Goal: Communication & Community: Answer question/provide support

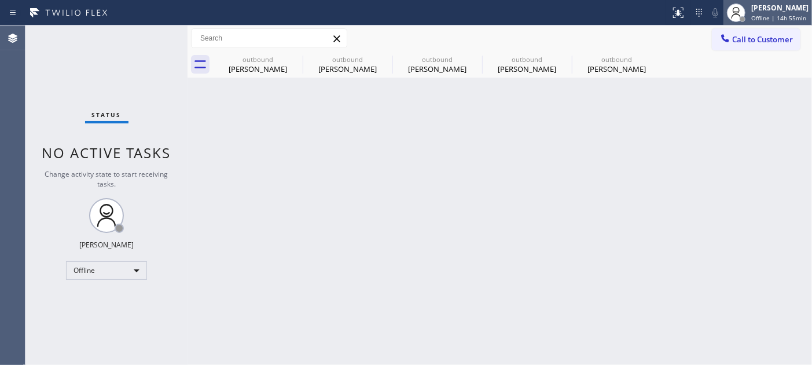
click at [731, 13] on div "Adam Alramadan Offline | 14h 55min" at bounding box center [780, 12] width 63 height 20
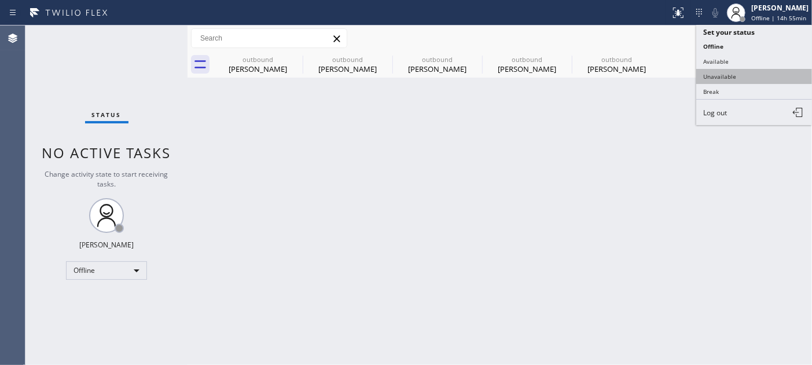
click at [731, 74] on button "Unavailable" at bounding box center [755, 76] width 116 height 15
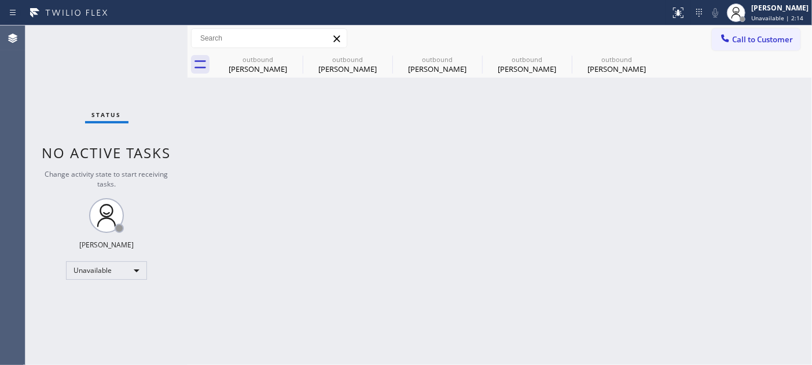
click at [229, 166] on div "Back to Dashboard Change Sender ID Customers Technicians Select a contact Outbo…" at bounding box center [500, 194] width 625 height 339
click at [295, 53] on icon at bounding box center [295, 59] width 14 height 14
click at [0, 0] on icon at bounding box center [0, 0] width 0 height 0
click at [468, 53] on icon at bounding box center [475, 59] width 14 height 14
type input "[PHONE_NUMBER]"
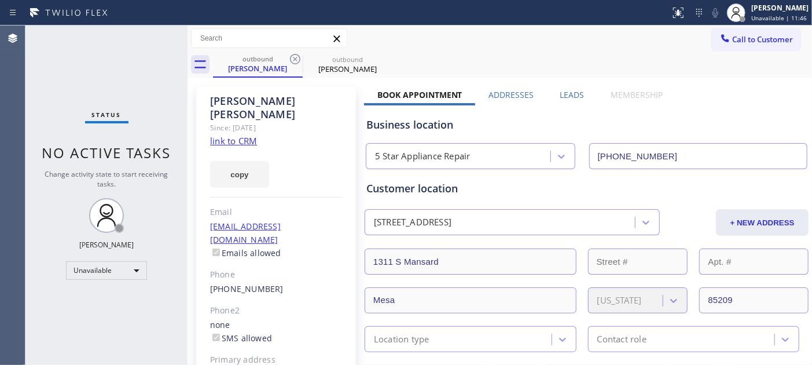
click at [294, 53] on body "Status report No issues detected If you experience an issue, please download th…" at bounding box center [406, 182] width 812 height 365
click at [287, 39] on div at bounding box center [287, 39] width 0 height 0
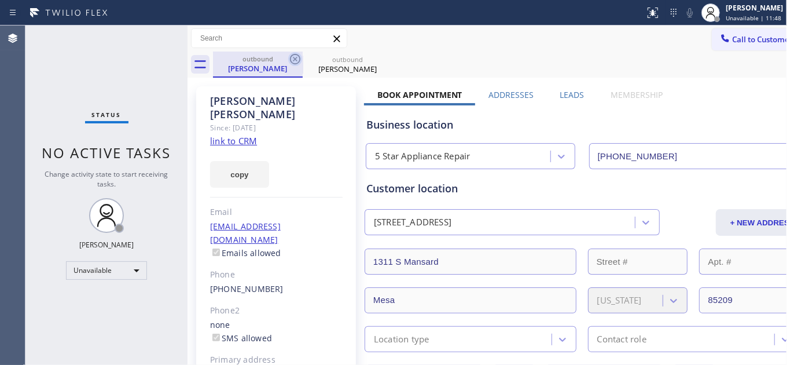
click at [291, 59] on icon at bounding box center [295, 59] width 10 height 10
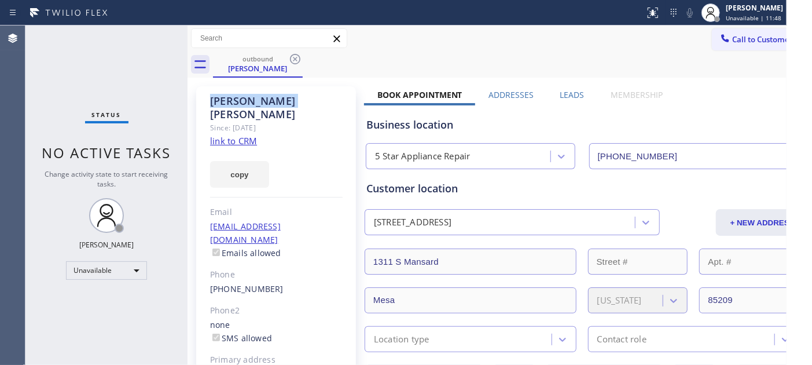
click at [291, 59] on icon at bounding box center [295, 59] width 10 height 10
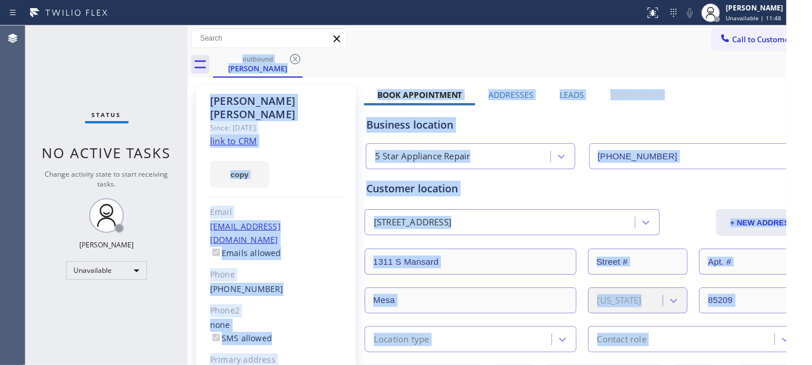
click at [291, 59] on div "outbound David Webber" at bounding box center [512, 65] width 599 height 26
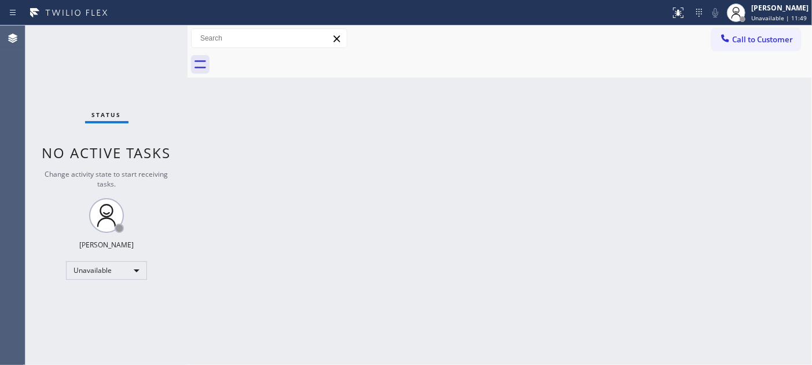
click at [412, 49] on div "Call to Customer Outbound call Location Search location Your caller id phone nu…" at bounding box center [500, 38] width 625 height 26
click at [731, 43] on span "Call to Customer" at bounding box center [763, 39] width 61 height 10
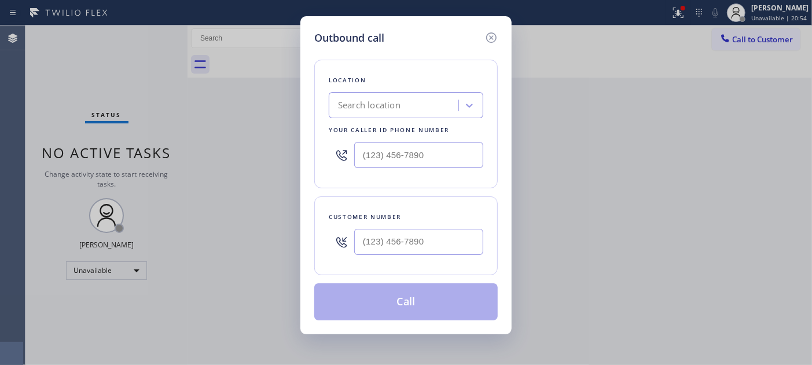
click at [435, 223] on div at bounding box center [418, 242] width 129 height 38
click at [432, 229] on input "(___) ___-____" at bounding box center [418, 242] width 129 height 26
paste input "747) 234-6208"
click at [278, 159] on div "Outbound call Location Search location Your caller id phone number Customer num…" at bounding box center [406, 182] width 812 height 365
click at [361, 226] on div "(747) 234-6208" at bounding box center [418, 242] width 129 height 38
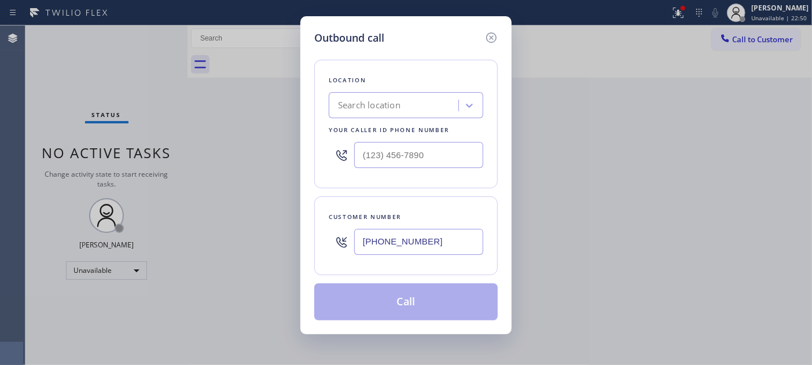
paste input "text"
type input "(747) 234-6208"
drag, startPoint x: 427, startPoint y: 151, endPoint x: 242, endPoint y: 137, distance: 185.2
click at [242, 137] on div "Outbound call Location Search location Your caller id phone number (___) ___-__…" at bounding box center [406, 182] width 812 height 365
paste input "323) 210-4621"
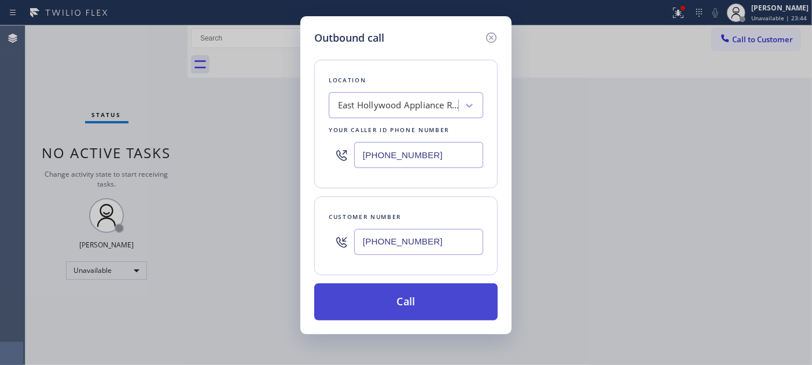
type input "(323) 210-4621"
click at [368, 298] on button "Call" at bounding box center [406, 301] width 184 height 37
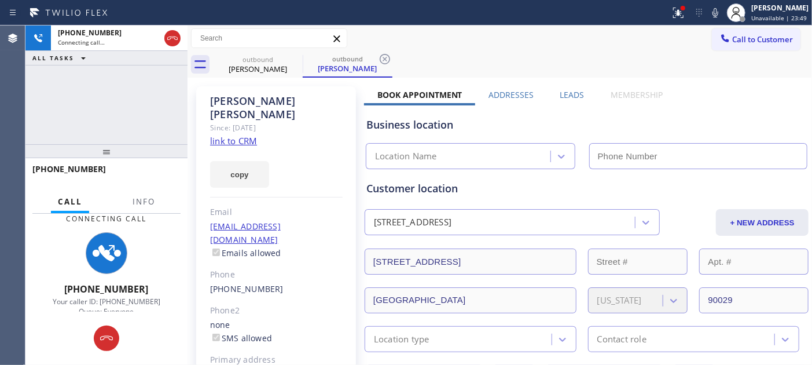
type input "(323) 210-4621"
drag, startPoint x: 135, startPoint y: 145, endPoint x: 131, endPoint y: 65, distance: 80.6
click at [131, 65] on div "+17472346208 Connecting call… ALL TASKS ALL TASKS ACTIVE TASKS TASKS IN WRAP UP…" at bounding box center [106, 194] width 162 height 339
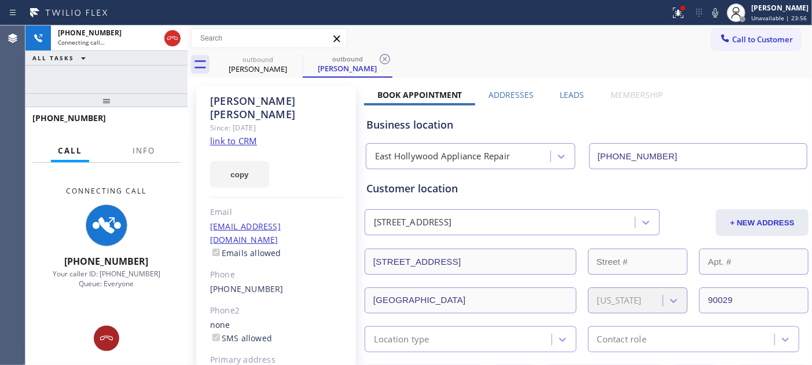
click at [100, 328] on icon at bounding box center [107, 338] width 14 height 14
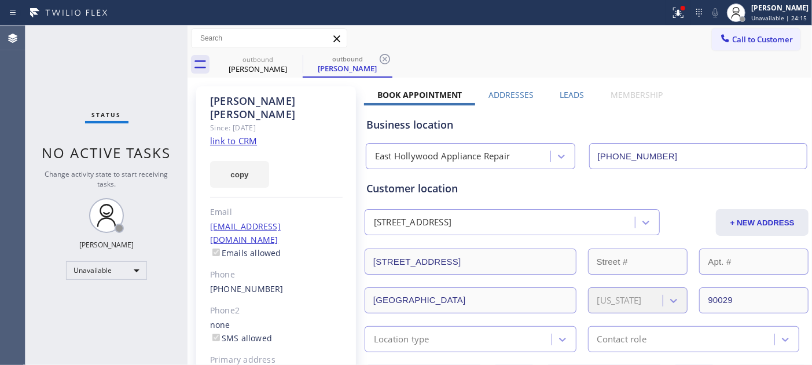
click at [595, 182] on div "Customer location" at bounding box center [587, 189] width 441 height 16
click at [285, 148] on div "copy" at bounding box center [276, 168] width 133 height 40
click at [672, 14] on icon at bounding box center [679, 13] width 14 height 14
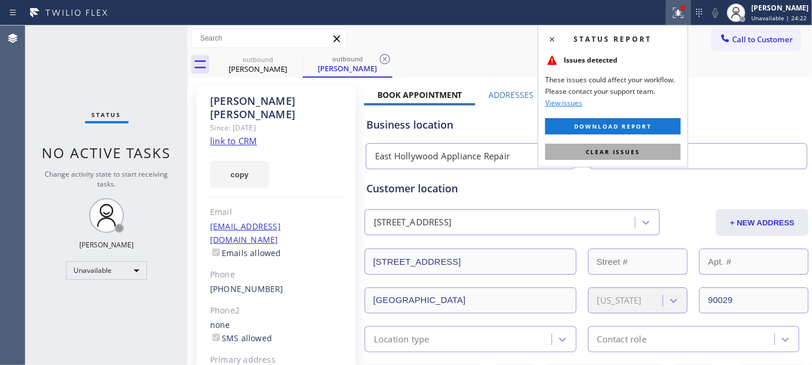
click at [599, 154] on span "Clear issues" at bounding box center [613, 152] width 54 height 8
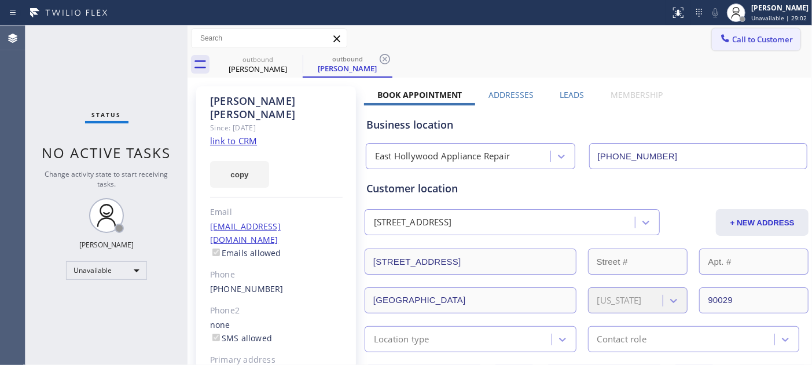
click at [731, 36] on span "Call to Customer" at bounding box center [763, 39] width 61 height 10
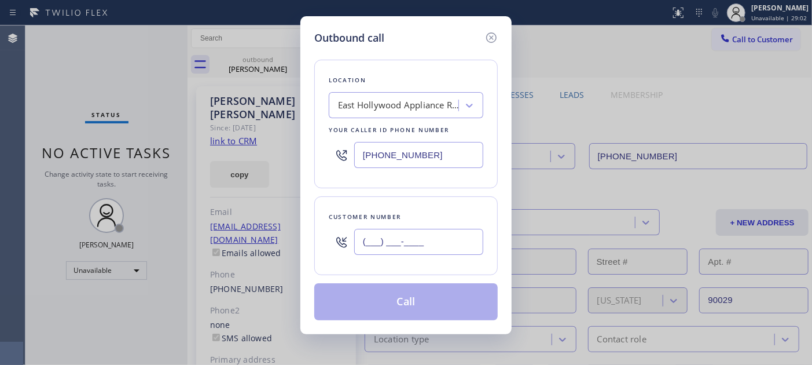
click at [432, 235] on input "(___) ___-____" at bounding box center [418, 242] width 129 height 26
paste input "818) 515-4286"
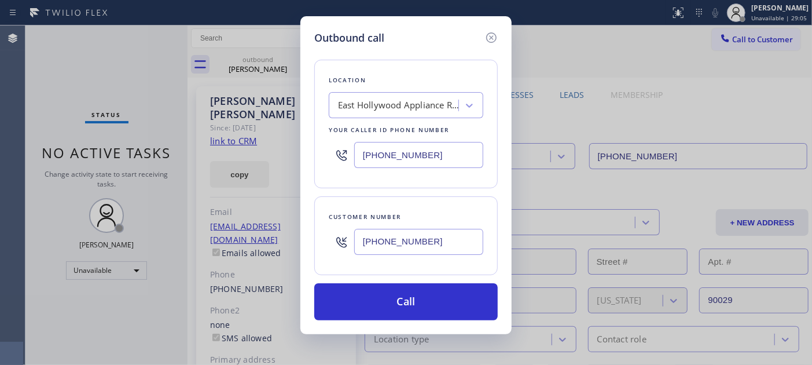
type input "(818) 515-4286"
drag, startPoint x: 438, startPoint y: 152, endPoint x: 325, endPoint y: 148, distance: 112.4
click at [325, 148] on div "Location East Hollywood Appliance Repair Your caller id phone number (323) 210-…" at bounding box center [406, 124] width 184 height 129
paste input "870-7123"
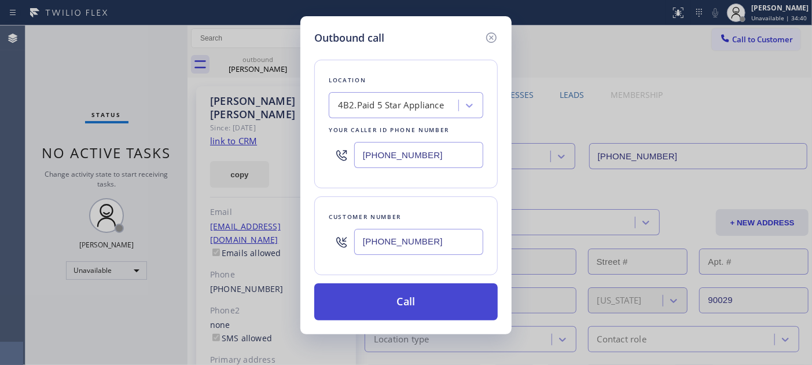
type input "(323) 870-7123"
click at [414, 294] on button "Call" at bounding box center [406, 301] width 184 height 37
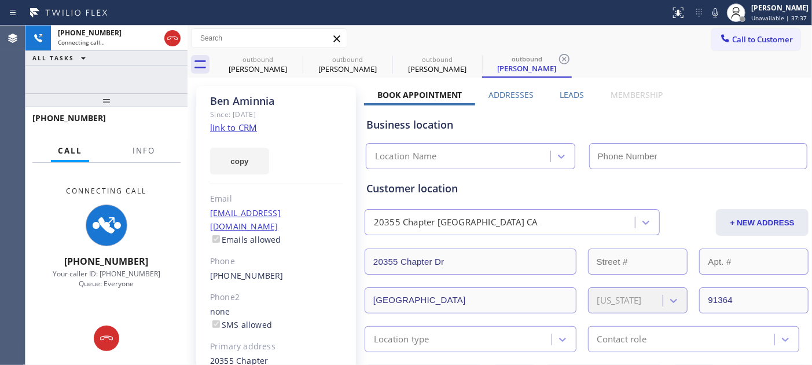
type input "(323) 870-7123"
click at [140, 91] on div "+18185154286 Connecting call… ALL TASKS ALL TASKS ACTIVE TASKS TASKS IN WRAP UP…" at bounding box center [106, 194] width 162 height 339
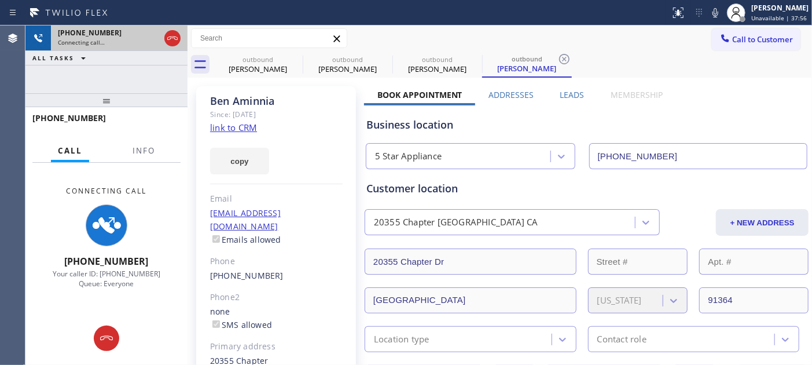
drag, startPoint x: 137, startPoint y: 97, endPoint x: 166, endPoint y: 45, distance: 59.6
click at [159, 56] on div "+18185154286 Connecting call… ALL TASKS ALL TASKS ACTIVE TASKS TASKS IN WRAP UP…" at bounding box center [106, 194] width 162 height 339
click at [176, 36] on icon at bounding box center [173, 38] width 14 height 14
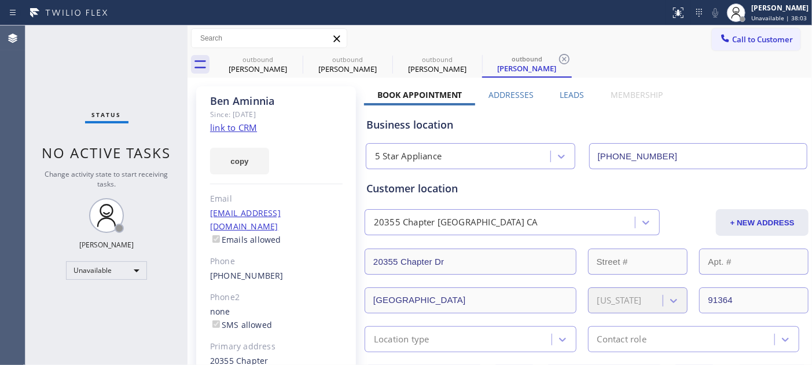
click at [731, 32] on div "Call to Customer Outbound call Location 5 Star Appliance Your caller id phone n…" at bounding box center [762, 38] width 100 height 20
click at [731, 42] on span "Call to Customer" at bounding box center [763, 39] width 61 height 10
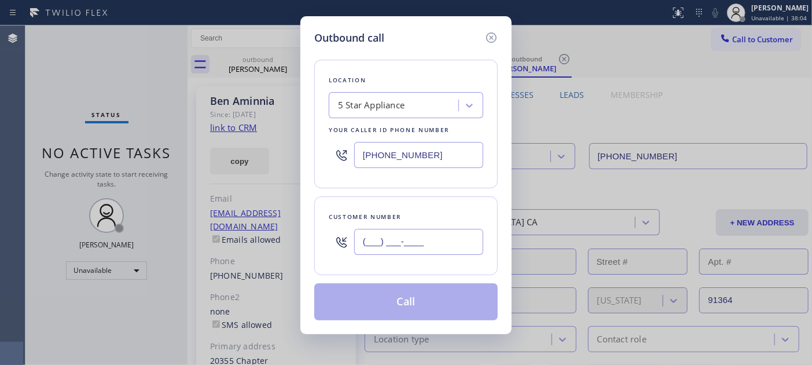
click at [442, 240] on input "(___) ___-____" at bounding box center [418, 242] width 129 height 26
paste input "949) 793-5214"
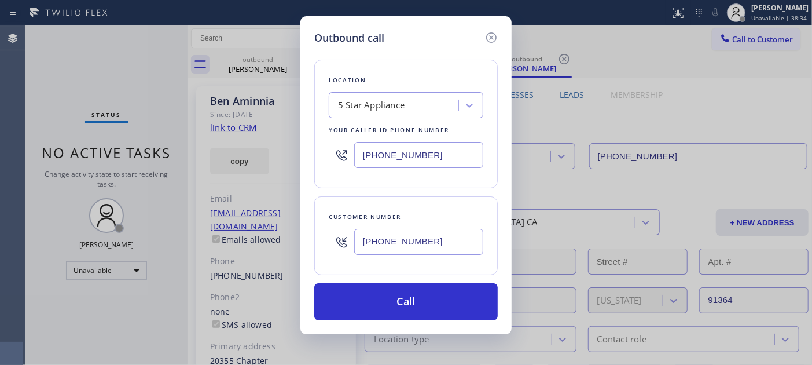
drag, startPoint x: 433, startPoint y: 244, endPoint x: 268, endPoint y: 235, distance: 165.3
click at [268, 235] on div "Outbound call Location 5 Star Appliance Your caller id phone number (323) 870-7…" at bounding box center [406, 182] width 812 height 365
paste input "714) 318-0611"
type input "(714) 318-0611"
click at [310, 148] on div "Outbound call Location 5 Star Appliance Your caller id phone number (323) 870-7…" at bounding box center [406, 175] width 211 height 318
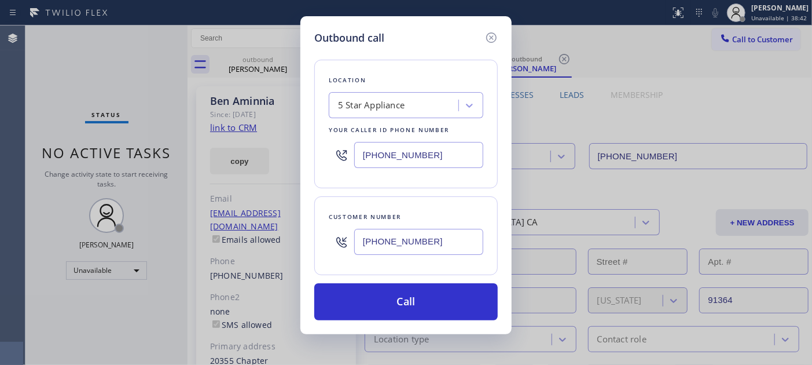
paste input "714) 912-8101"
type input "(714) 912-8101"
drag, startPoint x: 452, startPoint y: 224, endPoint x: 307, endPoint y: 232, distance: 144.4
click at [307, 232] on div "Outbound call Location KitchenAid Elite Appliance Repair Your caller id phone n…" at bounding box center [406, 175] width 211 height 318
drag, startPoint x: 408, startPoint y: 230, endPoint x: 288, endPoint y: 230, distance: 120.4
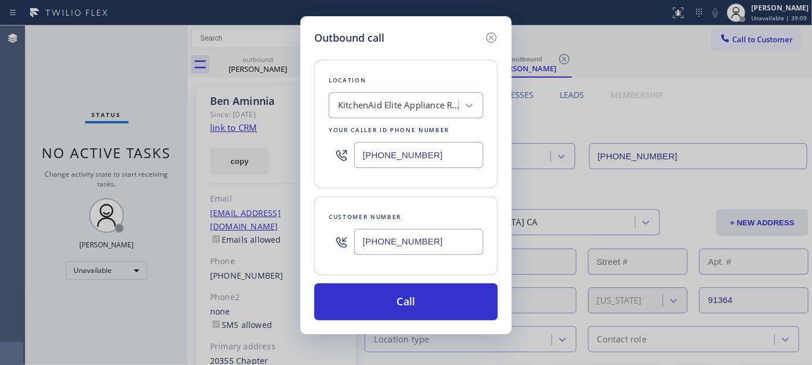
click at [288, 230] on div "Outbound call Location KitchenAid Elite Appliance Repair Your caller id phone n…" at bounding box center [406, 182] width 812 height 365
paste input "310) 454-1708"
type input "(310) 454-1708"
drag, startPoint x: 449, startPoint y: 155, endPoint x: 315, endPoint y: 164, distance: 134.1
click at [296, 164] on div "Outbound call Location KitchenAid Elite Appliance Repair Your caller id phone n…" at bounding box center [406, 182] width 812 height 365
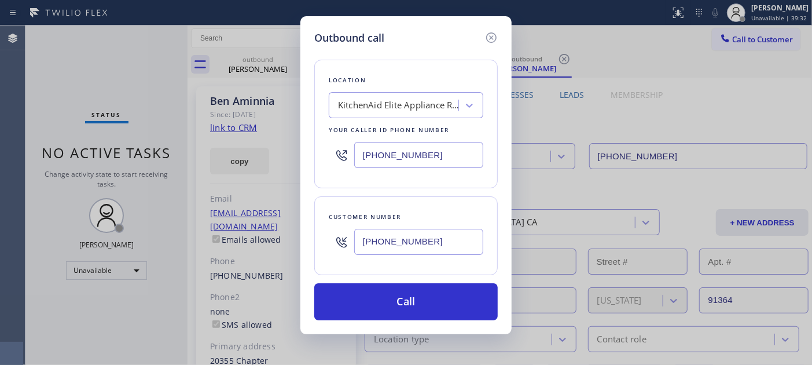
paste input "310) 910-9404"
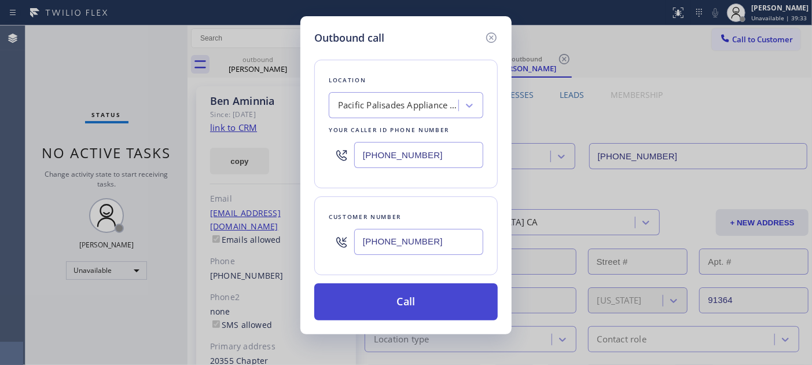
type input "(310) 910-9404"
click at [406, 294] on button "Call" at bounding box center [406, 301] width 184 height 37
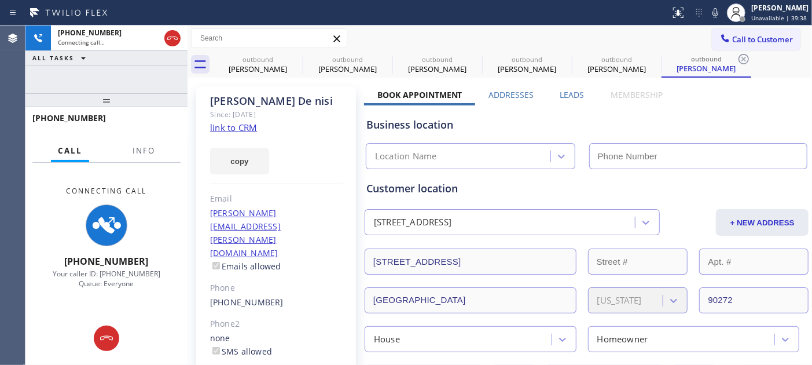
type input "(310) 910-9404"
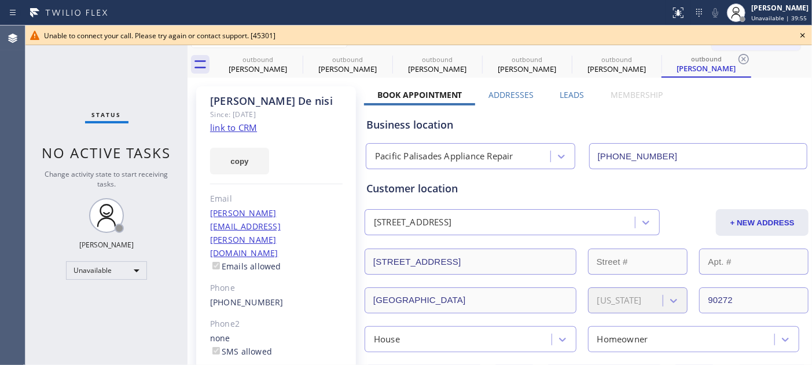
click at [731, 34] on icon at bounding box center [803, 35] width 14 height 14
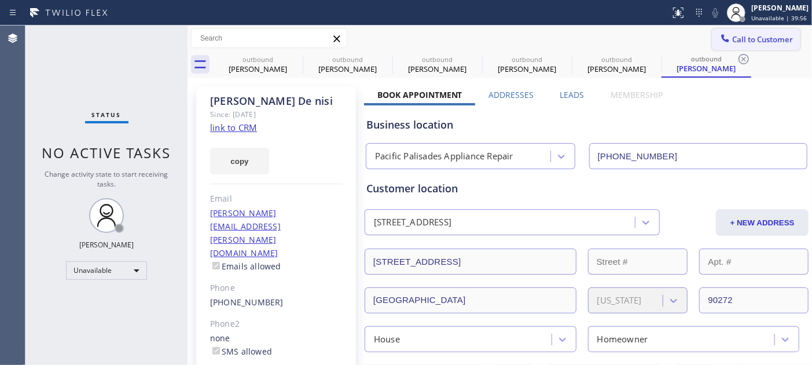
click at [731, 35] on span "Call to Customer" at bounding box center [763, 39] width 61 height 10
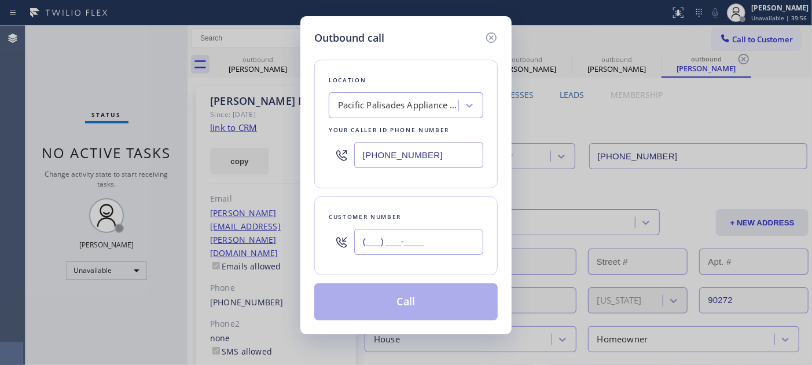
click at [442, 239] on input "(___) ___-____" at bounding box center [418, 242] width 129 height 26
paste input "408) 497-4499"
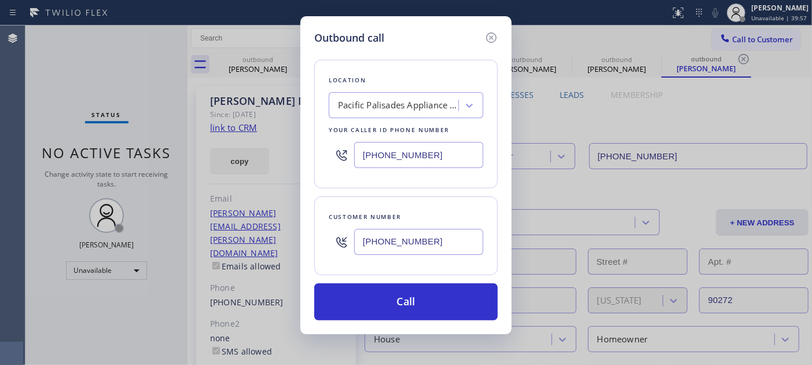
type input "(408) 497-4499"
drag, startPoint x: 441, startPoint y: 155, endPoint x: 327, endPoint y: 155, distance: 114.1
click at [327, 155] on div "Location Pacific Palisades Appliance Repair Your caller id phone number (310) 9…" at bounding box center [406, 124] width 184 height 129
paste input "442) 300-9689"
type input "(442) 300-9689"
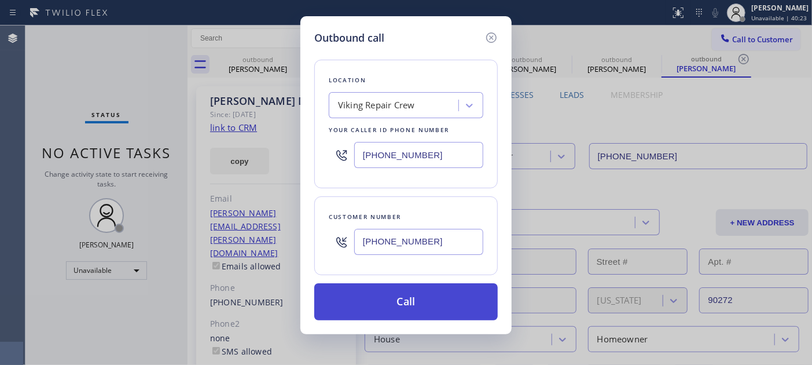
click at [432, 300] on button "Call" at bounding box center [406, 301] width 184 height 37
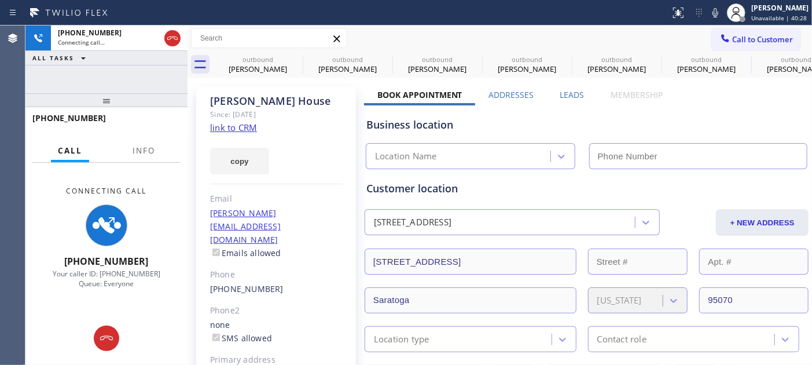
type input "(442) 300-9689"
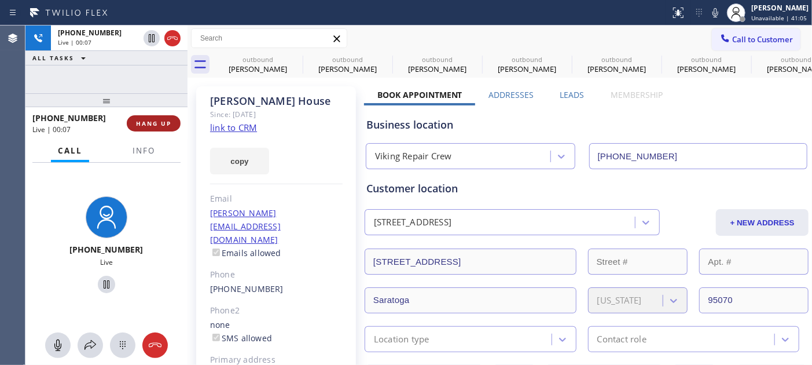
click at [160, 118] on button "HANG UP" at bounding box center [154, 123] width 54 height 16
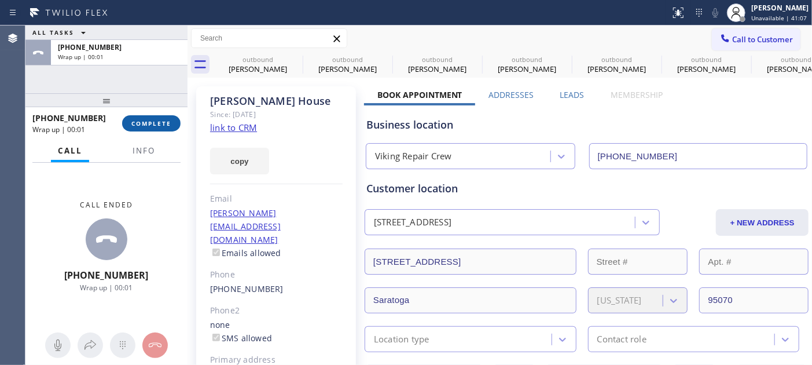
click at [148, 124] on span "COMPLETE" at bounding box center [151, 123] width 40 height 8
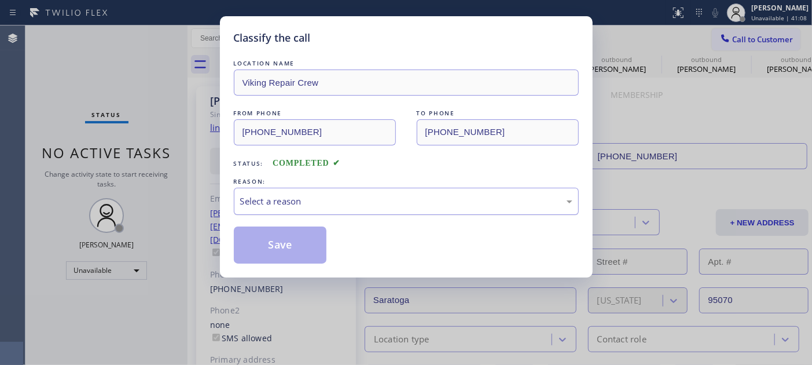
click at [310, 200] on div "Select a reason" at bounding box center [406, 201] width 332 height 13
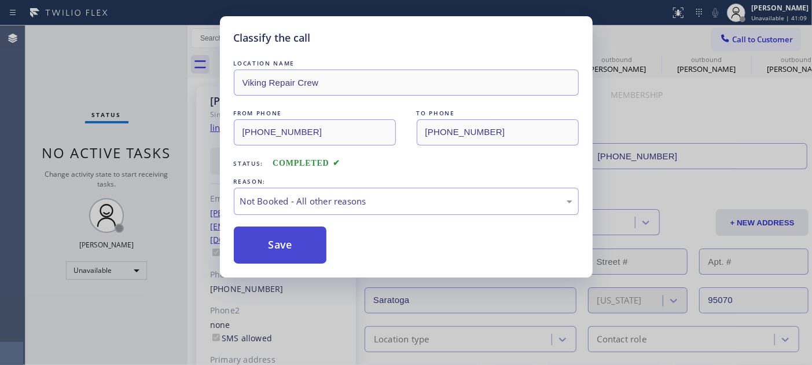
click at [276, 241] on button "Save" at bounding box center [280, 244] width 93 height 37
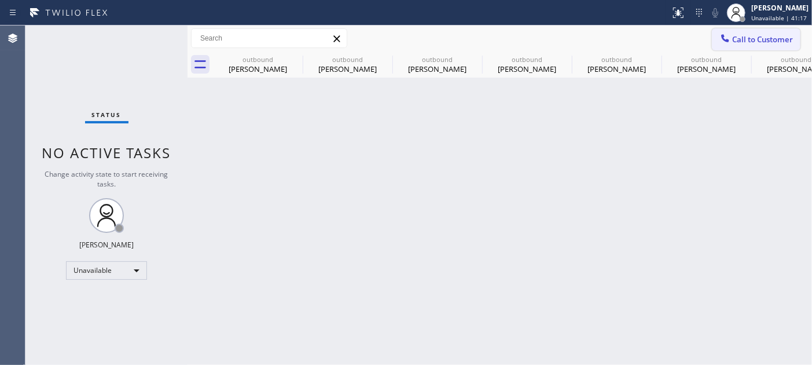
click at [731, 32] on button "Call to Customer" at bounding box center [756, 39] width 89 height 22
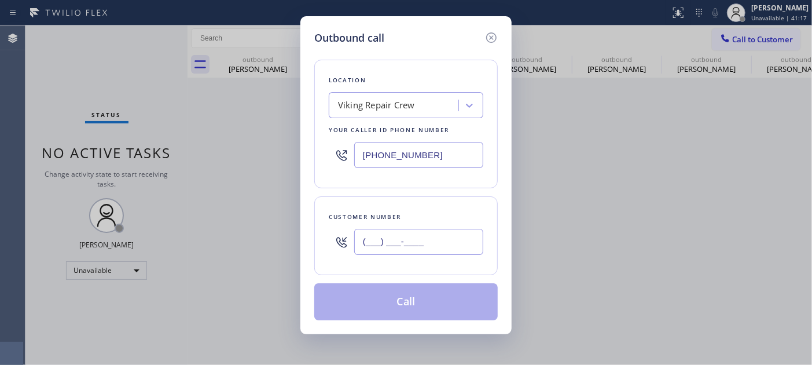
click at [384, 243] on input "(___) ___-____" at bounding box center [418, 242] width 129 height 26
paste input "818) 862-0483"
type input "(818) 862-0483"
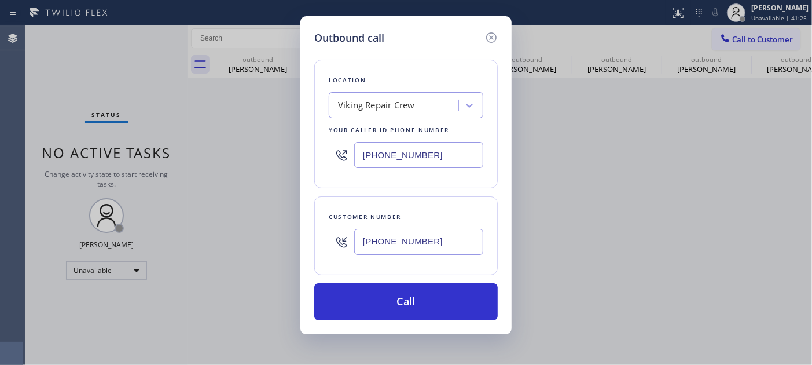
drag, startPoint x: 351, startPoint y: 161, endPoint x: 330, endPoint y: 175, distance: 25.1
click at [325, 161] on div "Location Viking Repair Crew Your caller id phone number (442) 300-9689" at bounding box center [406, 124] width 184 height 129
paste input "844) 697-2497"
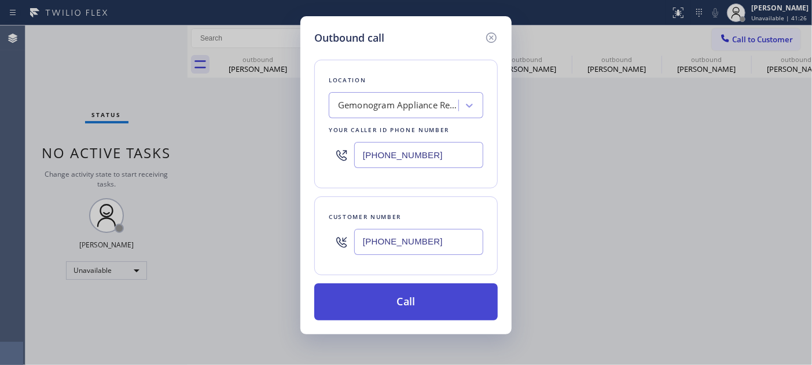
type input "(844) 697-2497"
click at [452, 296] on button "Call" at bounding box center [406, 301] width 184 height 37
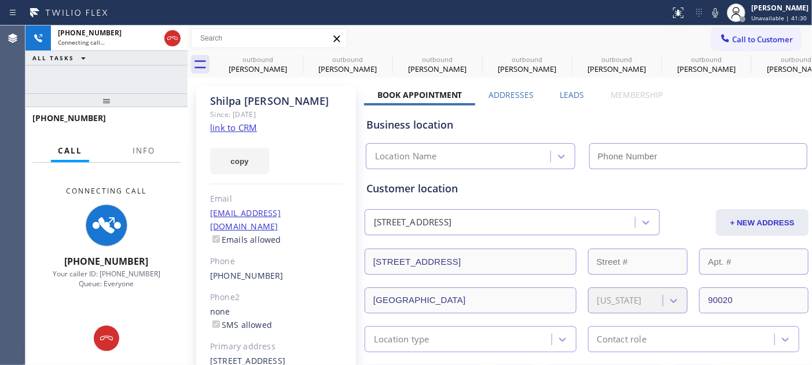
type input "(844) 697-2497"
drag, startPoint x: 152, startPoint y: 103, endPoint x: 139, endPoint y: 69, distance: 35.9
click at [140, 71] on div "+18188620483 Connecting call… ALL TASKS ALL TASKS ACTIVE TASKS TASKS IN WRAP UP…" at bounding box center [106, 194] width 162 height 339
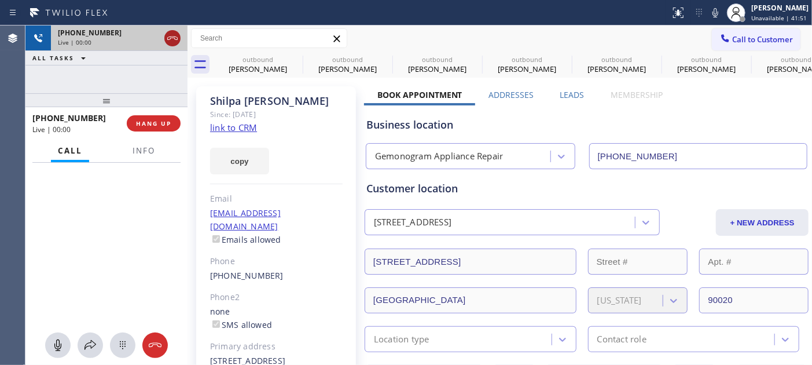
click at [174, 45] on icon at bounding box center [173, 38] width 14 height 14
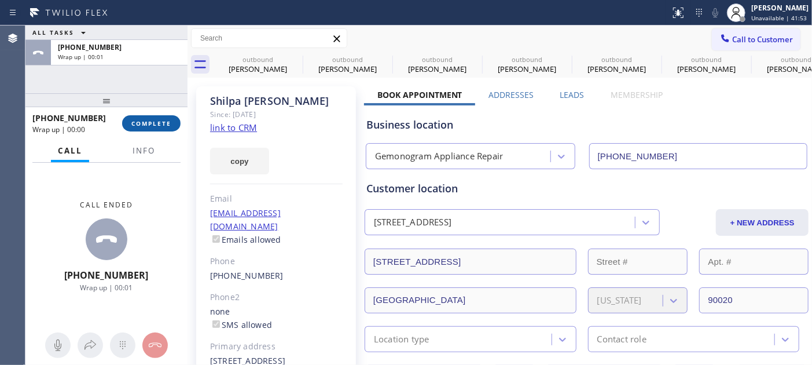
click at [153, 122] on span "COMPLETE" at bounding box center [151, 123] width 40 height 8
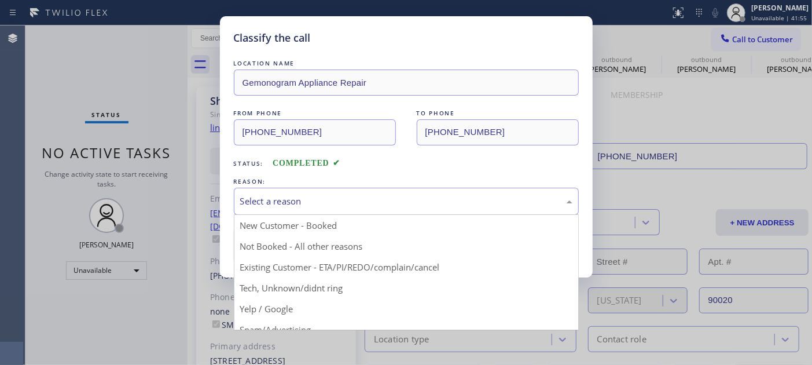
click at [369, 195] on div "Select a reason" at bounding box center [406, 201] width 332 height 13
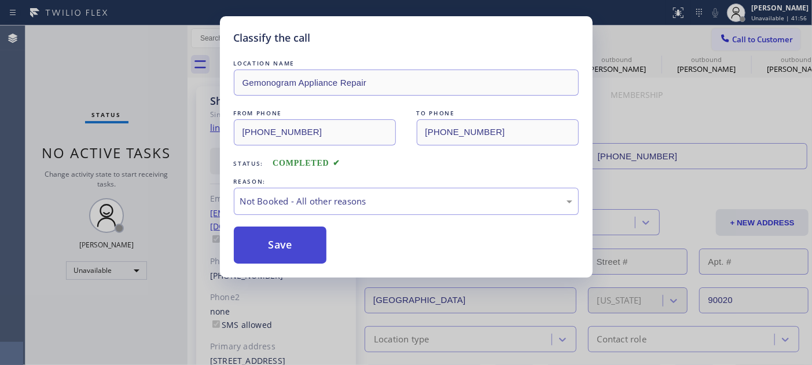
click at [290, 244] on button "Save" at bounding box center [280, 244] width 93 height 37
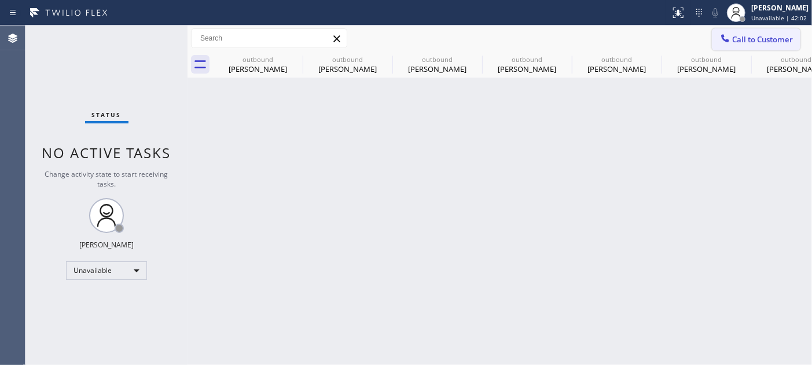
click at [731, 45] on button "Call to Customer" at bounding box center [756, 39] width 89 height 22
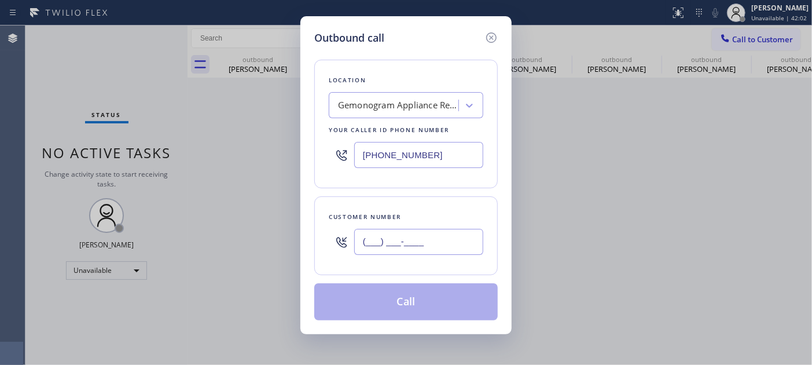
drag, startPoint x: 412, startPoint y: 229, endPoint x: 471, endPoint y: 152, distance: 96.7
click at [410, 230] on input "(___) ___-____" at bounding box center [418, 242] width 129 height 26
paste input "408) 309-2366"
type input "(408) 309-2366"
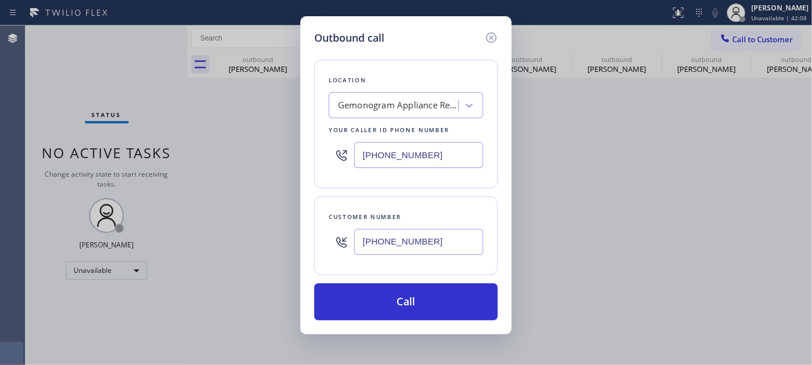
drag, startPoint x: 296, startPoint y: 140, endPoint x: 299, endPoint y: 147, distance: 6.8
click at [294, 140] on div "Outbound call Location Gemonogram Appliance Repair Your caller id phone number …" at bounding box center [406, 182] width 812 height 365
paste input "55) 666-9755"
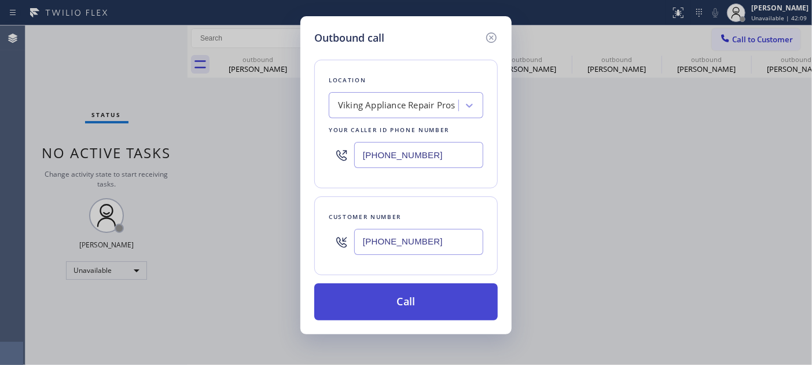
type input "(855) 666-9755"
click at [419, 300] on button "Call" at bounding box center [406, 301] width 184 height 37
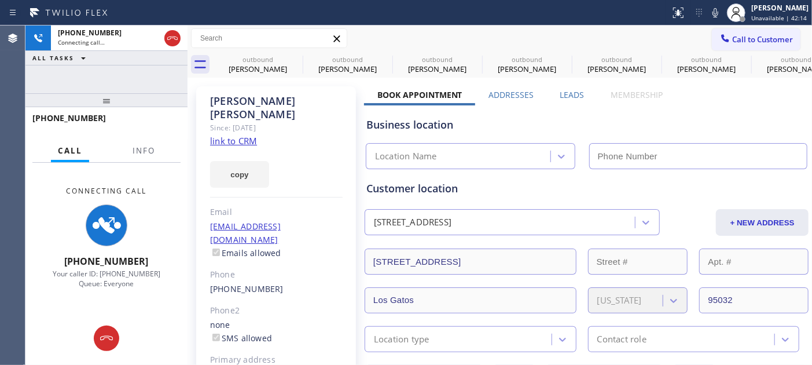
type input "(855) 666-9755"
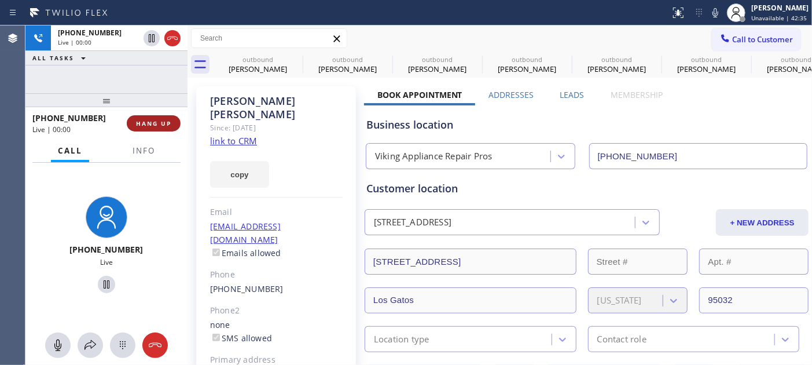
click at [140, 122] on span "HANG UP" at bounding box center [153, 123] width 35 height 8
click at [169, 126] on span "HANG UP" at bounding box center [153, 123] width 35 height 8
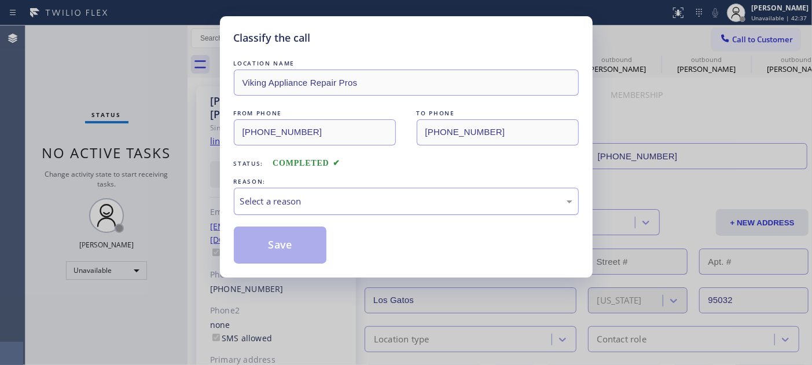
click at [335, 193] on div "Select a reason" at bounding box center [406, 201] width 345 height 27
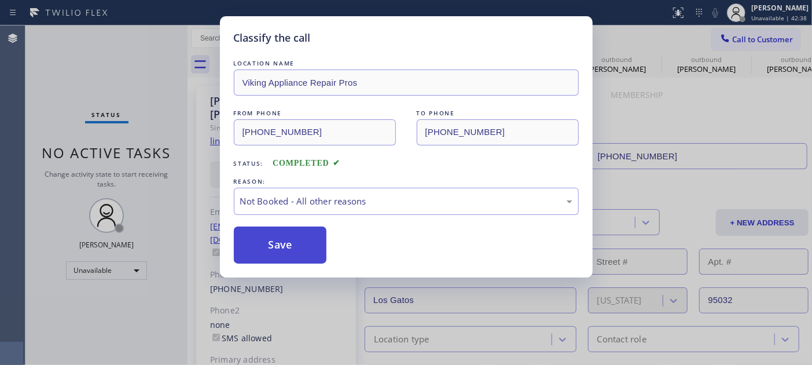
click at [294, 243] on button "Save" at bounding box center [280, 244] width 93 height 37
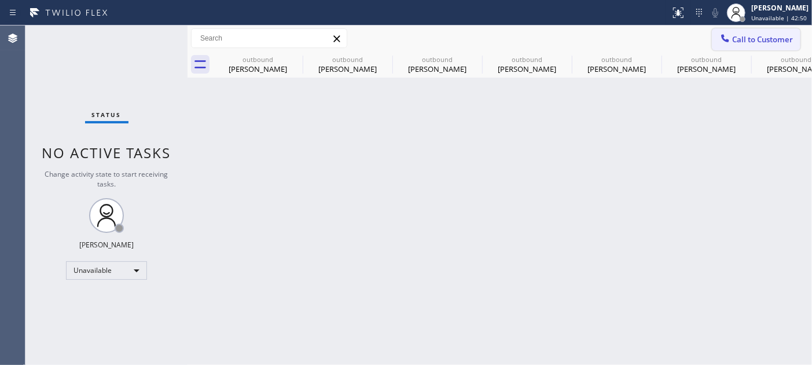
click at [731, 38] on span "Call to Customer" at bounding box center [763, 39] width 61 height 10
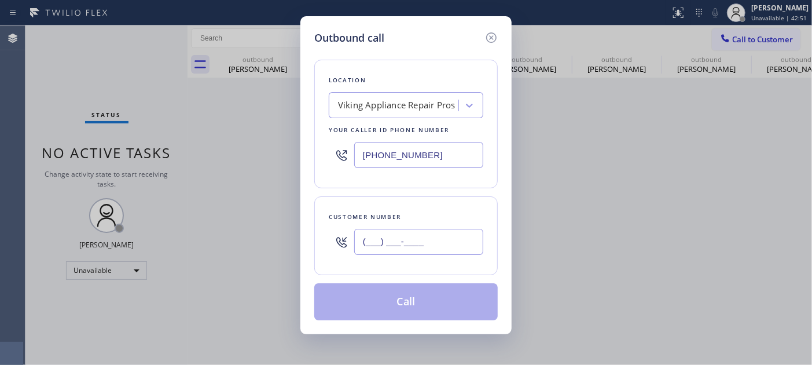
click at [417, 235] on input "(___) ___-____" at bounding box center [418, 242] width 129 height 26
paste input "310) 650-8965"
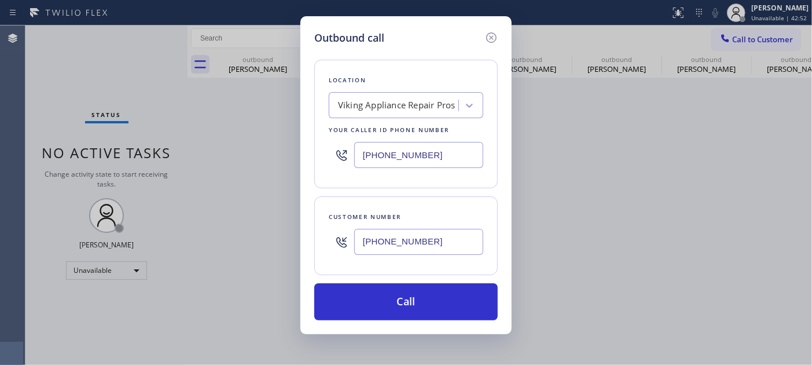
type input "(310) 650-8965"
drag, startPoint x: 439, startPoint y: 144, endPoint x: 277, endPoint y: 144, distance: 162.1
click at [287, 141] on div "Outbound call Location Viking Appliance Repair Pros Your caller id phone number…" at bounding box center [406, 182] width 812 height 365
paste input "310) 400-5899"
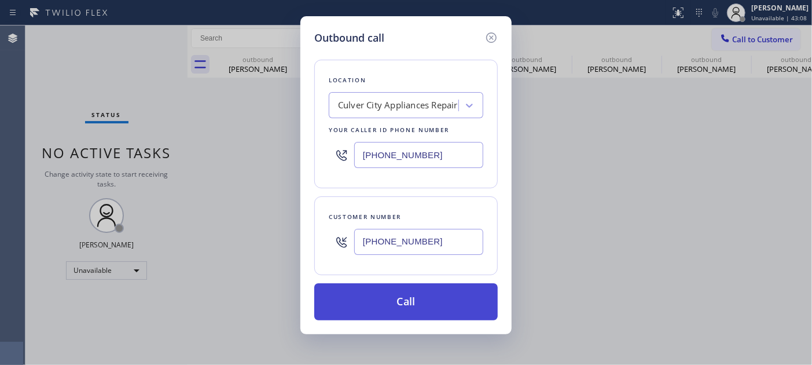
type input "(310) 400-5899"
click at [453, 290] on button "Call" at bounding box center [406, 301] width 184 height 37
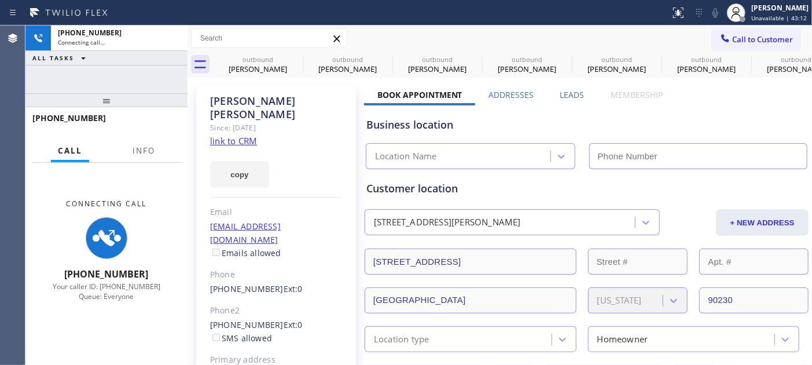
drag, startPoint x: 122, startPoint y: 96, endPoint x: 112, endPoint y: 53, distance: 43.3
click at [112, 53] on div "+13106508965 Connecting call… ALL TASKS ALL TASKS ACTIVE TASKS TASKS IN WRAP UP…" at bounding box center [106, 194] width 162 height 339
type input "(310) 400-5899"
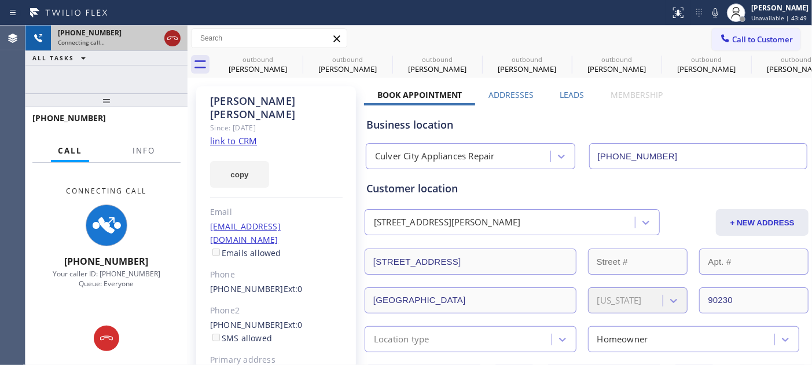
click at [169, 39] on icon at bounding box center [172, 37] width 10 height 3
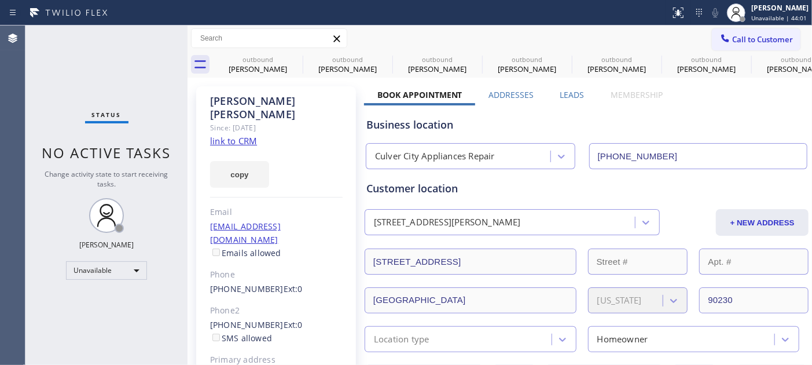
click at [722, 25] on div "Call to Customer Outbound call Location Culver City Appliances Repair Your call…" at bounding box center [500, 38] width 625 height 26
click at [720, 38] on icon at bounding box center [726, 38] width 12 height 12
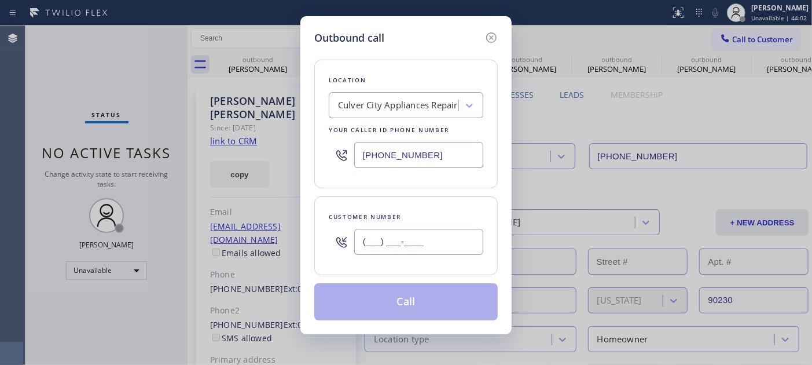
click at [443, 238] on input "(___) ___-____" at bounding box center [418, 242] width 129 height 26
paste input "480) 487-8725"
type input "(480) 487-8725"
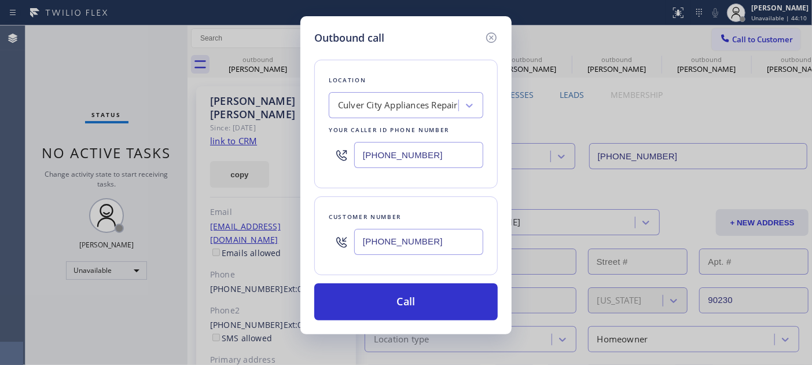
drag, startPoint x: 456, startPoint y: 151, endPoint x: 327, endPoint y: 152, distance: 128.6
click at [331, 152] on div "(310) 400-5899" at bounding box center [406, 155] width 155 height 38
paste input "855) 666-9755"
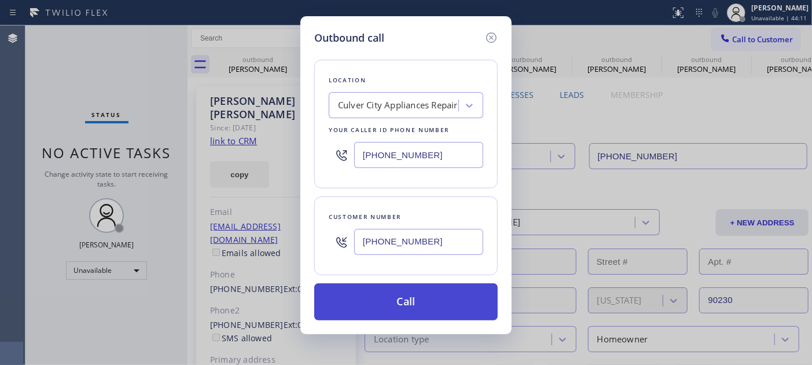
type input "(855) 666-9755"
click at [433, 302] on button "Call" at bounding box center [406, 301] width 184 height 37
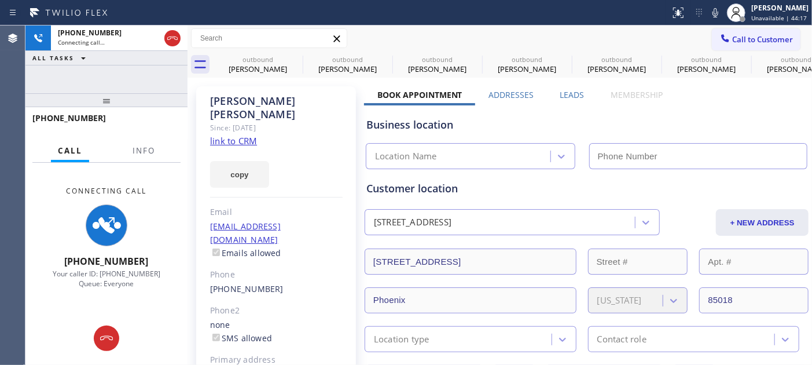
type input "(855) 666-9755"
click at [719, 18] on icon at bounding box center [716, 13] width 14 height 14
drag, startPoint x: 102, startPoint y: 88, endPoint x: 101, endPoint y: 78, distance: 10.5
click at [101, 78] on div "+14804878725 Connecting call… ALL TASKS ALL TASKS ACTIVE TASKS TASKS IN WRAP UP" at bounding box center [106, 59] width 162 height 68
drag, startPoint x: 107, startPoint y: 104, endPoint x: 107, endPoint y: 61, distance: 43.4
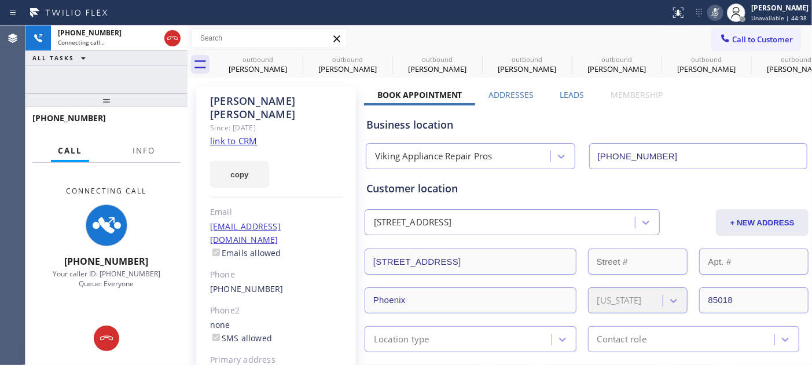
click at [107, 63] on div "+14804878725 Connecting call… ALL TASKS ALL TASKS ACTIVE TASKS TASKS IN WRAP UP…" at bounding box center [106, 194] width 162 height 339
click at [169, 41] on icon at bounding box center [173, 38] width 14 height 14
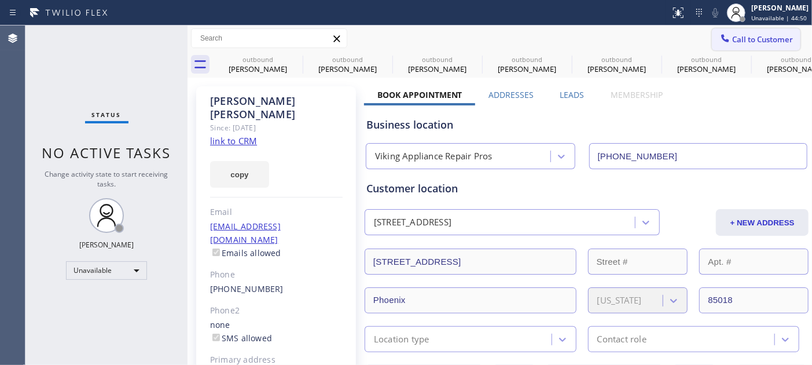
click at [731, 36] on span "Call to Customer" at bounding box center [763, 39] width 61 height 10
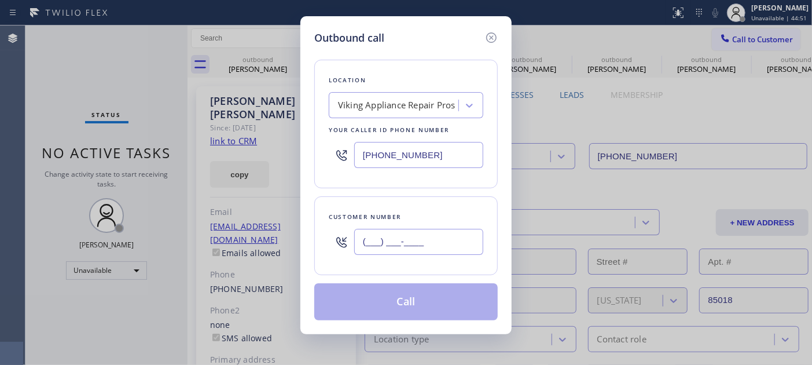
click at [378, 250] on input "(___) ___-____" at bounding box center [418, 242] width 129 height 26
paste input "805) 451-0555"
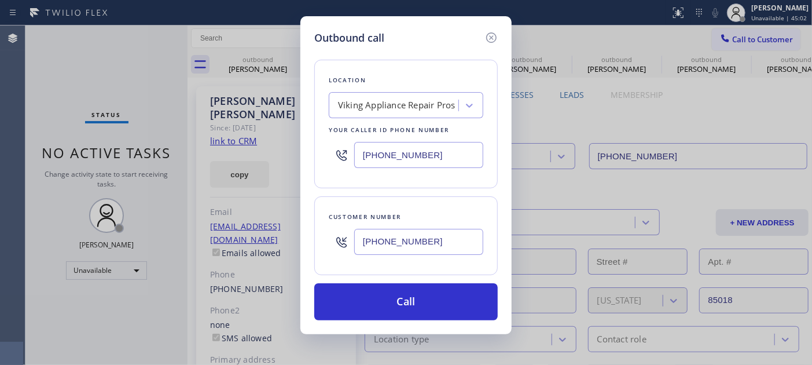
type input "(805) 451-0555"
drag, startPoint x: 454, startPoint y: 157, endPoint x: 249, endPoint y: 159, distance: 205.0
click at [268, 159] on div "Outbound call Location Viking Appliance Repair Pros Your caller id phone number…" at bounding box center [406, 182] width 812 height 365
paste input "731-4952"
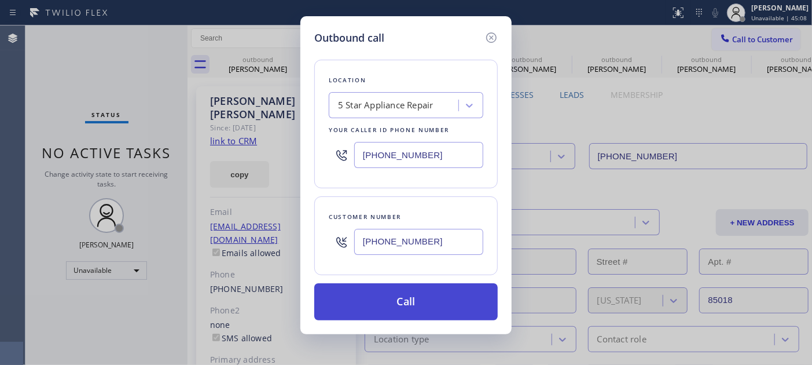
type input "[PHONE_NUMBER]"
click at [426, 307] on button "Call" at bounding box center [406, 301] width 184 height 37
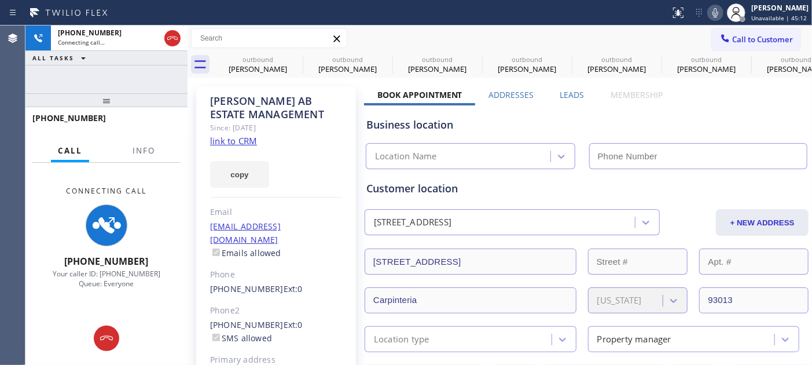
type input "[PHONE_NUMBER]"
drag, startPoint x: 174, startPoint y: 35, endPoint x: 215, endPoint y: 6, distance: 50.8
click at [174, 35] on icon at bounding box center [173, 38] width 14 height 14
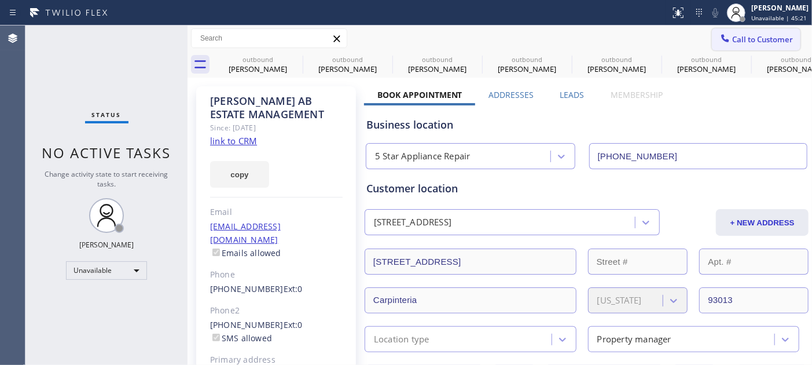
click at [731, 35] on span "Call to Customer" at bounding box center [763, 39] width 61 height 10
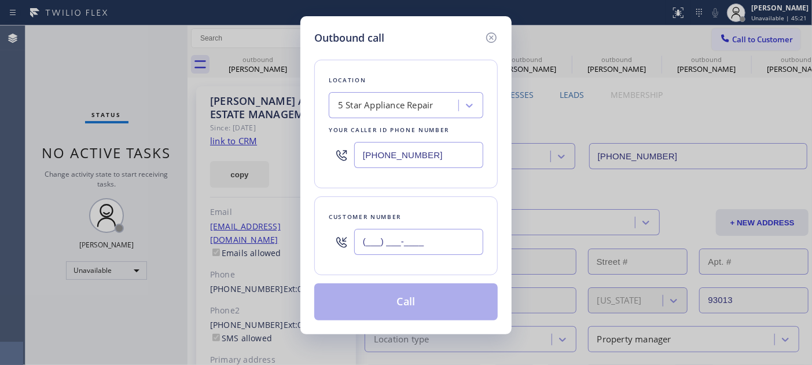
click at [419, 235] on input "(___) ___-____" at bounding box center [418, 242] width 129 height 26
paste input "206) 930-9747"
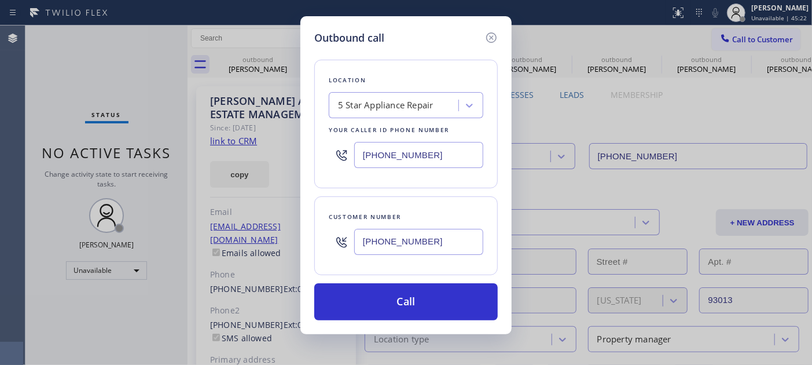
type input "(206) 930-9747"
drag, startPoint x: 438, startPoint y: 155, endPoint x: 310, endPoint y: 166, distance: 129.0
click at [296, 154] on div "Outbound call Location 5 Star Appliance Repair Your caller id phone number (855…" at bounding box center [406, 182] width 812 height 365
paste input "206) 202-1006"
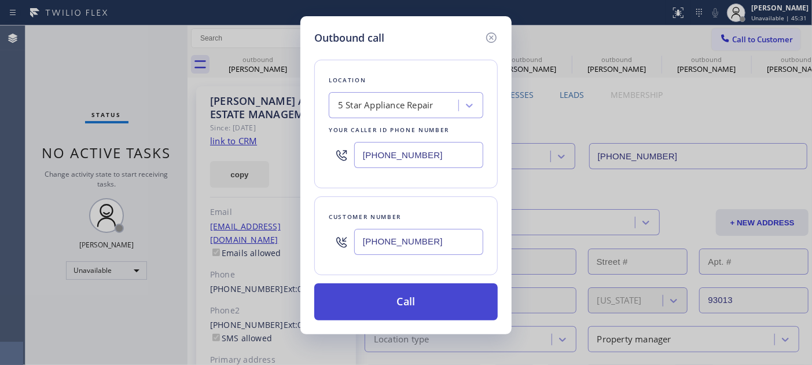
type input "(206) 202-1006"
click at [475, 291] on button "Call" at bounding box center [406, 301] width 184 height 37
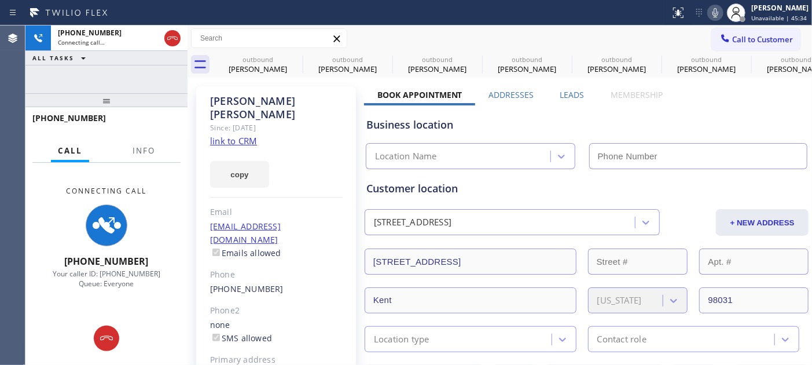
type input "[PHONE_NUMBER]"
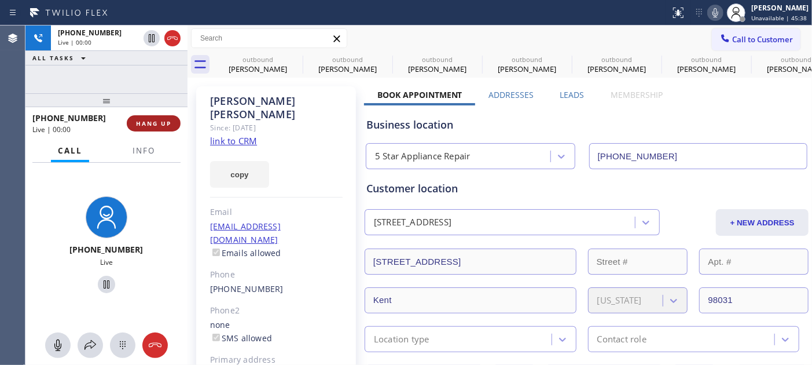
click at [173, 116] on button "HANG UP" at bounding box center [154, 123] width 54 height 16
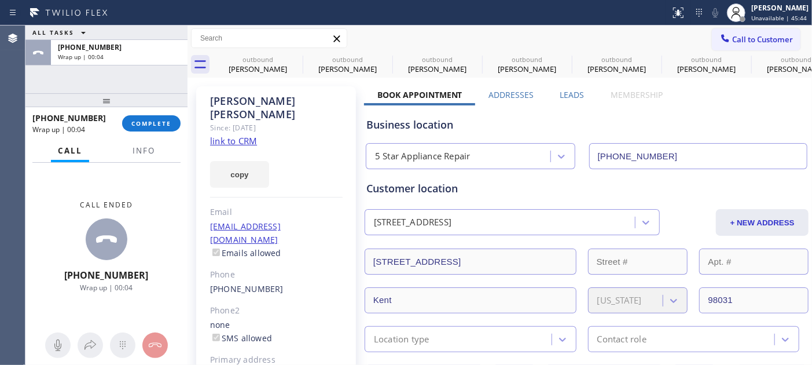
drag, startPoint x: 174, startPoint y: 119, endPoint x: 206, endPoint y: 88, distance: 44.6
click at [170, 126] on button "COMPLETE" at bounding box center [151, 123] width 58 height 16
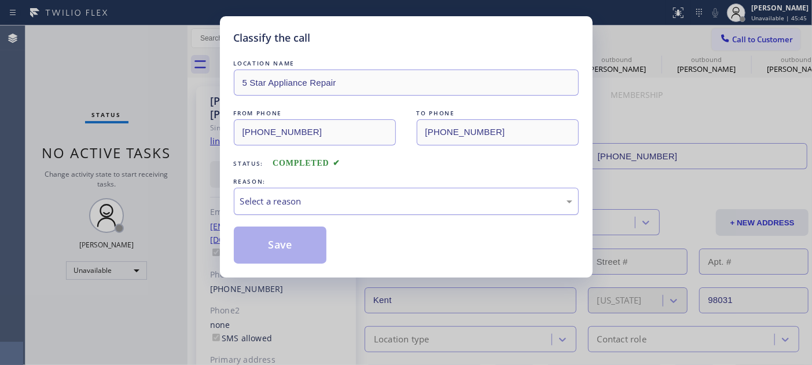
click at [338, 202] on div "Select a reason" at bounding box center [406, 201] width 332 height 13
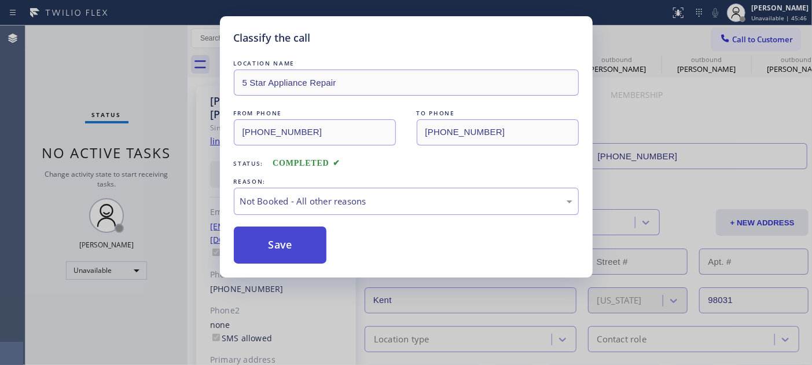
click at [288, 244] on button "Save" at bounding box center [280, 244] width 93 height 37
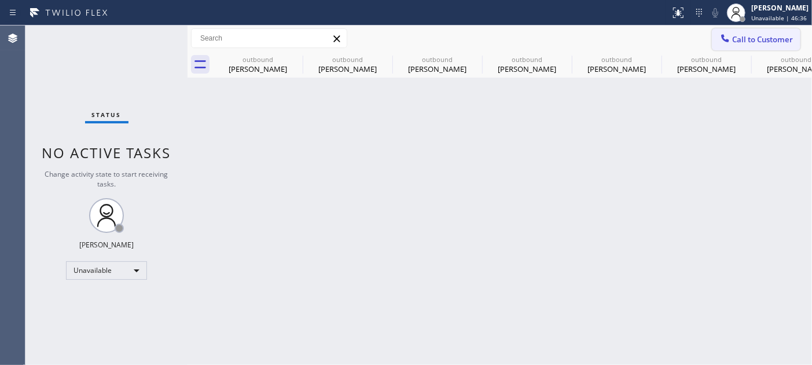
click at [731, 32] on button "Call to Customer" at bounding box center [756, 39] width 89 height 22
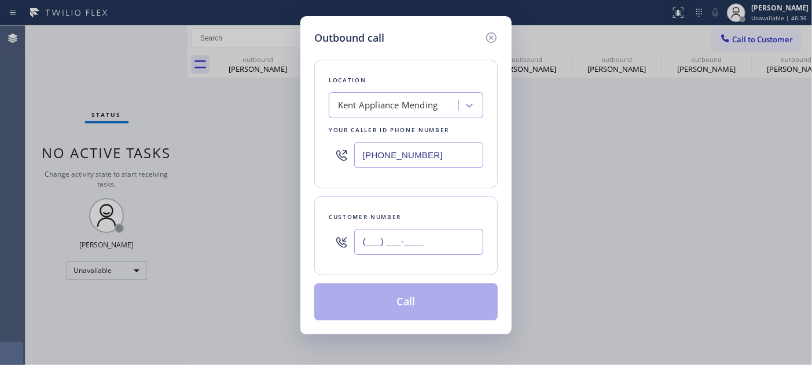
click at [405, 250] on input "(___) ___-____" at bounding box center [418, 242] width 129 height 26
paste input "408) 712-3123"
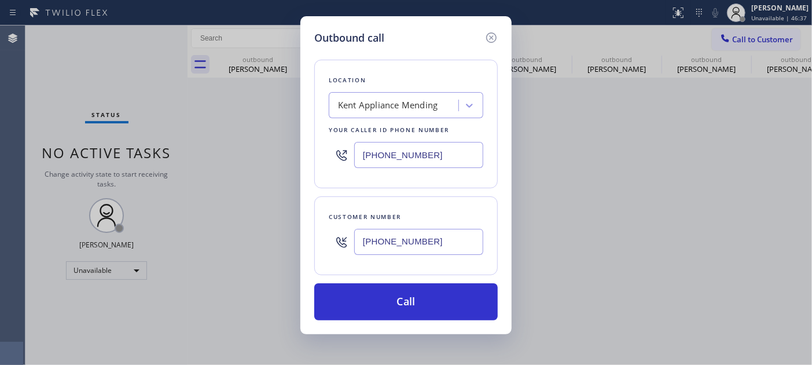
type input "(408) 712-3123"
drag, startPoint x: 425, startPoint y: 152, endPoint x: 293, endPoint y: 149, distance: 132.1
click at [293, 149] on div "Outbound call Location Kent Appliance Mending Your caller id phone number (206)…" at bounding box center [406, 182] width 812 height 365
paste input "408) 539-2933"
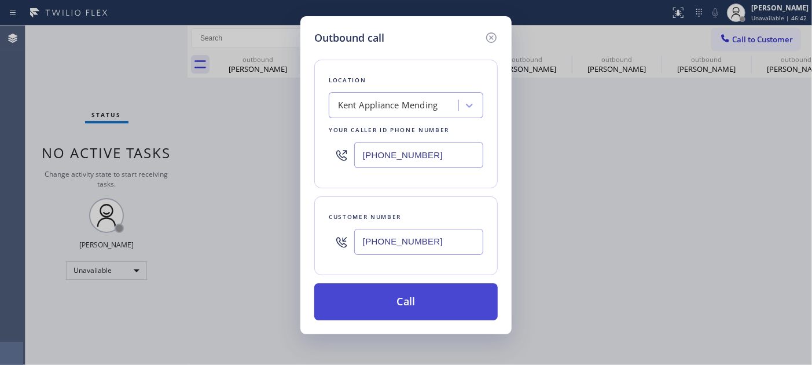
type input "(408) 539-2933"
click at [429, 290] on button "Call" at bounding box center [406, 301] width 184 height 37
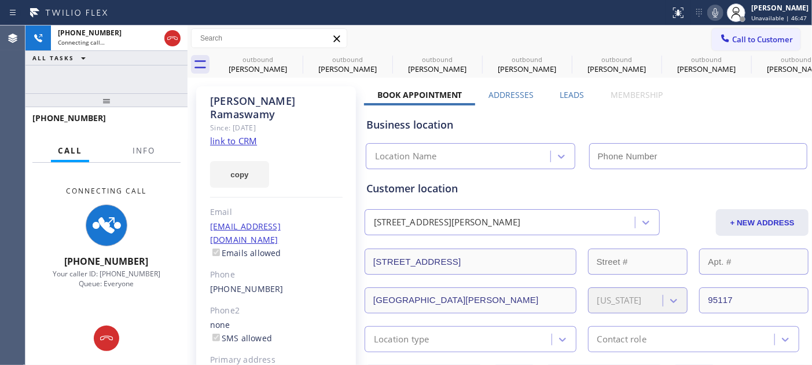
type input "(408) 539-2933"
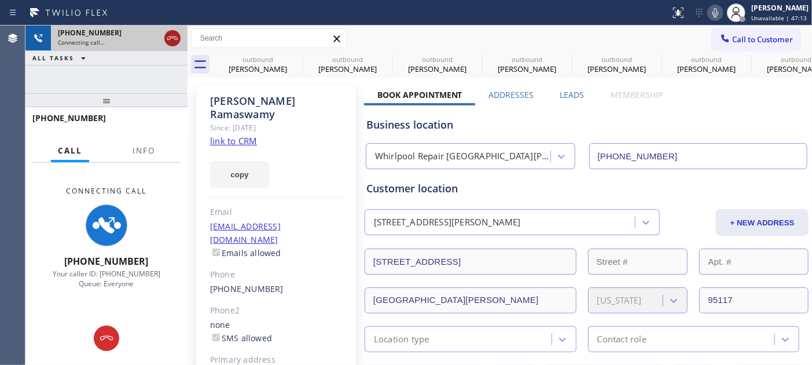
click at [170, 38] on icon at bounding box center [172, 37] width 10 height 3
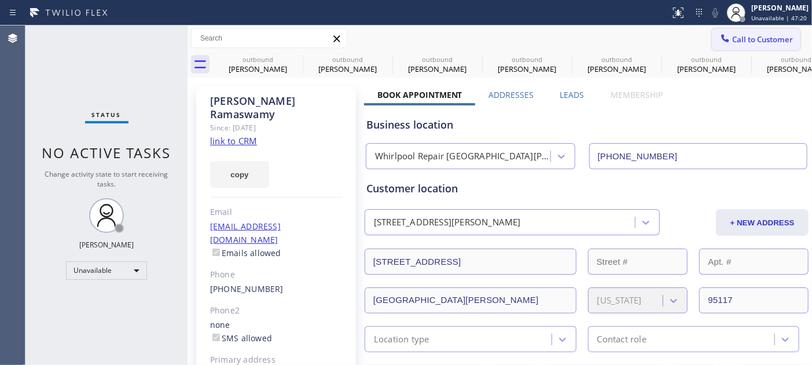
click at [731, 35] on span "Call to Customer" at bounding box center [763, 39] width 61 height 10
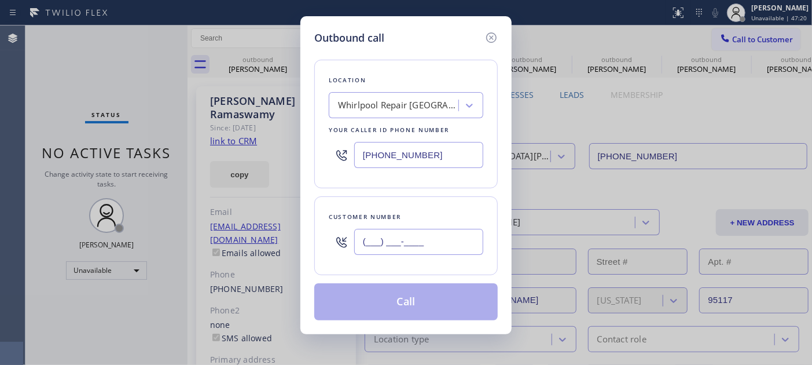
click at [378, 247] on input "(___) ___-____" at bounding box center [418, 242] width 129 height 26
paste input "760) 500-5556"
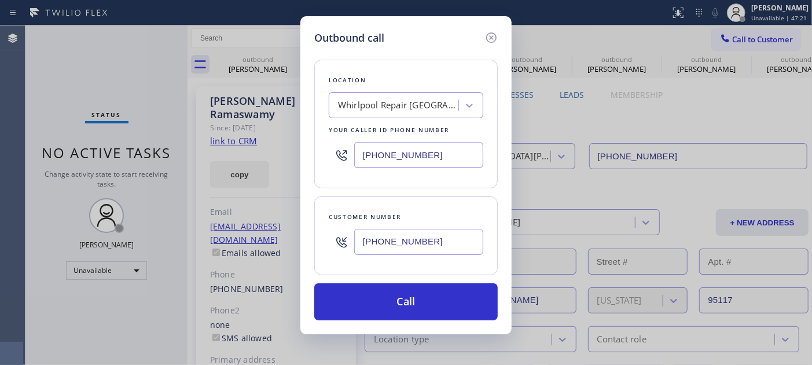
type input "(760) 500-5556"
drag, startPoint x: 453, startPoint y: 154, endPoint x: 286, endPoint y: 148, distance: 166.9
click at [286, 148] on div "Outbound call Location Whirlpool Repair San Jose Your caller id phone number (4…" at bounding box center [406, 182] width 812 height 365
paste input "619) 930-9126"
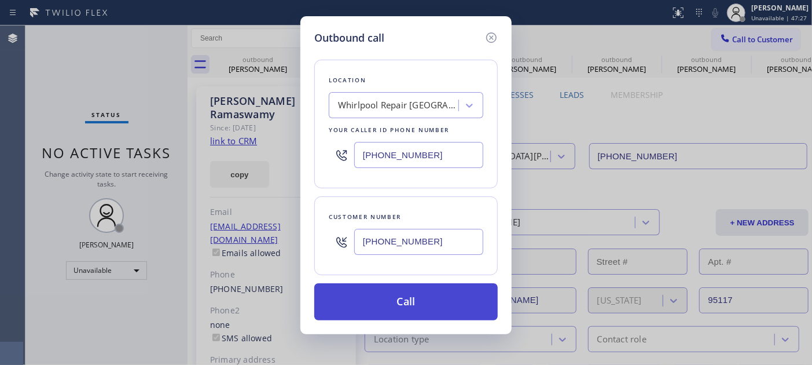
type input "(619) 930-9126"
click at [452, 299] on button "Call" at bounding box center [406, 301] width 184 height 37
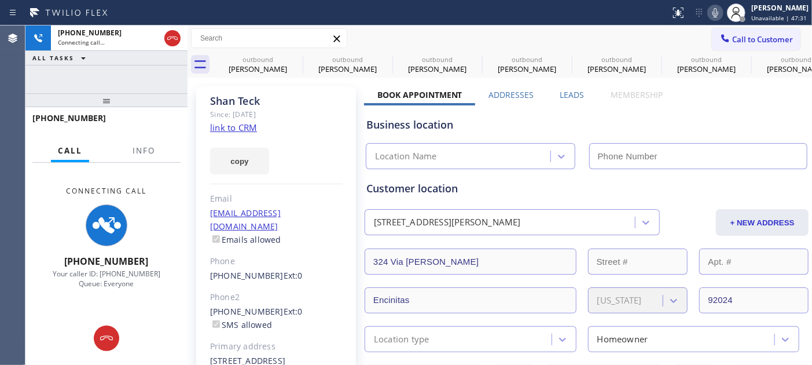
type input "(619) 930-9126"
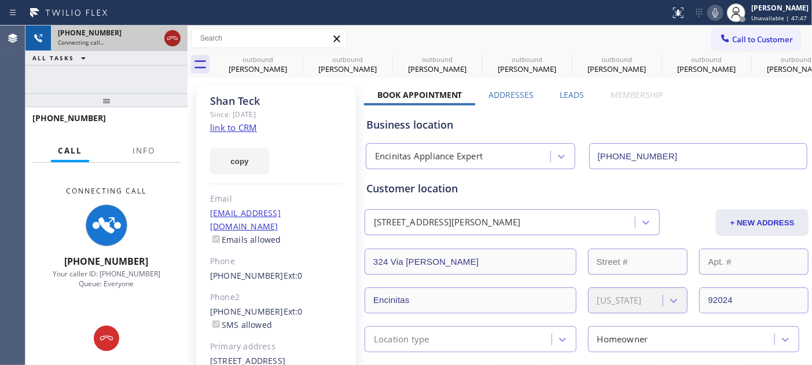
click at [170, 32] on icon at bounding box center [173, 38] width 14 height 14
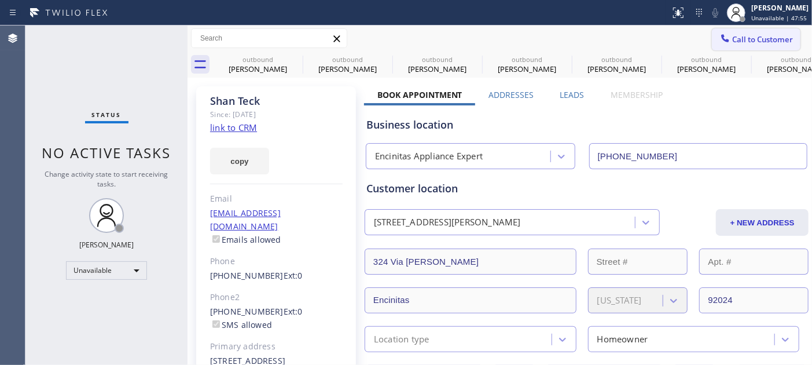
click at [731, 32] on button "Call to Customer" at bounding box center [756, 39] width 89 height 22
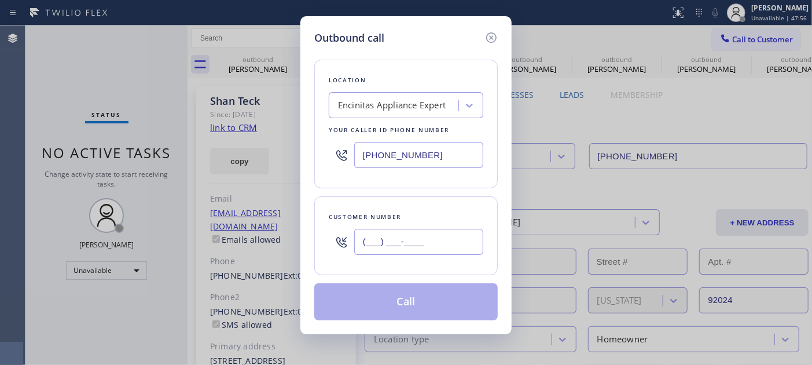
click at [402, 245] on input "(___) ___-____" at bounding box center [418, 242] width 129 height 26
paste input "802) 208-6955"
type input "(802) 208-6955"
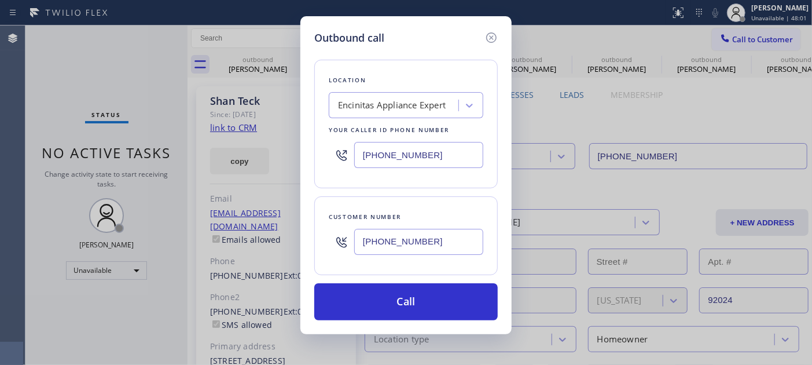
drag, startPoint x: 391, startPoint y: 154, endPoint x: 323, endPoint y: 156, distance: 68.4
click at [323, 155] on div "Location Encinitas Appliance Expert Your caller id phone number (619) 930-9126" at bounding box center [406, 124] width 184 height 129
paste input "805) 386-9115"
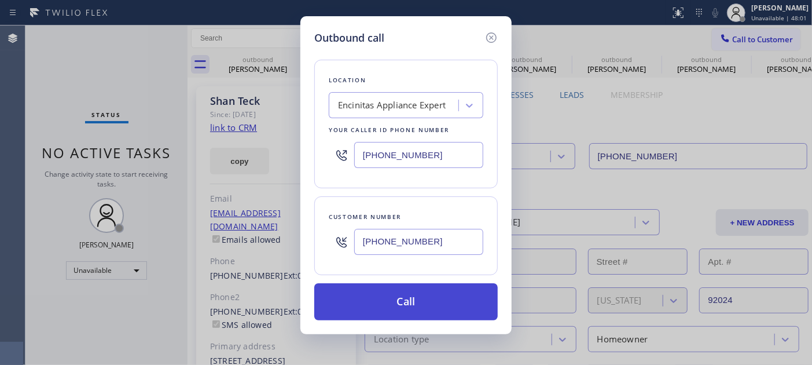
type input "(805) 386-9115"
click at [441, 291] on button "Call" at bounding box center [406, 301] width 184 height 37
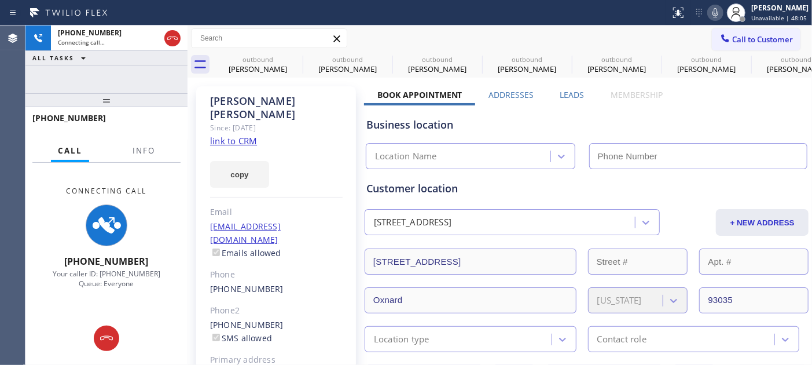
type input "(619) 930-9126"
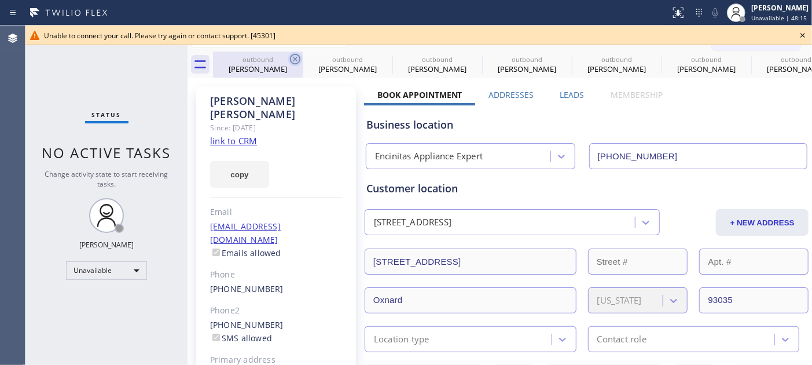
click at [295, 61] on icon at bounding box center [295, 59] width 14 height 14
click at [0, 0] on icon at bounding box center [0, 0] width 0 height 0
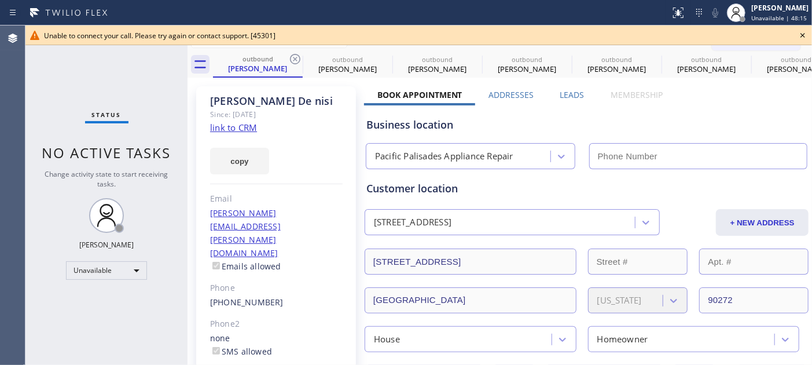
click at [295, 61] on icon at bounding box center [295, 59] width 14 height 14
click at [0, 0] on icon at bounding box center [0, 0] width 0 height 0
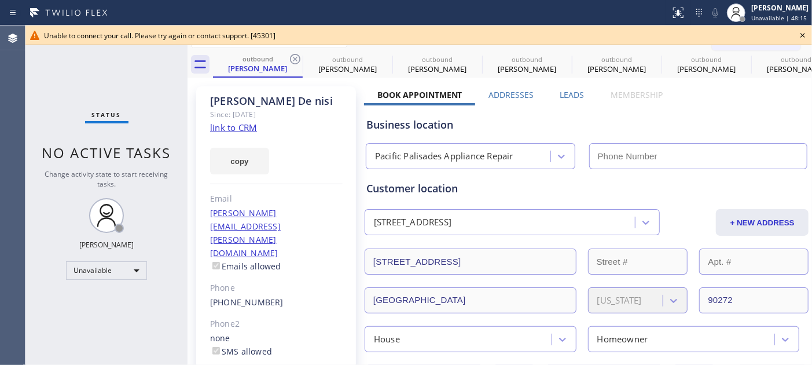
click at [0, 0] on icon at bounding box center [0, 0] width 0 height 0
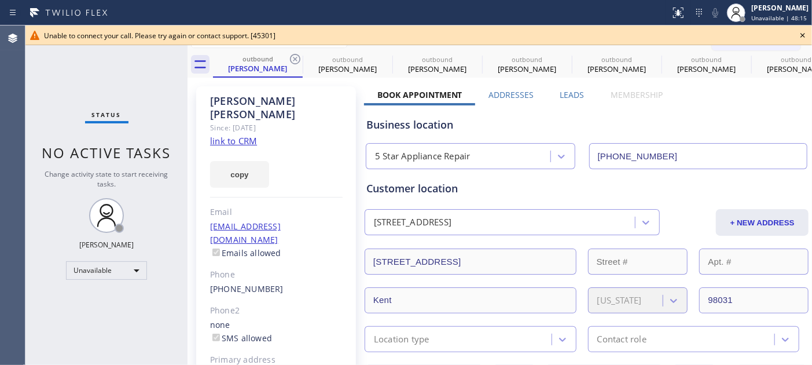
click at [295, 61] on icon at bounding box center [295, 59] width 14 height 14
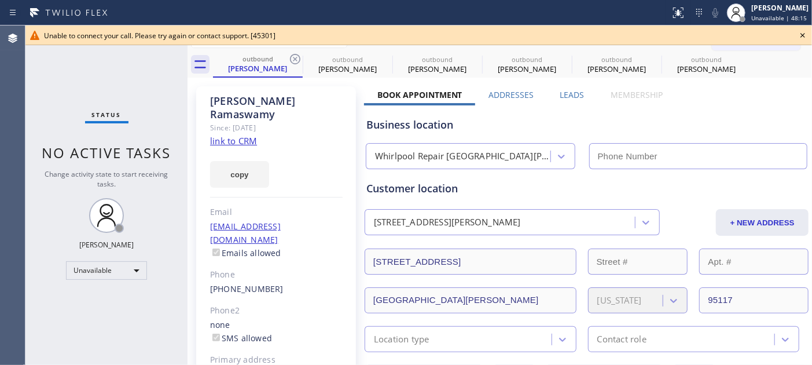
type input "(408) 539-2933"
click at [295, 61] on icon at bounding box center [295, 59] width 14 height 14
type input "(619) 930-9126"
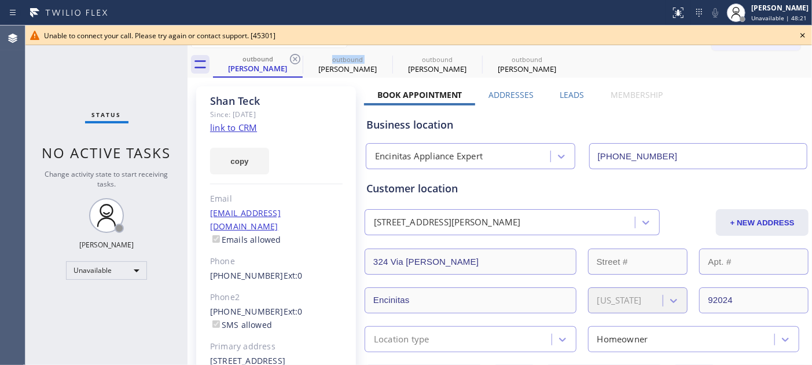
click at [295, 61] on icon at bounding box center [295, 59] width 14 height 14
click at [0, 0] on icon at bounding box center [0, 0] width 0 height 0
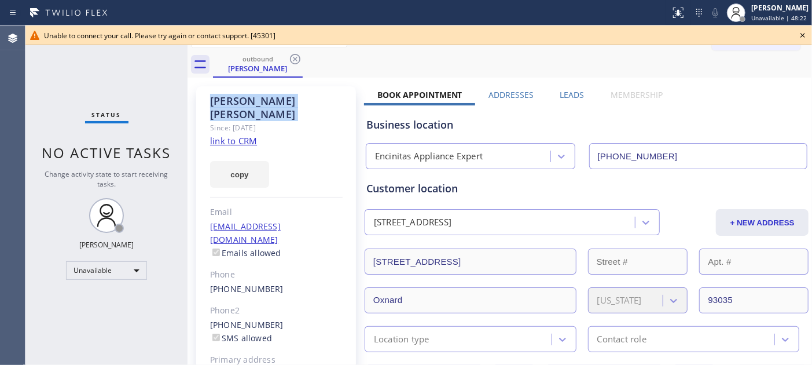
click at [295, 61] on icon at bounding box center [295, 59] width 14 height 14
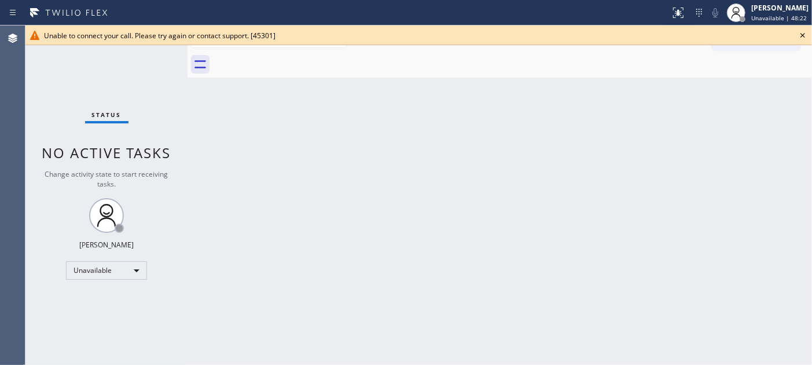
click at [295, 61] on div at bounding box center [512, 65] width 599 height 26
click at [731, 34] on icon at bounding box center [803, 35] width 14 height 14
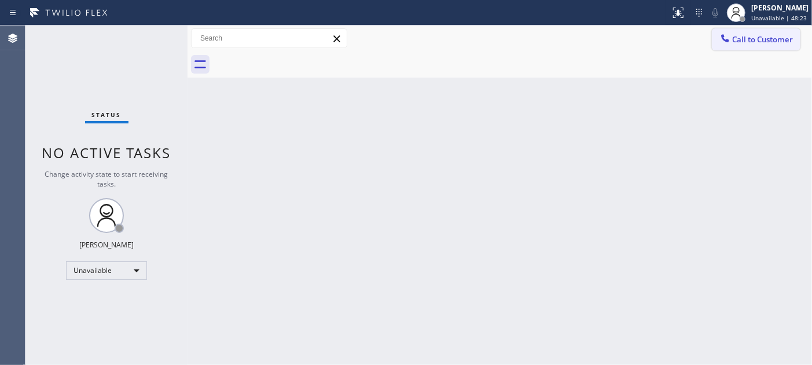
click at [731, 34] on span "Call to Customer" at bounding box center [763, 39] width 61 height 10
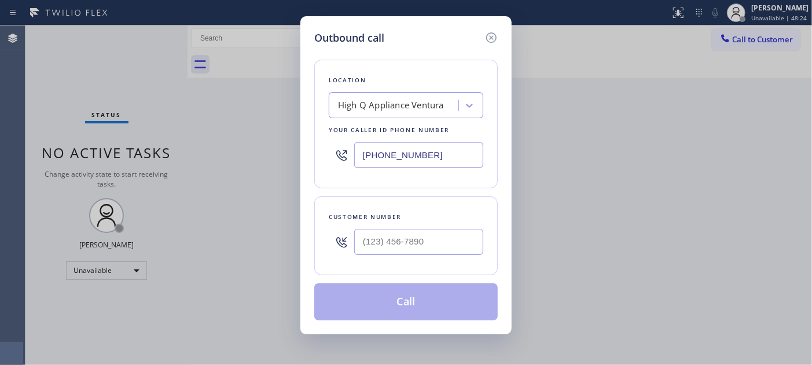
click at [411, 258] on div at bounding box center [418, 242] width 129 height 38
click at [384, 244] on input "(___) ___-____" at bounding box center [418, 242] width 129 height 26
paste input "206) 550-3331"
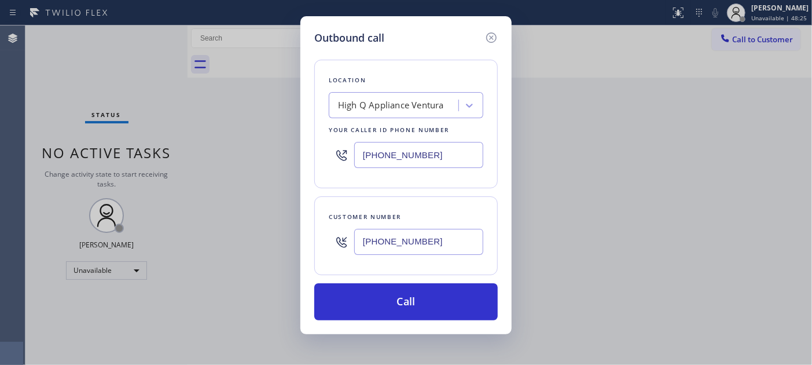
type input "[PHONE_NUMBER]"
drag, startPoint x: 432, startPoint y: 157, endPoint x: 263, endPoint y: 155, distance: 169.1
click at [263, 155] on div "Outbound call Location High Q Appliance Ventura Your caller id phone number (80…" at bounding box center [406, 182] width 812 height 365
paste input "206) 800-6776"
type input "[PHONE_NUMBER]"
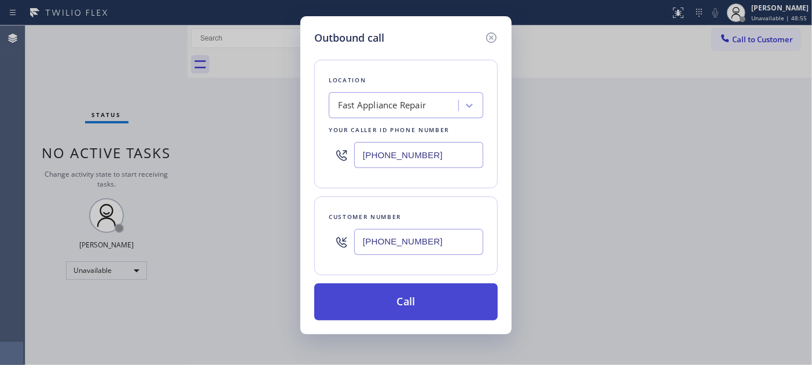
click at [444, 291] on button "Call" at bounding box center [406, 301] width 184 height 37
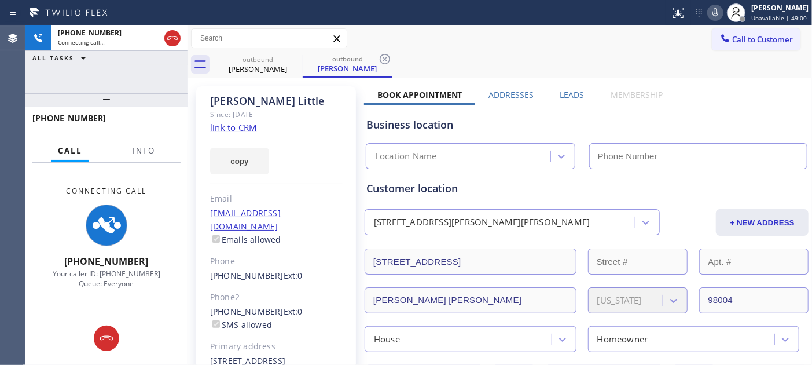
type input "[PHONE_NUMBER]"
click at [292, 95] on div "Carl Little" at bounding box center [276, 100] width 133 height 13
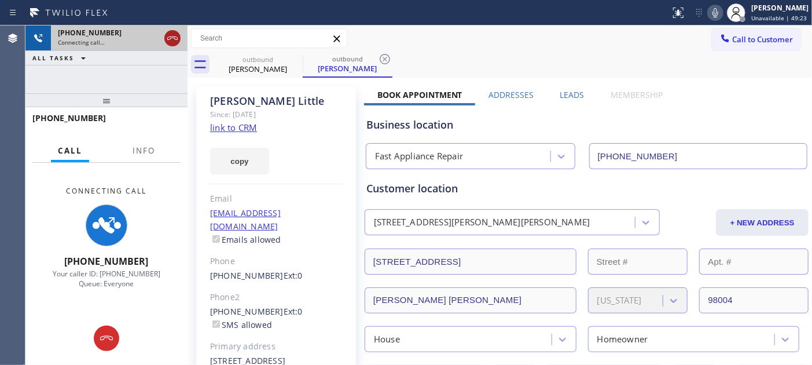
click at [172, 41] on icon at bounding box center [173, 38] width 14 height 14
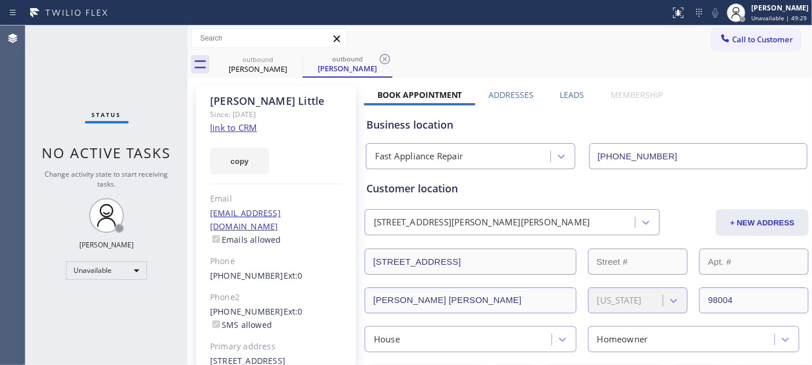
click at [731, 52] on div "outbound Carl Little outbound Carl Little" at bounding box center [512, 65] width 599 height 26
click at [731, 45] on button "Call to Customer" at bounding box center [756, 39] width 89 height 22
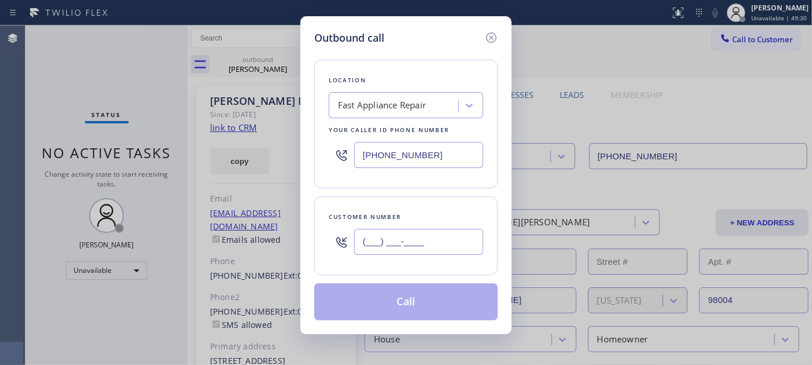
drag, startPoint x: 425, startPoint y: 235, endPoint x: 485, endPoint y: 90, distance: 156.8
click at [425, 236] on input "(___) ___-____" at bounding box center [418, 242] width 129 height 26
paste input "347) 450-0715"
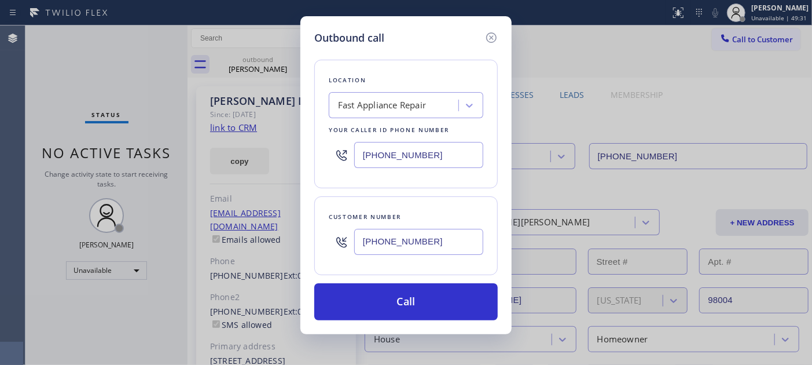
type input "[PHONE_NUMBER]"
drag, startPoint x: 435, startPoint y: 155, endPoint x: 330, endPoint y: 153, distance: 105.4
click at [330, 153] on div "[PHONE_NUMBER]" at bounding box center [406, 155] width 155 height 38
paste input "855) 731-4952"
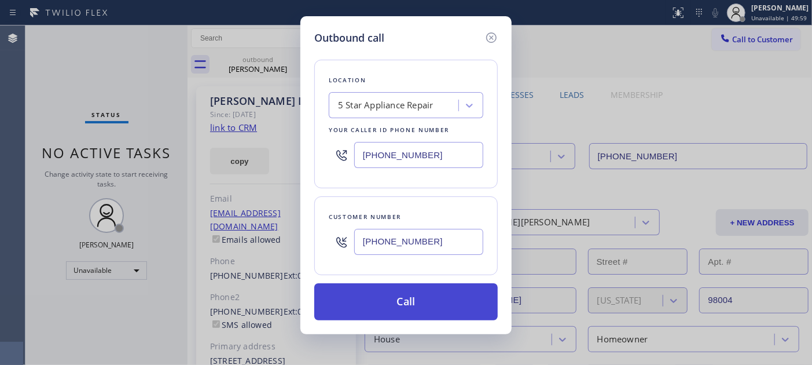
type input "[PHONE_NUMBER]"
click at [398, 293] on button "Call" at bounding box center [406, 301] width 184 height 37
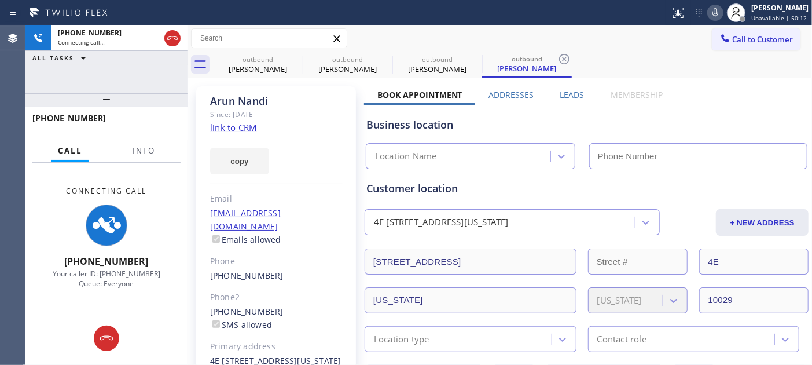
type input "[PHONE_NUMBER]"
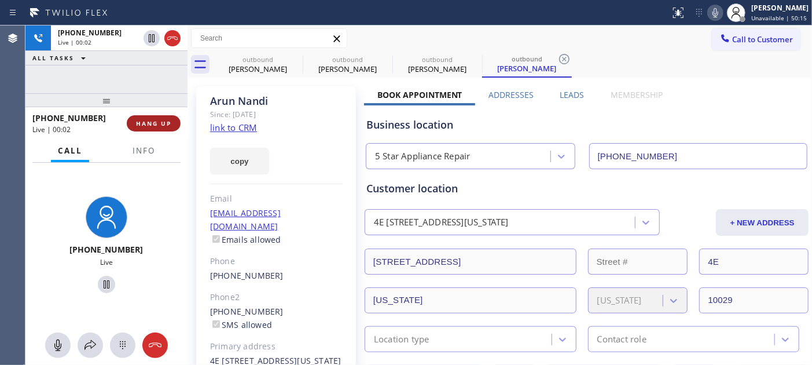
click at [129, 118] on button "HANG UP" at bounding box center [154, 123] width 54 height 16
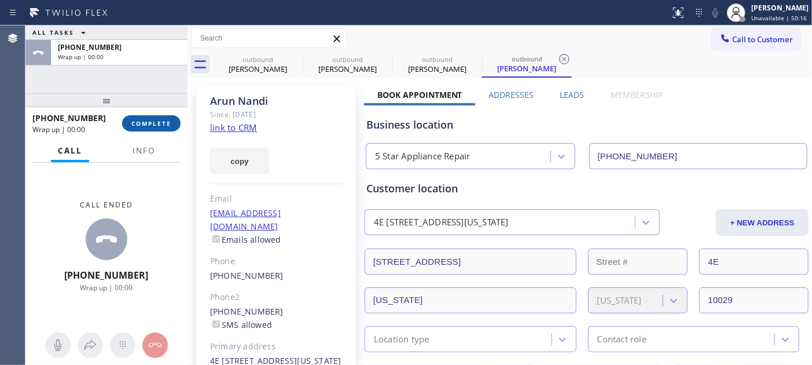
click at [160, 123] on span "COMPLETE" at bounding box center [151, 123] width 40 height 8
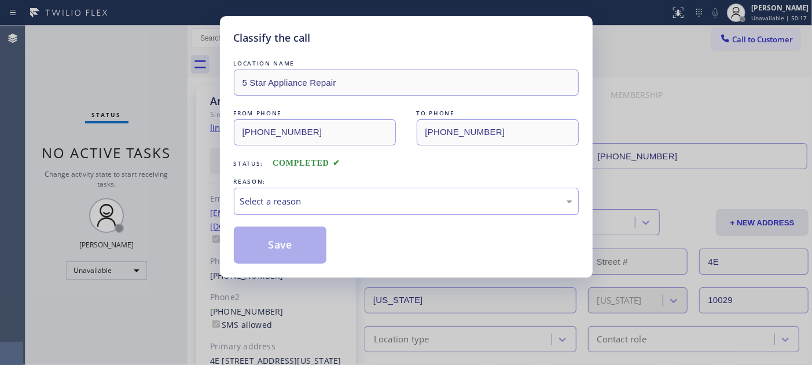
click at [268, 195] on div "Select a reason" at bounding box center [406, 201] width 332 height 13
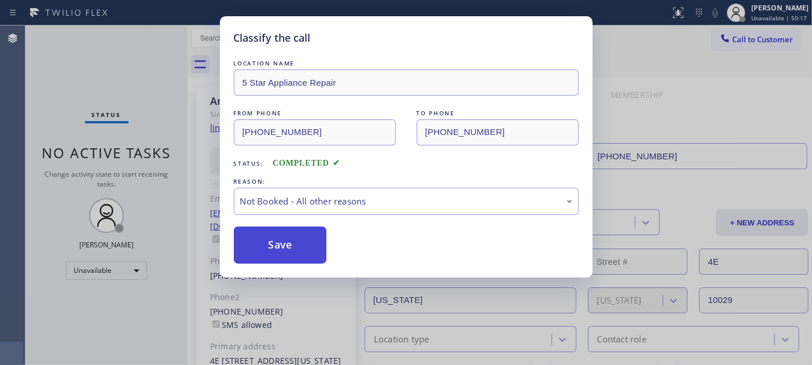
click at [292, 235] on button "Save" at bounding box center [280, 244] width 93 height 37
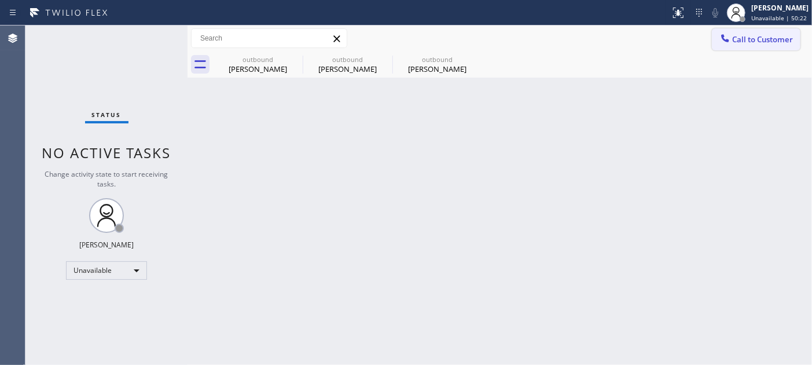
click at [731, 41] on span "Call to Customer" at bounding box center [763, 39] width 61 height 10
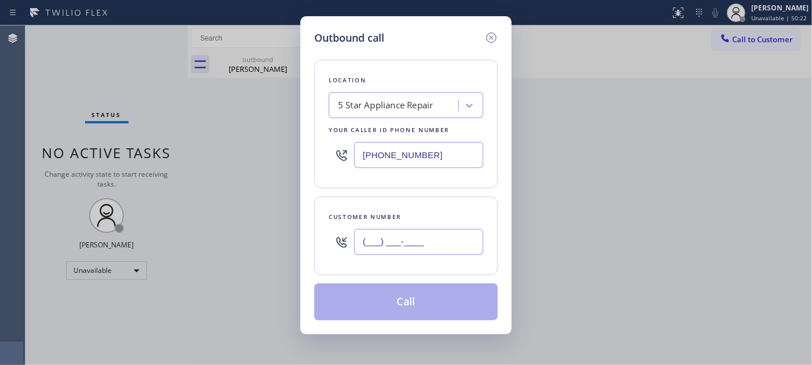
click at [389, 233] on input "(___) ___-____" at bounding box center [418, 242] width 129 height 26
paste input "330) 780-5998"
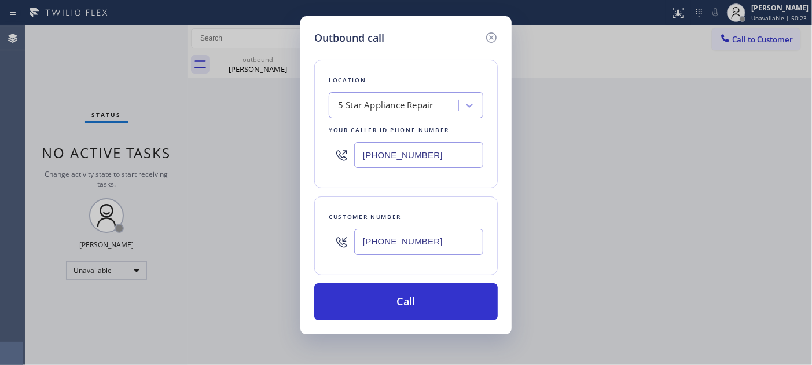
type input "[PHONE_NUMBER]"
drag, startPoint x: 360, startPoint y: 152, endPoint x: 296, endPoint y: 152, distance: 63.7
click at [296, 152] on div "Outbound call Location 5 Star Appliance Repair Your caller id phone number (855…" at bounding box center [406, 182] width 812 height 365
paste input "310) 807-348"
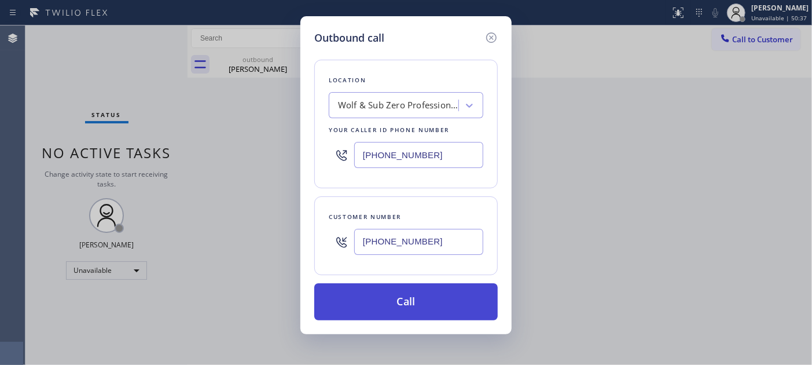
type input "[PHONE_NUMBER]"
click at [460, 304] on button "Call" at bounding box center [406, 301] width 184 height 37
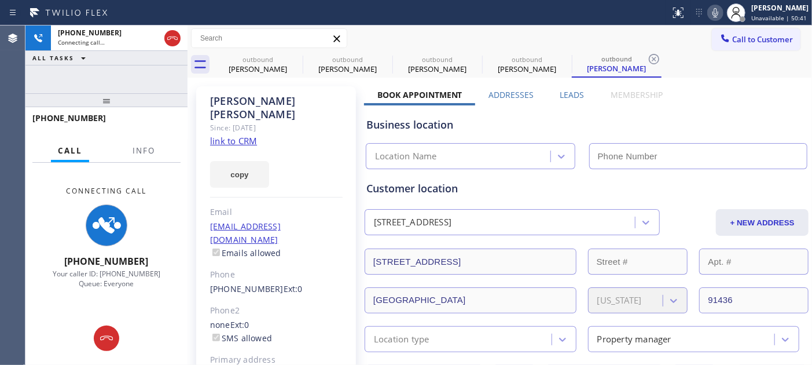
type input "[PHONE_NUMBER]"
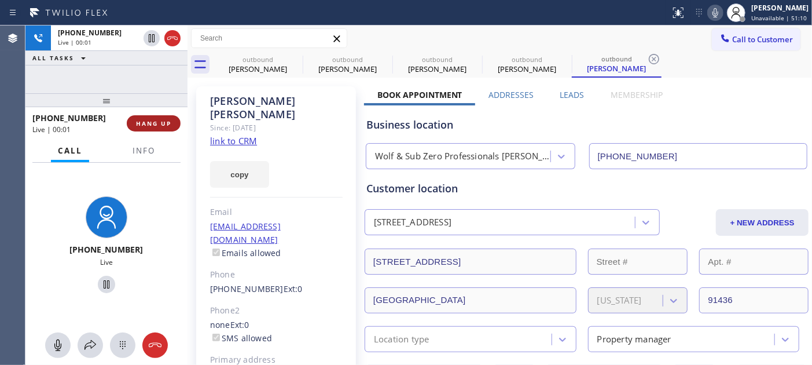
click at [167, 119] on span "HANG UP" at bounding box center [153, 123] width 35 height 8
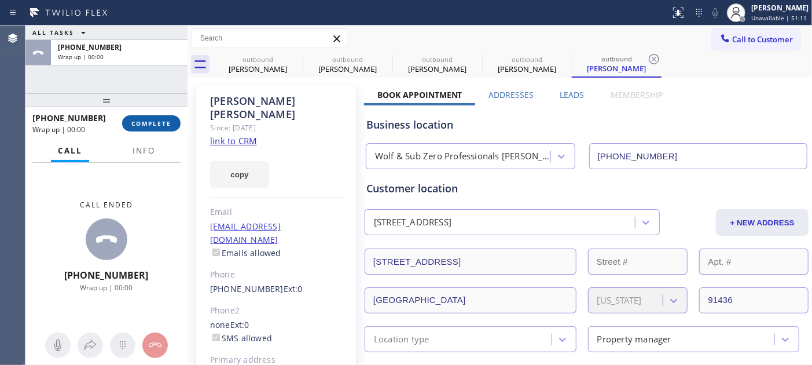
click at [167, 119] on span "COMPLETE" at bounding box center [151, 123] width 40 height 8
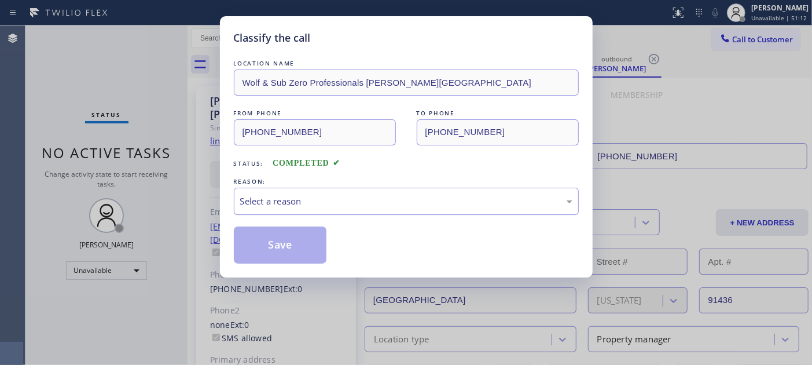
click at [348, 197] on div "Select a reason" at bounding box center [406, 201] width 332 height 13
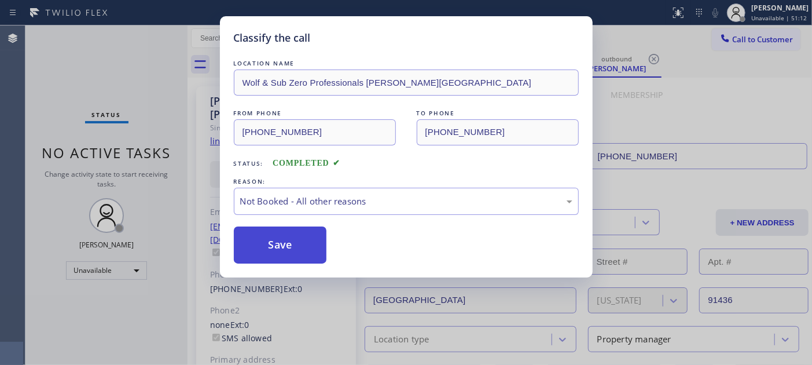
click at [288, 242] on button "Save" at bounding box center [280, 244] width 93 height 37
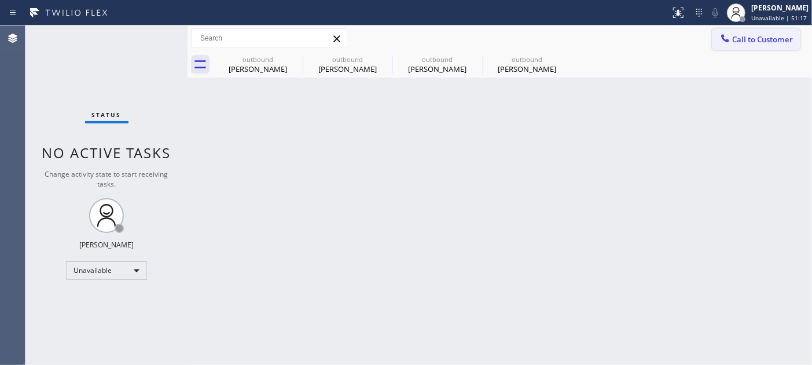
click at [731, 39] on span "Call to Customer" at bounding box center [763, 39] width 61 height 10
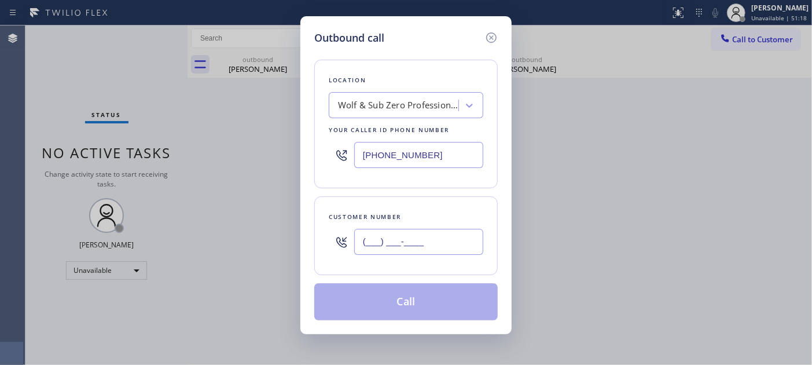
click at [433, 242] on input "(___) ___-____" at bounding box center [418, 242] width 129 height 26
paste input "623) 523-9777"
type input "[PHONE_NUMBER]"
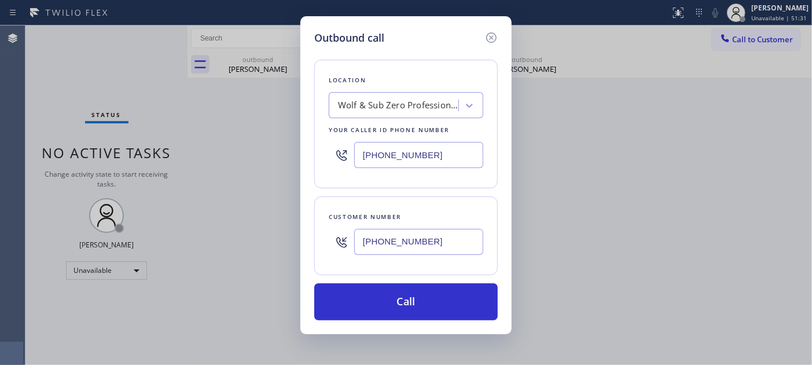
drag, startPoint x: 350, startPoint y: 152, endPoint x: 327, endPoint y: 153, distance: 23.8
click at [327, 152] on div "Location Wolf & Sub Zero Professionals Beverly Hills Your caller id phone numbe…" at bounding box center [406, 124] width 184 height 129
paste input "602) 932-0876"
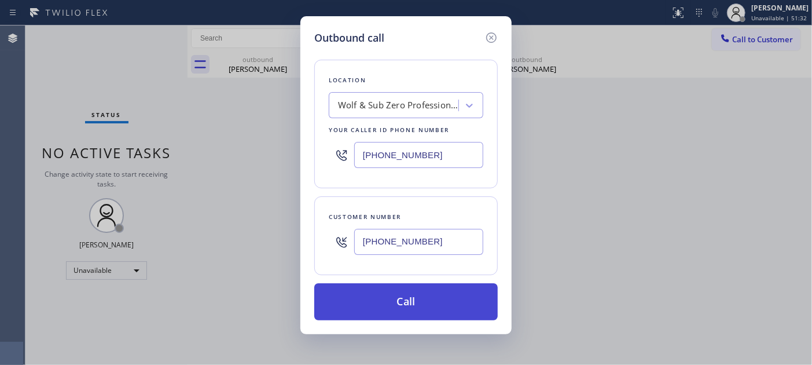
type input "[PHONE_NUMBER]"
click at [433, 306] on button "Call" at bounding box center [406, 301] width 184 height 37
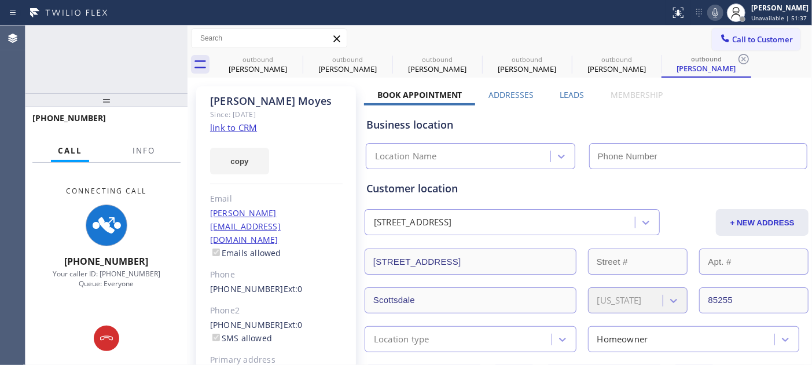
type input "[PHONE_NUMBER]"
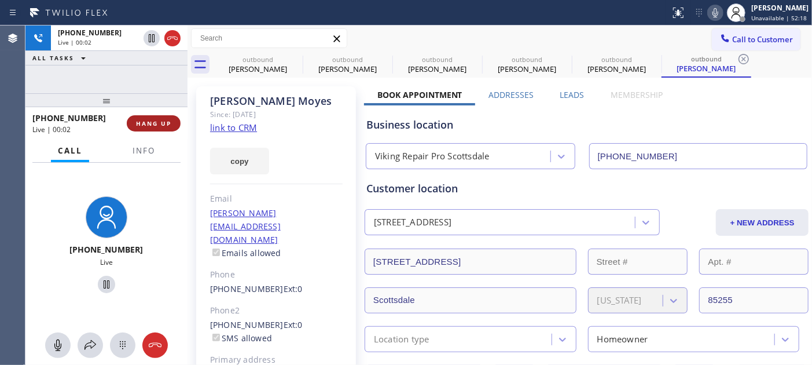
click at [134, 116] on button "HANG UP" at bounding box center [154, 123] width 54 height 16
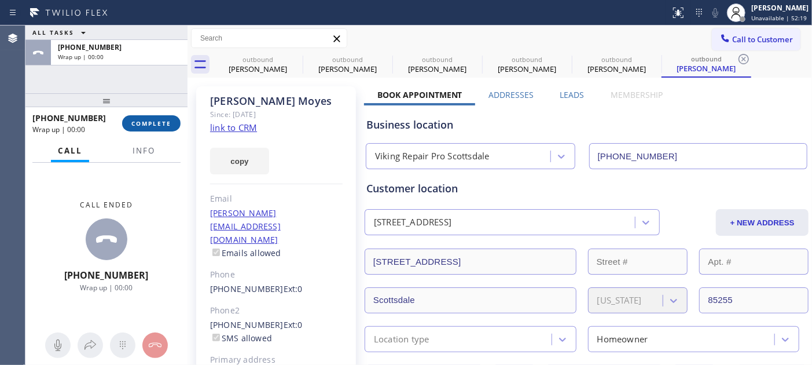
click at [158, 123] on span "COMPLETE" at bounding box center [151, 123] width 40 height 8
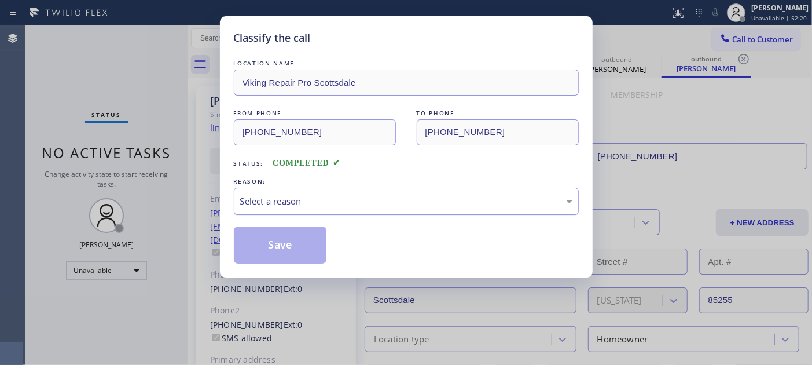
drag, startPoint x: 311, startPoint y: 201, endPoint x: 314, endPoint y: 213, distance: 12.5
click at [312, 202] on div "Select a reason" at bounding box center [406, 201] width 332 height 13
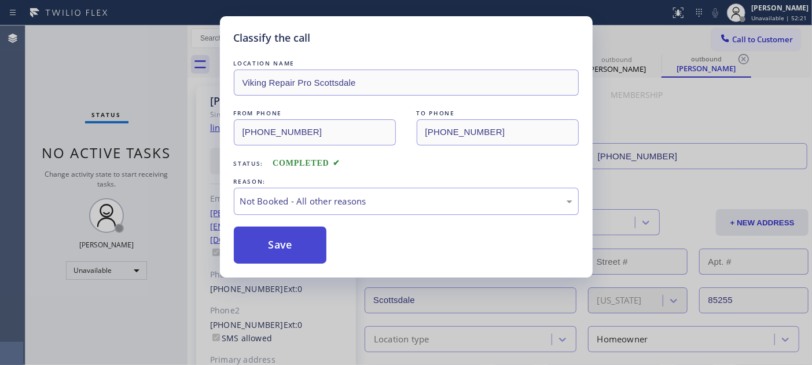
click at [302, 238] on button "Save" at bounding box center [280, 244] width 93 height 37
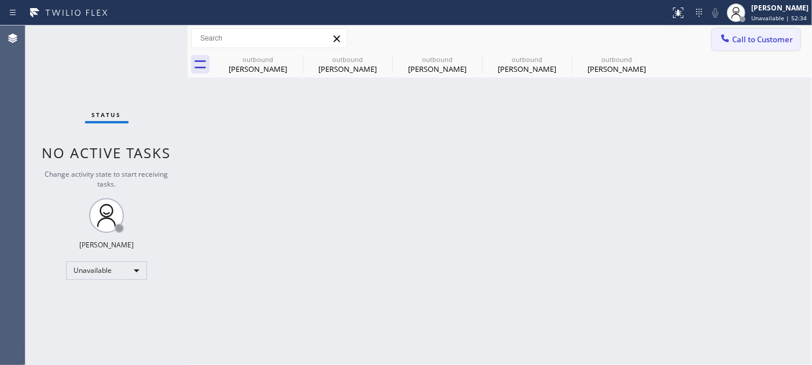
click at [731, 39] on span "Call to Customer" at bounding box center [763, 39] width 61 height 10
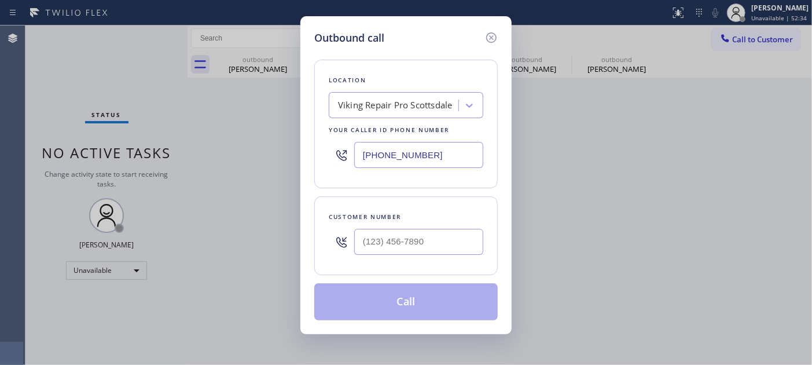
click at [419, 258] on div at bounding box center [418, 242] width 129 height 38
click at [418, 252] on input "(___) ___-____" at bounding box center [418, 242] width 129 height 26
paste input "209) 922-5280"
type input "[PHONE_NUMBER]"
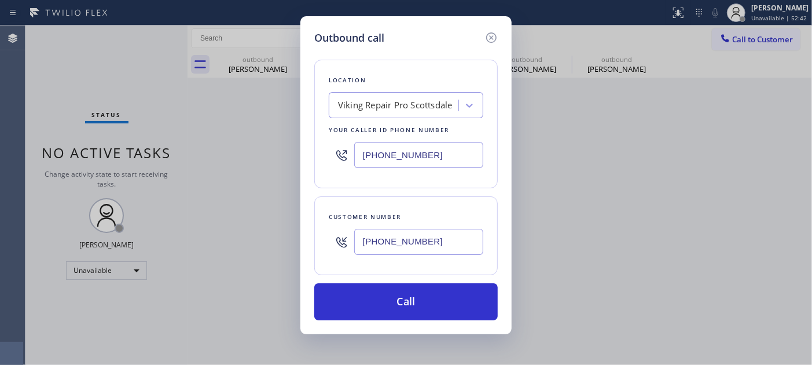
drag, startPoint x: 442, startPoint y: 160, endPoint x: 350, endPoint y: 167, distance: 92.3
click at [350, 167] on div "[PHONE_NUMBER]" at bounding box center [406, 155] width 155 height 38
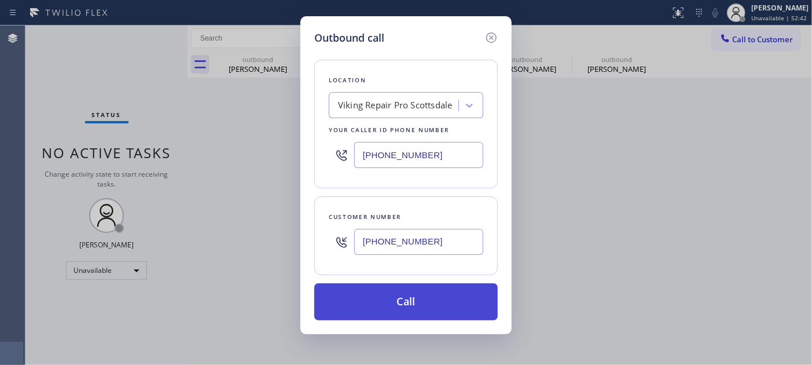
paste input "510) 822-755"
type input "[PHONE_NUMBER]"
click at [438, 306] on button "Call" at bounding box center [406, 301] width 184 height 37
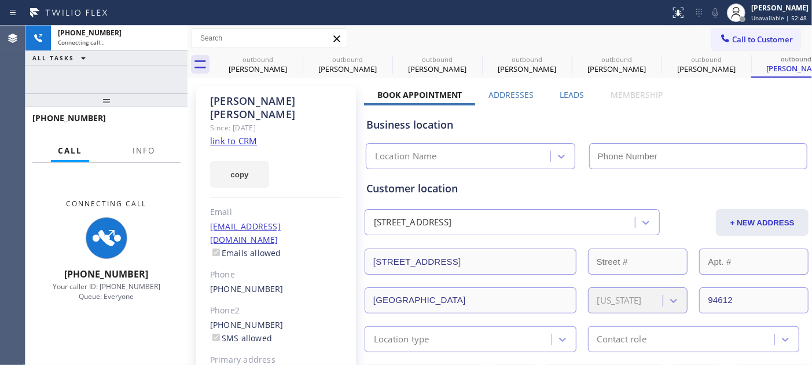
type input "[PHONE_NUMBER]"
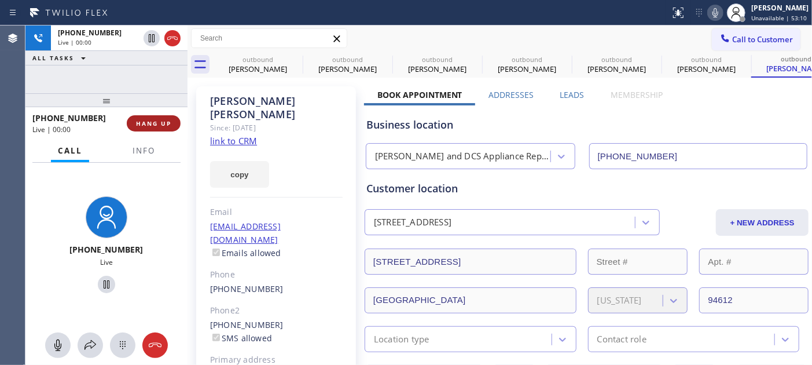
click at [160, 123] on span "HANG UP" at bounding box center [153, 123] width 35 height 8
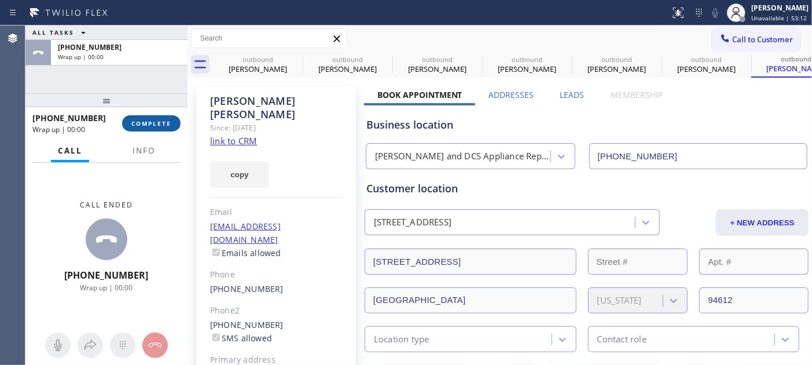
click at [160, 123] on span "COMPLETE" at bounding box center [151, 123] width 40 height 8
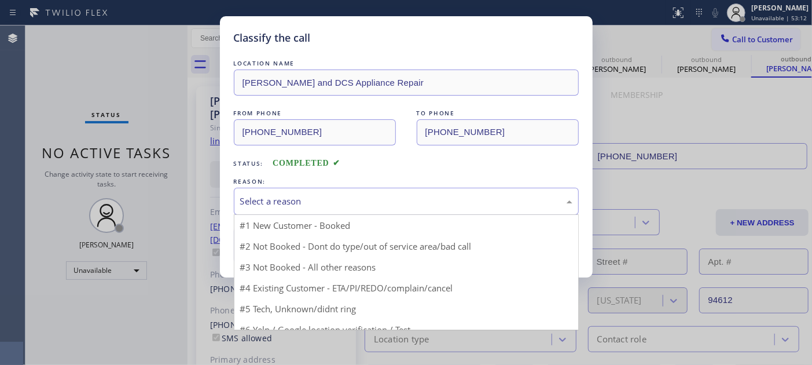
click at [382, 188] on div "Select a reason" at bounding box center [406, 201] width 345 height 27
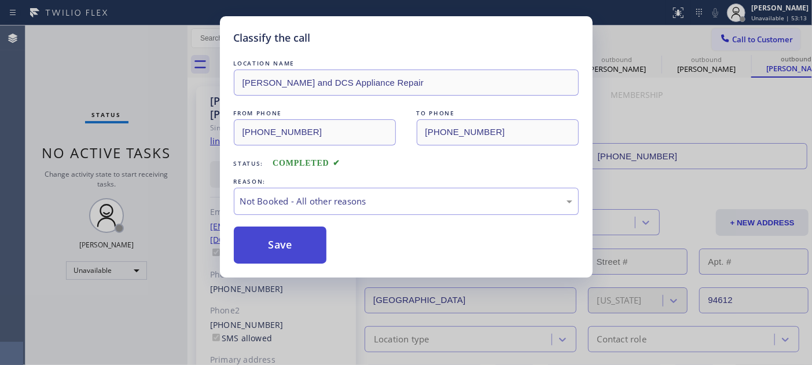
click at [313, 243] on button "Save" at bounding box center [280, 244] width 93 height 37
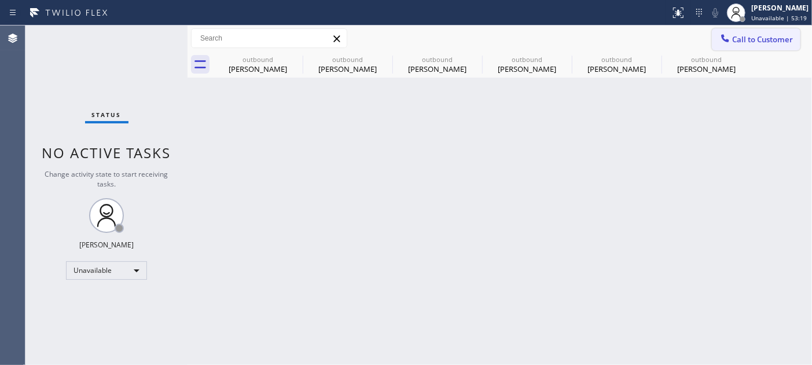
click at [731, 38] on span "Call to Customer" at bounding box center [763, 39] width 61 height 10
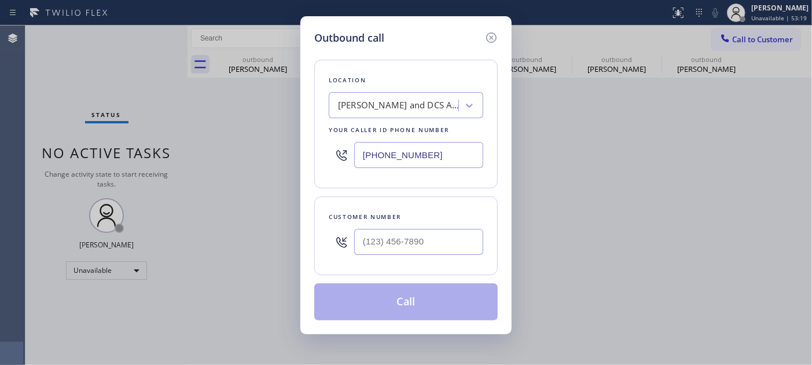
click at [401, 259] on div at bounding box center [418, 242] width 129 height 38
click at [401, 254] on input "(___) ___-____" at bounding box center [418, 242] width 129 height 26
paste input "206) 406-7702"
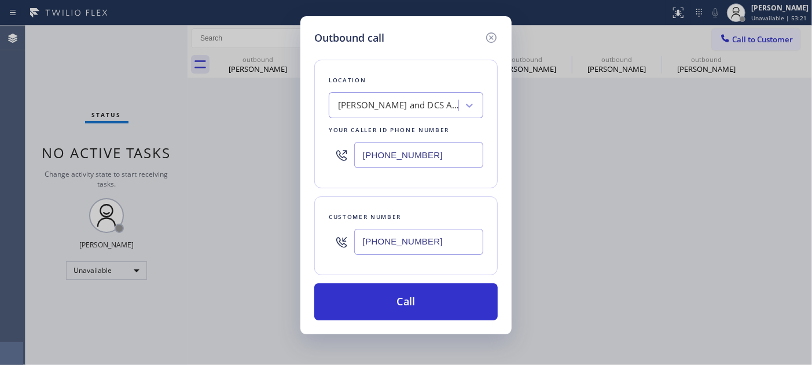
type input "[PHONE_NUMBER]"
click at [415, 159] on input "[PHONE_NUMBER]" at bounding box center [418, 155] width 129 height 26
drag, startPoint x: 441, startPoint y: 152, endPoint x: 317, endPoint y: 160, distance: 124.8
click at [317, 159] on div "Location Andrew Dacor and DCS Appliance Repair Your caller id phone number (510…" at bounding box center [406, 124] width 184 height 129
paste input "480) 418-9915"
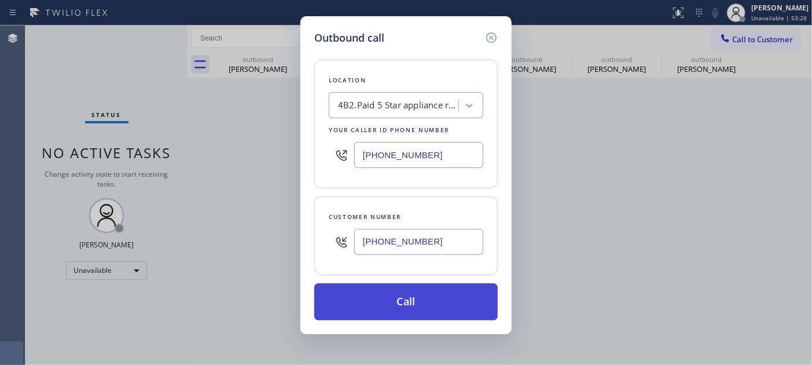
type input "[PHONE_NUMBER]"
click at [423, 298] on button "Call" at bounding box center [406, 301] width 184 height 37
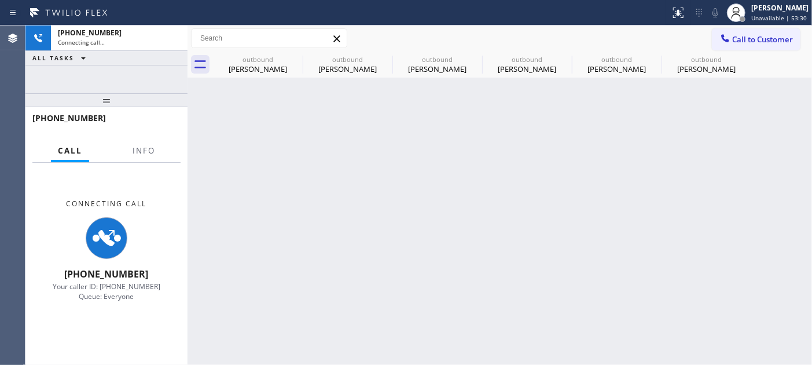
click at [423, 298] on div "Back to Dashboard Change Sender ID Customers Technicians Select a contact Outbo…" at bounding box center [500, 194] width 625 height 339
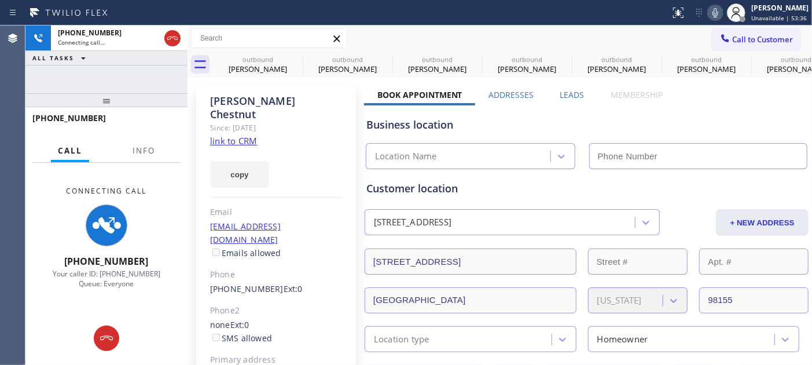
type input "[PHONE_NUMBER]"
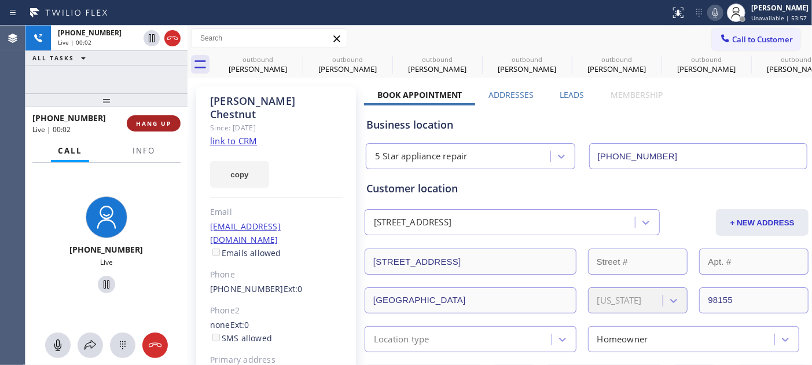
click at [177, 118] on button "HANG UP" at bounding box center [154, 123] width 54 height 16
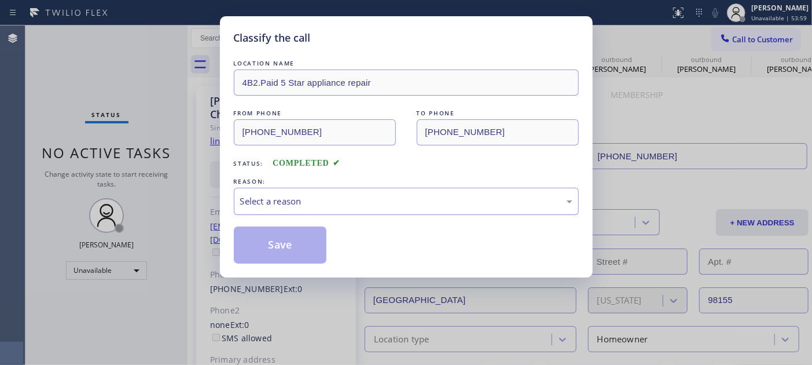
click at [340, 204] on div "Select a reason" at bounding box center [406, 201] width 332 height 13
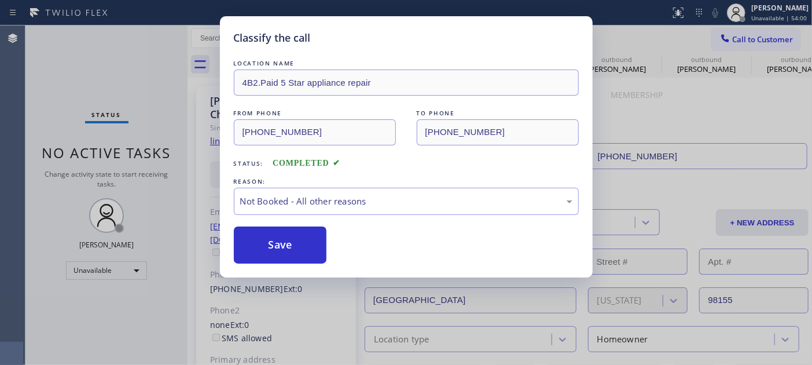
click at [293, 237] on button "Save" at bounding box center [280, 244] width 93 height 37
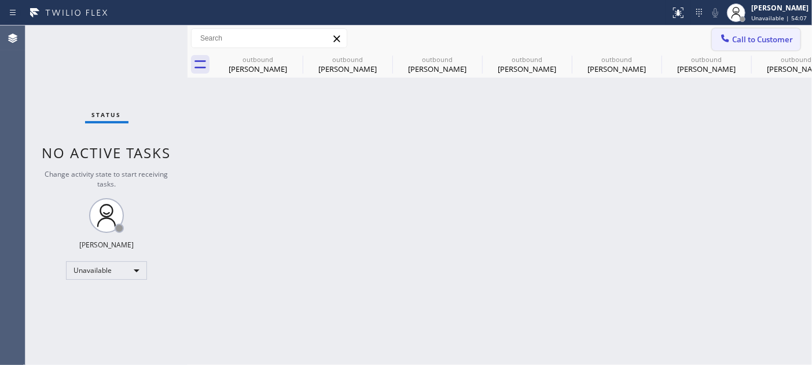
click at [731, 46] on button "Call to Customer" at bounding box center [756, 39] width 89 height 22
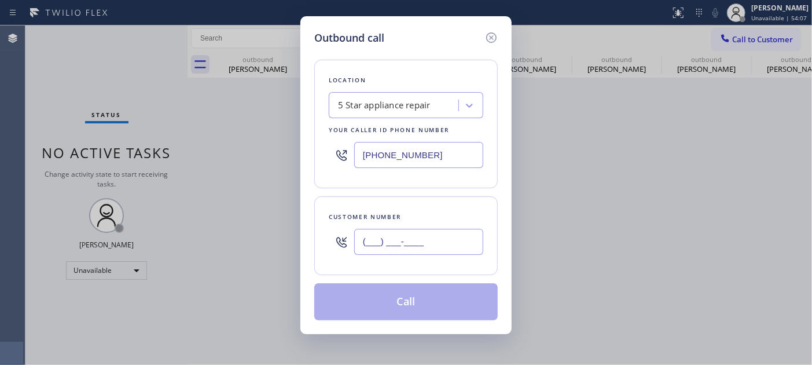
click at [383, 250] on input "(___) ___-____" at bounding box center [418, 242] width 129 height 26
paste input "212) 531-3354"
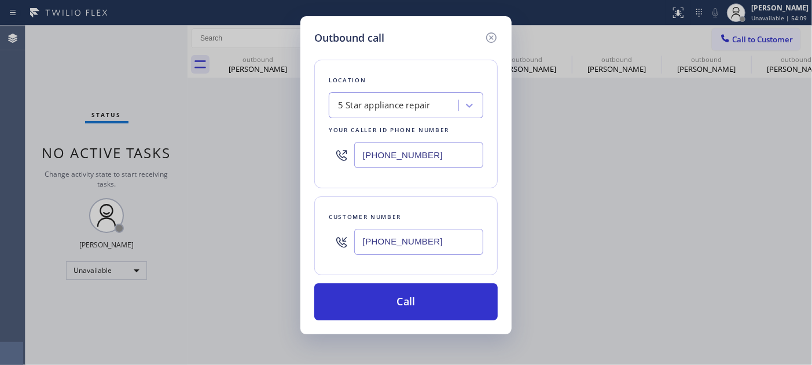
type input "[PHONE_NUMBER]"
drag, startPoint x: 442, startPoint y: 154, endPoint x: 351, endPoint y: 155, distance: 91.5
click at [351, 155] on div "[PHONE_NUMBER]" at bounding box center [406, 155] width 155 height 38
paste input "646) 679-582"
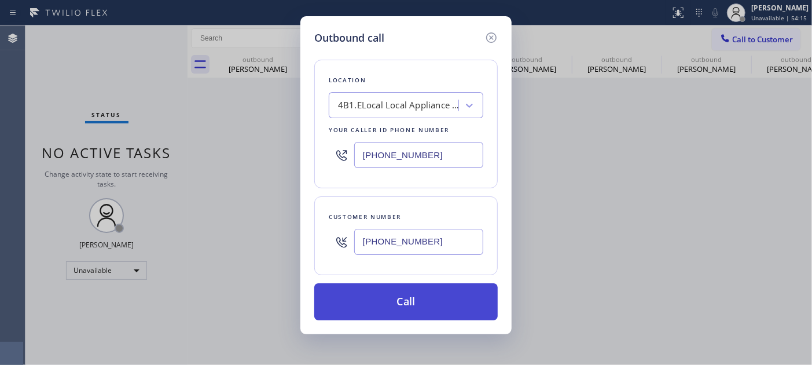
type input "[PHONE_NUMBER]"
click at [420, 295] on button "Call" at bounding box center [406, 301] width 184 height 37
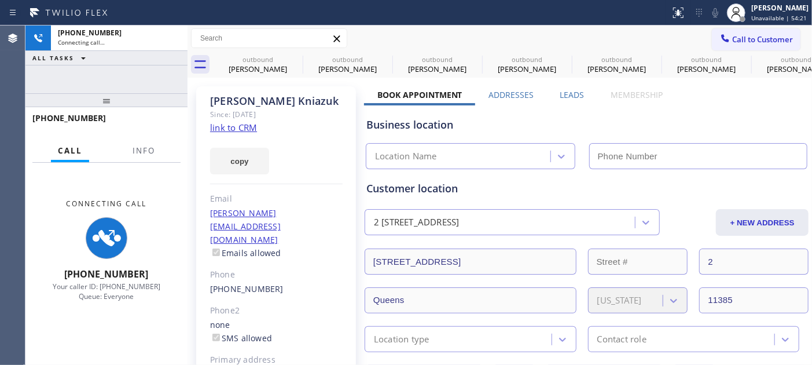
type input "[PHONE_NUMBER]"
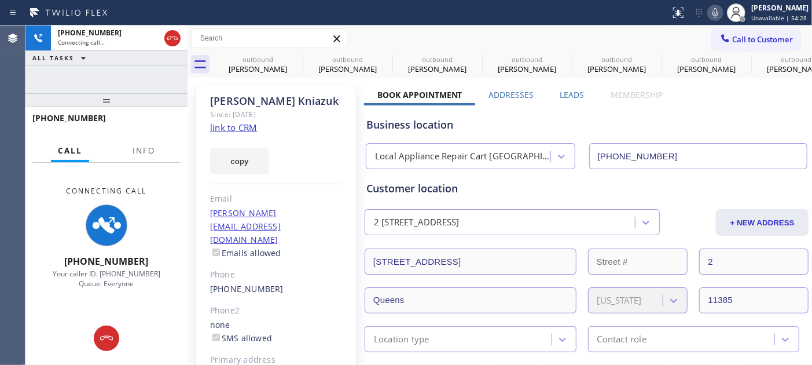
drag, startPoint x: 135, startPoint y: 93, endPoint x: 134, endPoint y: 71, distance: 22.6
click at [135, 67] on div "+12125313354 Connecting call… ALL TASKS ALL TASKS ACTIVE TASKS TASKS IN WRAP UP…" at bounding box center [106, 194] width 162 height 339
click at [175, 38] on icon at bounding box center [173, 38] width 14 height 14
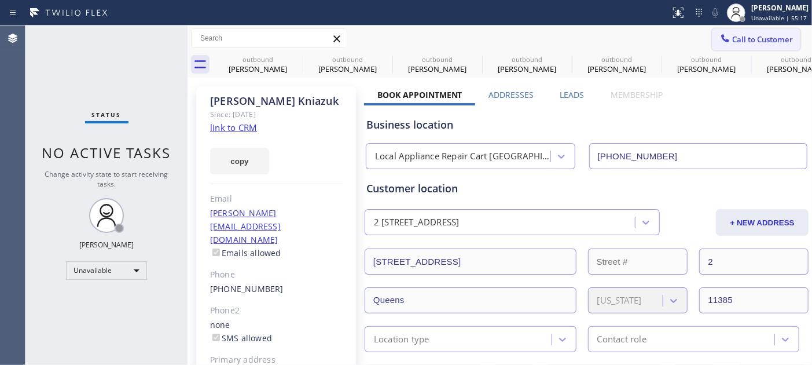
click at [731, 39] on span "Call to Customer" at bounding box center [763, 39] width 61 height 10
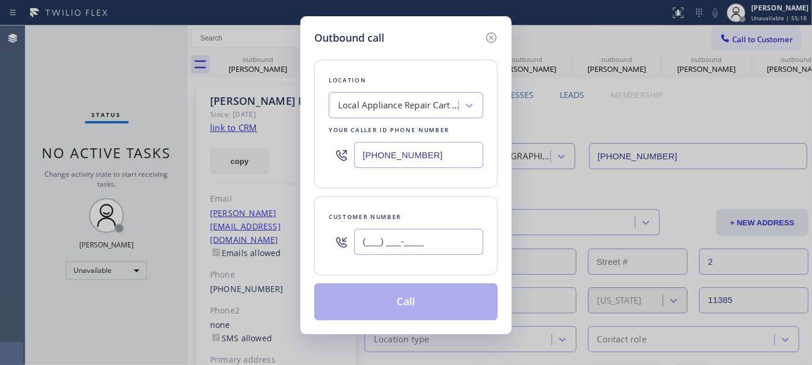
click at [422, 244] on input "(___) ___-____" at bounding box center [418, 242] width 129 height 26
paste input "323) 447-3477"
type input "[PHONE_NUMBER]"
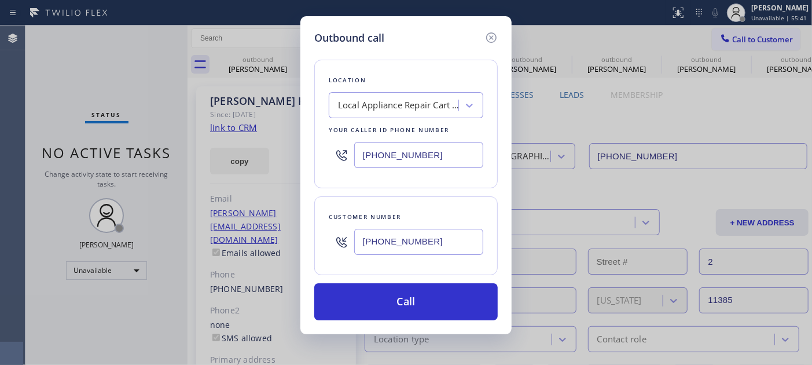
drag, startPoint x: 454, startPoint y: 152, endPoint x: 347, endPoint y: 159, distance: 106.8
click at [357, 160] on input "[PHONE_NUMBER]" at bounding box center [418, 155] width 129 height 26
paste input "213) 516-947"
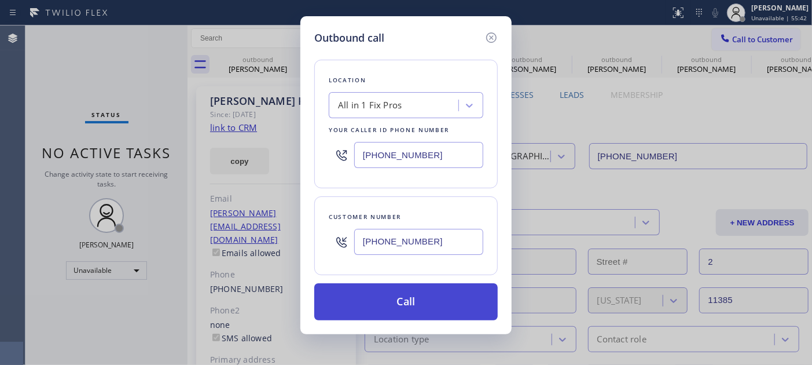
type input "(213) 516-9475"
click at [424, 295] on button "Call" at bounding box center [406, 301] width 184 height 37
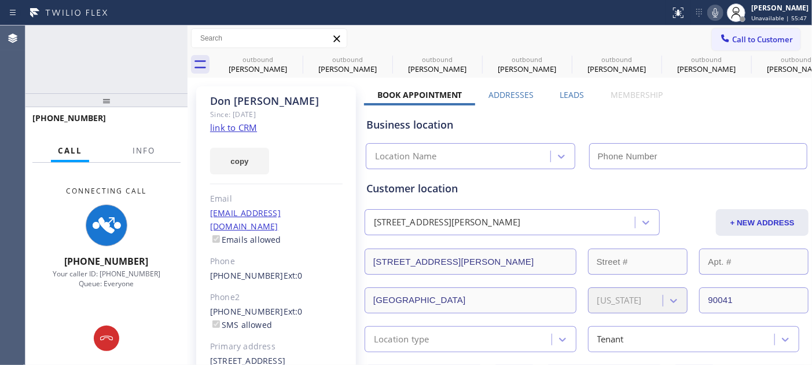
type input "(213) 516-9475"
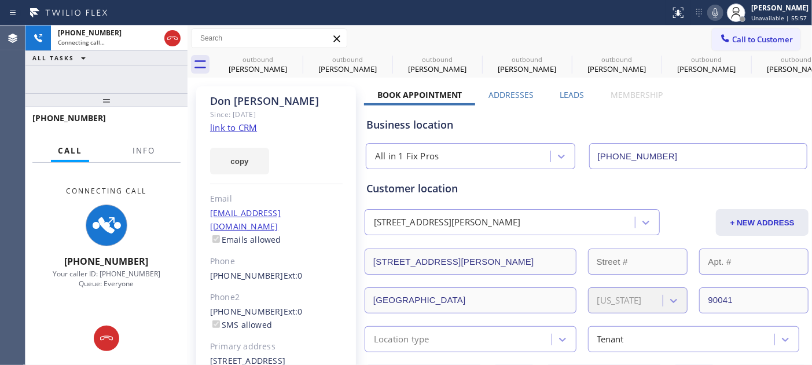
drag, startPoint x: 169, startPoint y: 100, endPoint x: 164, endPoint y: 50, distance: 49.5
click at [163, 61] on div "+13234473477 Connecting call… ALL TASKS ALL TASKS ACTIVE TASKS TASKS IN WRAP UP…" at bounding box center [106, 194] width 162 height 339
drag, startPoint x: 176, startPoint y: 36, endPoint x: 166, endPoint y: 97, distance: 61.6
click at [166, 97] on div "+13234473477 Connecting call… ALL TASKS ALL TASKS ACTIVE TASKS TASKS IN WRAP UP…" at bounding box center [106, 194] width 162 height 339
drag, startPoint x: 149, startPoint y: 105, endPoint x: 160, endPoint y: 54, distance: 52.1
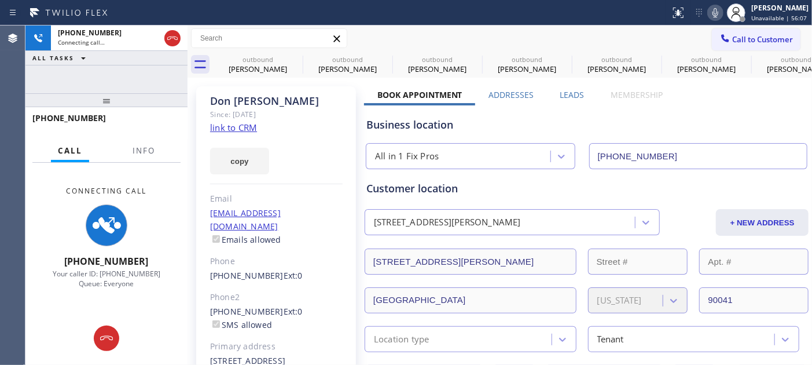
click at [148, 82] on div "+13234473477 Connecting call… ALL TASKS ALL TASKS ACTIVE TASKS TASKS IN WRAP UP…" at bounding box center [106, 194] width 162 height 339
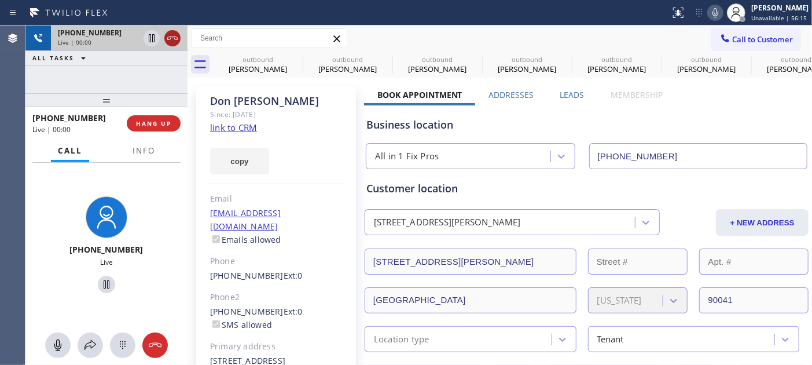
click at [178, 38] on icon at bounding box center [173, 38] width 14 height 14
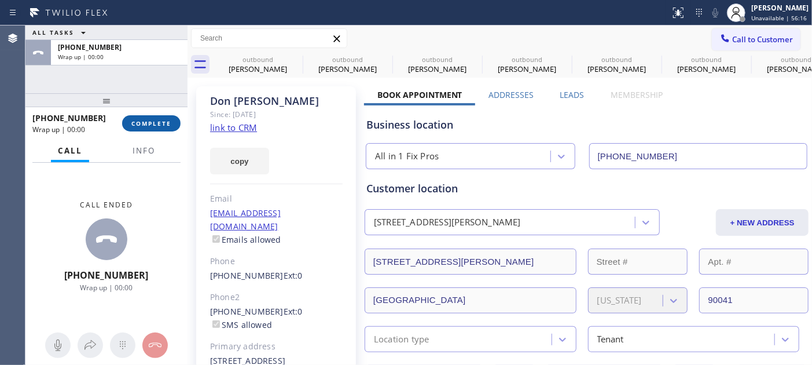
click at [157, 116] on button "COMPLETE" at bounding box center [151, 123] width 58 height 16
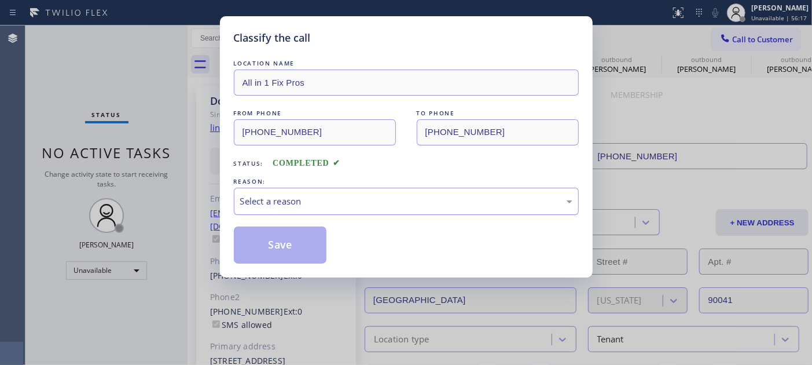
click at [419, 213] on div "Select a reason" at bounding box center [406, 201] width 345 height 27
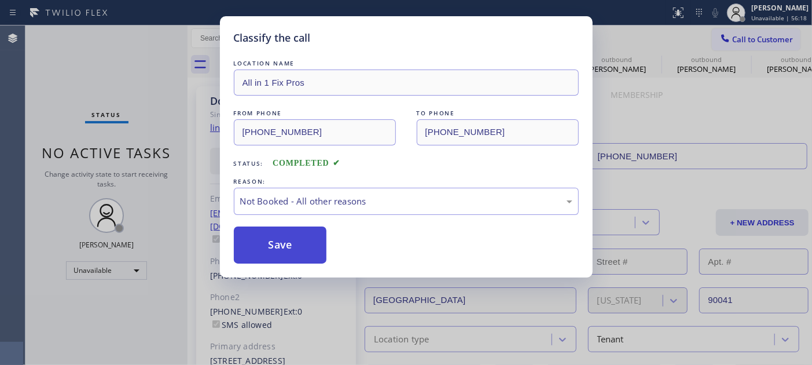
click at [297, 245] on button "Save" at bounding box center [280, 244] width 93 height 37
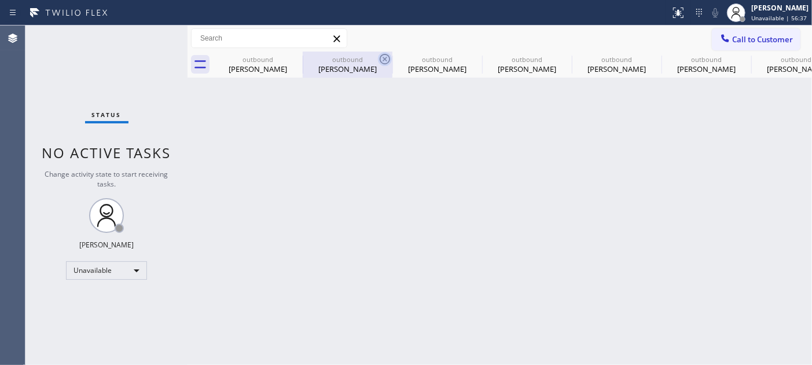
click at [0, 0] on icon at bounding box center [0, 0] width 0 height 0
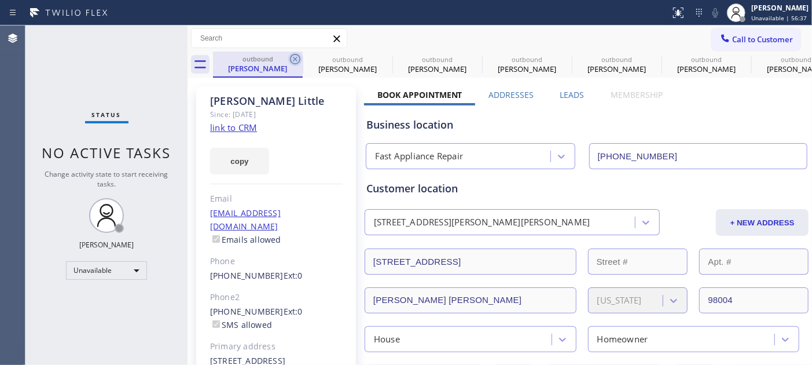
click at [296, 54] on icon at bounding box center [295, 59] width 10 height 10
click at [296, 54] on body "Status report No issues detected If you experience an issue, please download th…" at bounding box center [406, 182] width 812 height 365
type input "[PHONE_NUMBER]"
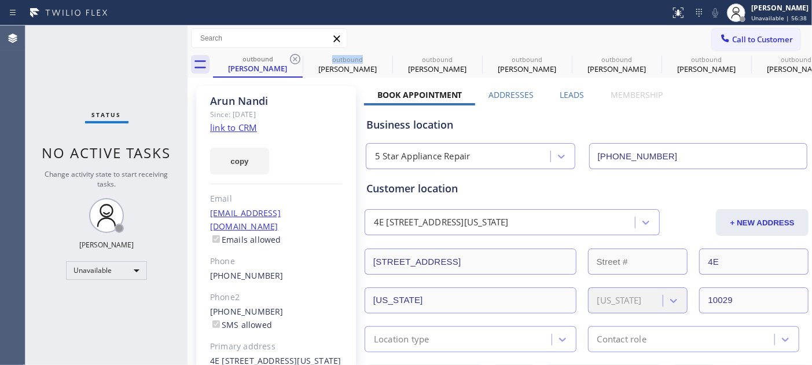
click at [289, 39] on div at bounding box center [289, 39] width 0 height 0
click at [296, 54] on icon at bounding box center [295, 59] width 10 height 10
click at [0, 0] on icon at bounding box center [0, 0] width 0 height 0
type input "[PHONE_NUMBER]"
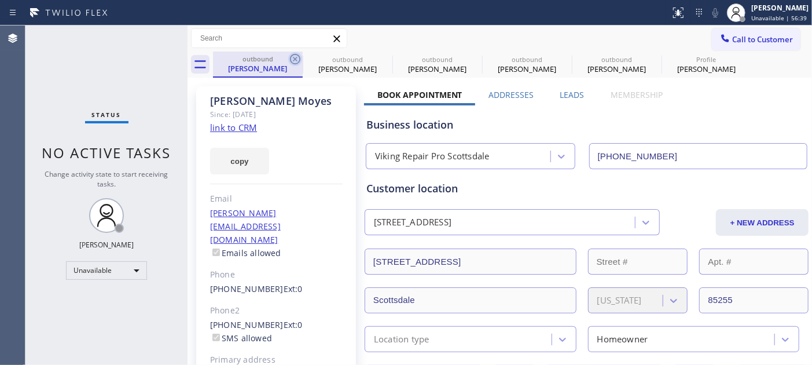
click at [297, 58] on icon at bounding box center [295, 59] width 14 height 14
type input "[PHONE_NUMBER]"
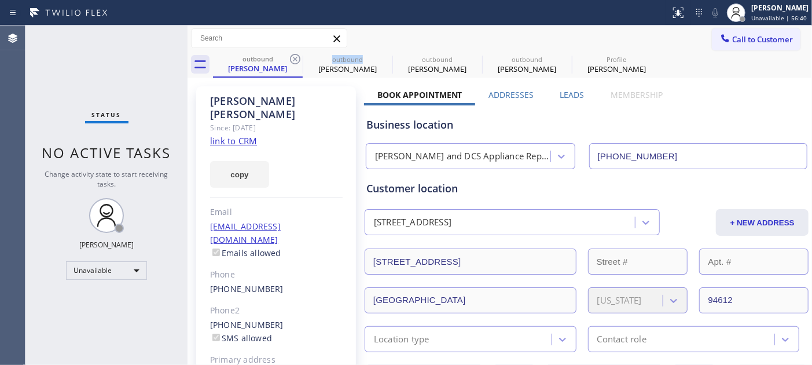
click at [297, 58] on icon at bounding box center [295, 59] width 14 height 14
type input "[PHONE_NUMBER]"
click at [297, 58] on icon at bounding box center [295, 59] width 14 height 14
type input "[PHONE_NUMBER]"
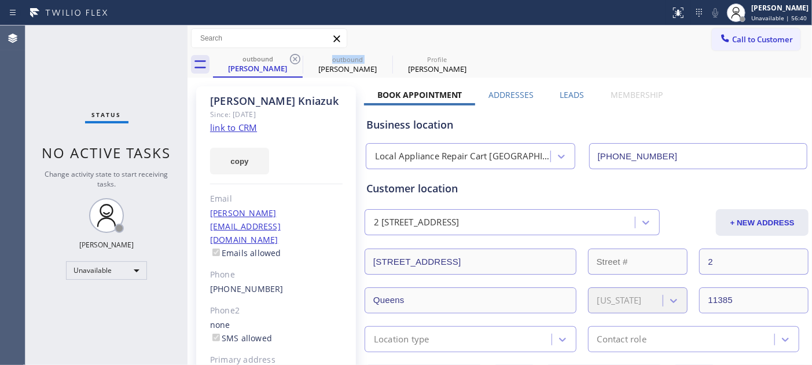
click at [297, 58] on icon at bounding box center [295, 59] width 14 height 14
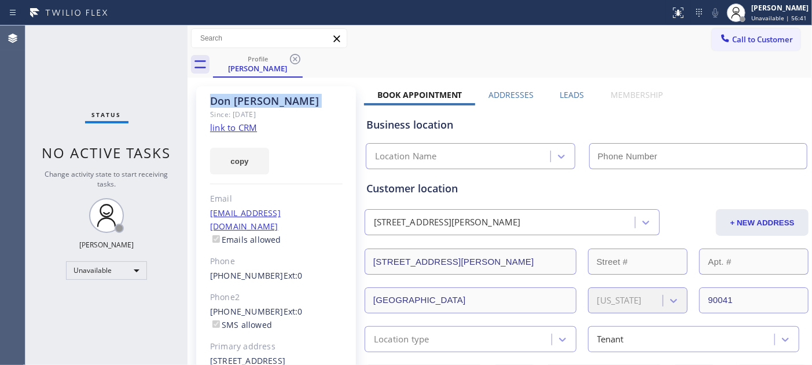
click at [297, 58] on icon at bounding box center [295, 59] width 14 height 14
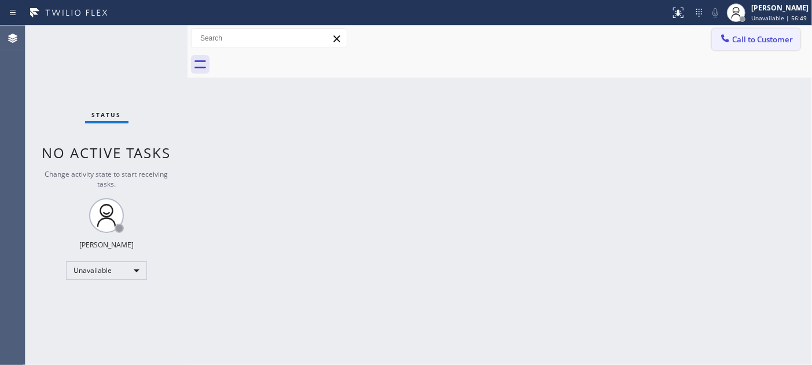
click at [750, 41] on span "Call to Customer" at bounding box center [763, 39] width 61 height 10
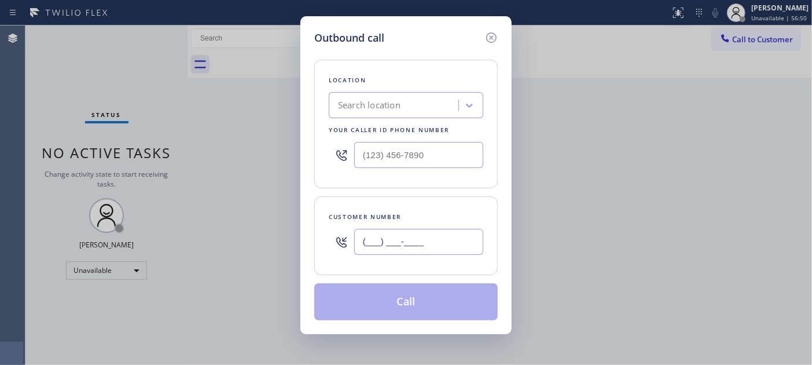
click at [436, 249] on input "(___) ___-____" at bounding box center [418, 242] width 129 height 26
paste input "602) 540-0844"
type input "[PHONE_NUMBER]"
drag, startPoint x: 448, startPoint y: 152, endPoint x: 344, endPoint y: 157, distance: 104.4
click at [344, 157] on div "(___) ___-____" at bounding box center [406, 155] width 155 height 38
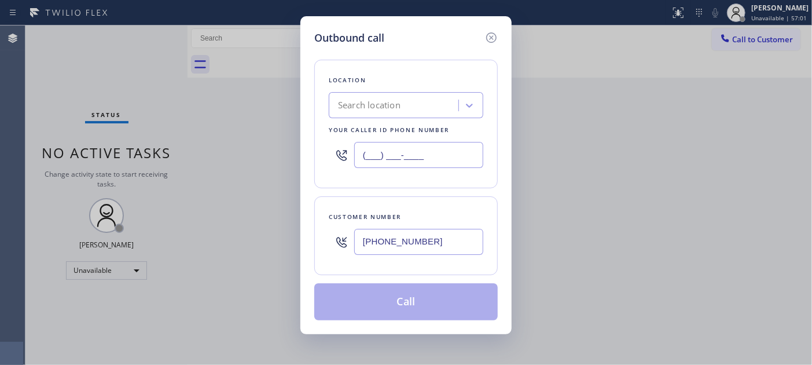
paste input "602) 536-7792"
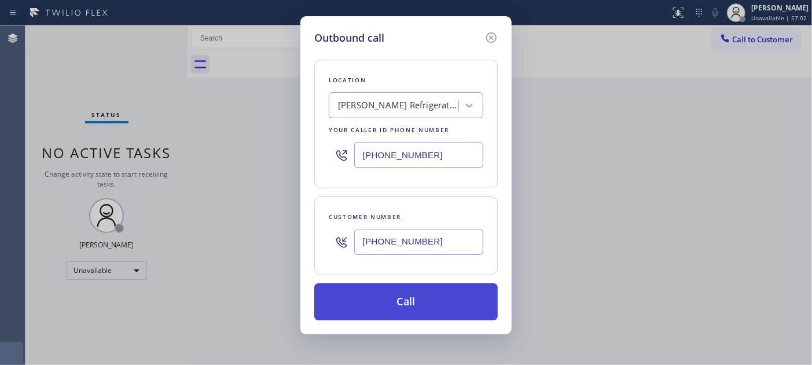
type input "[PHONE_NUMBER]"
click at [412, 307] on button "Call" at bounding box center [406, 301] width 184 height 37
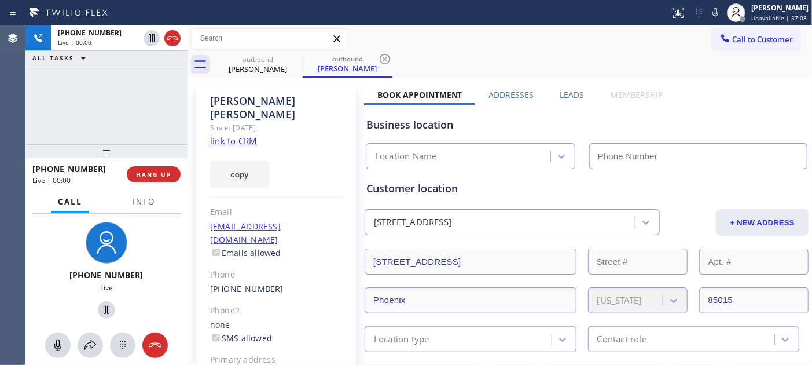
type input "[PHONE_NUMBER]"
click at [138, 180] on button "HANG UP" at bounding box center [154, 174] width 54 height 16
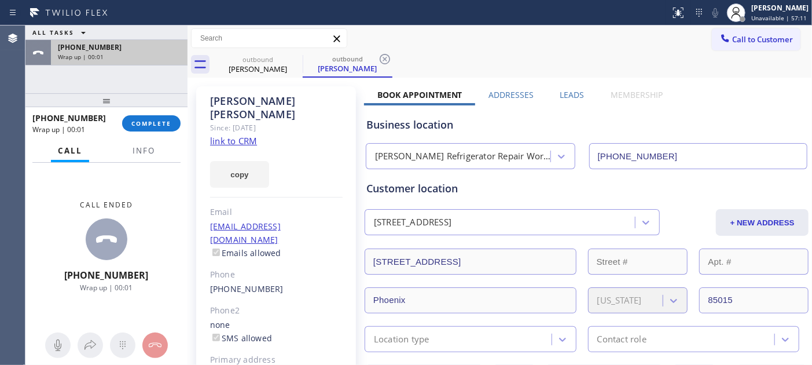
drag, startPoint x: 158, startPoint y: 116, endPoint x: 151, endPoint y: 49, distance: 67.5
click at [151, 49] on div "ALL TASKS ALL TASKS ACTIVE TASKS TASKS IN WRAP UP [PHONE_NUMBER] Wrap up | 00:0…" at bounding box center [106, 194] width 162 height 339
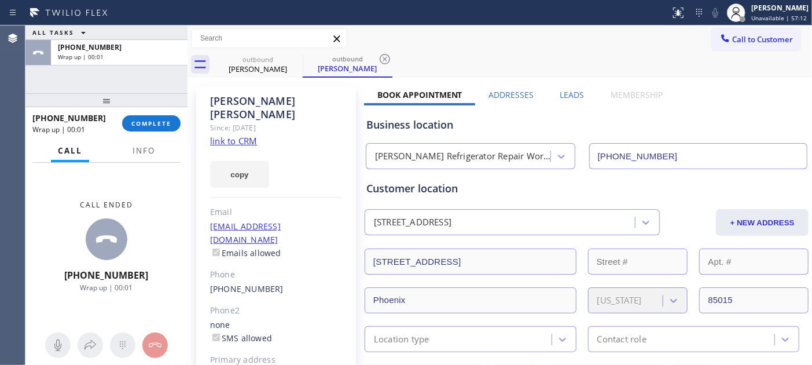
click at [151, 114] on div "[PHONE_NUMBER] Wrap up | 00:01 COMPLETE" at bounding box center [106, 123] width 148 height 30
click at [176, 120] on button "COMPLETE" at bounding box center [151, 123] width 58 height 16
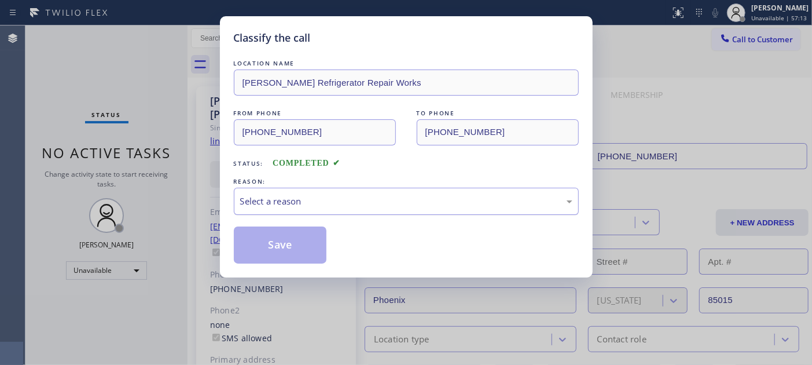
click at [325, 205] on div "Select a reason" at bounding box center [406, 201] width 332 height 13
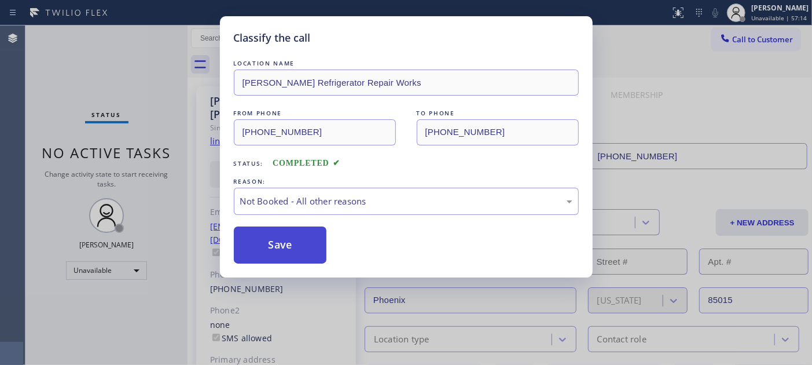
click at [301, 246] on button "Save" at bounding box center [280, 244] width 93 height 37
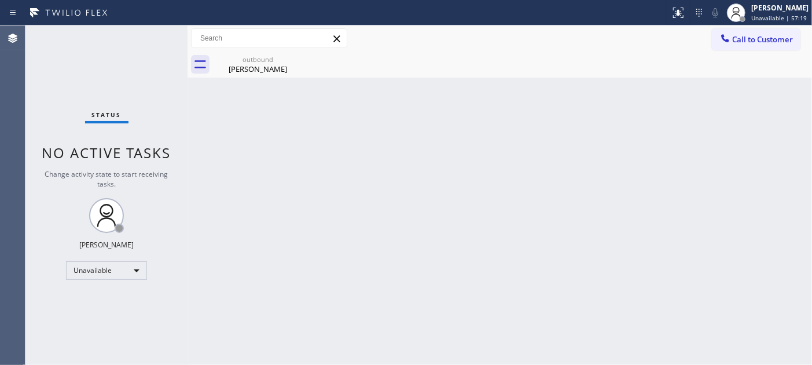
drag, startPoint x: 743, startPoint y: 49, endPoint x: 713, endPoint y: 71, distance: 37.3
click at [744, 49] on button "Call to Customer" at bounding box center [756, 39] width 89 height 22
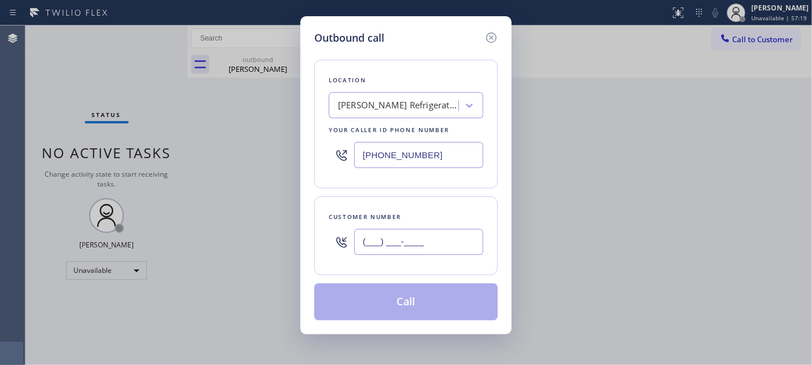
click at [458, 238] on input "(___) ___-____" at bounding box center [418, 242] width 129 height 26
paste input "408) 596-4566"
type input "[PHONE_NUMBER]"
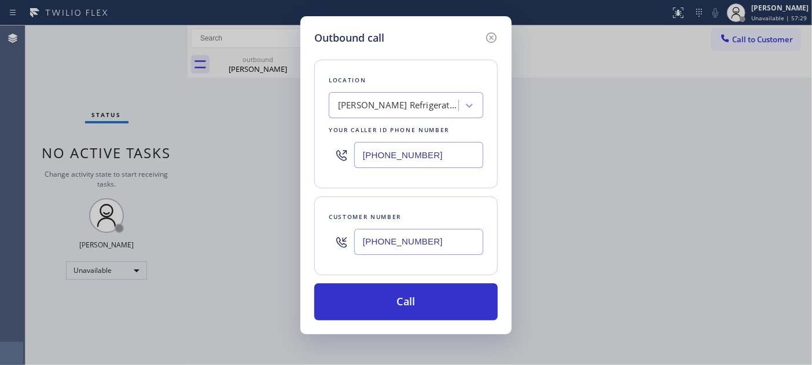
drag, startPoint x: 442, startPoint y: 152, endPoint x: 309, endPoint y: 164, distance: 133.8
click at [309, 164] on div "Outbound call Location [PERSON_NAME] Refrigerator Repair Works Your caller id p…" at bounding box center [406, 175] width 211 height 318
paste input "888) 610-2519"
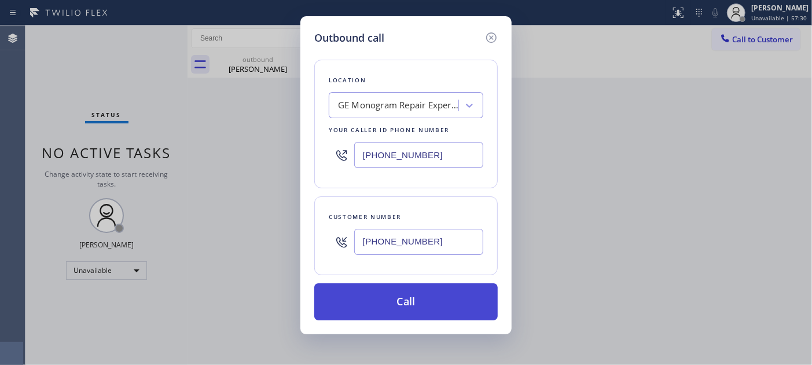
type input "[PHONE_NUMBER]"
click at [434, 292] on button "Call" at bounding box center [406, 301] width 184 height 37
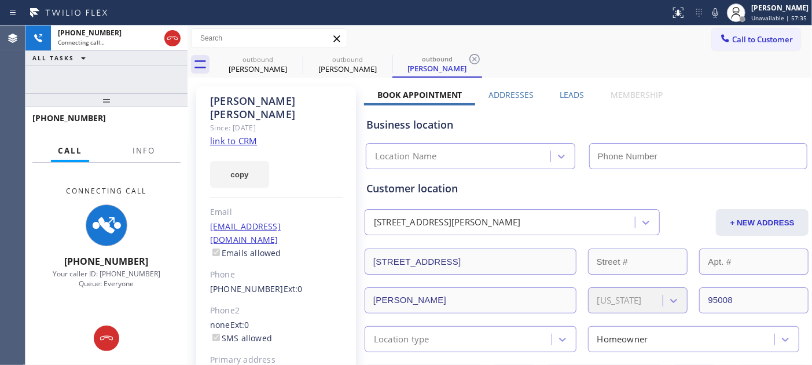
type input "[PHONE_NUMBER]"
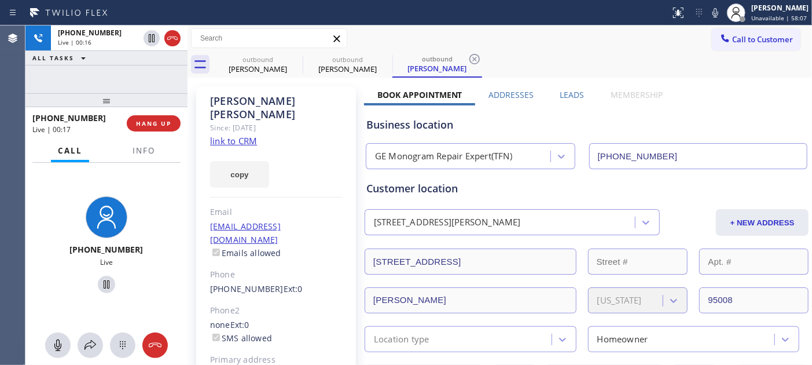
drag, startPoint x: 93, startPoint y: 101, endPoint x: 299, endPoint y: 2, distance: 228.7
click at [111, 48] on div "[PHONE_NUMBER] Live | 00:16 ALL TASKS ALL TASKS ACTIVE TASKS TASKS IN WRAP UP […" at bounding box center [106, 194] width 162 height 339
click at [712, 105] on div "Business location GE Monogram Repair Expert(TFN) [PHONE_NUMBER]" at bounding box center [586, 137] width 445 height 64
click at [573, 107] on div "Business location GE Monogram Repair Expert(TFN) [PHONE_NUMBER]" at bounding box center [586, 137] width 445 height 64
drag, startPoint x: 297, startPoint y: 56, endPoint x: 378, endPoint y: 55, distance: 81.1
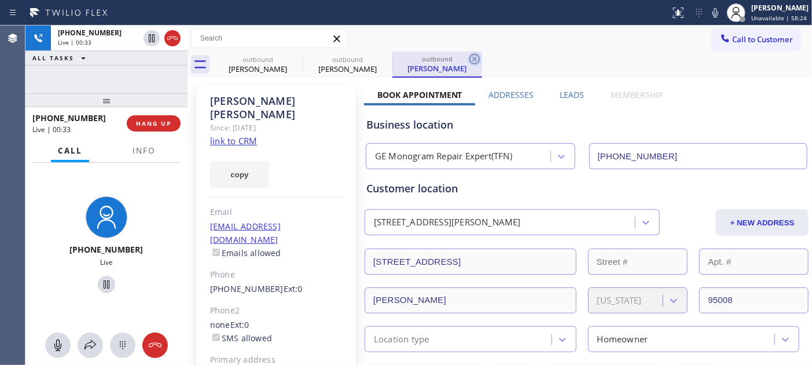
click at [0, 0] on icon at bounding box center [0, 0] width 0 height 0
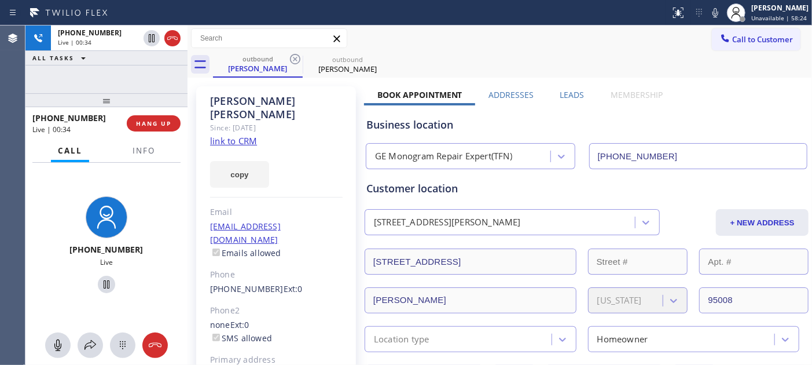
click at [596, 36] on div "Call to Customer Outbound call Location GE Monogram Repair Expert(TFN) Your cal…" at bounding box center [500, 38] width 625 height 20
drag, startPoint x: 96, startPoint y: 105, endPoint x: 109, endPoint y: 53, distance: 53.6
click at [109, 53] on div "[PHONE_NUMBER] Live | 00:48 ALL TASKS ALL TASKS ACTIVE TASKS TASKS IN WRAP UP […" at bounding box center [106, 194] width 162 height 339
drag, startPoint x: 87, startPoint y: 98, endPoint x: 84, endPoint y: 49, distance: 49.9
click at [84, 71] on div "[PHONE_NUMBER] Live | 00:50 ALL TASKS ALL TASKS ACTIVE TASKS TASKS IN WRAP UP […" at bounding box center [106, 194] width 162 height 339
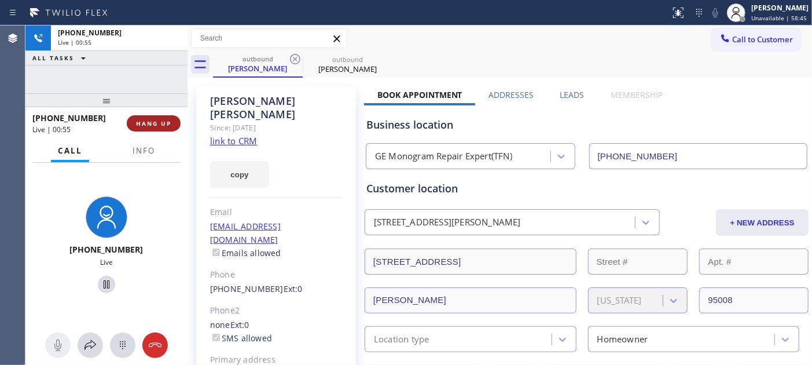
click at [167, 119] on span "HANG UP" at bounding box center [153, 123] width 35 height 8
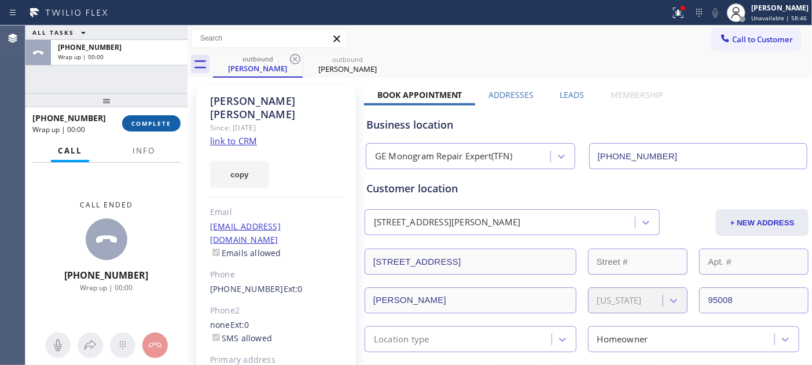
click at [166, 119] on span "COMPLETE" at bounding box center [151, 123] width 40 height 8
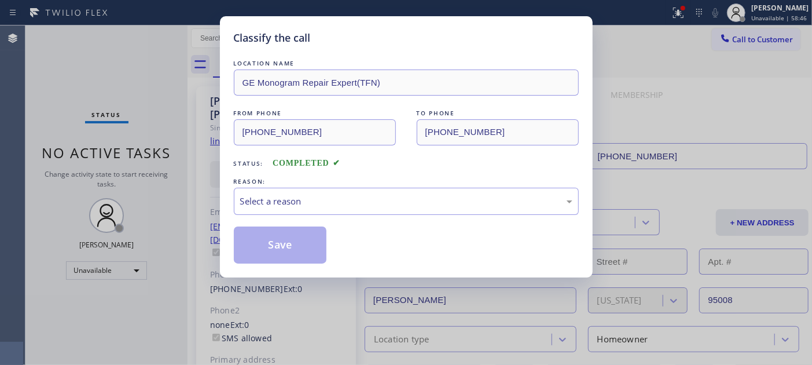
click at [356, 228] on div "Save" at bounding box center [406, 244] width 345 height 37
click at [351, 207] on div "Select a reason" at bounding box center [406, 201] width 332 height 13
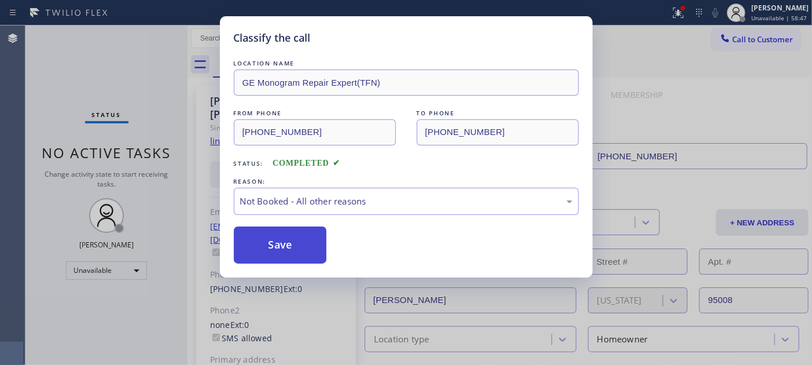
click at [295, 247] on button "Save" at bounding box center [280, 244] width 93 height 37
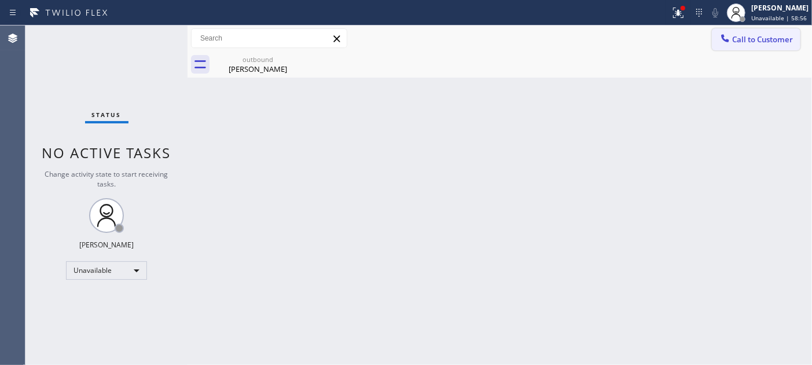
click at [727, 44] on div at bounding box center [726, 39] width 14 height 14
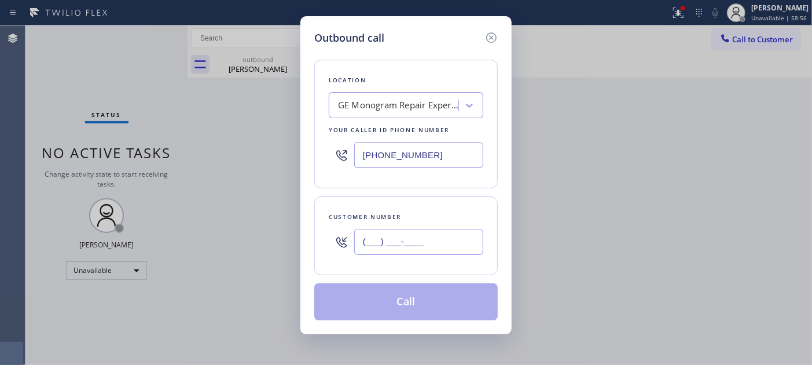
click at [403, 250] on input "(___) ___-____" at bounding box center [418, 242] width 129 height 26
paste input "949) 876-2512"
type input "[PHONE_NUMBER]"
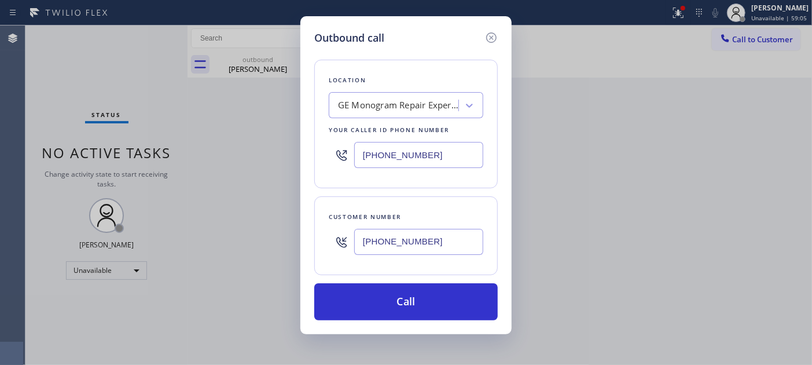
drag, startPoint x: 469, startPoint y: 152, endPoint x: 291, endPoint y: 162, distance: 178.6
click at [291, 162] on div "Outbound call Location GE Monogram Repair Expert(TFN) Your caller id phone numb…" at bounding box center [406, 182] width 812 height 365
paste input "714) 942-0785"
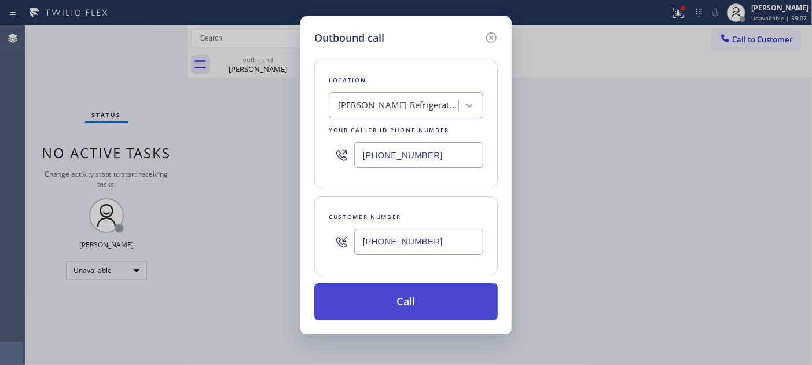
type input "[PHONE_NUMBER]"
click at [474, 309] on button "Call" at bounding box center [406, 301] width 184 height 37
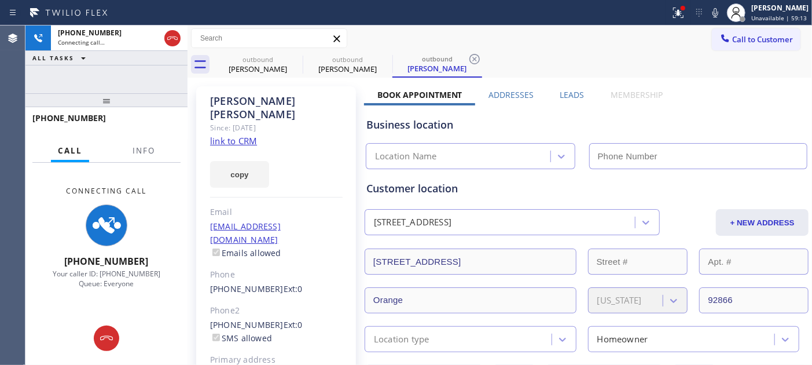
type input "[PHONE_NUMBER]"
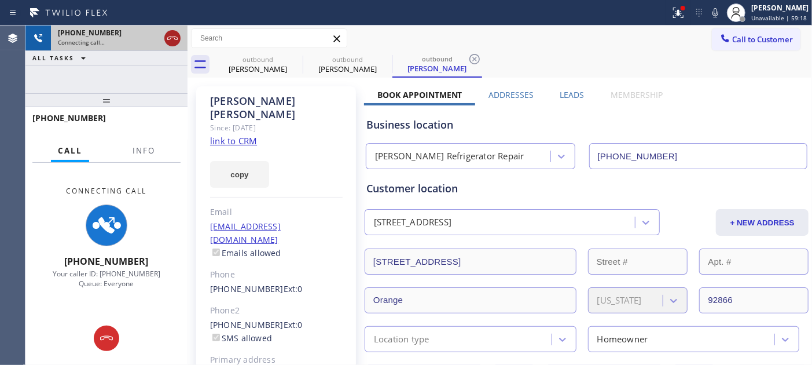
click at [170, 36] on icon at bounding box center [173, 38] width 14 height 14
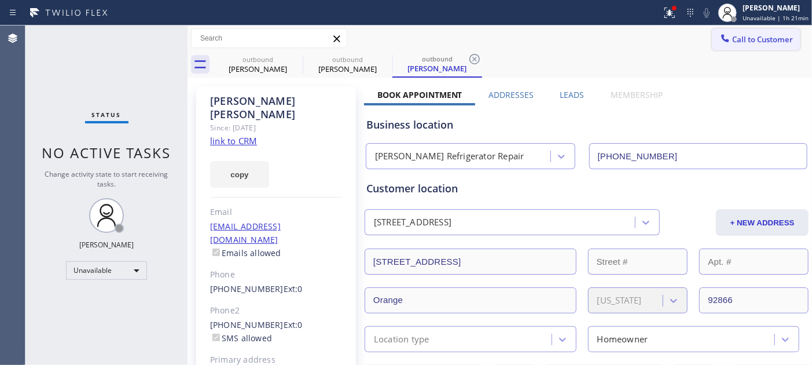
click at [761, 43] on span "Call to Customer" at bounding box center [763, 39] width 61 height 10
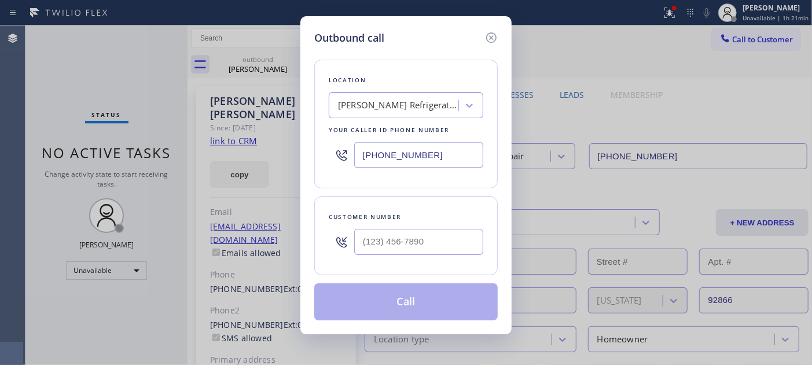
click at [396, 258] on div at bounding box center [418, 242] width 129 height 38
click at [429, 235] on input "(___) ___-____" at bounding box center [418, 242] width 129 height 26
paste input "650) 222-5732"
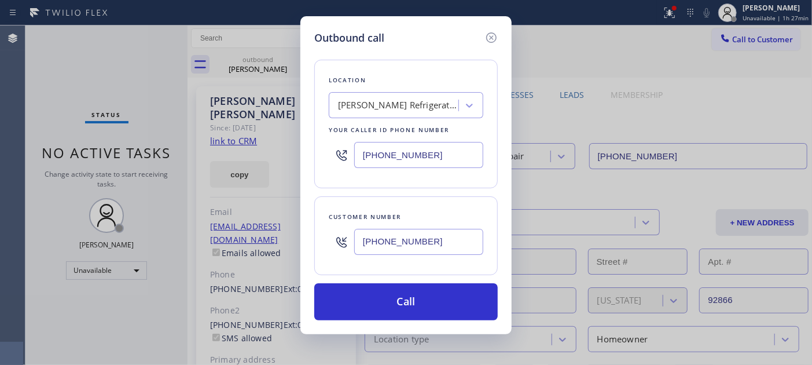
drag, startPoint x: 444, startPoint y: 239, endPoint x: 285, endPoint y: 222, distance: 159.5
click at [285, 239] on div "Outbound call Location [PERSON_NAME] Refrigerator Repair Your caller id phone n…" at bounding box center [406, 182] width 812 height 365
paste input "text"
type input "[PHONE_NUMBER]"
drag, startPoint x: 332, startPoint y: 154, endPoint x: 436, endPoint y: 209, distance: 117.3
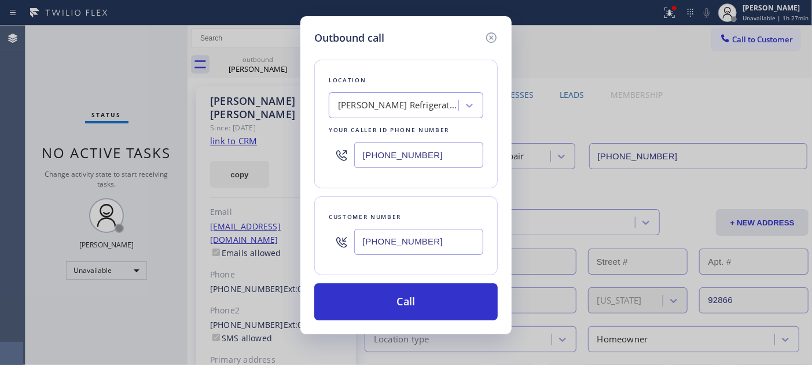
click at [317, 154] on div "Location [PERSON_NAME] Refrigerator Repair Your caller id phone number [PHONE_N…" at bounding box center [406, 124] width 184 height 129
paste input "877) 777-0796"
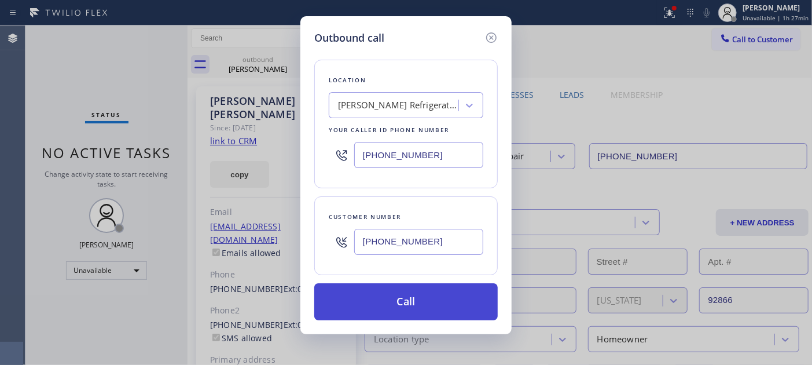
type input "[PHONE_NUMBER]"
click at [436, 294] on button "Call" at bounding box center [406, 301] width 184 height 37
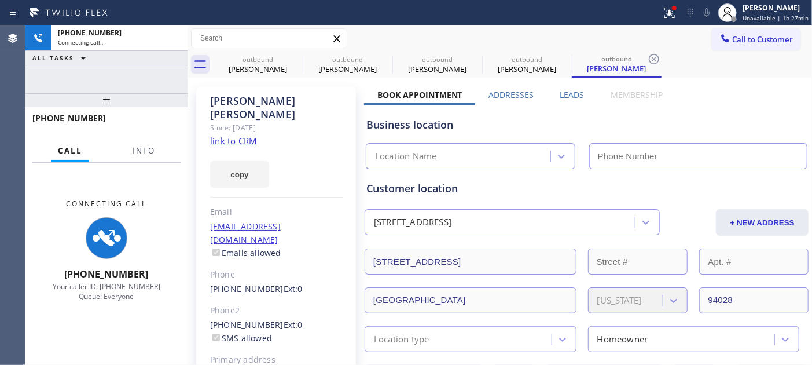
type input "[PHONE_NUMBER]"
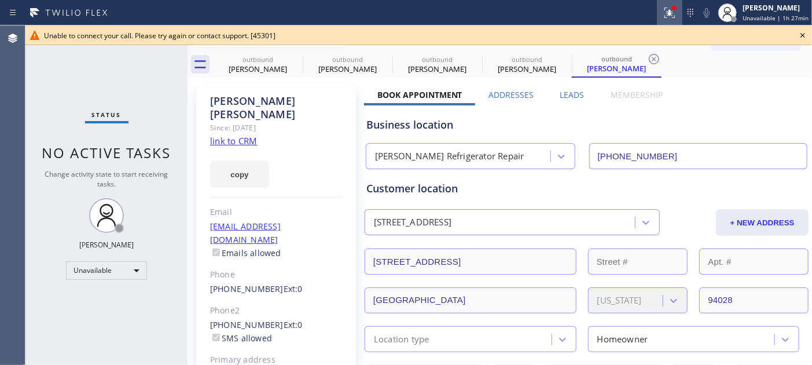
click at [670, 13] on icon at bounding box center [670, 13] width 14 height 14
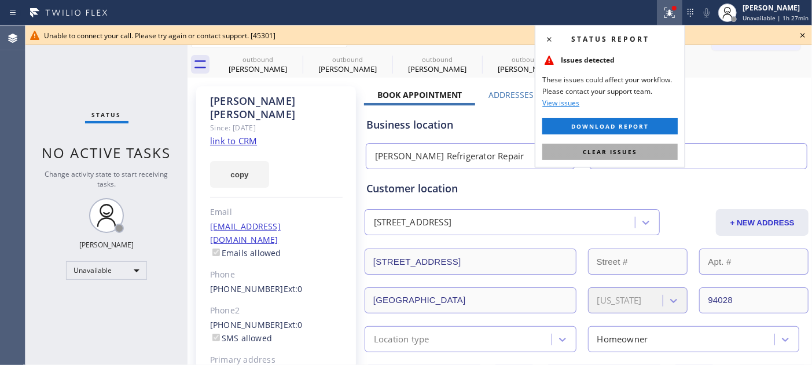
click at [600, 151] on span "Clear issues" at bounding box center [610, 152] width 54 height 8
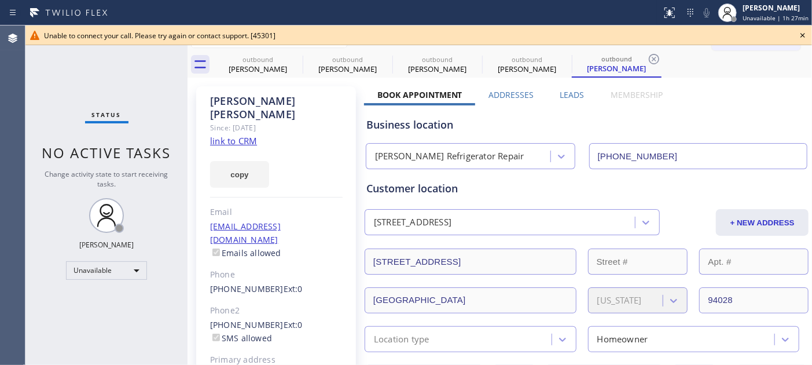
click at [800, 34] on icon at bounding box center [803, 35] width 14 height 14
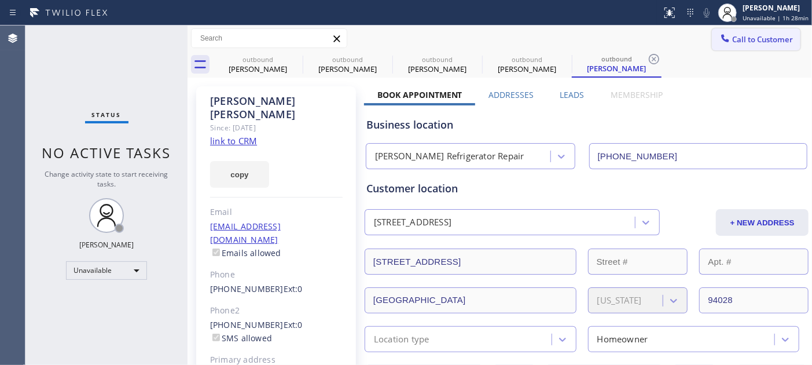
click at [738, 27] on div "Call to Customer Outbound call Location Home Alliance Your caller id phone numb…" at bounding box center [500, 38] width 625 height 26
drag, startPoint x: 790, startPoint y: 36, endPoint x: 644, endPoint y: 70, distance: 149.2
click at [789, 36] on button "Call to Customer" at bounding box center [756, 39] width 89 height 22
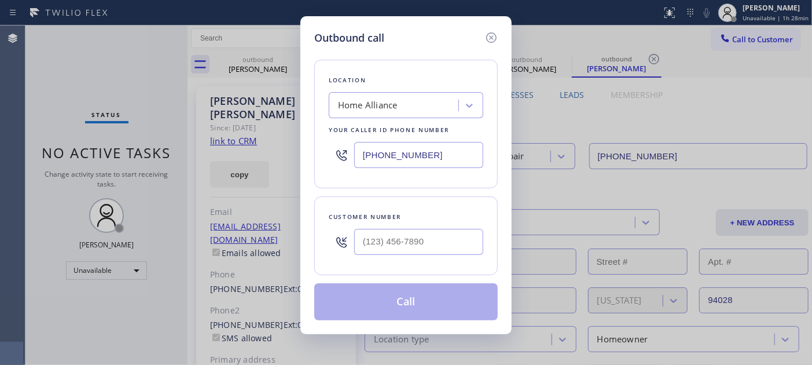
click at [409, 224] on div at bounding box center [418, 242] width 129 height 38
drag, startPoint x: 410, startPoint y: 226, endPoint x: 410, endPoint y: 235, distance: 8.1
click at [410, 229] on div at bounding box center [418, 242] width 129 height 38
click at [404, 262] on div "Customer number" at bounding box center [406, 235] width 184 height 79
click at [404, 244] on input "(___) ___-____" at bounding box center [418, 242] width 129 height 26
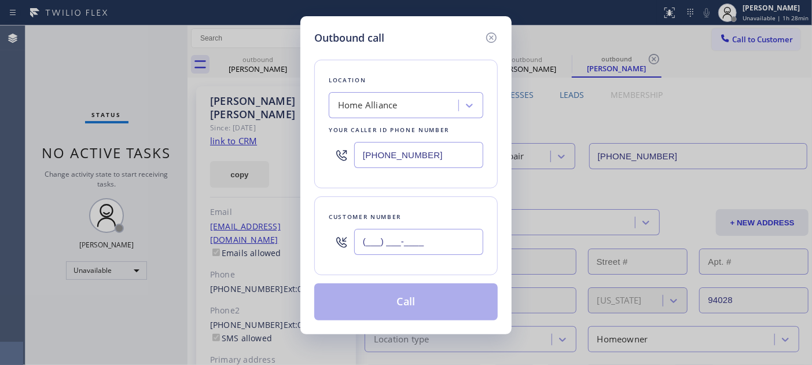
paste input "650) 222-5732"
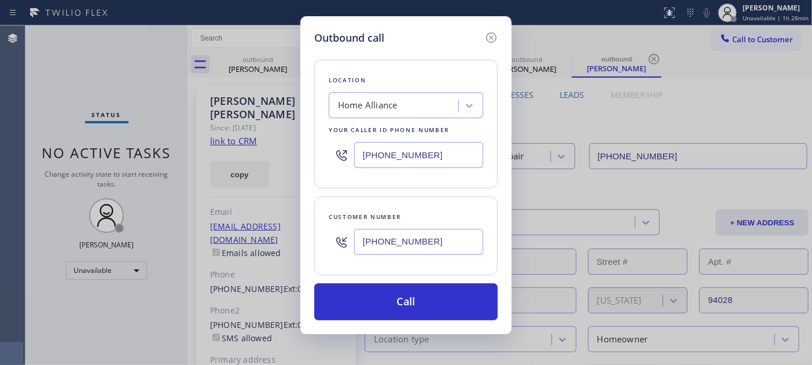
type input "[PHONE_NUMBER]"
drag, startPoint x: 371, startPoint y: 152, endPoint x: 339, endPoint y: 152, distance: 32.4
click at [339, 152] on div "[PHONE_NUMBER]" at bounding box center [406, 155] width 155 height 38
paste input "text"
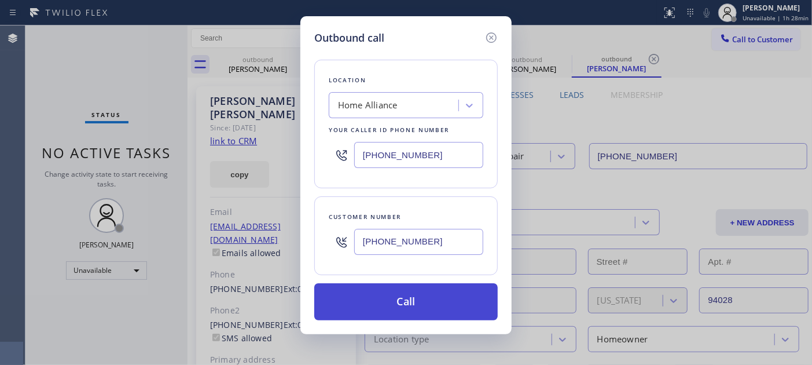
type input "[PHONE_NUMBER]"
click at [452, 299] on button "Call" at bounding box center [406, 301] width 184 height 37
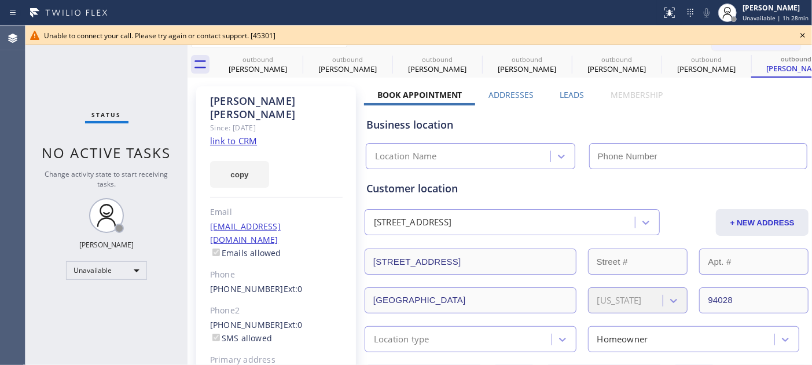
type input "[PHONE_NUMBER]"
click at [802, 38] on icon at bounding box center [803, 35] width 14 height 14
click at [750, 44] on span "Call to Customer" at bounding box center [763, 39] width 61 height 10
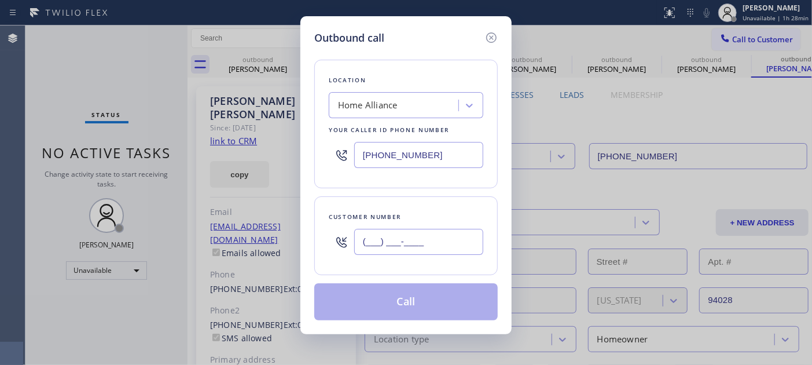
click at [411, 251] on input "(___) ___-____" at bounding box center [418, 242] width 129 height 26
paste input "818) 342-5501"
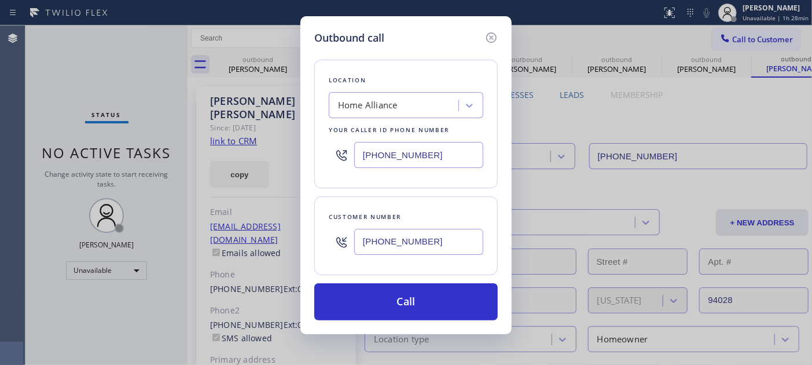
type input "[PHONE_NUMBER]"
drag, startPoint x: 387, startPoint y: 163, endPoint x: 367, endPoint y: 163, distance: 19.7
click at [372, 163] on input "[PHONE_NUMBER]" at bounding box center [418, 155] width 129 height 26
paste input "85) 573-1495"
drag, startPoint x: 434, startPoint y: 153, endPoint x: 332, endPoint y: 148, distance: 102.0
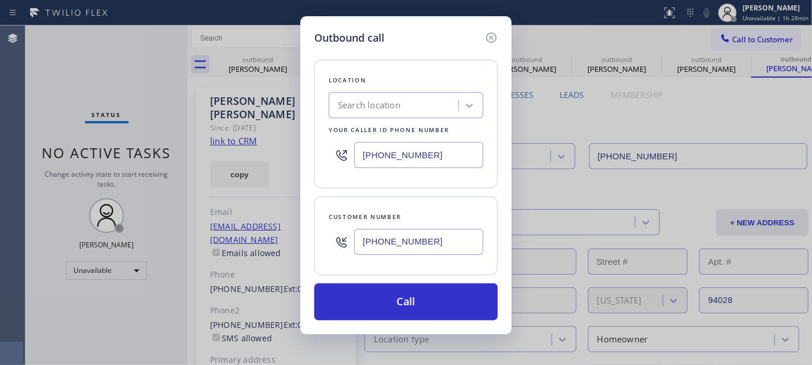
click at [334, 147] on div "[PHONE_NUMBER]" at bounding box center [406, 155] width 155 height 38
paste input "55) 731-4952"
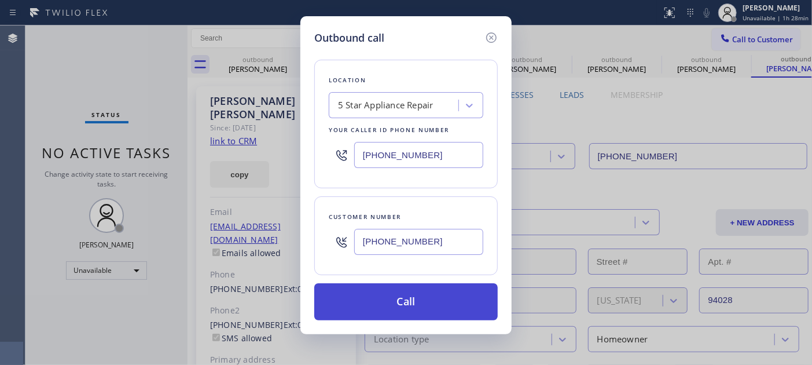
type input "[PHONE_NUMBER]"
click at [433, 296] on button "Call" at bounding box center [406, 301] width 184 height 37
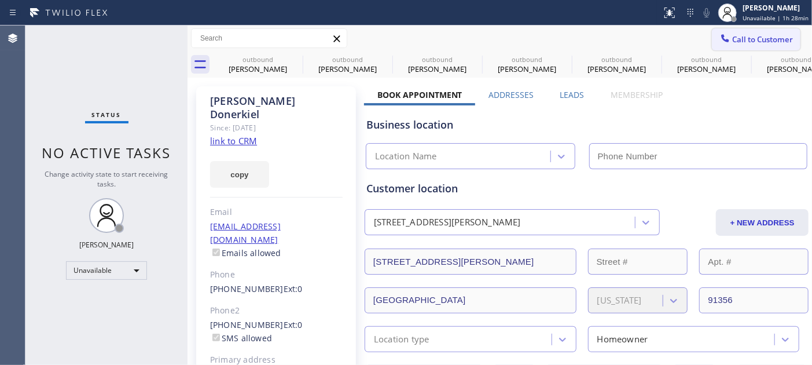
click at [737, 45] on button "Call to Customer" at bounding box center [756, 39] width 89 height 22
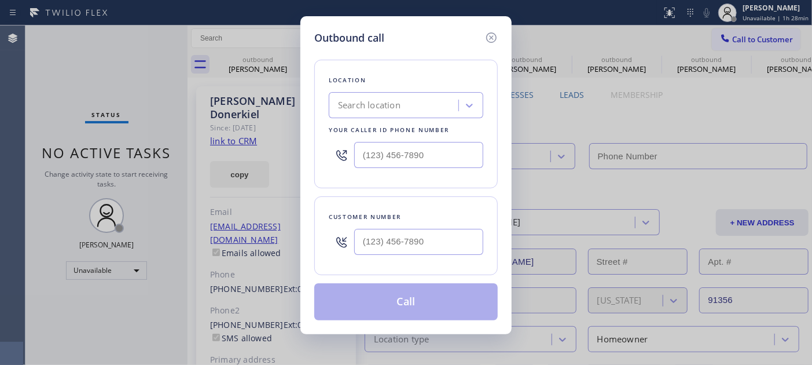
type input "[PHONE_NUMBER]"
click at [429, 237] on input "(___) ___-____" at bounding box center [418, 242] width 129 height 26
paste input "650) 222-5732"
type input "[PHONE_NUMBER]"
drag, startPoint x: 360, startPoint y: 134, endPoint x: 352, endPoint y: 135, distance: 8.2
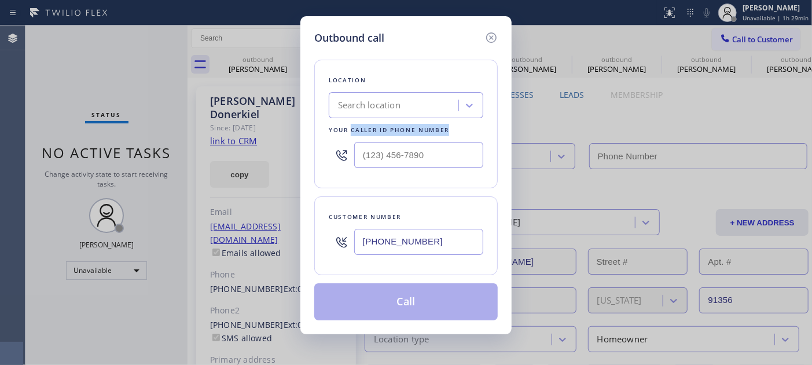
click at [350, 134] on div "Location Search location Your caller id phone number" at bounding box center [406, 124] width 184 height 129
type input "(___) ___-____"
drag, startPoint x: 391, startPoint y: 151, endPoint x: 376, endPoint y: 151, distance: 14.5
click at [378, 151] on input "(___) ___-____" at bounding box center [418, 155] width 129 height 26
click at [354, 151] on div at bounding box center [341, 155] width 25 height 38
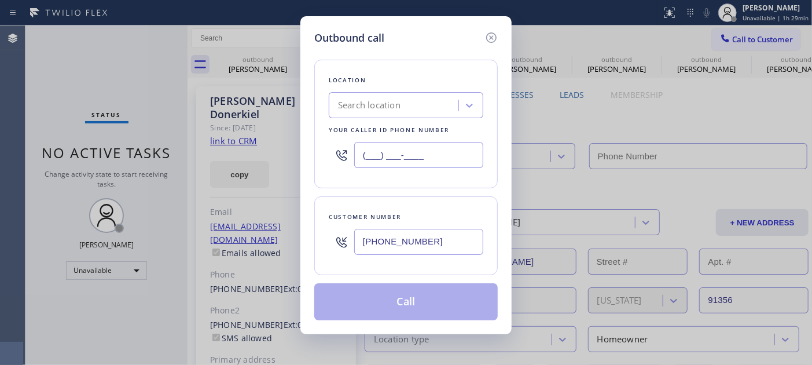
click at [365, 153] on input "(___) ___-____" at bounding box center [418, 155] width 129 height 26
paste input "877) 777-0796"
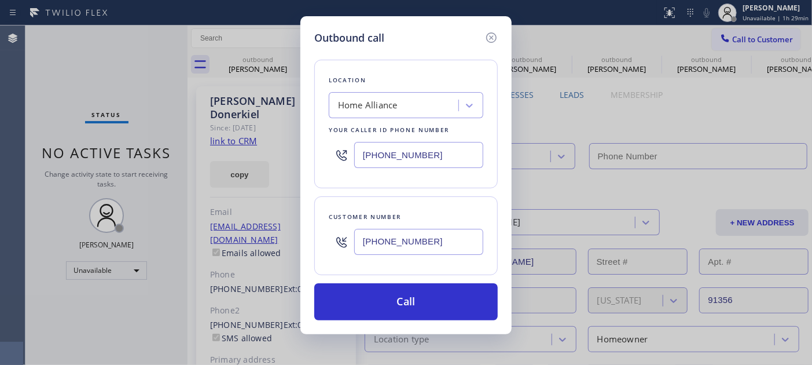
type input "[PHONE_NUMBER]"
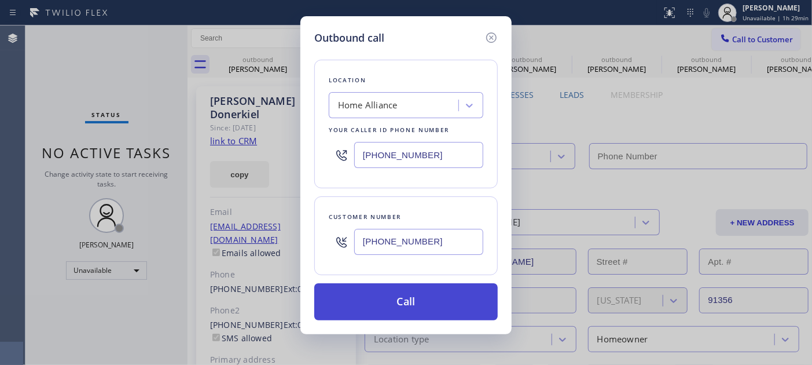
click at [415, 290] on button "Call" at bounding box center [406, 301] width 184 height 37
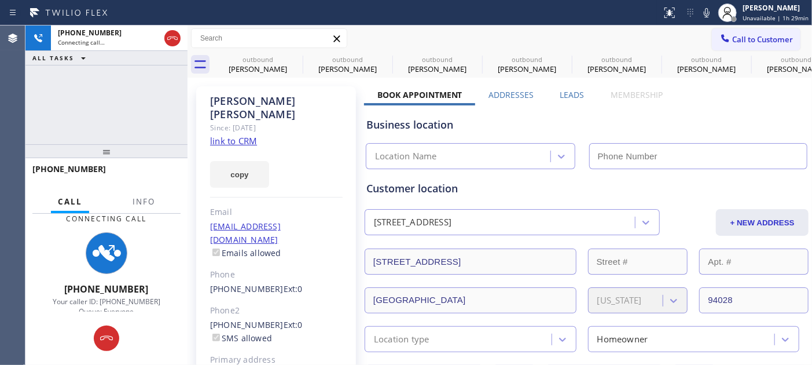
type input "[PHONE_NUMBER]"
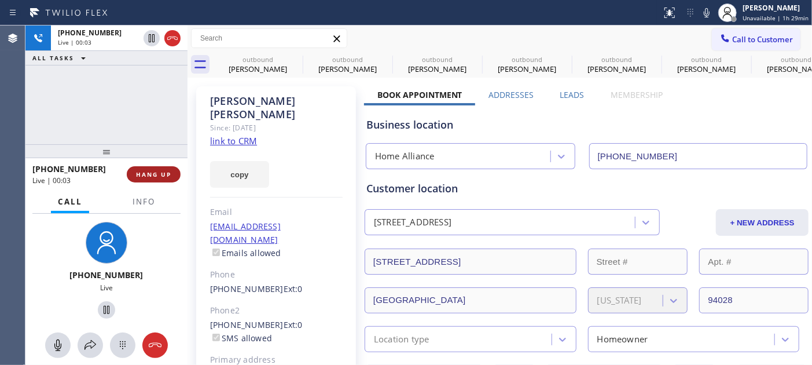
click at [162, 174] on span "HANG UP" at bounding box center [153, 174] width 35 height 8
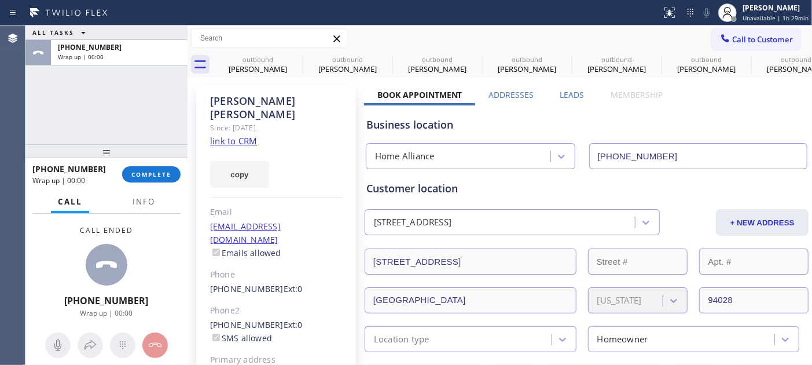
drag, startPoint x: 151, startPoint y: 149, endPoint x: 169, endPoint y: -8, distance: 158.5
click at [169, 0] on html "Status report No issues detected If you experience an issue, please download th…" at bounding box center [406, 182] width 812 height 365
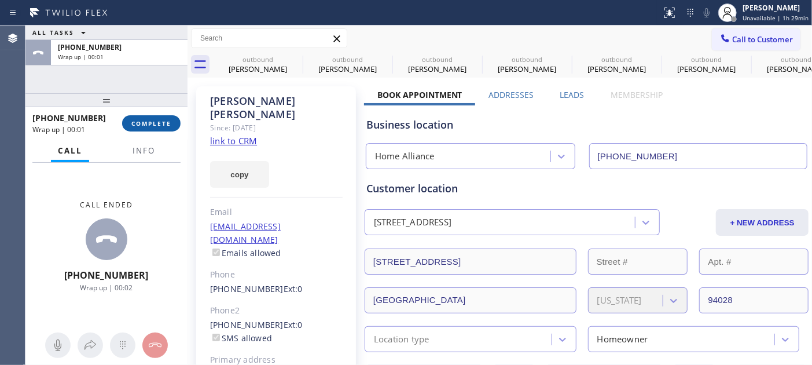
click at [142, 120] on span "COMPLETE" at bounding box center [151, 123] width 40 height 8
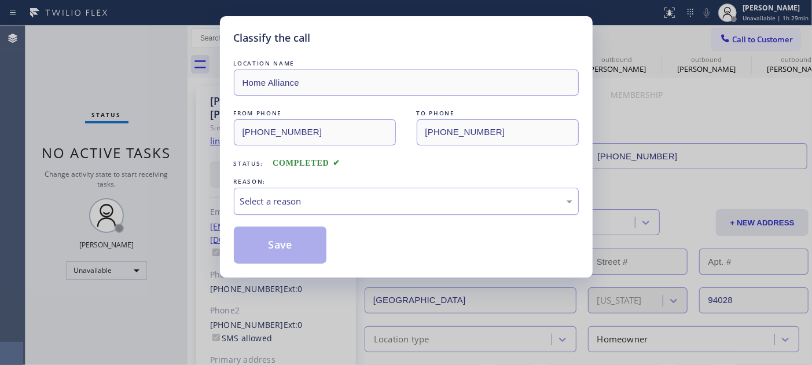
click at [294, 199] on div "Select a reason" at bounding box center [406, 201] width 332 height 13
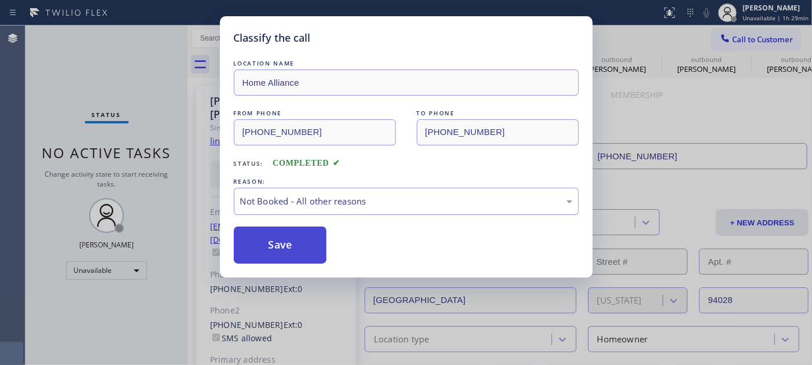
click at [276, 245] on button "Save" at bounding box center [280, 244] width 93 height 37
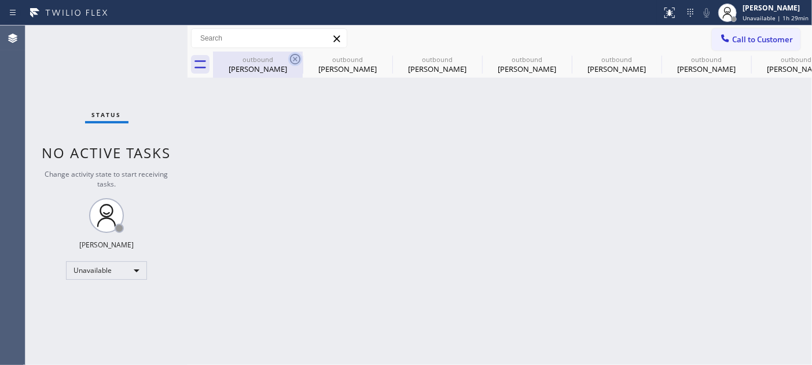
click at [291, 56] on icon at bounding box center [295, 59] width 14 height 14
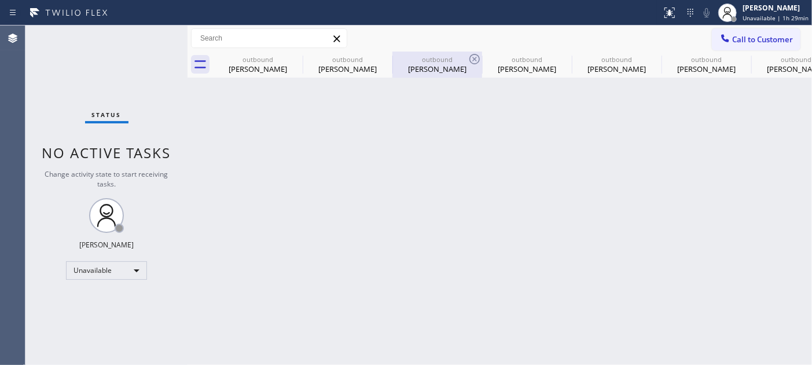
type input "[PHONE_NUMBER]"
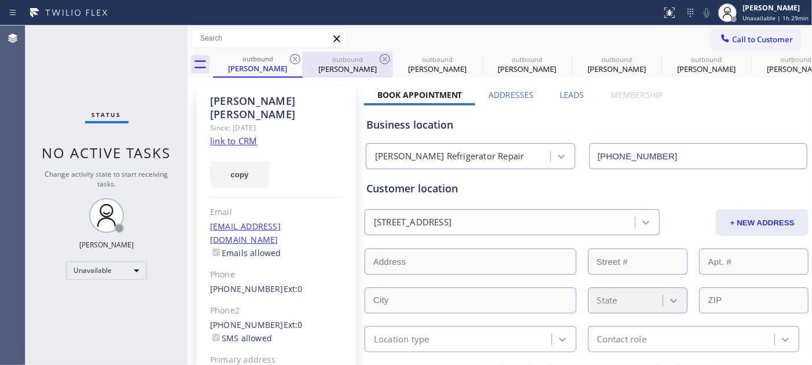
click at [304, 56] on div "outbound" at bounding box center [347, 59] width 87 height 9
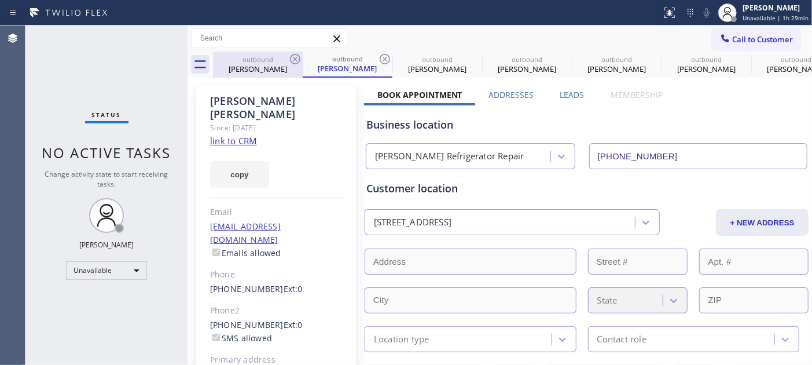
click at [294, 56] on icon at bounding box center [295, 59] width 14 height 14
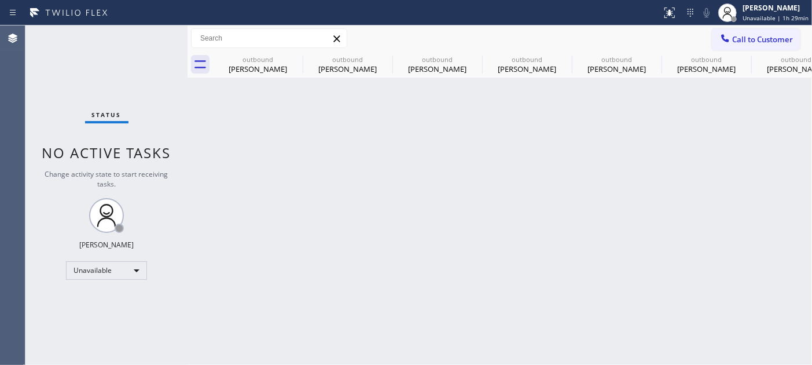
click at [0, 0] on icon at bounding box center [0, 0] width 0 height 0
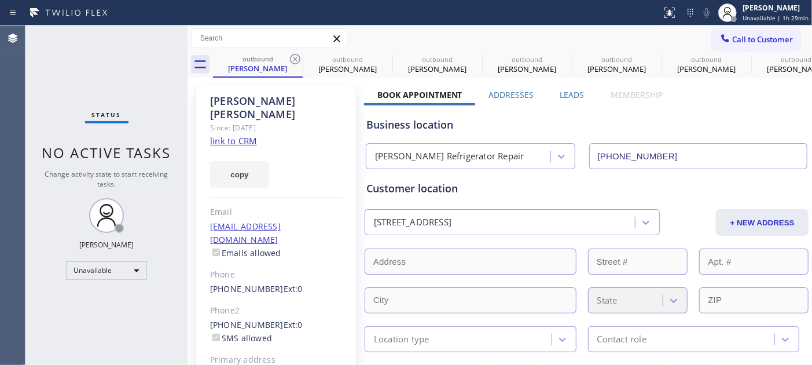
click at [294, 56] on icon at bounding box center [295, 59] width 14 height 14
type input "[PHONE_NUMBER]"
click at [294, 56] on icon at bounding box center [295, 59] width 14 height 14
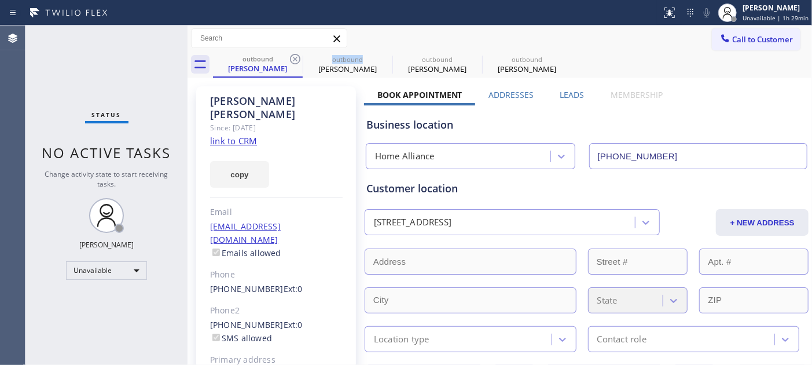
type input "[PHONE_NUMBER]"
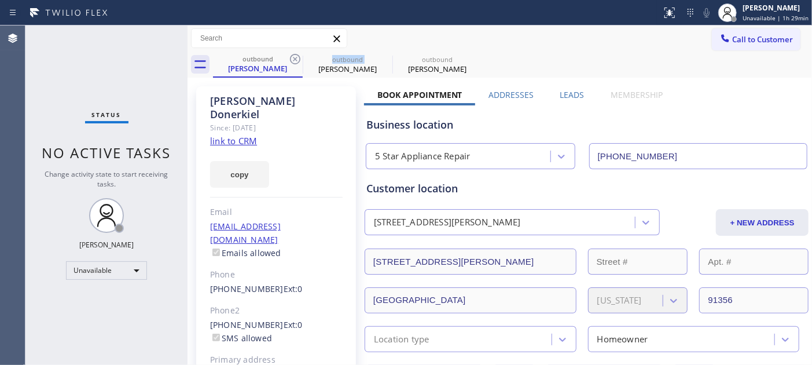
click at [294, 56] on icon at bounding box center [295, 59] width 14 height 14
type input "[PHONE_NUMBER]"
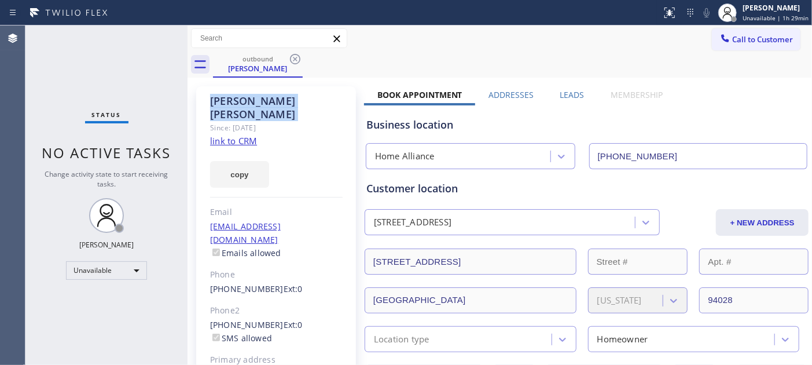
click at [294, 56] on icon at bounding box center [295, 59] width 14 height 14
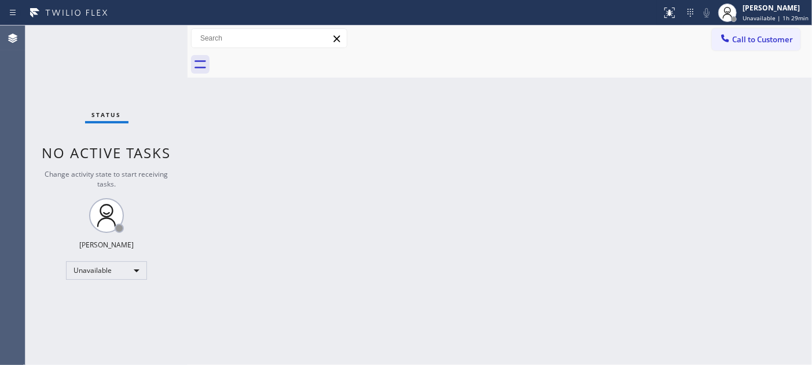
click at [294, 56] on div at bounding box center [512, 65] width 599 height 26
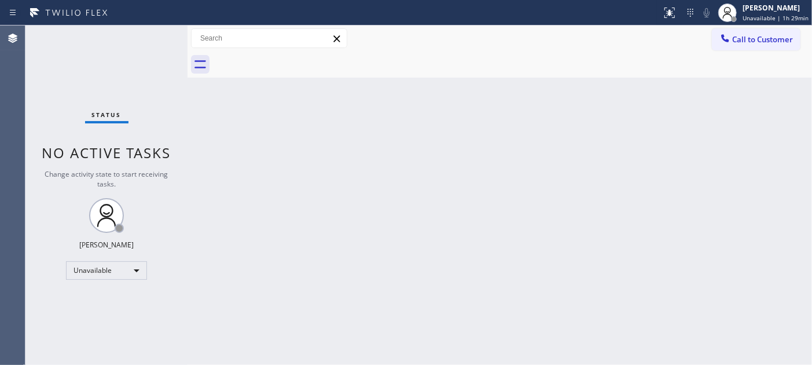
click at [294, 56] on div at bounding box center [512, 65] width 599 height 26
click at [733, 47] on button "Call to Customer" at bounding box center [756, 39] width 89 height 22
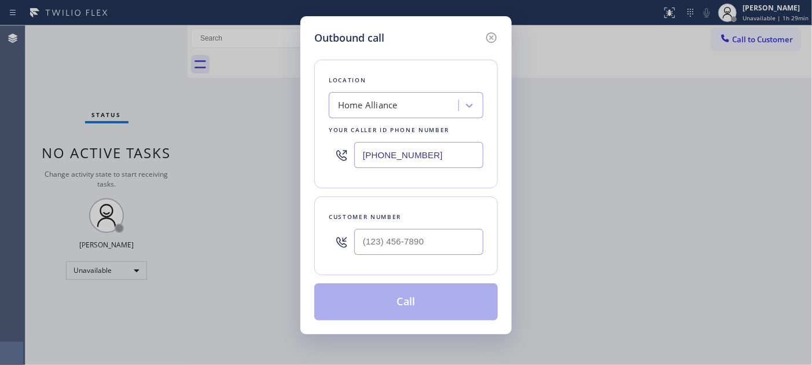
click at [402, 221] on div "Customer number" at bounding box center [406, 217] width 155 height 12
click at [406, 226] on div at bounding box center [418, 242] width 129 height 38
drag, startPoint x: 406, startPoint y: 229, endPoint x: 424, endPoint y: 224, distance: 18.0
click at [408, 232] on input "(___) ___-____" at bounding box center [418, 242] width 129 height 26
paste input "818) 342-5501"
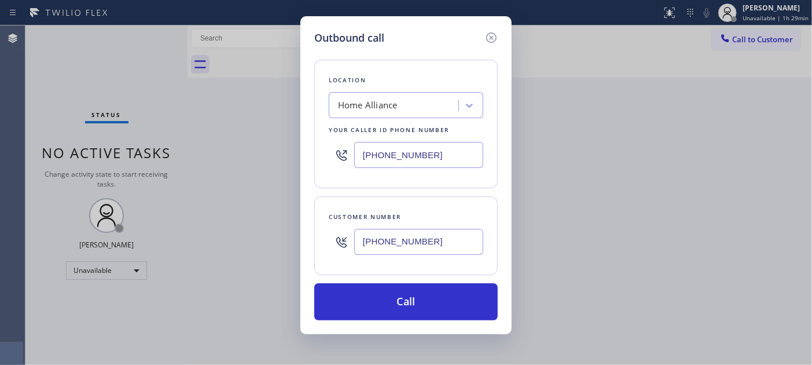
type input "[PHONE_NUMBER]"
drag, startPoint x: 379, startPoint y: 162, endPoint x: 259, endPoint y: 157, distance: 119.4
click at [259, 157] on div "Outbound call Location Home Alliance Your caller id phone number (877) 777-0796…" at bounding box center [406, 182] width 812 height 365
paste input "55) 731-4952"
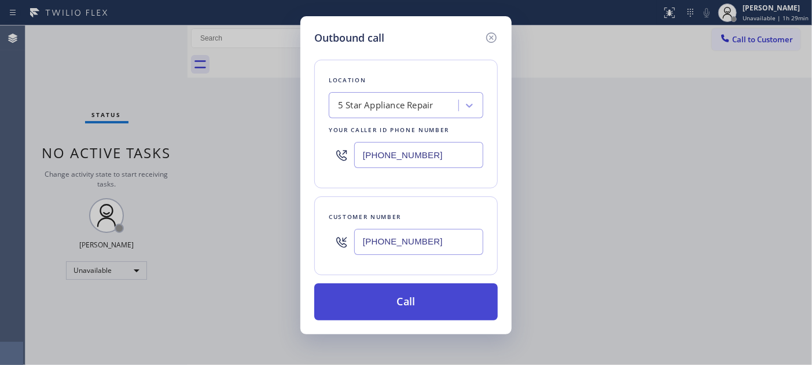
type input "[PHONE_NUMBER]"
click at [419, 303] on button "Call" at bounding box center [406, 301] width 184 height 37
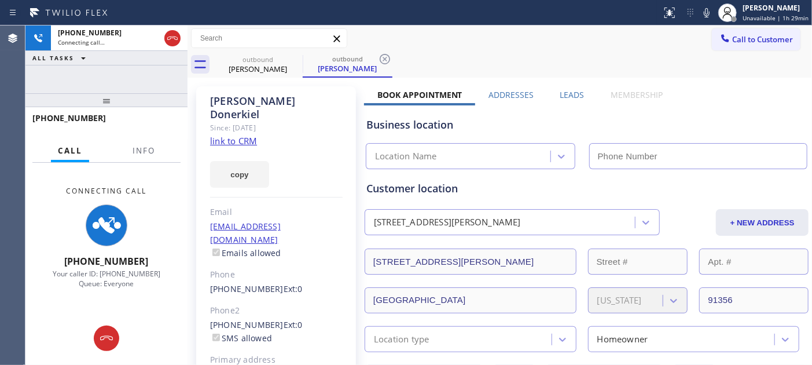
type input "[PHONE_NUMBER]"
drag, startPoint x: 158, startPoint y: 101, endPoint x: 154, endPoint y: 68, distance: 33.3
click at [154, 74] on div "+18183425501 Connecting call… ALL TASKS ALL TASKS ACTIVE TASKS TASKS IN WRAP UP…" at bounding box center [106, 194] width 162 height 339
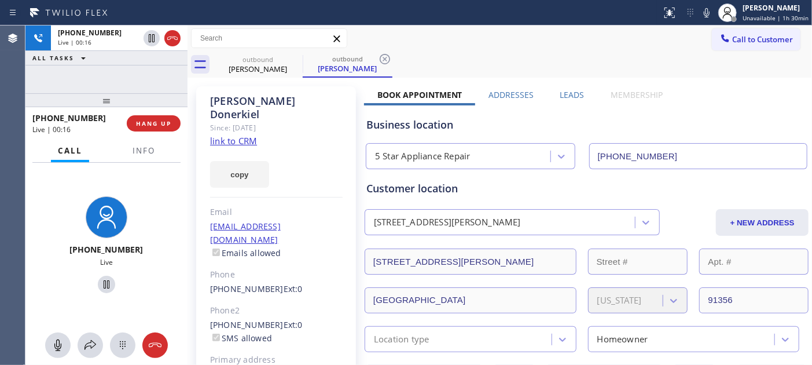
drag, startPoint x: 171, startPoint y: 96, endPoint x: 176, endPoint y: 51, distance: 45.5
click at [174, 59] on div "+18183425501 Live | 00:16 ALL TASKS ALL TASKS ACTIVE TASKS TASKS IN WRAP UP +18…" at bounding box center [106, 194] width 162 height 339
click at [140, 120] on span "HANG UP" at bounding box center [153, 123] width 35 height 8
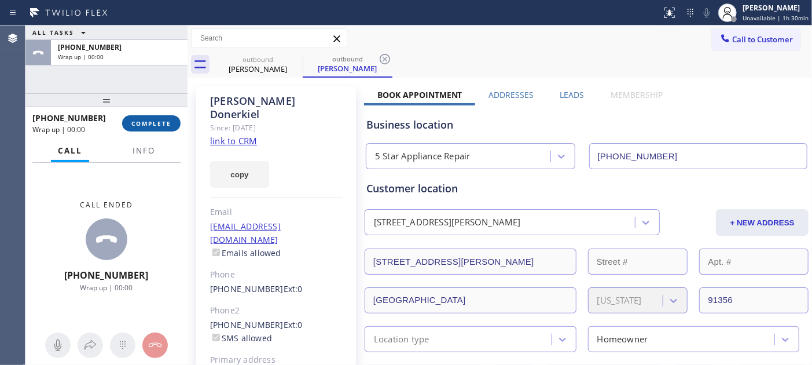
click at [140, 120] on span "COMPLETE" at bounding box center [151, 123] width 40 height 8
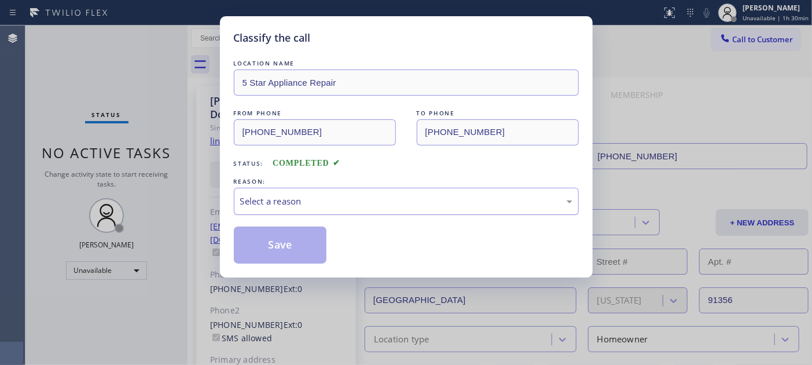
click at [328, 215] on div "Select a reason" at bounding box center [406, 201] width 345 height 27
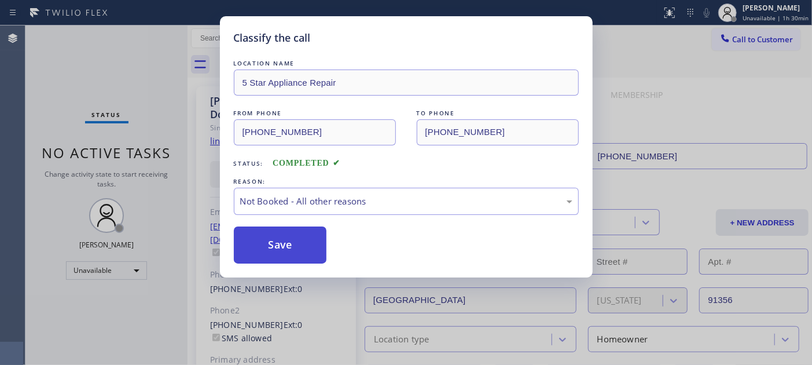
click at [280, 247] on button "Save" at bounding box center [280, 244] width 93 height 37
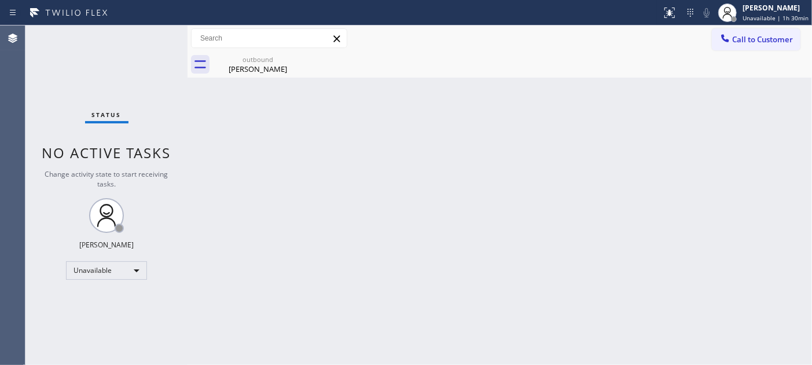
click at [735, 52] on div "outbound Dale Donerkiel" at bounding box center [512, 65] width 599 height 26
click at [731, 34] on div at bounding box center [726, 39] width 14 height 14
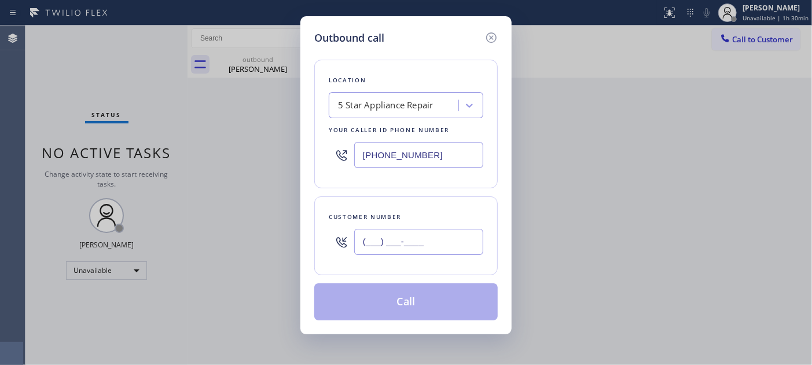
click at [388, 246] on input "(___) ___-____" at bounding box center [418, 242] width 129 height 26
paste input "323) 573-0716"
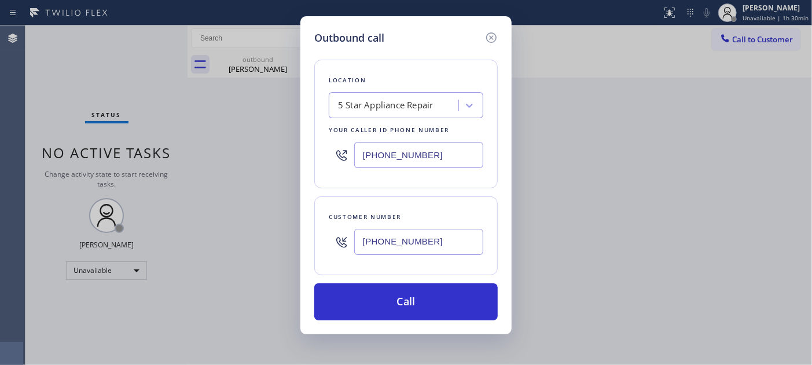
type input "(323) 573-0716"
drag, startPoint x: 439, startPoint y: 151, endPoint x: 318, endPoint y: 161, distance: 120.8
click at [318, 161] on div "Location 5 Star Appliance Repair Your caller id phone number (855) 731-4952" at bounding box center [406, 124] width 184 height 129
paste input "714) 942-4220"
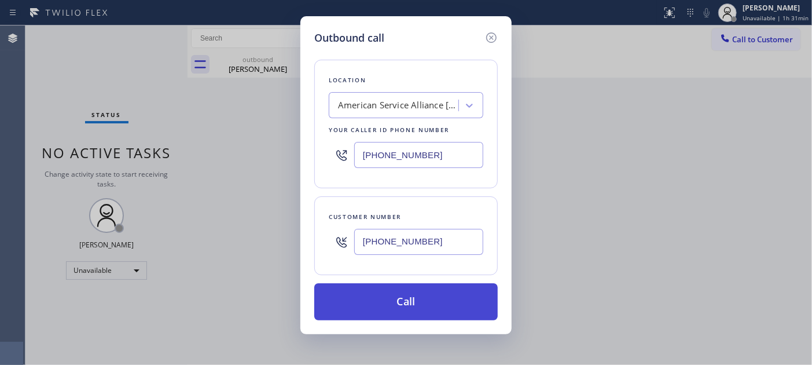
type input "(714) 942-4220"
click at [438, 292] on button "Call" at bounding box center [406, 301] width 184 height 37
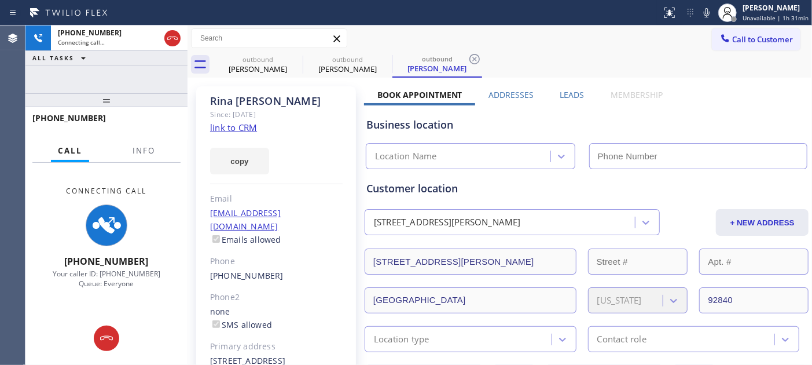
type input "(714) 942-4220"
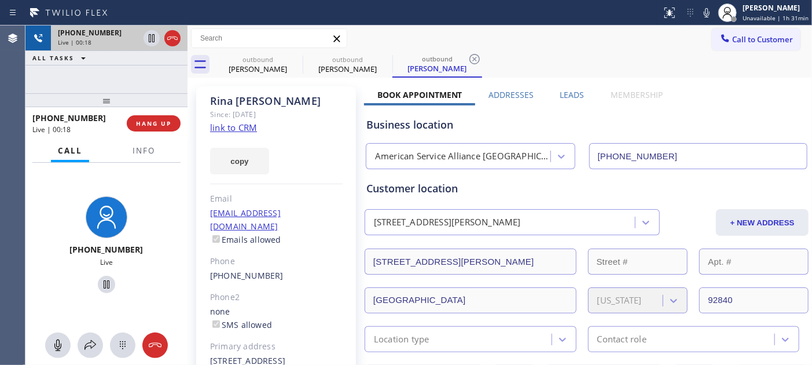
drag, startPoint x: 112, startPoint y: 102, endPoint x: 119, endPoint y: 31, distance: 70.9
click at [119, 31] on div "+13235730716 Live | 00:18 ALL TASKS ALL TASKS ACTIVE TASKS TASKS IN WRAP UP +13…" at bounding box center [106, 194] width 162 height 339
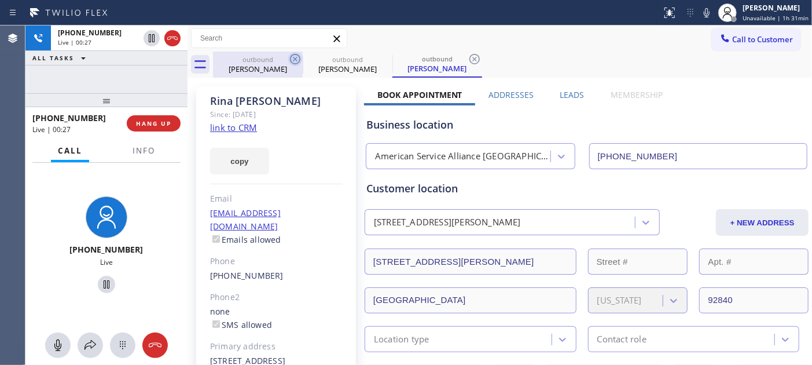
click at [298, 61] on icon at bounding box center [295, 59] width 14 height 14
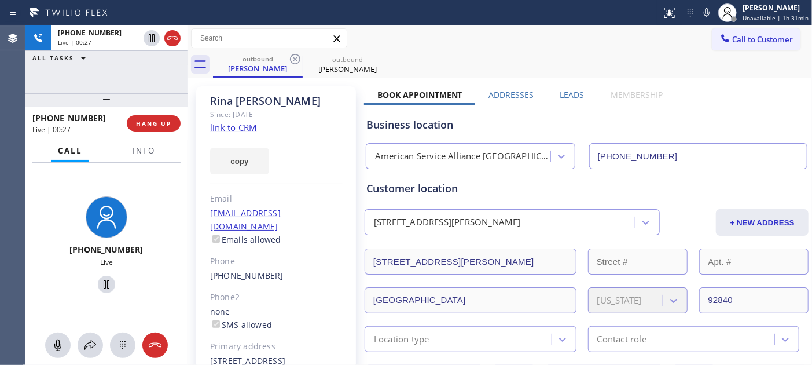
click at [547, 31] on div "Call to Customer Outbound call Location American Service Alliance Garden Grove …" at bounding box center [500, 38] width 625 height 20
drag, startPoint x: 170, startPoint y: 94, endPoint x: 170, endPoint y: 70, distance: 23.7
click at [170, 70] on div "+13235730716 Live | 00:31 ALL TASKS ALL TASKS ACTIVE TASKS TASKS IN WRAP UP +13…" at bounding box center [106, 194] width 162 height 339
drag, startPoint x: 145, startPoint y: 101, endPoint x: 147, endPoint y: 68, distance: 33.1
click at [147, 69] on div "+13235730716 Live | 00:38 ALL TASKS ALL TASKS ACTIVE TASKS TASKS IN WRAP UP +13…" at bounding box center [106, 194] width 162 height 339
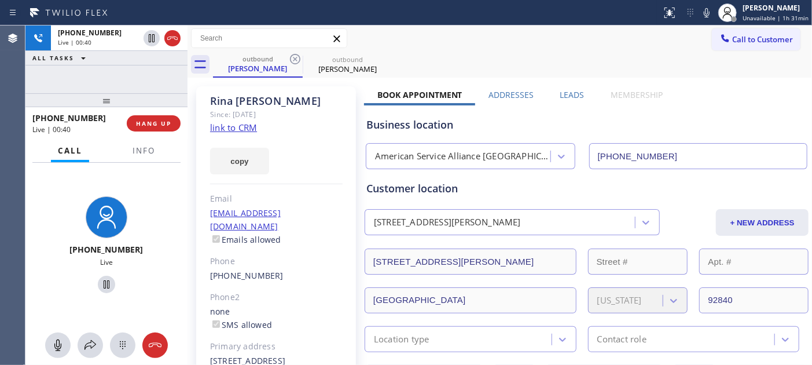
drag, startPoint x: 152, startPoint y: 98, endPoint x: 152, endPoint y: 68, distance: 30.7
click at [152, 68] on div "+13235730716 Live | 00:40 ALL TASKS ALL TASKS ACTIVE TASKS TASKS IN WRAP UP +13…" at bounding box center [106, 194] width 162 height 339
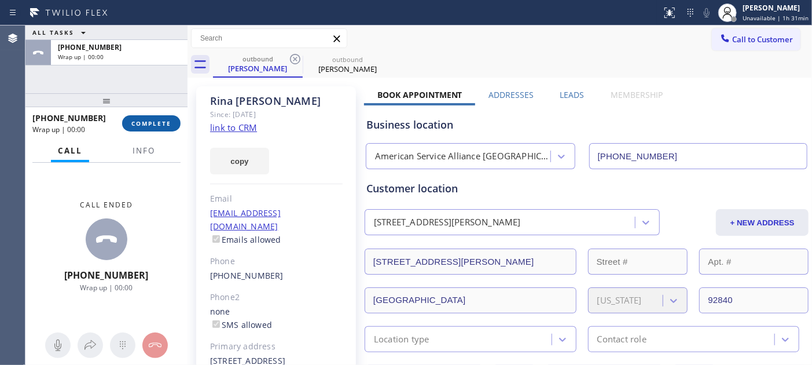
click at [138, 124] on span "COMPLETE" at bounding box center [151, 123] width 40 height 8
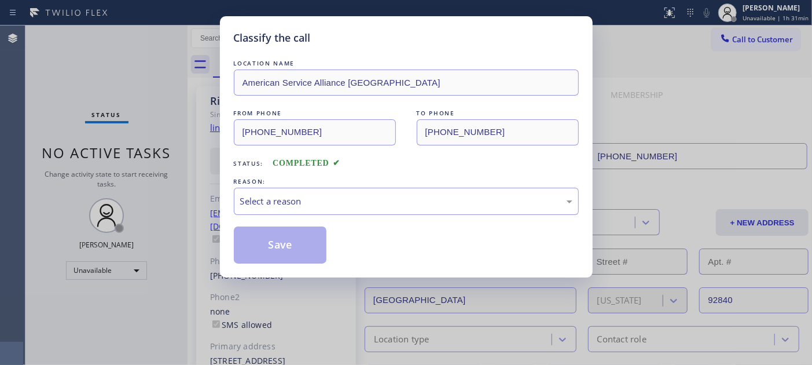
click at [138, 124] on div "Classify the call LOCATION NAME American Service Alliance Garden Grove FROM PHO…" at bounding box center [406, 182] width 812 height 365
click at [292, 193] on div "Select a reason" at bounding box center [406, 201] width 345 height 27
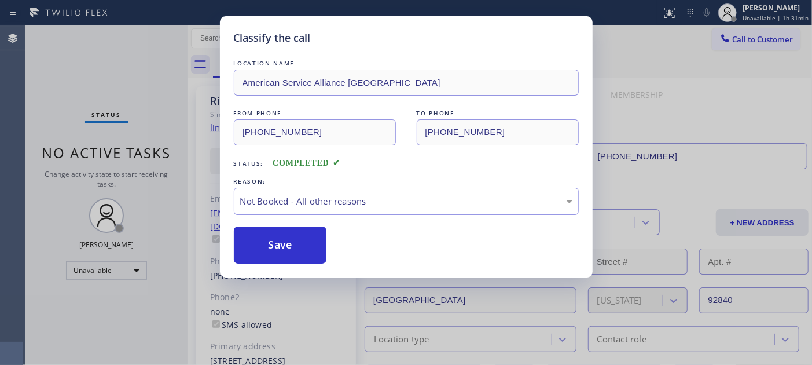
click at [280, 245] on button "Save" at bounding box center [280, 244] width 93 height 37
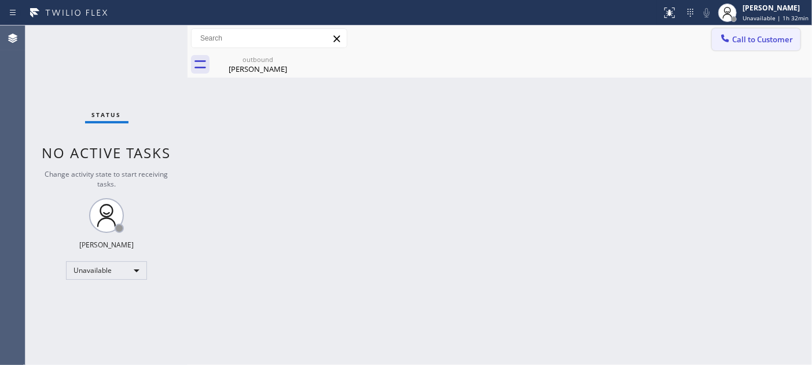
click at [746, 32] on button "Call to Customer" at bounding box center [756, 39] width 89 height 22
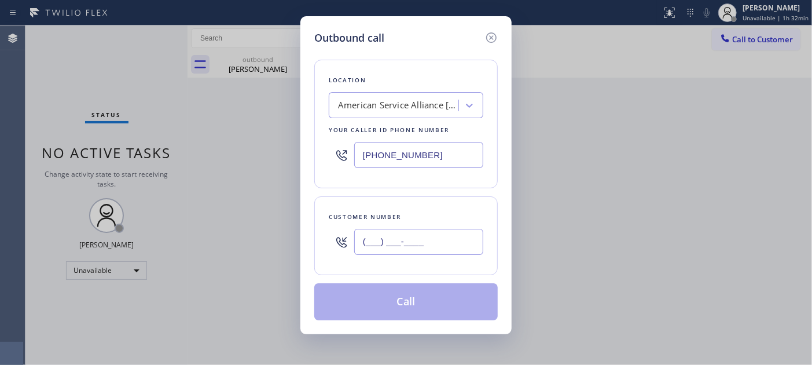
click at [420, 244] on input "(___) ___-____" at bounding box center [418, 242] width 129 height 26
paste input "773) 733-2720"
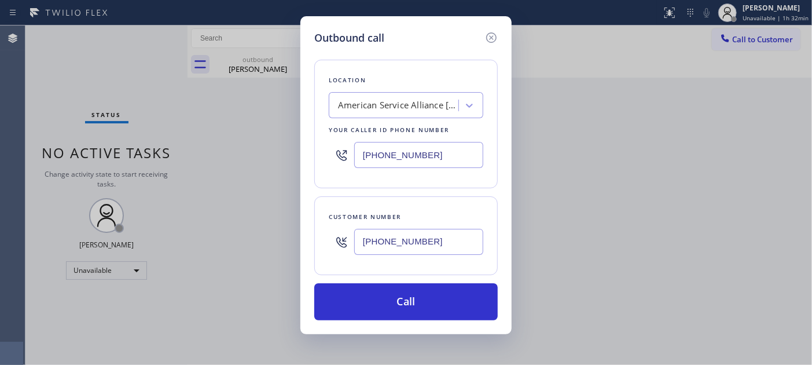
type input "(773) 733-2720"
drag, startPoint x: 451, startPoint y: 148, endPoint x: 357, endPoint y: 143, distance: 93.4
click at [357, 143] on input "(714) 942-4220" at bounding box center [418, 155] width 129 height 26
paste input "602) 755-4468"
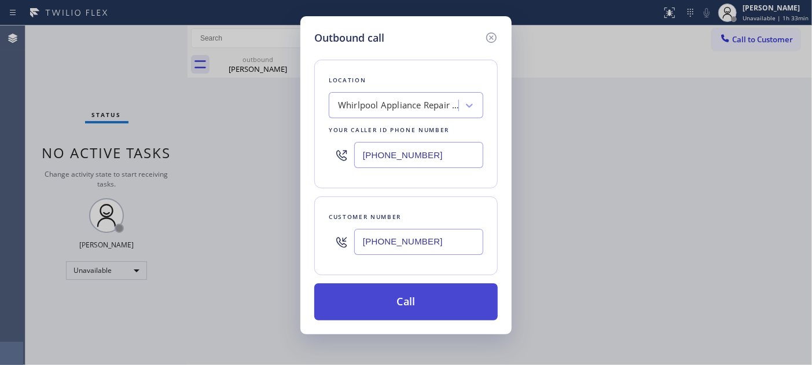
type input "(602) 755-4468"
click at [456, 303] on button "Call" at bounding box center [406, 301] width 184 height 37
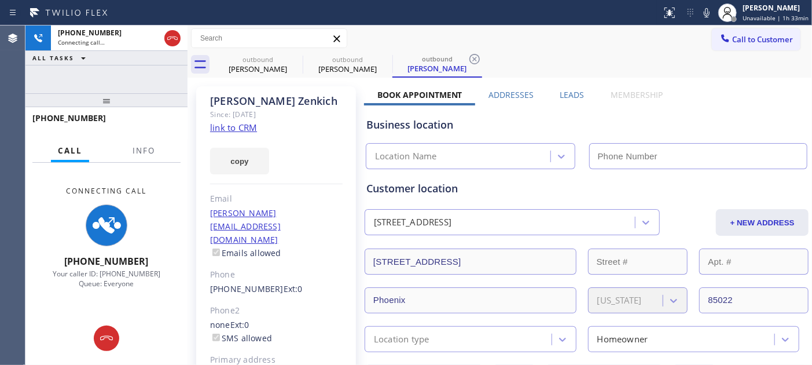
type input "(602) 755-4468"
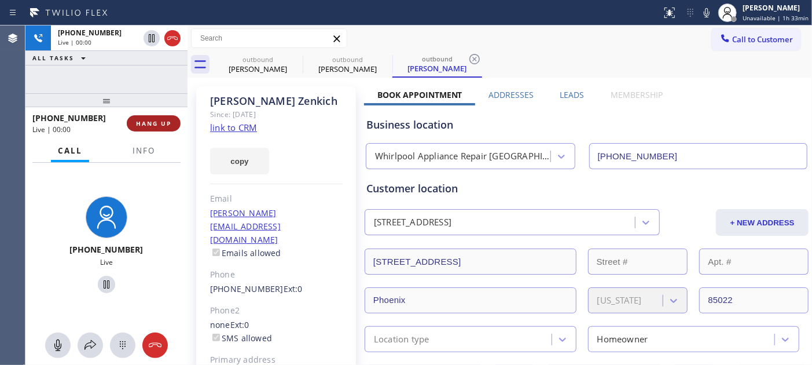
click at [163, 122] on span "HANG UP" at bounding box center [153, 123] width 35 height 8
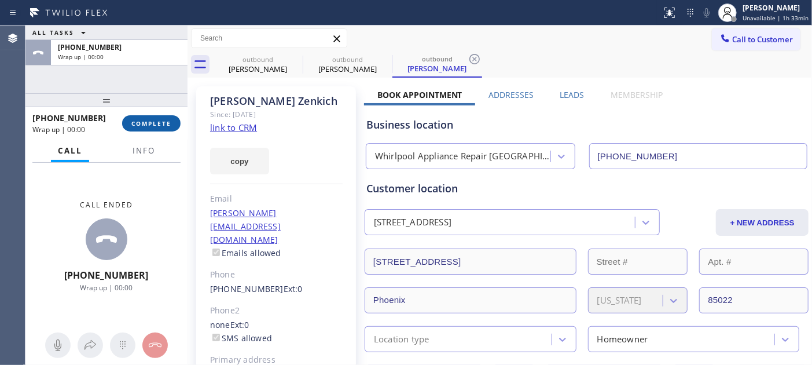
click at [163, 122] on span "COMPLETE" at bounding box center [151, 123] width 40 height 8
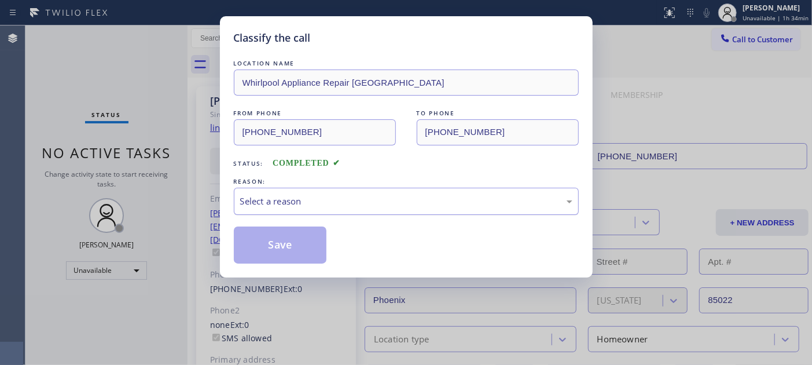
drag, startPoint x: 309, startPoint y: 192, endPoint x: 312, endPoint y: 202, distance: 9.7
click at [309, 193] on div "Select a reason" at bounding box center [406, 201] width 345 height 27
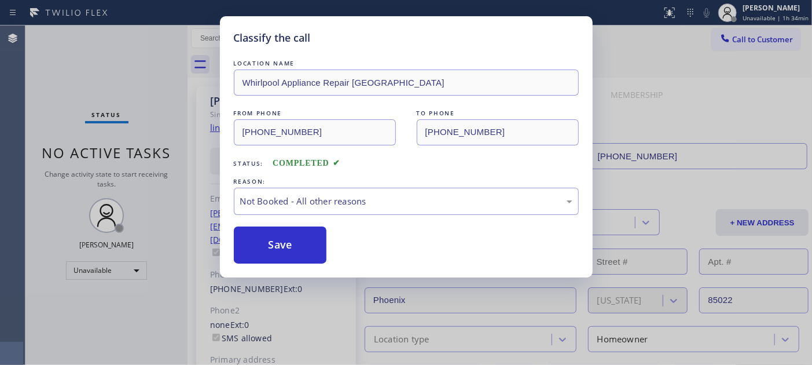
click at [269, 265] on div "Classify the call LOCATION NAME Whirlpool Appliance Repair Phoenix FROM PHONE (…" at bounding box center [406, 146] width 373 height 261
click at [269, 261] on button "Save" at bounding box center [280, 244] width 93 height 37
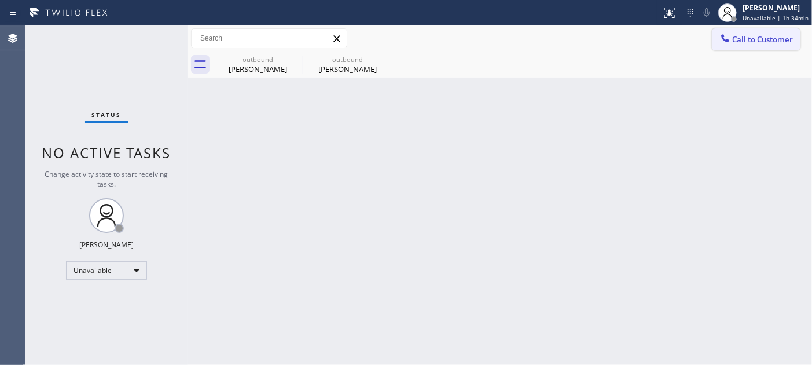
click at [730, 39] on icon at bounding box center [726, 38] width 12 height 12
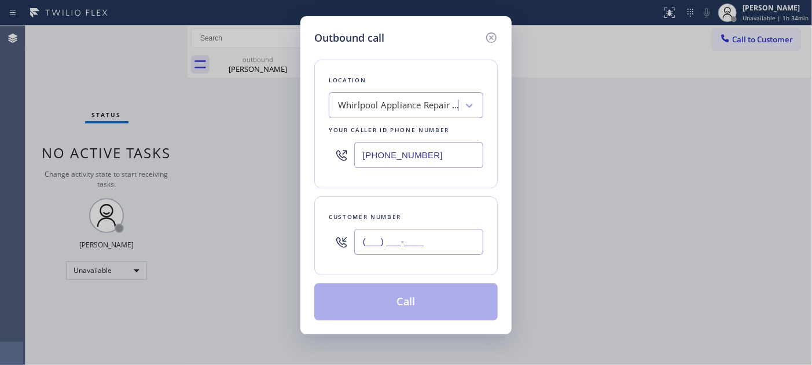
click at [398, 248] on input "(___) ___-____" at bounding box center [418, 242] width 129 height 26
paste input "281) 999-8889"
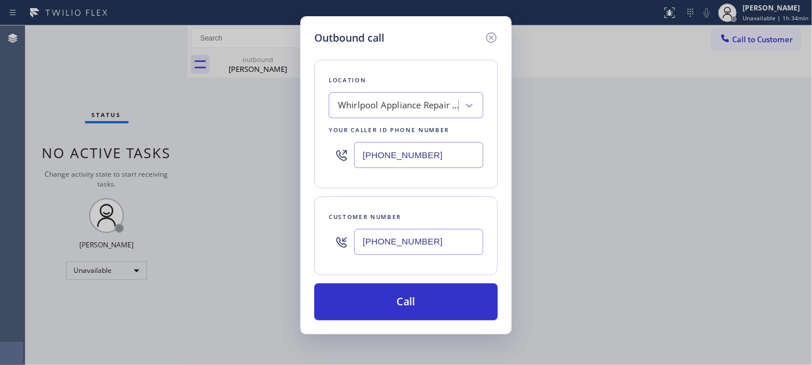
type input "(281) 999-8889"
drag, startPoint x: 430, startPoint y: 160, endPoint x: 343, endPoint y: 160, distance: 86.9
click at [343, 160] on div "(602) 755-4468" at bounding box center [406, 155] width 155 height 38
paste input "305) 697-5422"
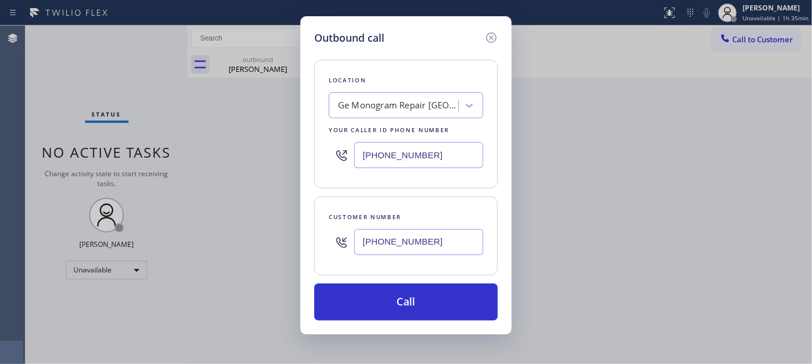
type input "(305) 697-5422"
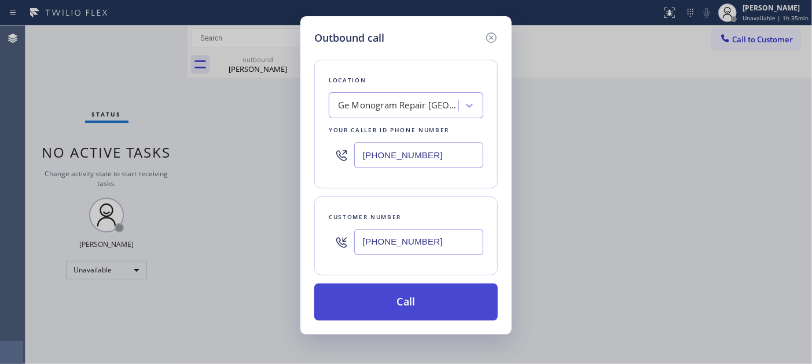
click at [429, 297] on button "Call" at bounding box center [406, 301] width 184 height 37
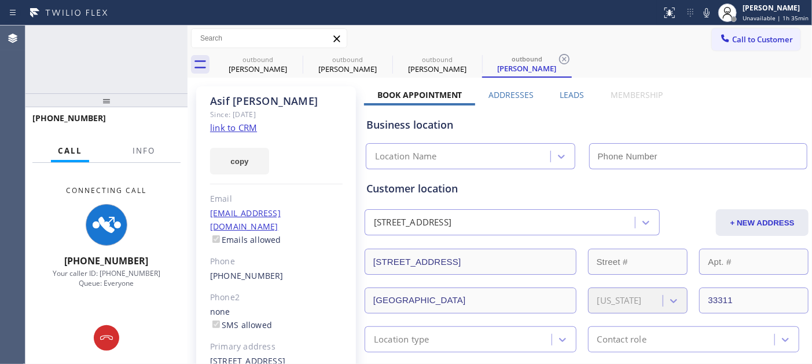
type input "(305) 697-5422"
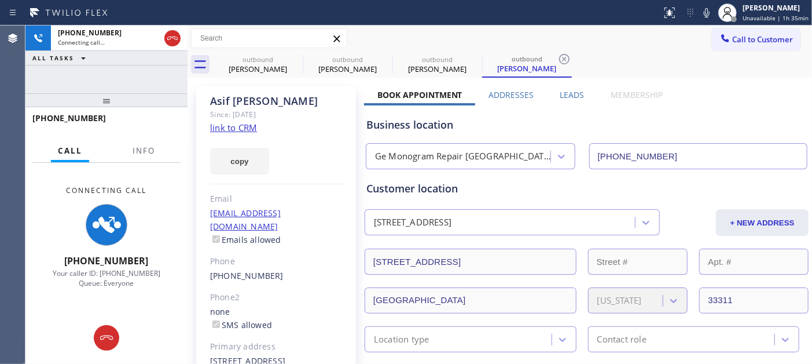
click at [221, 100] on div "Asif Ahmed" at bounding box center [276, 100] width 133 height 13
click at [300, 107] on div "Asif Ahmed" at bounding box center [276, 100] width 133 height 13
drag, startPoint x: 135, startPoint y: 105, endPoint x: 156, endPoint y: 19, distance: 88.9
click at [145, 27] on div "+12819998889 Connecting call… ALL TASKS ALL TASKS ACTIVE TASKS TASKS IN WRAP UP…" at bounding box center [106, 194] width 162 height 338
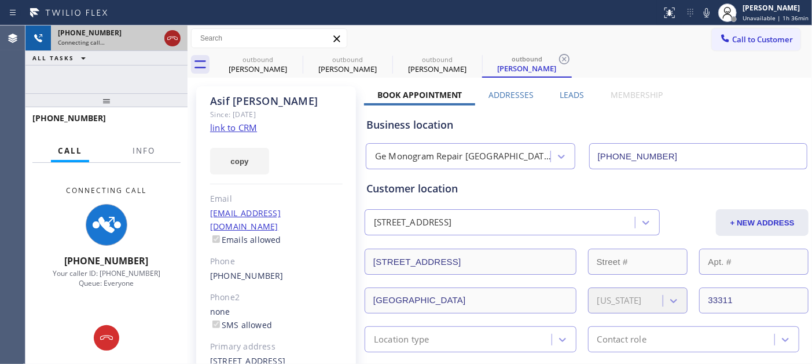
click at [175, 42] on icon at bounding box center [173, 38] width 14 height 14
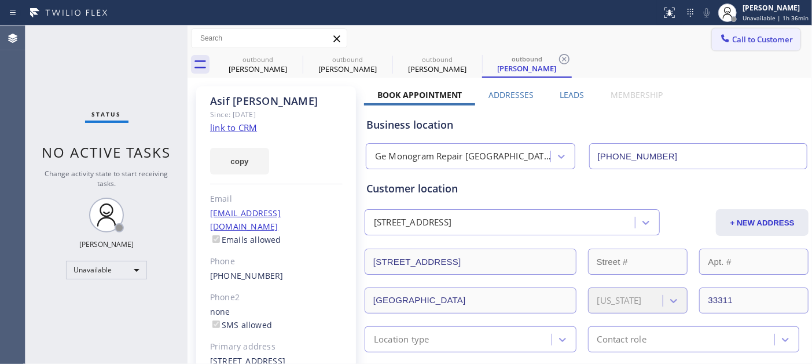
click at [749, 49] on button "Call to Customer" at bounding box center [756, 39] width 89 height 22
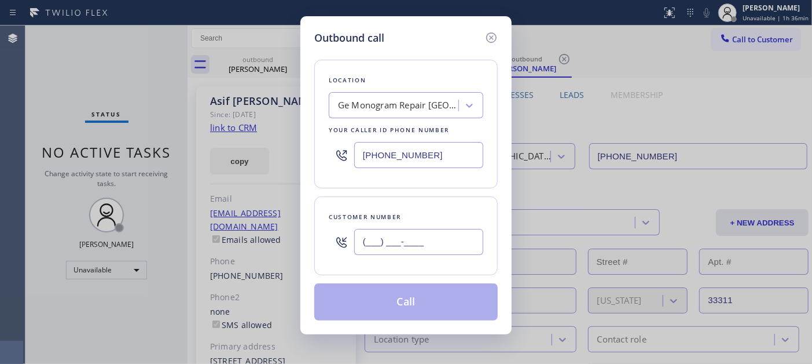
click at [375, 250] on input "(___) ___-____" at bounding box center [418, 242] width 129 height 26
paste input "714) 819-4682"
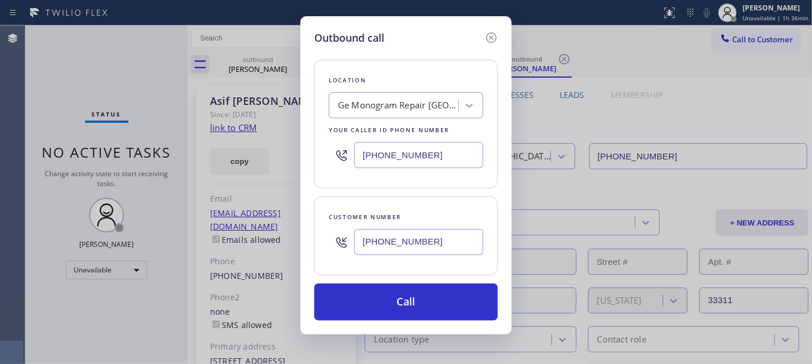
type input "(714) 819-4682"
drag, startPoint x: 433, startPoint y: 163, endPoint x: 328, endPoint y: 152, distance: 105.9
click at [332, 152] on div "(305) 697-5422" at bounding box center [406, 155] width 155 height 38
paste input "855) 731-495"
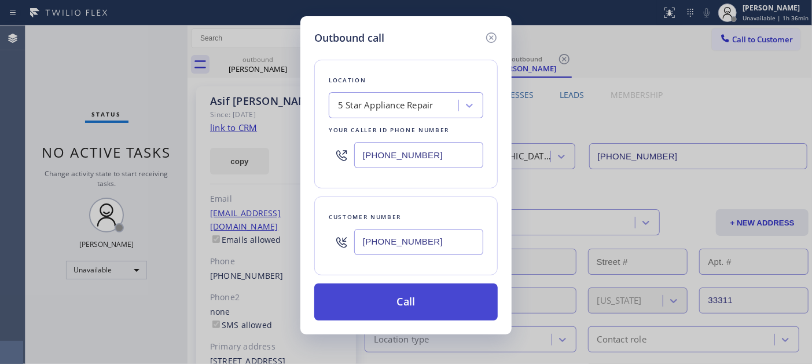
type input "[PHONE_NUMBER]"
click at [426, 305] on button "Call" at bounding box center [406, 301] width 184 height 37
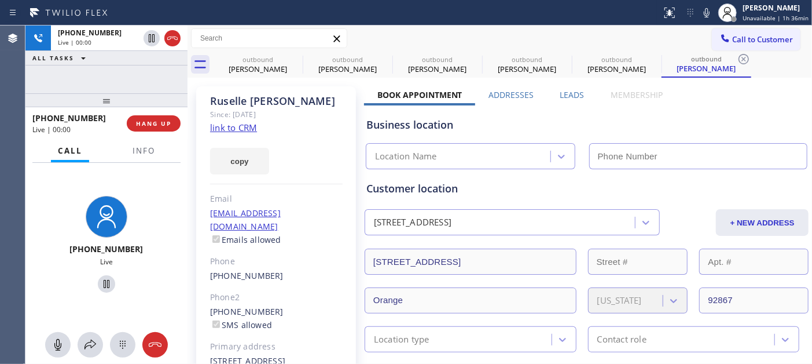
type input "[PHONE_NUMBER]"
click at [152, 124] on span "HANG UP" at bounding box center [153, 123] width 35 height 8
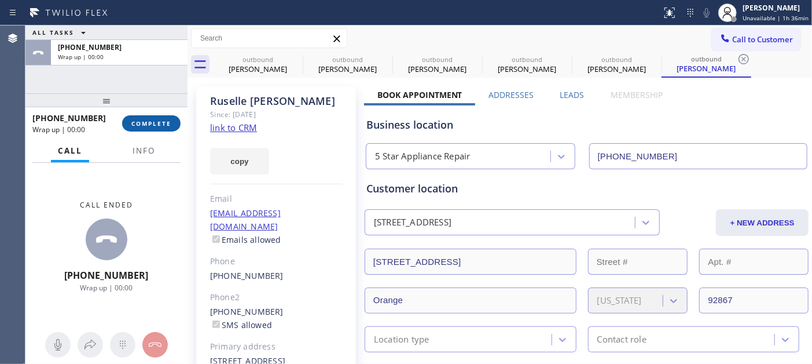
click at [152, 124] on span "COMPLETE" at bounding box center [151, 123] width 40 height 8
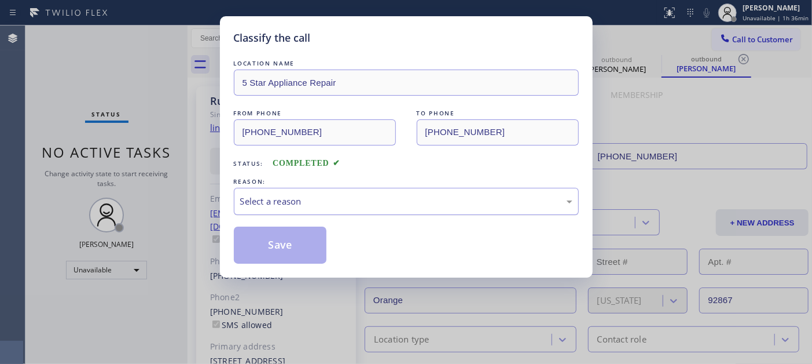
click at [345, 192] on div "Select a reason" at bounding box center [406, 201] width 345 height 27
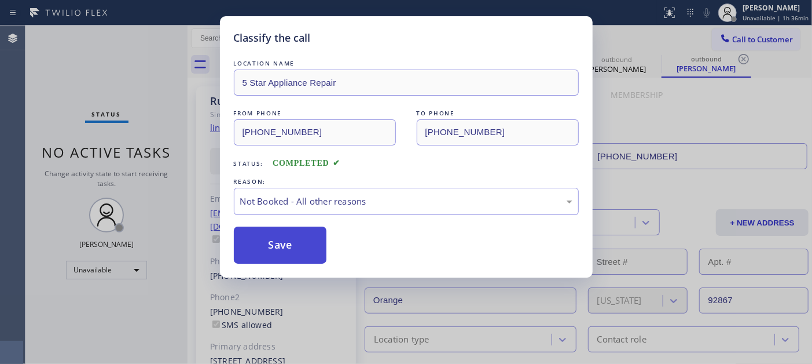
click at [308, 246] on button "Save" at bounding box center [280, 244] width 93 height 37
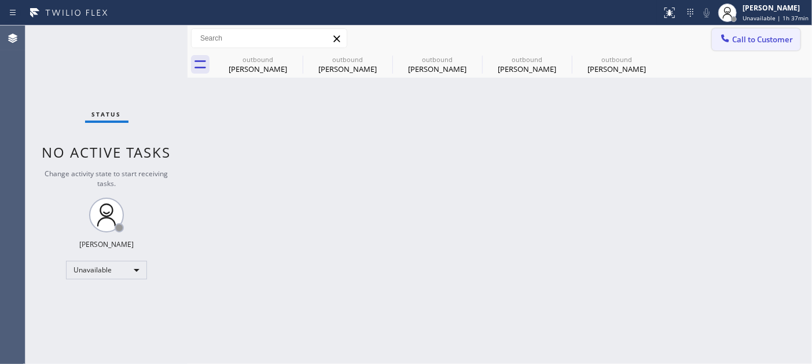
click at [759, 34] on span "Call to Customer" at bounding box center [763, 39] width 61 height 10
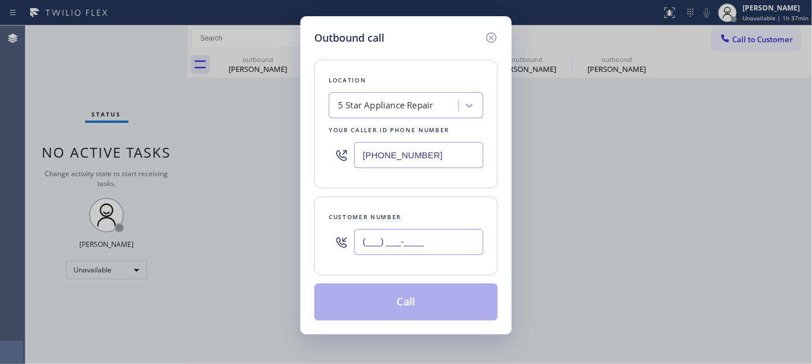
click at [409, 244] on input "(___) ___-____" at bounding box center [418, 242] width 129 height 26
paste input "714) 504-9000"
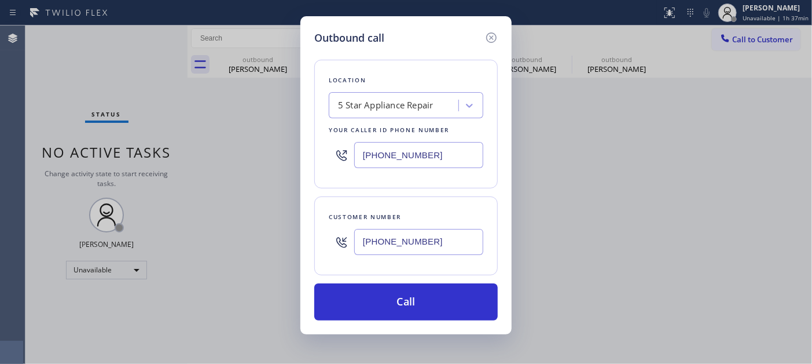
type input "(714) 504-9000"
drag, startPoint x: 459, startPoint y: 154, endPoint x: 227, endPoint y: 201, distance: 236.3
click at [227, 201] on div "Outbound call Location 5 Star Appliance Repair Your caller id phone number (855…" at bounding box center [406, 182] width 812 height 364
paste input "text"
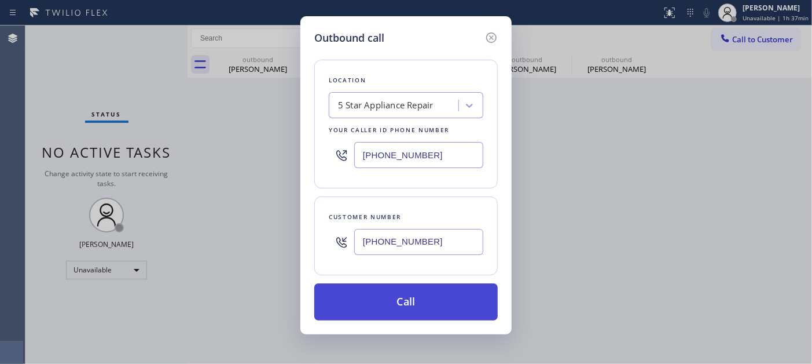
type input "[PHONE_NUMBER]"
click at [431, 305] on button "Call" at bounding box center [406, 301] width 184 height 37
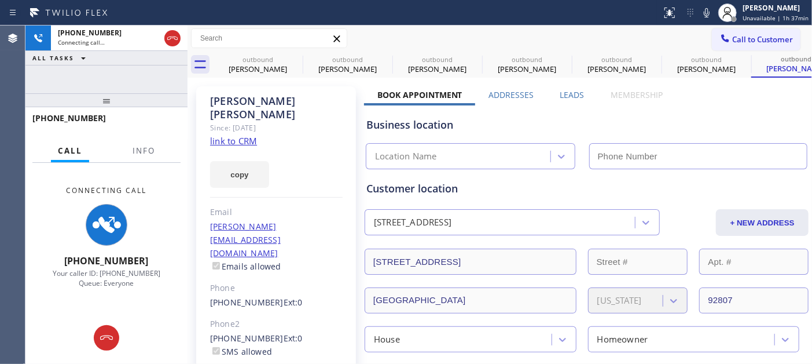
type input "[PHONE_NUMBER]"
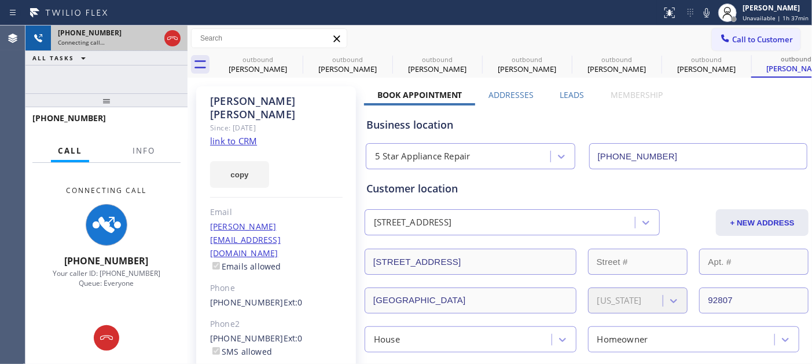
click at [180, 36] on icon at bounding box center [173, 38] width 14 height 14
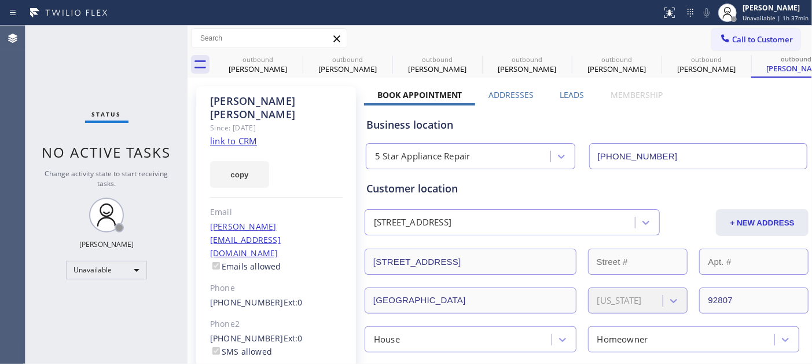
click at [766, 38] on span "Call to Customer" at bounding box center [763, 39] width 61 height 10
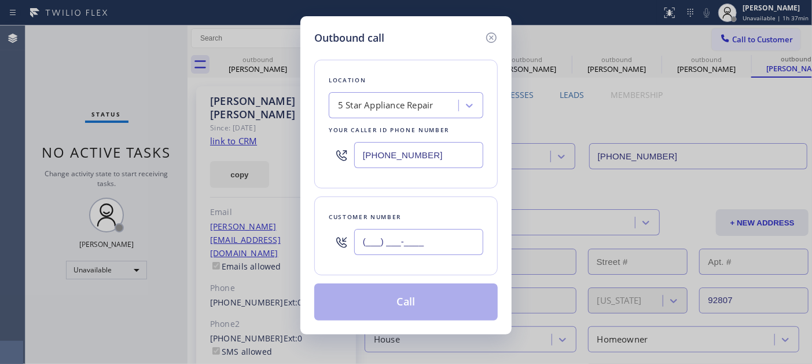
click at [431, 240] on input "(___) ___-____" at bounding box center [418, 242] width 129 height 26
paste input "510) 345-9271"
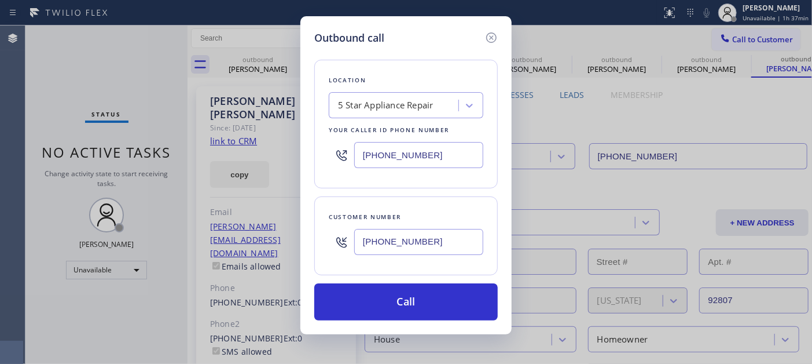
type input "(510) 345-9271"
drag, startPoint x: 440, startPoint y: 156, endPoint x: 296, endPoint y: 156, distance: 144.2
click at [314, 156] on div "Location 5 Star Appliance Repair Your caller id phone number (855) 731-4952" at bounding box center [406, 124] width 184 height 129
paste input "77) 777-0796"
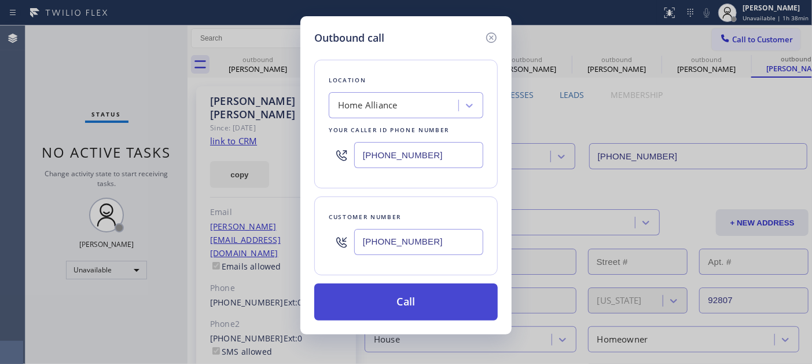
type input "[PHONE_NUMBER]"
click at [430, 291] on button "Call" at bounding box center [406, 301] width 184 height 37
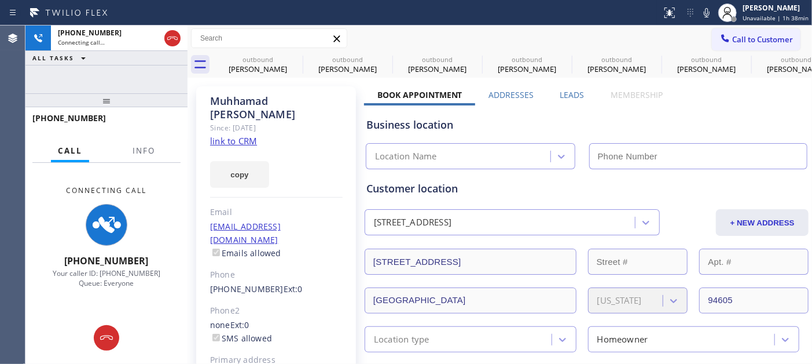
type input "[PHONE_NUMBER]"
drag, startPoint x: 155, startPoint y: 107, endPoint x: 155, endPoint y: 81, distance: 26.1
click at [153, 89] on div "+15103459271 Connecting call… ALL TASKS ALL TASKS ACTIVE TASKS TASKS IN WRAP UP…" at bounding box center [106, 194] width 162 height 338
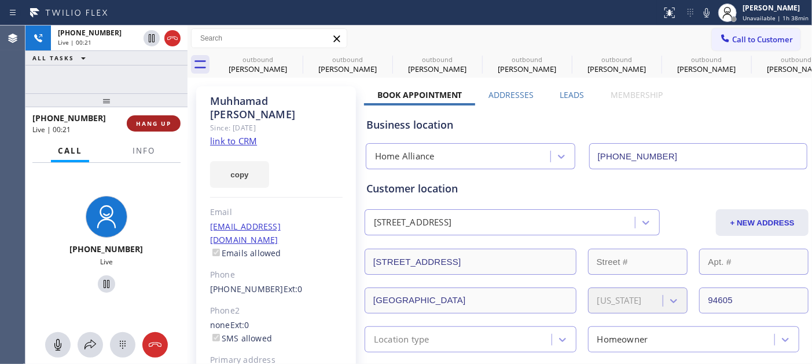
click at [162, 122] on span "HANG UP" at bounding box center [153, 123] width 35 height 8
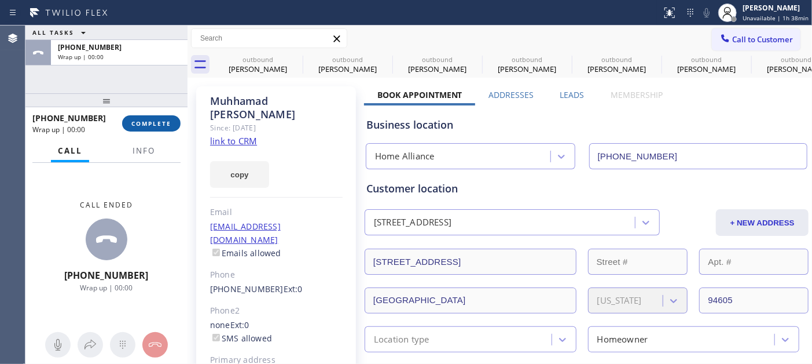
click at [162, 122] on span "COMPLETE" at bounding box center [151, 123] width 40 height 8
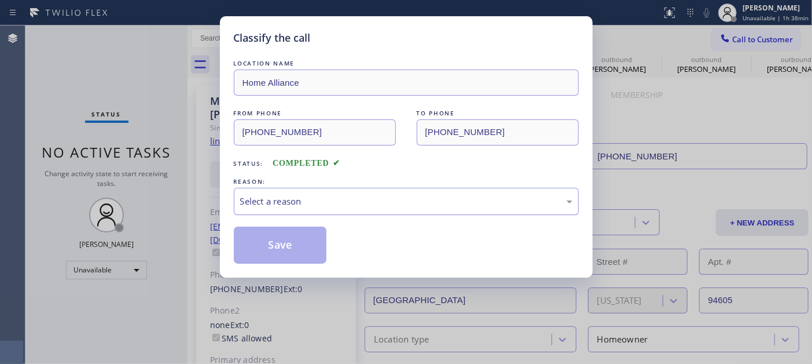
click at [266, 200] on div "Select a reason" at bounding box center [406, 201] width 332 height 13
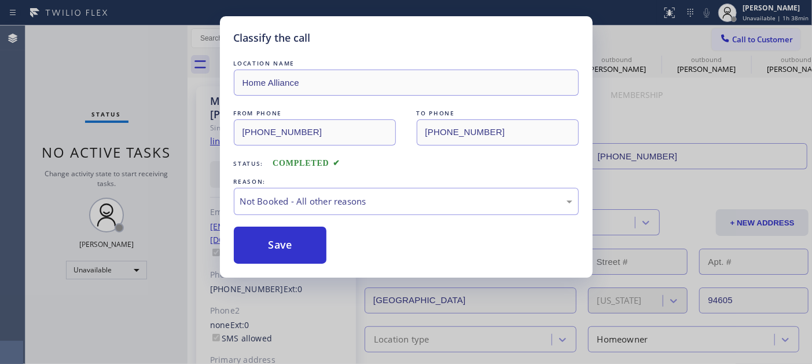
click at [274, 246] on button "Save" at bounding box center [280, 244] width 93 height 37
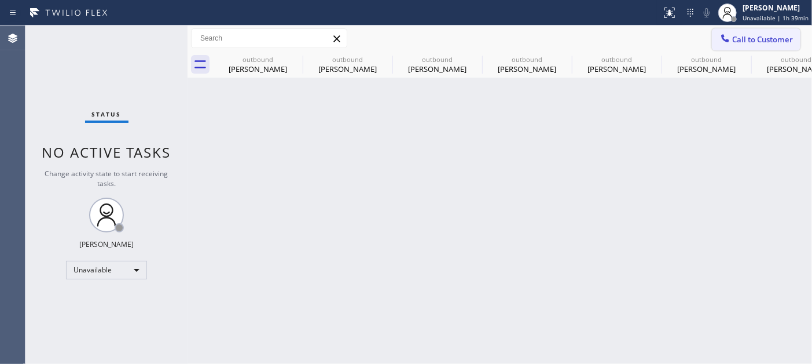
click at [743, 29] on button "Call to Customer" at bounding box center [756, 39] width 89 height 22
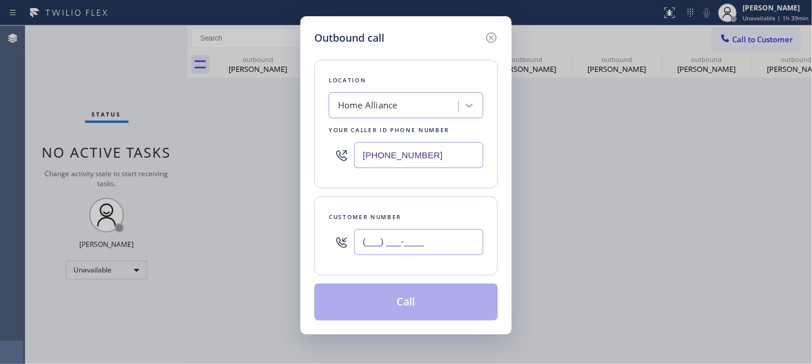
click at [417, 246] on input "(___) ___-____" at bounding box center [418, 242] width 129 height 26
paste input "415) 850-7606"
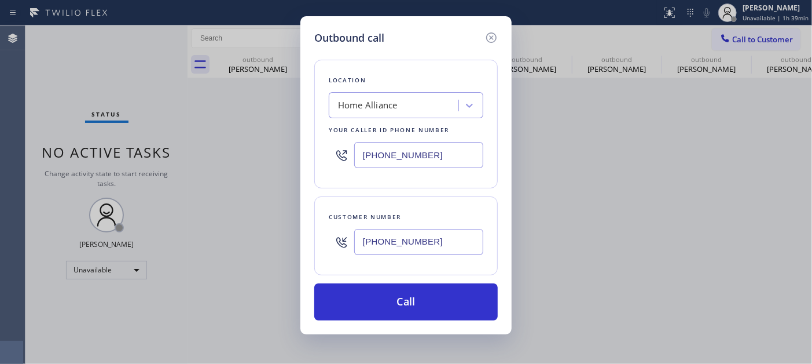
type input "(415) 850-7606"
drag, startPoint x: 430, startPoint y: 154, endPoint x: 330, endPoint y: 159, distance: 100.3
click at [346, 160] on div "[PHONE_NUMBER]" at bounding box center [406, 155] width 155 height 38
paste input "415) 549-4953"
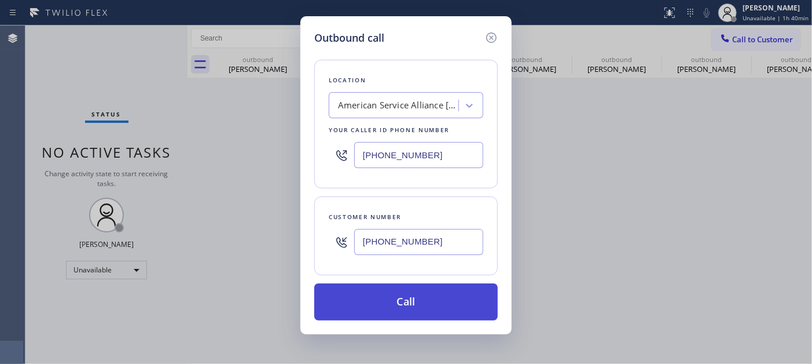
type input "(415) 549-4953"
click at [448, 292] on button "Call" at bounding box center [406, 301] width 184 height 37
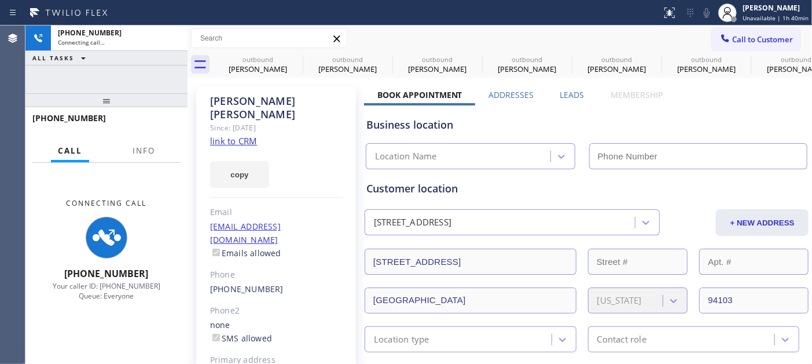
type input "(415) 549-4953"
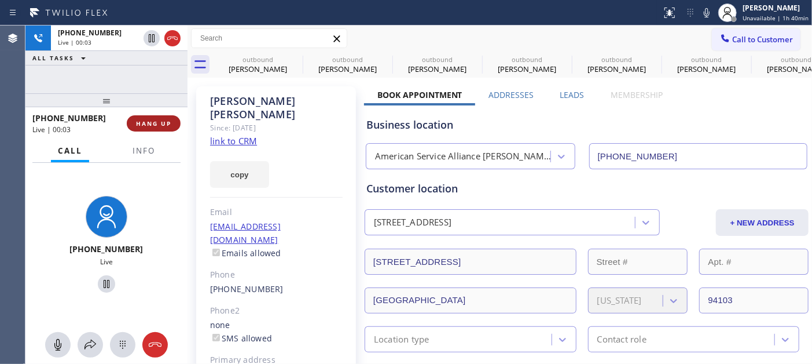
click at [153, 122] on span "HANG UP" at bounding box center [153, 123] width 35 height 8
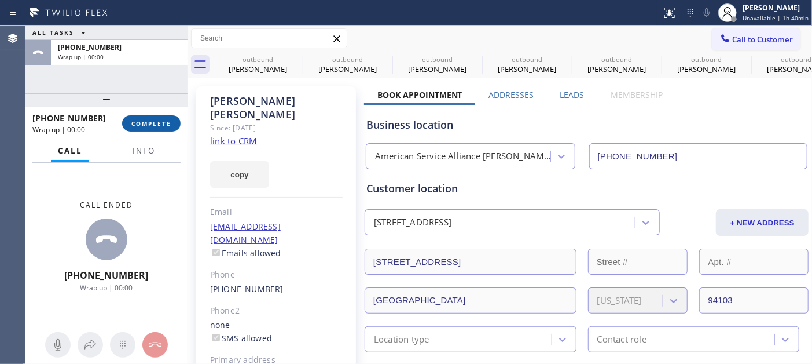
click at [153, 122] on span "COMPLETE" at bounding box center [151, 123] width 40 height 8
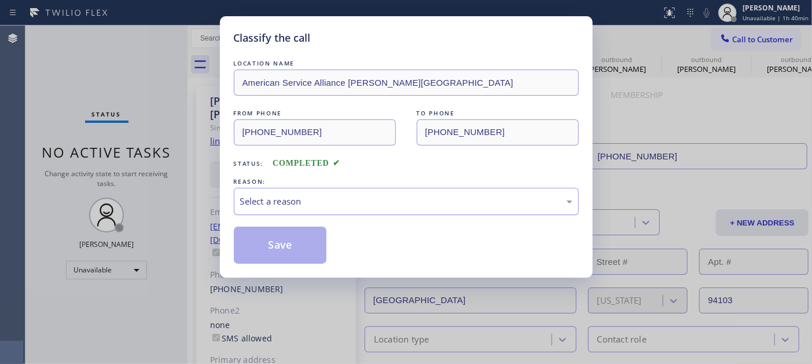
drag, startPoint x: 410, startPoint y: 193, endPoint x: 406, endPoint y: 199, distance: 7.5
click at [409, 194] on div "Select a reason" at bounding box center [406, 201] width 345 height 27
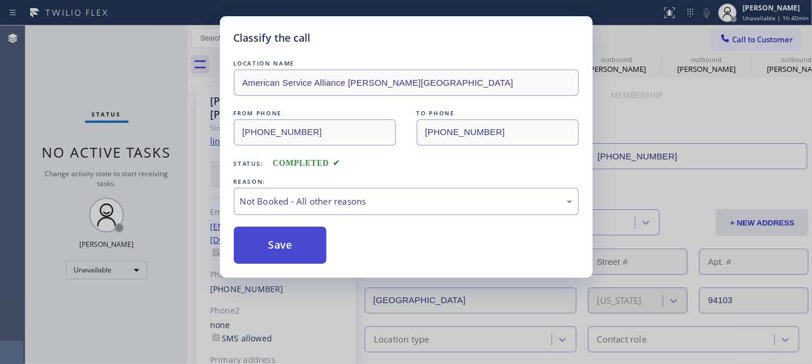
click at [292, 250] on button "Save" at bounding box center [280, 244] width 93 height 37
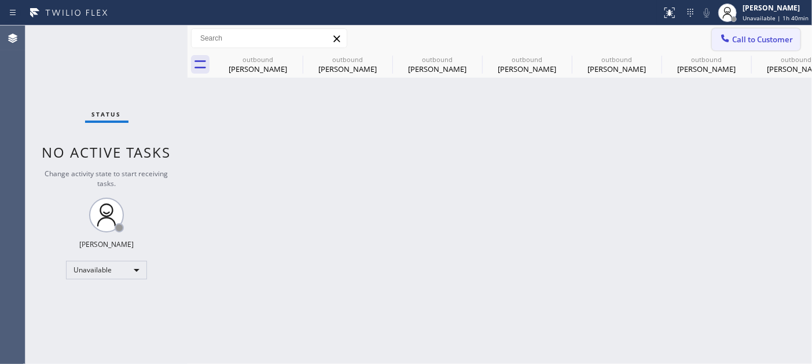
click at [749, 38] on span "Call to Customer" at bounding box center [763, 39] width 61 height 10
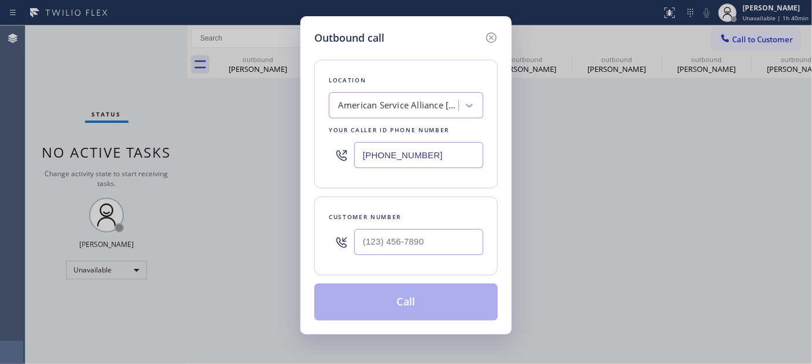
drag, startPoint x: 420, startPoint y: 265, endPoint x: 418, endPoint y: 247, distance: 18.0
click at [420, 264] on div "Customer number" at bounding box center [406, 235] width 184 height 79
click at [418, 247] on input "(___) ___-____" at bounding box center [418, 242] width 129 height 26
paste input "562) 547-1425"
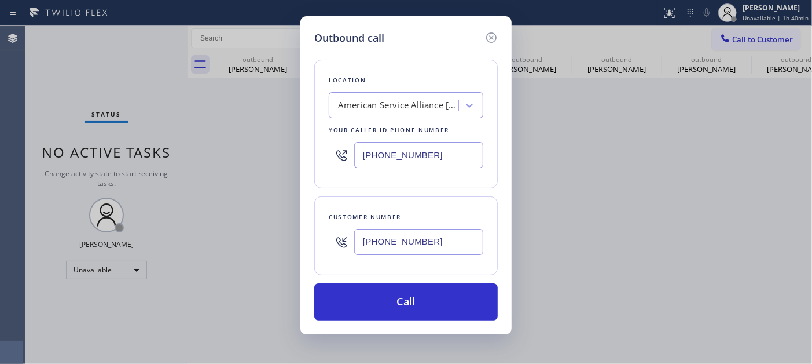
type input "(562) 547-1425"
drag, startPoint x: 451, startPoint y: 140, endPoint x: 294, endPoint y: 164, distance: 158.1
click at [296, 163] on div "Outbound call Location American Service Alliance Bernal Heights Your caller id …" at bounding box center [406, 182] width 812 height 364
drag, startPoint x: 446, startPoint y: 148, endPoint x: 342, endPoint y: 146, distance: 104.2
click at [343, 146] on div "(415) 549-4953" at bounding box center [406, 155] width 155 height 38
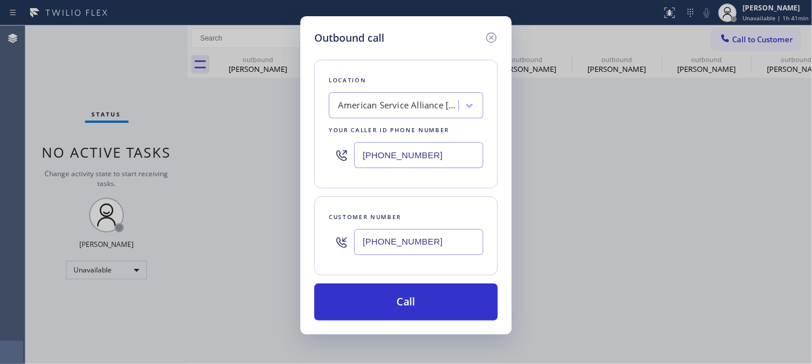
paste input "24) 344-5606"
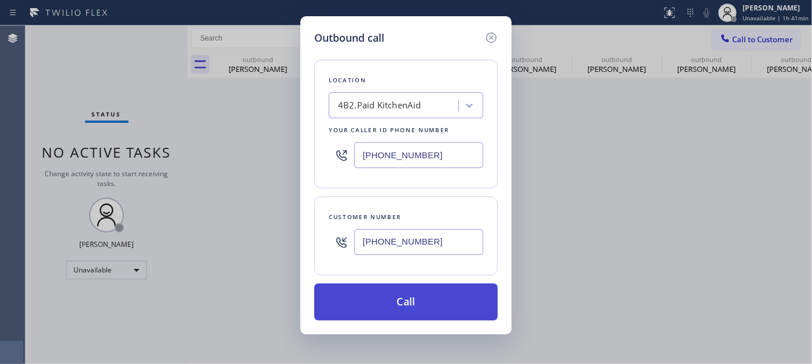
type input "(424) 344-5606"
click at [410, 305] on button "Call" at bounding box center [406, 301] width 184 height 37
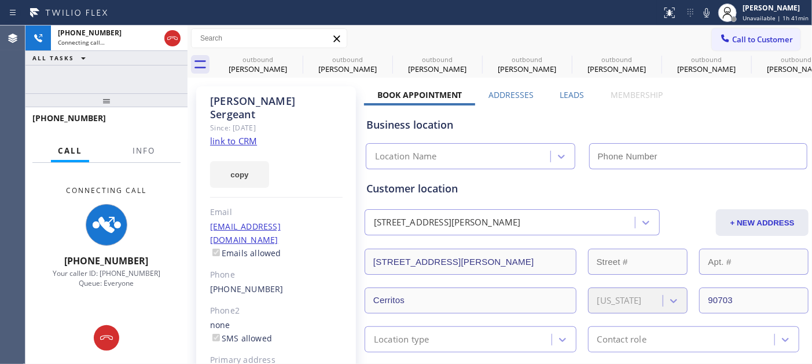
drag, startPoint x: 79, startPoint y: 103, endPoint x: 81, endPoint y: 72, distance: 30.7
click at [81, 72] on div "+15625471425 Connecting call… ALL TASKS ALL TASKS ACTIVE TASKS TASKS IN WRAP UP…" at bounding box center [106, 194] width 162 height 338
type input "(424) 344-5606"
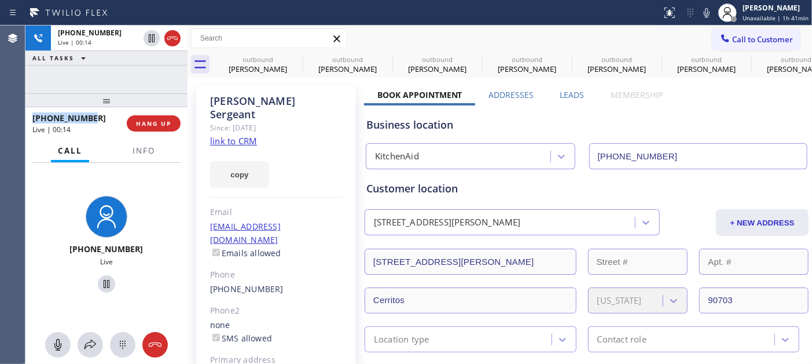
drag, startPoint x: 93, startPoint y: 110, endPoint x: 101, endPoint y: 52, distance: 58.6
click at [100, 53] on div "+15625471425 Live | 00:14 ALL TASKS ALL TASKS ACTIVE TASKS TASKS IN WRAP UP +15…" at bounding box center [106, 194] width 162 height 338
click at [91, 107] on div at bounding box center [106, 100] width 162 height 14
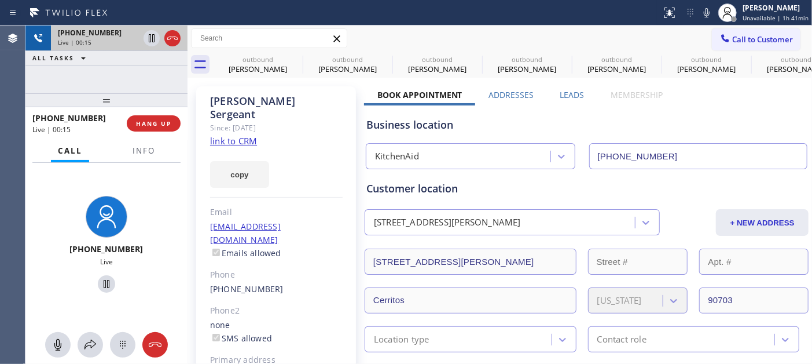
drag, startPoint x: 107, startPoint y: 99, endPoint x: 127, endPoint y: 48, distance: 55.1
click at [109, 61] on div "+15625471425 Live | 00:15 ALL TASKS ALL TASKS ACTIVE TASKS TASKS IN WRAP UP +15…" at bounding box center [106, 194] width 162 height 338
drag, startPoint x: 144, startPoint y: 101, endPoint x: 215, endPoint y: 36, distance: 96.7
click at [143, 85] on div "+15625471425 Live | 06:23 ALL TASKS ALL TASKS ACTIVE TASKS TASKS IN WRAP UP +15…" at bounding box center [106, 194] width 162 height 338
drag, startPoint x: 174, startPoint y: 91, endPoint x: 174, endPoint y: 74, distance: 18.0
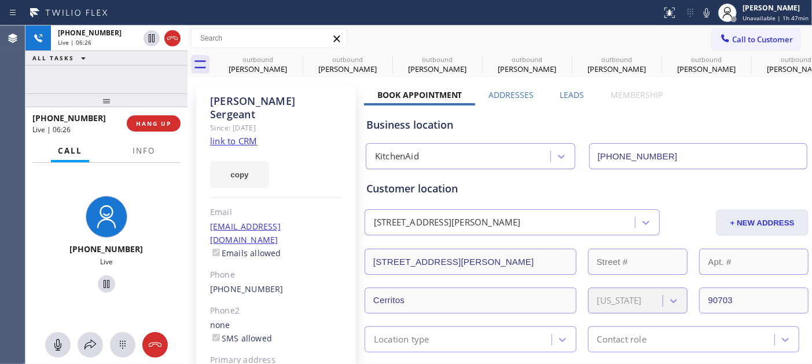
click at [174, 84] on div "+15625471425 Live | 06:26 ALL TASKS ALL TASKS ACTIVE TASKS TASKS IN WRAP UP +15…" at bounding box center [106, 194] width 162 height 338
drag, startPoint x: 105, startPoint y: 101, endPoint x: 127, endPoint y: 53, distance: 53.4
click at [127, 53] on div "+15625471425 Live | 06:30 ALL TASKS ALL TASKS ACTIVE TASKS TASKS IN WRAP UP +15…" at bounding box center [106, 194] width 162 height 338
click at [107, 290] on icon at bounding box center [107, 284] width 14 height 14
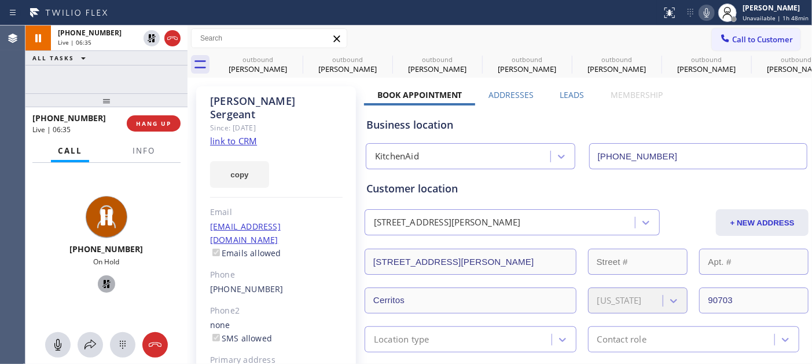
click at [711, 15] on icon at bounding box center [707, 13] width 14 height 14
drag, startPoint x: 148, startPoint y: 102, endPoint x: 148, endPoint y: 67, distance: 35.3
click at [148, 67] on div "+15625471425 Live | 09:38 ALL TASKS ALL TASKS ACTIVE TASKS TASKS IN WRAP UP +15…" at bounding box center [106, 194] width 162 height 338
drag, startPoint x: 171, startPoint y: 93, endPoint x: 200, endPoint y: 48, distance: 52.8
click at [176, 68] on div "+15625471425 Live | 09:44 ALL TASKS ALL TASKS ACTIVE TASKS TASKS IN WRAP UP +15…" at bounding box center [106, 194] width 162 height 338
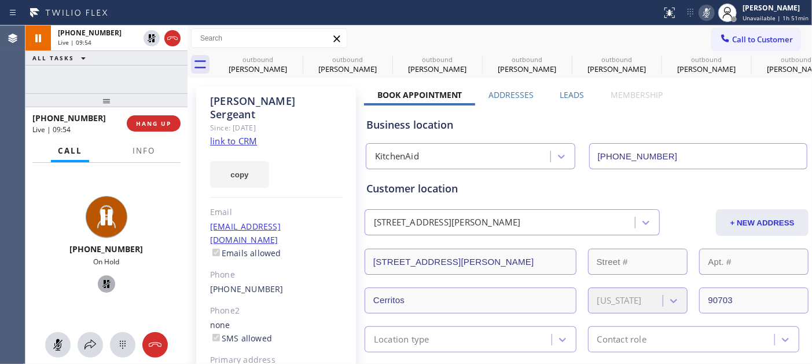
click at [107, 283] on icon at bounding box center [107, 284] width 14 height 14
click at [709, 18] on icon at bounding box center [707, 13] width 14 height 14
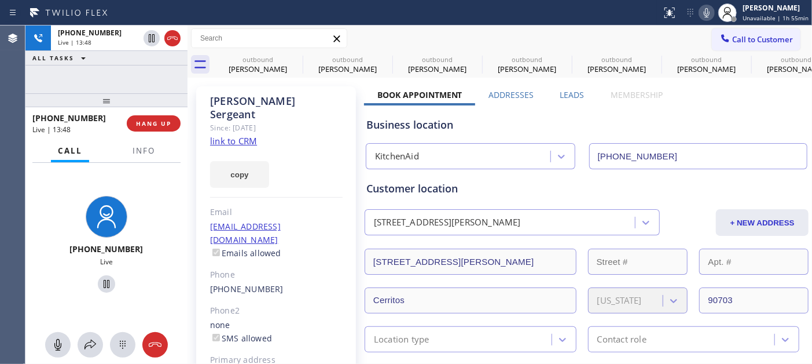
click at [524, 19] on div at bounding box center [331, 12] width 653 height 19
click at [0, 0] on icon at bounding box center [0, 0] width 0 height 0
click at [378, 56] on icon at bounding box center [385, 59] width 14 height 14
click at [0, 0] on icon at bounding box center [0, 0] width 0 height 0
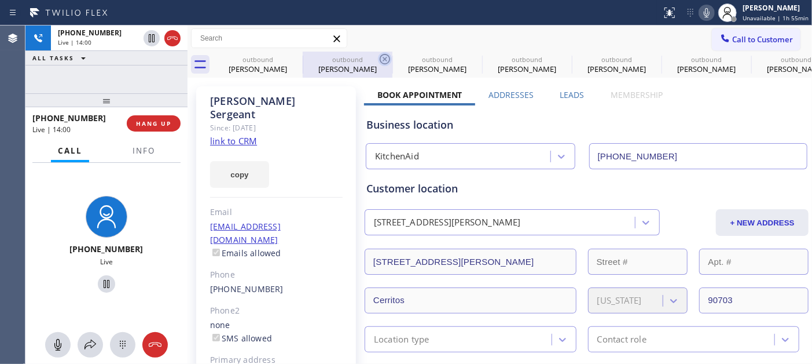
click at [0, 0] on icon at bounding box center [0, 0] width 0 height 0
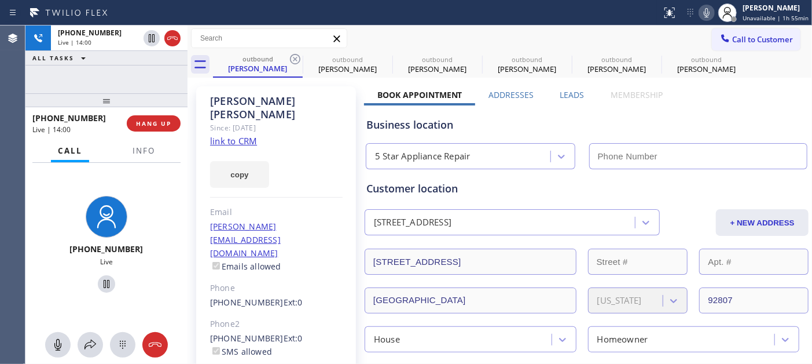
type input "[PHONE_NUMBER]"
click at [297, 61] on icon at bounding box center [295, 59] width 14 height 14
type input "[PHONE_NUMBER]"
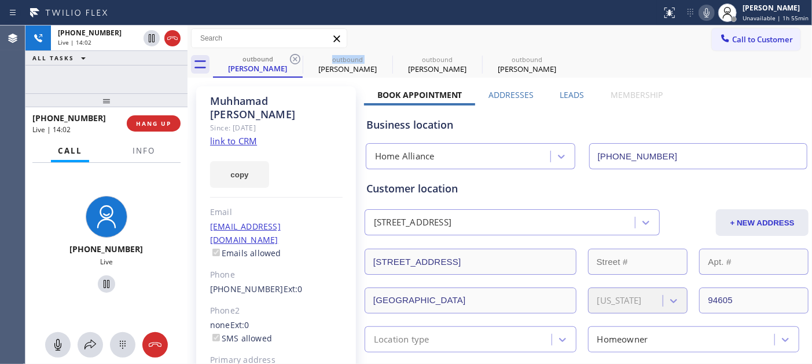
click at [297, 61] on icon at bounding box center [295, 59] width 14 height 14
type input "(415) 549-4953"
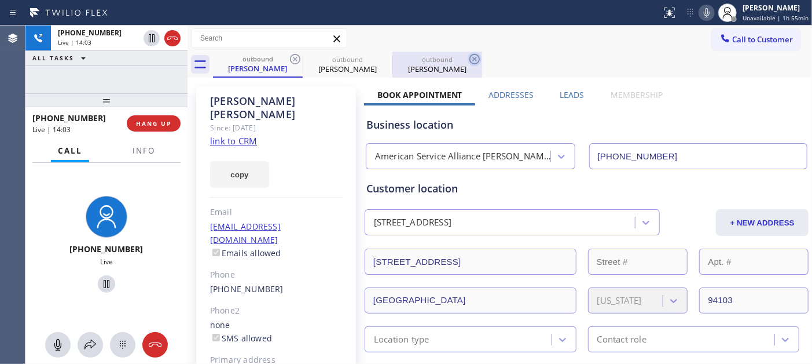
click at [291, 58] on icon at bounding box center [295, 59] width 14 height 14
type input "(424) 344-5606"
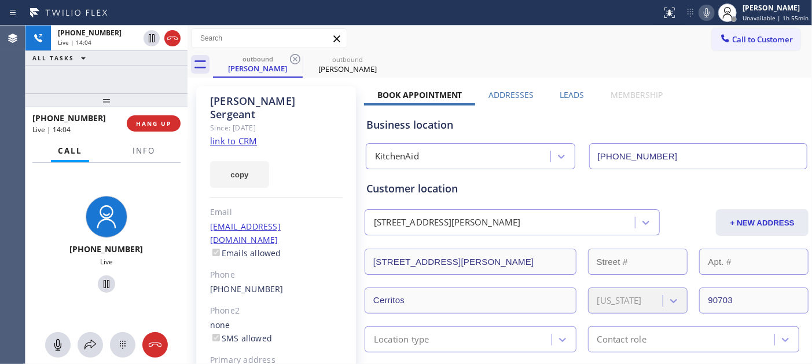
drag, startPoint x: 581, startPoint y: 45, endPoint x: 572, endPoint y: 38, distance: 11.9
click at [578, 43] on div "Call to Customer Outbound call Location KitchenAid Your caller id phone number …" at bounding box center [500, 38] width 625 height 20
click at [547, 33] on div "Call to Customer Outbound call Location KitchenAid Your caller id phone number …" at bounding box center [500, 38] width 625 height 20
click at [500, 32] on div "Call to Customer Outbound call Location KitchenAid Your caller id phone number …" at bounding box center [500, 38] width 625 height 20
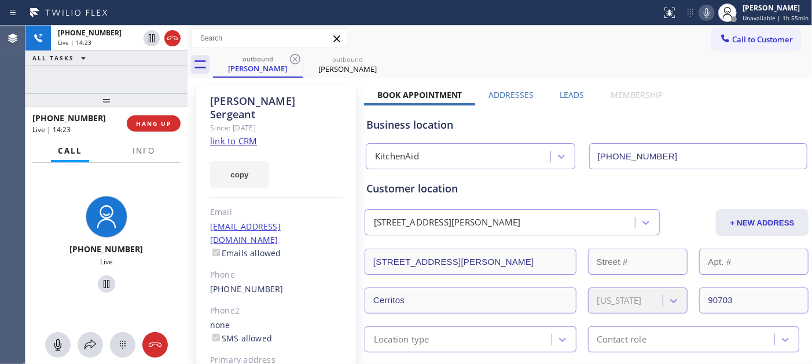
click at [553, 57] on div "outbound Charlie Sergeant outbound Charlie Sergeant" at bounding box center [512, 65] width 599 height 26
click at [527, 38] on div "Call to Customer Outbound call Location KitchenAid Your caller id phone number …" at bounding box center [500, 38] width 625 height 20
drag, startPoint x: 142, startPoint y: 99, endPoint x: 307, endPoint y: 38, distance: 176.6
click at [142, 70] on div "+15625471425 Live | 21:58 ALL TASKS ALL TASKS ACTIVE TASKS TASKS IN WRAP UP +15…" at bounding box center [106, 194] width 162 height 338
drag, startPoint x: 147, startPoint y: 120, endPoint x: 291, endPoint y: 127, distance: 143.8
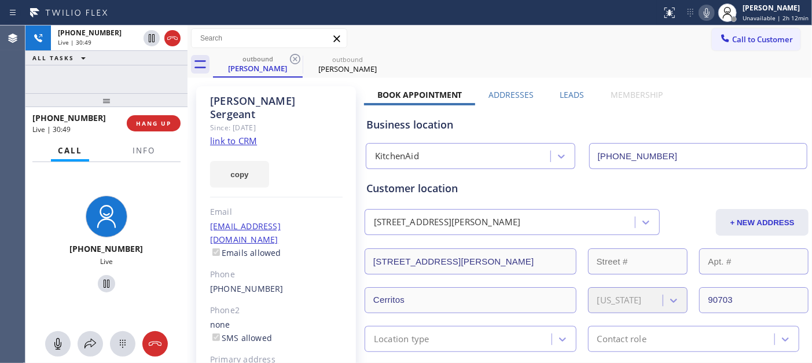
click at [148, 120] on span "HANG UP" at bounding box center [153, 123] width 35 height 8
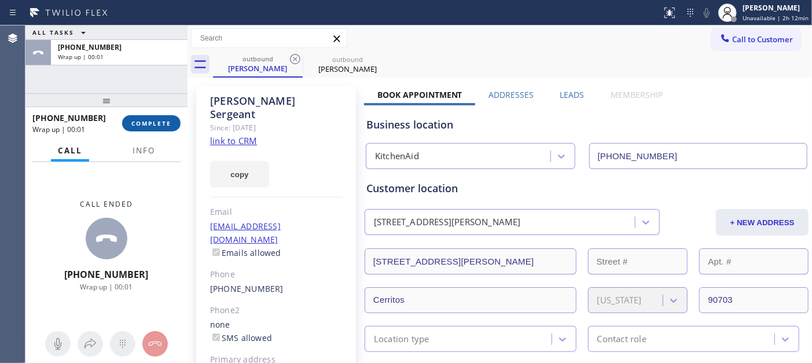
drag, startPoint x: 163, startPoint y: 129, endPoint x: 155, endPoint y: 130, distance: 8.1
click at [163, 129] on button "COMPLETE" at bounding box center [151, 123] width 58 height 16
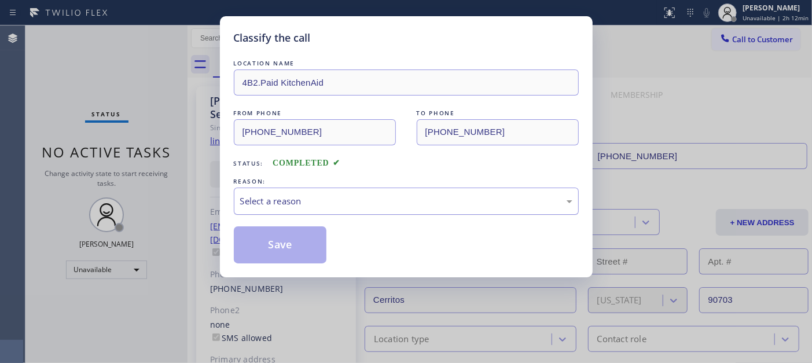
click at [292, 208] on div "Select a reason" at bounding box center [406, 201] width 345 height 27
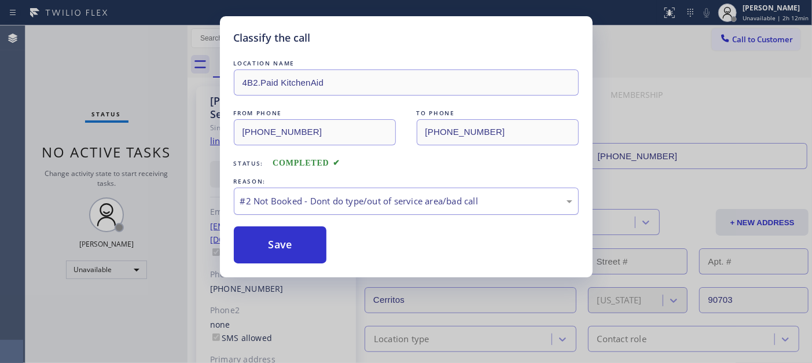
click at [278, 202] on div "#2 Not Booked - Dont do type/out of service area/bad call" at bounding box center [406, 201] width 332 height 13
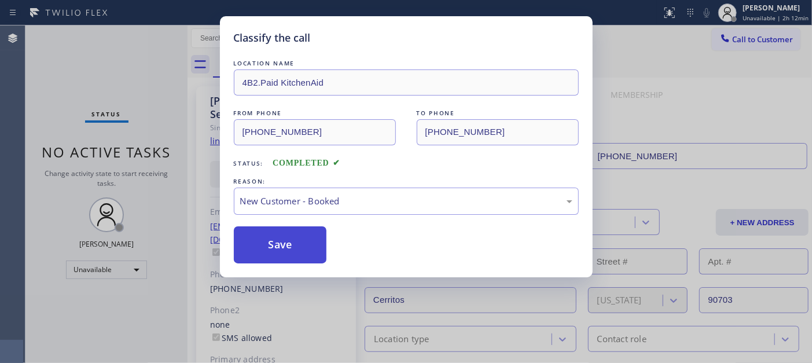
click at [315, 234] on button "Save" at bounding box center [280, 244] width 93 height 37
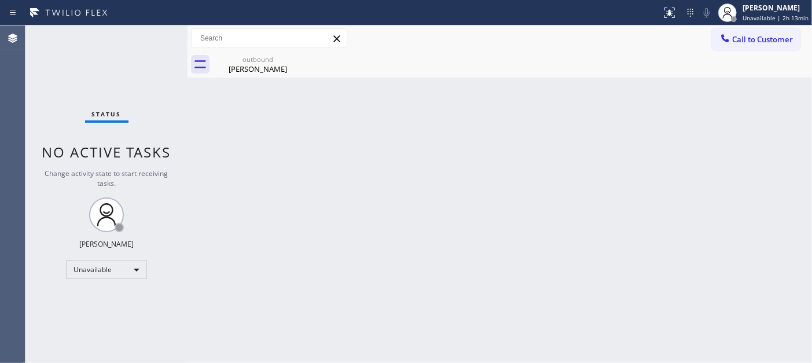
drag, startPoint x: 268, startPoint y: 114, endPoint x: 483, endPoint y: 24, distance: 233.0
click at [268, 114] on div "Back to Dashboard Change Sender ID Customers Technicians Select a contact Outbo…" at bounding box center [500, 194] width 625 height 338
click at [766, 9] on div "[PERSON_NAME]" at bounding box center [776, 8] width 66 height 10
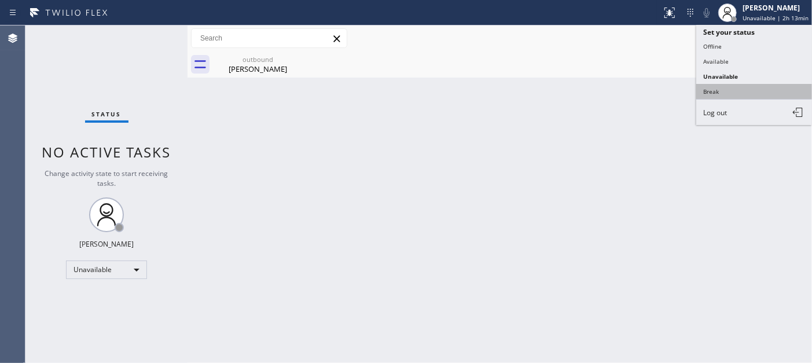
click at [727, 88] on button "Break" at bounding box center [755, 91] width 116 height 15
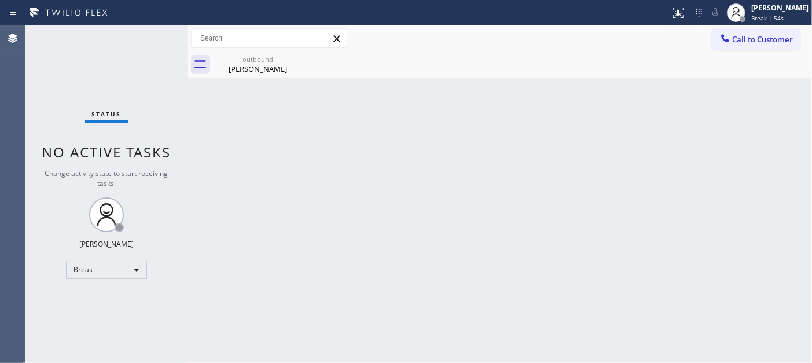
click at [286, 117] on div "Back to Dashboard Change Sender ID Customers Technicians Select a contact Outbo…" at bounding box center [500, 194] width 625 height 338
click at [766, 8] on div "[PERSON_NAME]" at bounding box center [780, 8] width 57 height 10
click at [613, 134] on div "Back to Dashboard Change Sender ID Customers Technicians Select a contact Outbo…" at bounding box center [500, 194] width 625 height 338
click at [752, 14] on span "Break | 57s" at bounding box center [768, 18] width 32 height 8
click at [633, 74] on div "outbound Charlie Sergeant" at bounding box center [512, 65] width 599 height 26
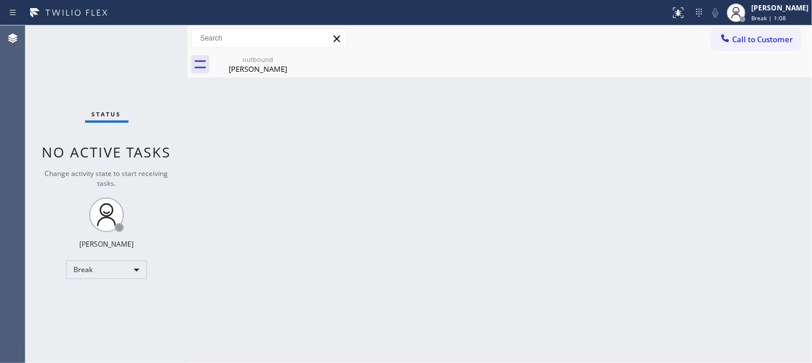
drag, startPoint x: 741, startPoint y: 16, endPoint x: 663, endPoint y: 45, distance: 83.2
click at [741, 16] on div at bounding box center [743, 19] width 6 height 6
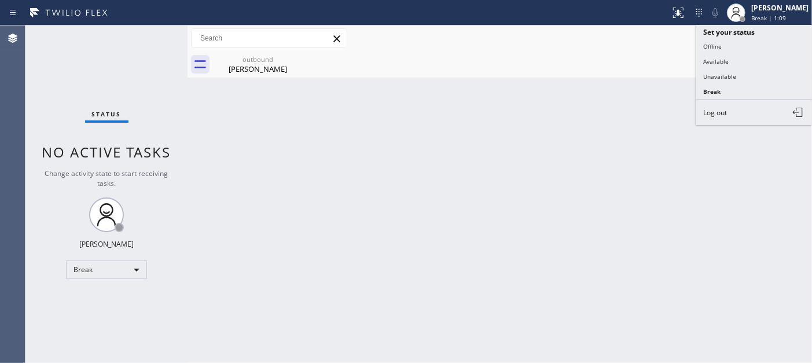
click at [612, 112] on div "Back to Dashboard Change Sender ID Customers Technicians Select a contact Outbo…" at bounding box center [500, 194] width 625 height 338
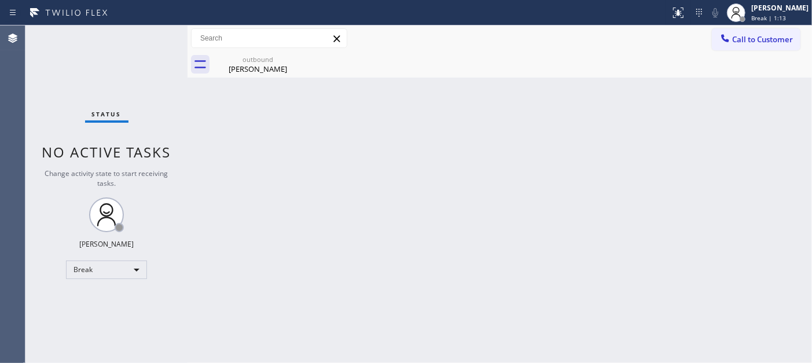
click at [643, 113] on div "Back to Dashboard Change Sender ID Customers Technicians Select a contact Outbo…" at bounding box center [500, 194] width 625 height 338
click at [151, 101] on div "Status No active tasks Change activity state to start receiving tasks. Adam Alr…" at bounding box center [106, 194] width 162 height 338
click at [752, 16] on span "Break | 18:03" at bounding box center [771, 18] width 38 height 8
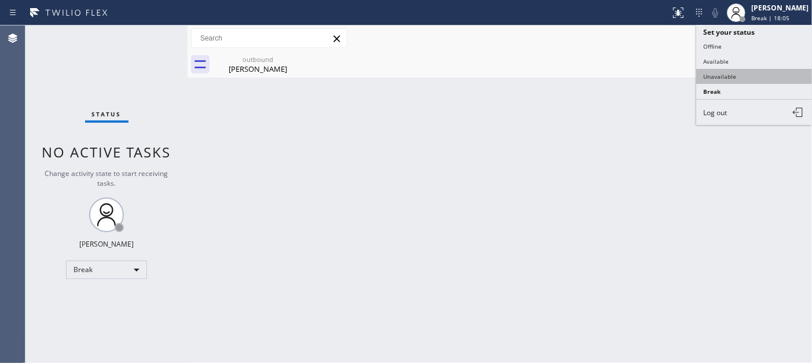
drag, startPoint x: 733, startPoint y: 65, endPoint x: 731, endPoint y: 71, distance: 6.0
click at [731, 71] on ul "Set your status Offline Available Unavailable Break Log out" at bounding box center [755, 75] width 116 height 100
click at [731, 71] on button "Unavailable" at bounding box center [755, 76] width 116 height 15
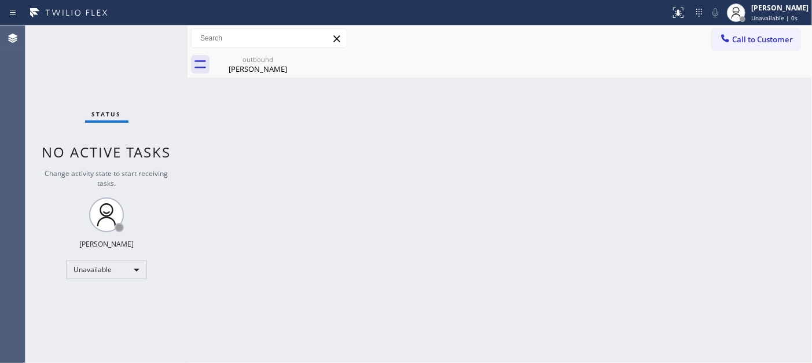
click at [707, 97] on div "Back to Dashboard Change Sender ID Customers Technicians Select a contact Outbo…" at bounding box center [500, 194] width 625 height 338
click at [268, 69] on div "Charlie Sergeant" at bounding box center [257, 69] width 87 height 10
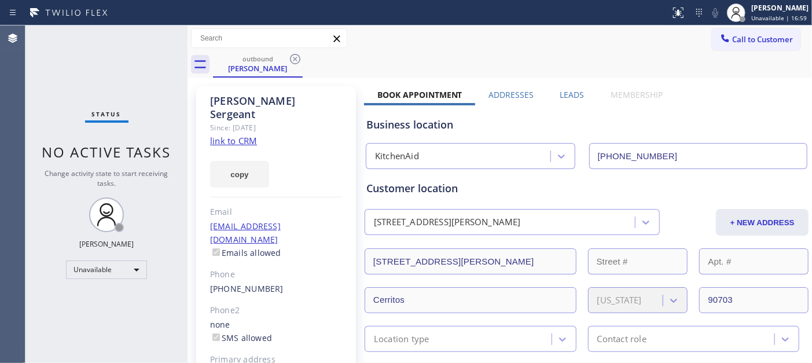
drag, startPoint x: 663, startPoint y: 153, endPoint x: 531, endPoint y: 157, distance: 132.1
click at [589, 154] on input "(424) 344-5606" at bounding box center [698, 156] width 219 height 26
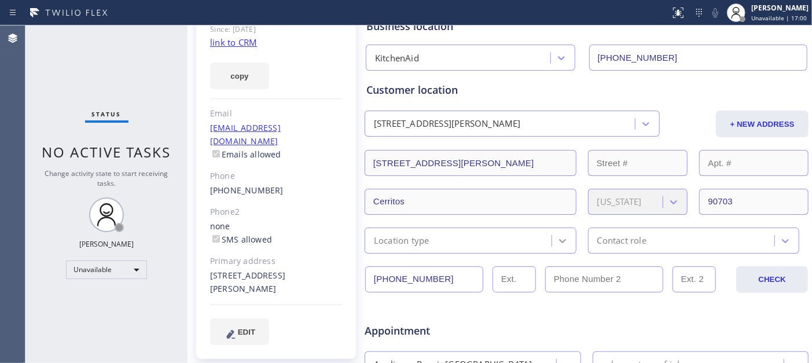
scroll to position [129, 0]
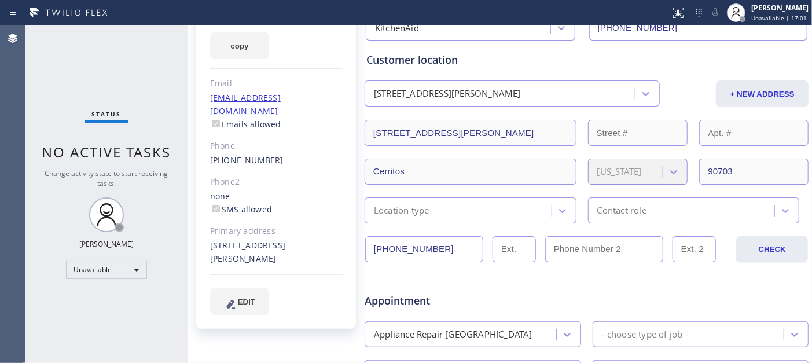
drag, startPoint x: 448, startPoint y: 251, endPoint x: 362, endPoint y: 249, distance: 85.2
click at [362, 249] on div "Charlie Sergeant Since: 20 may 2020 link to CRM copy Email biomedmn@aol.com Ema…" at bounding box center [500, 327] width 619 height 750
click at [444, 253] on input "(562) 547-1425" at bounding box center [424, 249] width 118 height 26
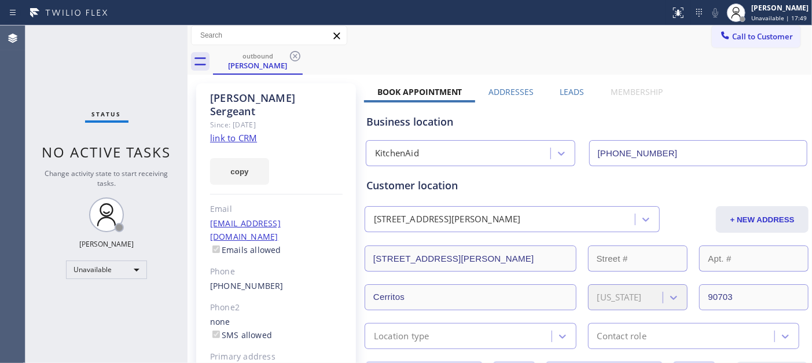
scroll to position [0, 0]
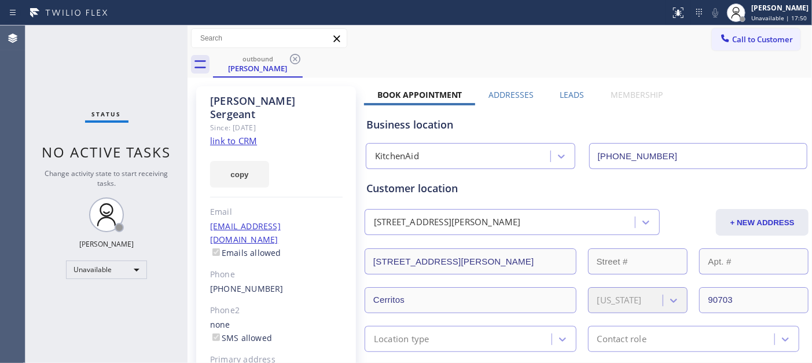
drag, startPoint x: 662, startPoint y: 155, endPoint x: 530, endPoint y: 167, distance: 133.1
click at [573, 138] on div "KitchenAid (424) 344-5606" at bounding box center [587, 153] width 446 height 31
click at [733, 34] on span "Call to Customer" at bounding box center [763, 39] width 61 height 10
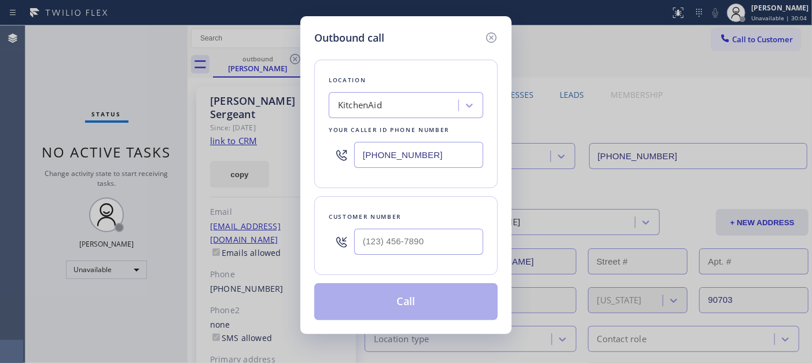
drag, startPoint x: 442, startPoint y: 145, endPoint x: 284, endPoint y: 155, distance: 158.9
click at [284, 155] on div "Outbound call Location KitchenAid Your caller id phone number (424) 344-5606 Cu…" at bounding box center [406, 181] width 812 height 363
paste input "text"
type input "(424) 344-5606"
drag, startPoint x: 438, startPoint y: 247, endPoint x: 330, endPoint y: 243, distance: 108.3
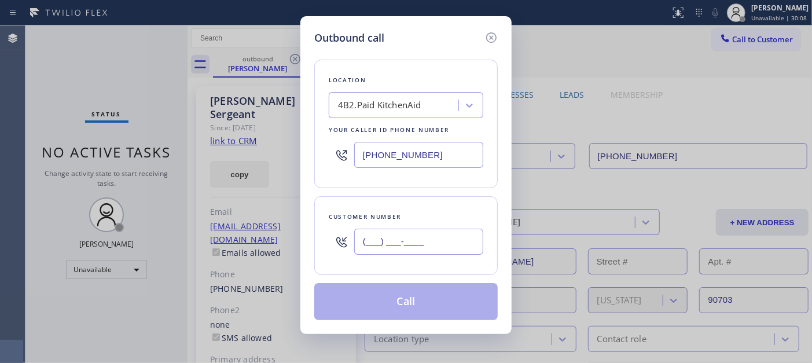
click at [338, 246] on div "(___) ___-____" at bounding box center [406, 242] width 155 height 38
paste input "562) 547-1425"
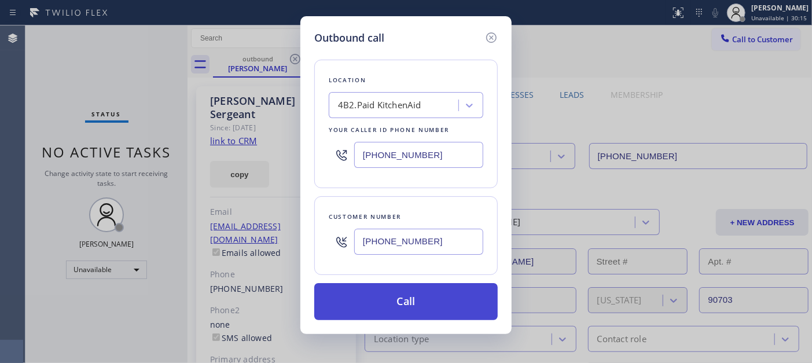
type input "(562) 547-1425"
click at [419, 305] on button "Call" at bounding box center [406, 301] width 184 height 37
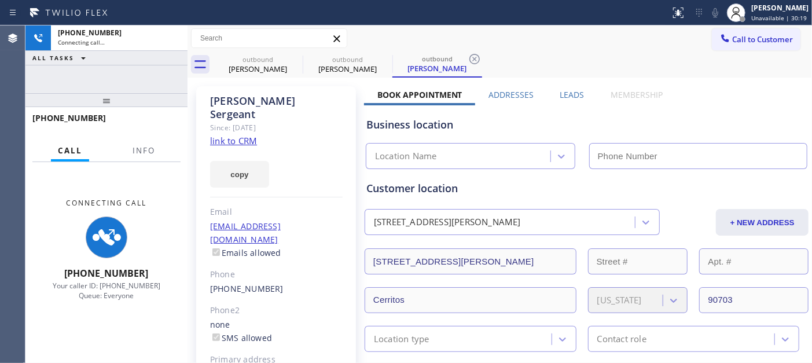
click at [285, 171] on div "copy" at bounding box center [276, 168] width 133 height 40
type input "(424) 344-5606"
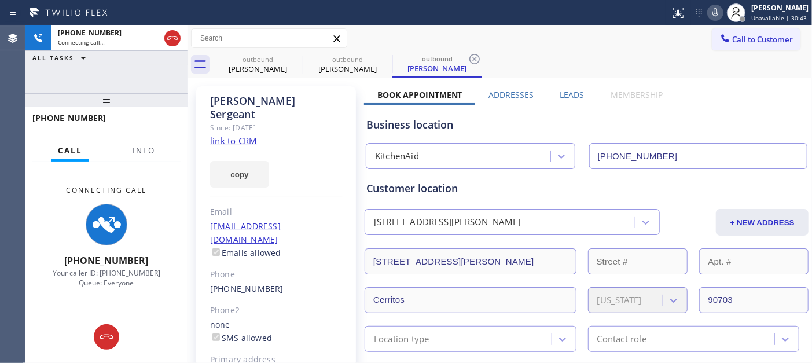
click at [716, 12] on icon at bounding box center [716, 13] width 14 height 14
drag, startPoint x: 294, startPoint y: 56, endPoint x: 466, endPoint y: 58, distance: 172.6
click at [0, 0] on icon at bounding box center [0, 0] width 0 height 0
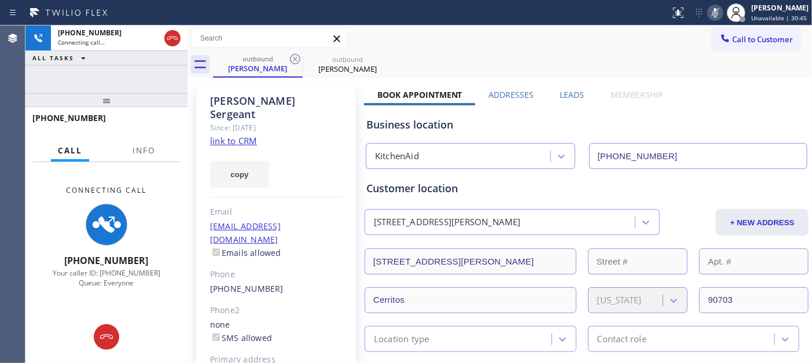
click at [507, 44] on div "Call to Customer Outbound call Location KitchenAid Your caller id phone number …" at bounding box center [500, 38] width 625 height 20
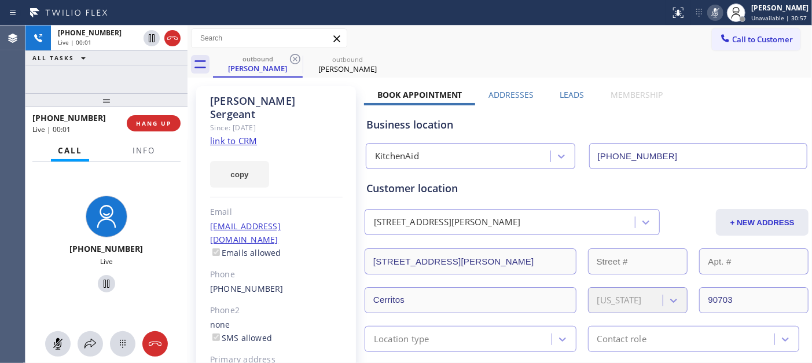
click at [166, 126] on span "HANG UP" at bounding box center [153, 123] width 35 height 8
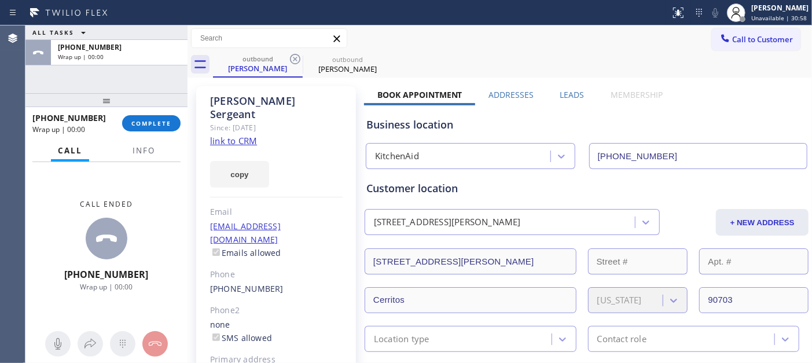
click at [166, 106] on div at bounding box center [106, 100] width 162 height 14
click at [160, 118] on button "COMPLETE" at bounding box center [151, 123] width 58 height 16
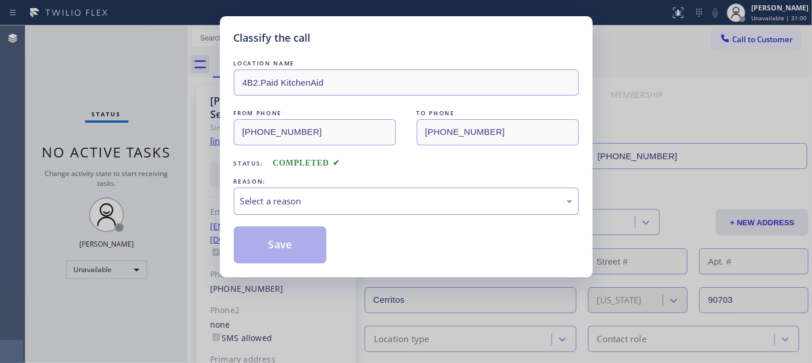
drag, startPoint x: 404, startPoint y: 198, endPoint x: 395, endPoint y: 205, distance: 11.1
click at [404, 198] on div "Select a reason" at bounding box center [406, 201] width 332 height 13
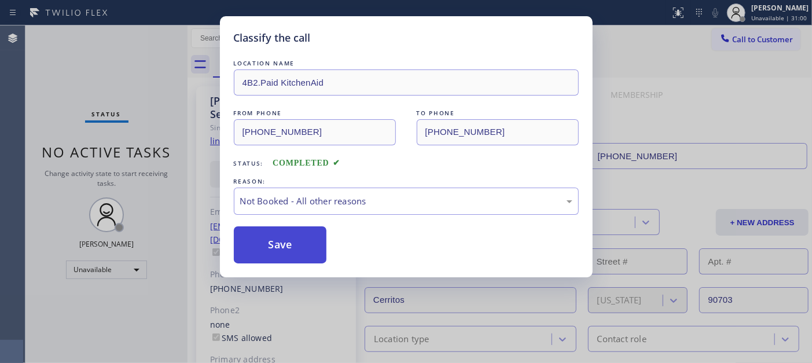
click at [284, 236] on button "Save" at bounding box center [280, 244] width 93 height 37
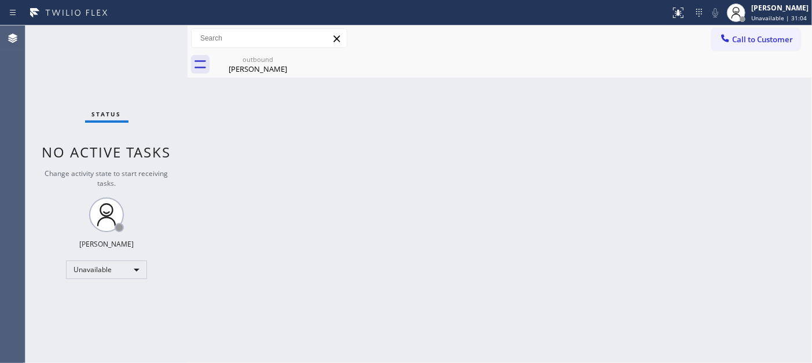
click at [771, 38] on span "Call to Customer" at bounding box center [763, 39] width 61 height 10
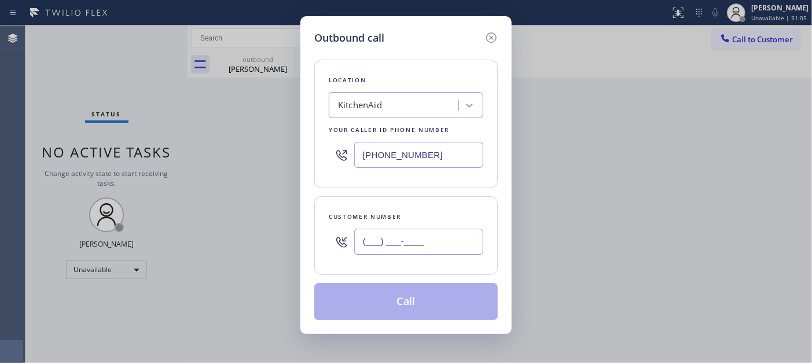
click at [389, 241] on input "(___) ___-____" at bounding box center [418, 242] width 129 height 26
paste input "562) 547-1425"
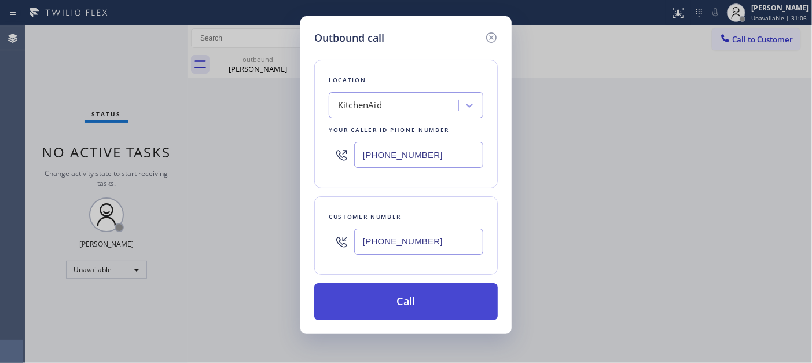
type input "(562) 547-1425"
click at [414, 293] on button "Call" at bounding box center [406, 301] width 184 height 37
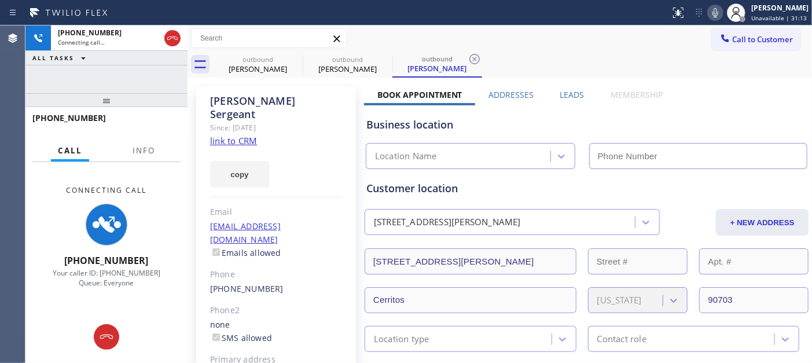
type input "(424) 344-5606"
click at [714, 23] on div "Status report No issues detected If you experience an issue, please download th…" at bounding box center [739, 12] width 147 height 25
drag, startPoint x: 718, startPoint y: 13, endPoint x: 680, endPoint y: 39, distance: 45.9
click at [716, 16] on icon at bounding box center [716, 13] width 14 height 14
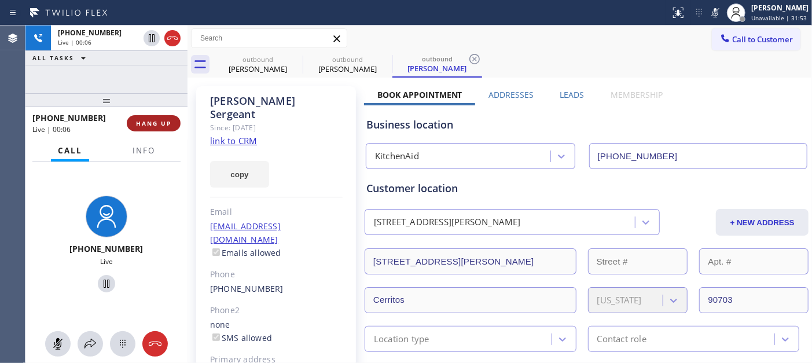
click at [165, 127] on button "HANG UP" at bounding box center [154, 123] width 54 height 16
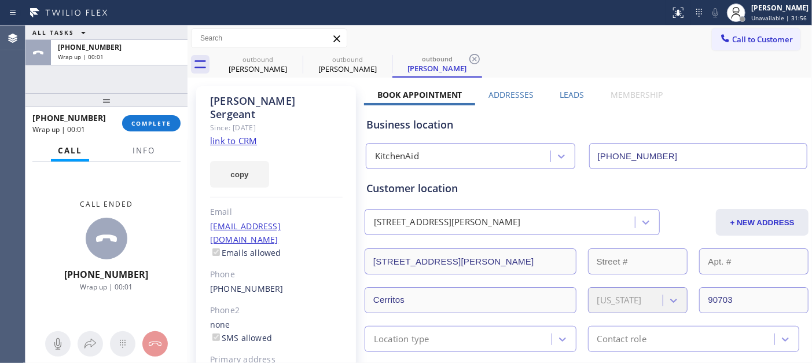
drag, startPoint x: 169, startPoint y: 126, endPoint x: 107, endPoint y: 130, distance: 62.1
click at [173, 130] on button "COMPLETE" at bounding box center [151, 123] width 58 height 16
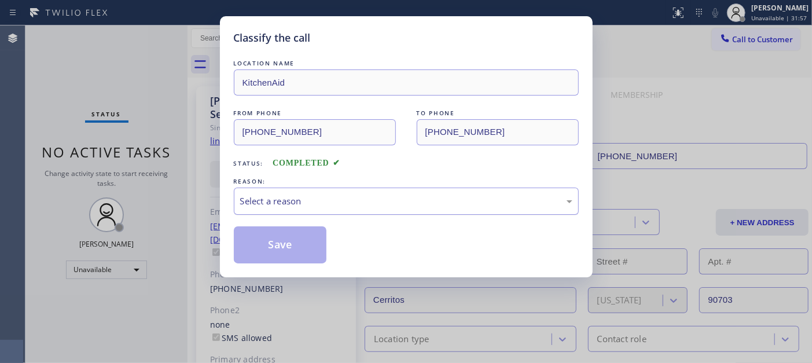
click at [360, 199] on div "Select a reason" at bounding box center [406, 201] width 332 height 13
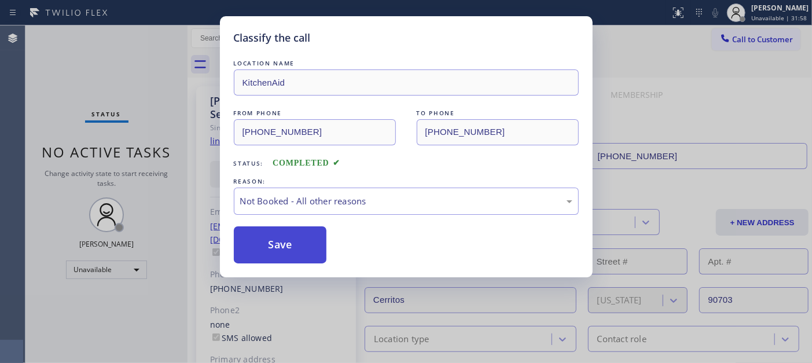
click at [263, 236] on button "Save" at bounding box center [280, 244] width 93 height 37
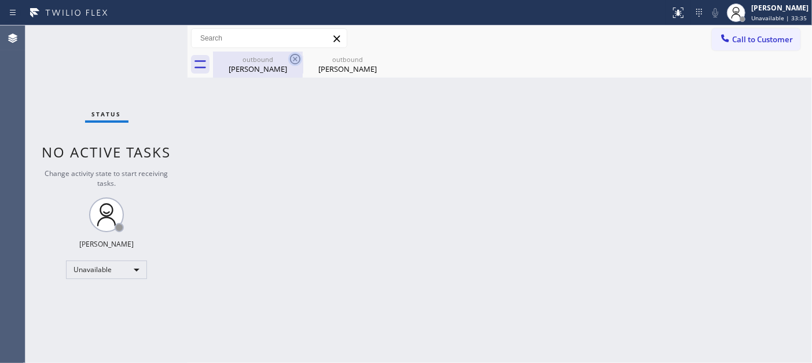
click at [294, 59] on icon at bounding box center [295, 59] width 10 height 10
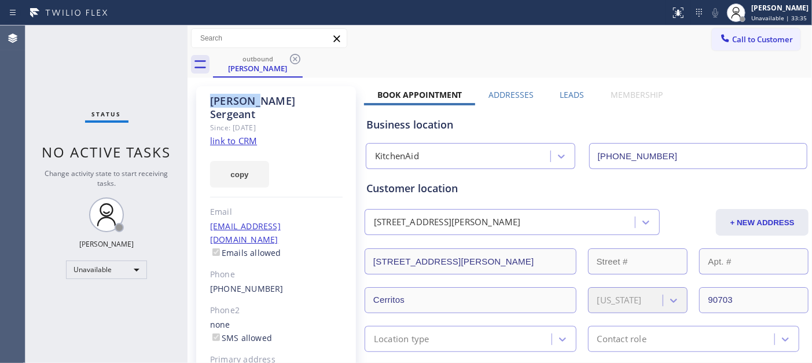
click at [294, 59] on icon at bounding box center [295, 59] width 10 height 10
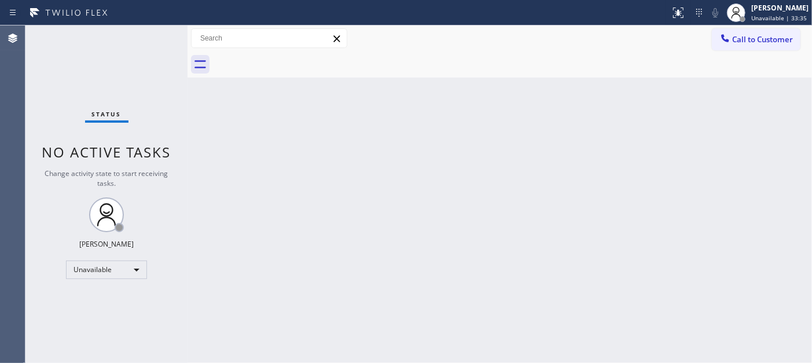
click at [294, 59] on div at bounding box center [512, 65] width 599 height 26
click at [746, 35] on span "Call to Customer" at bounding box center [763, 39] width 61 height 10
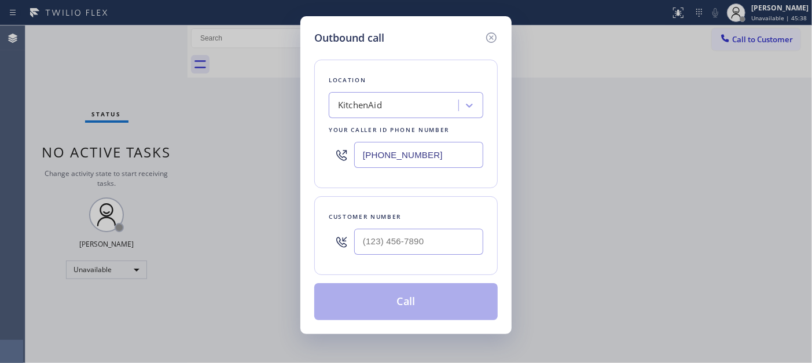
drag, startPoint x: 448, startPoint y: 151, endPoint x: 232, endPoint y: 130, distance: 217.6
click at [224, 140] on div "Outbound call Location KitchenAid Your caller id phone number (424) 344-5606 Cu…" at bounding box center [406, 181] width 812 height 363
paste input "720) 679-1545"
type input "(720) 679-1545"
drag, startPoint x: 447, startPoint y: 242, endPoint x: 292, endPoint y: 235, distance: 154.8
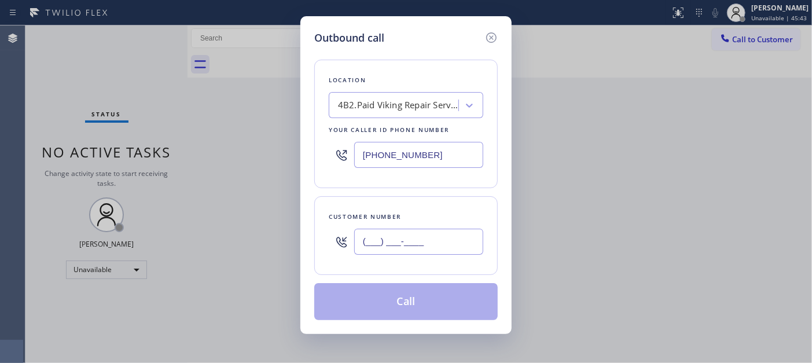
click at [292, 235] on div "Outbound call Location 4B2.Paid Viking Repair Service Google Ads Denver Your ca…" at bounding box center [406, 181] width 812 height 363
paste input "720) 334-9841"
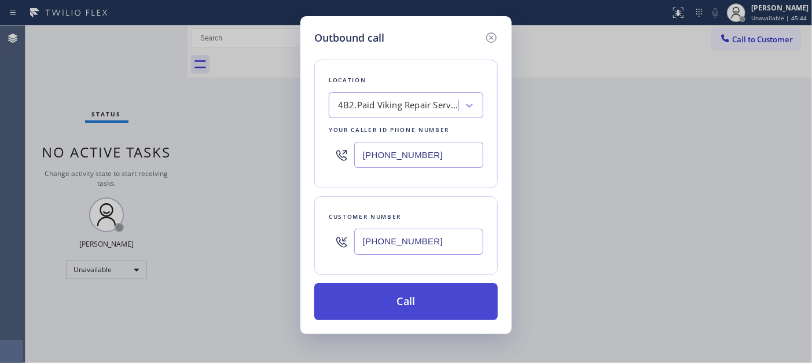
type input "(720) 334-9841"
click at [430, 303] on button "Call" at bounding box center [406, 301] width 184 height 37
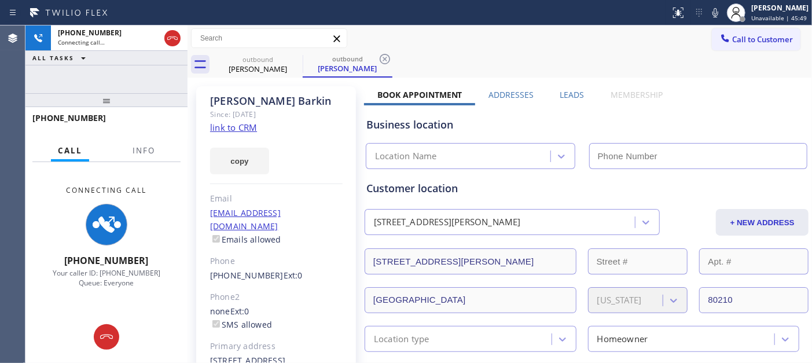
type input "(720) 679-1545"
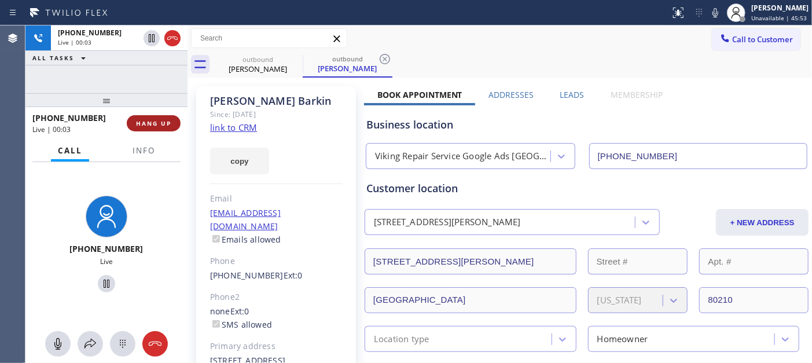
click at [152, 125] on span "HANG UP" at bounding box center [153, 123] width 35 height 8
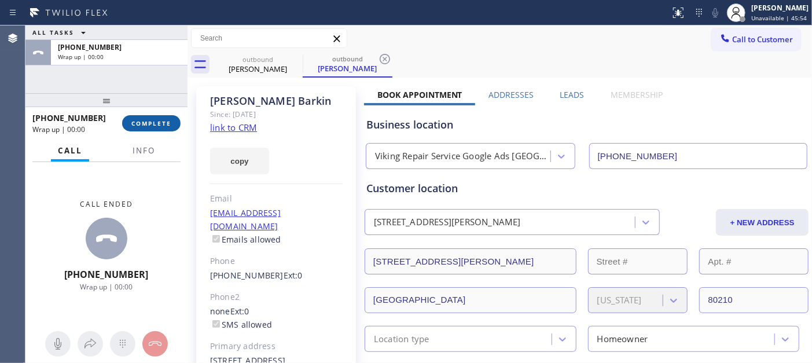
click at [156, 126] on span "COMPLETE" at bounding box center [151, 123] width 40 height 8
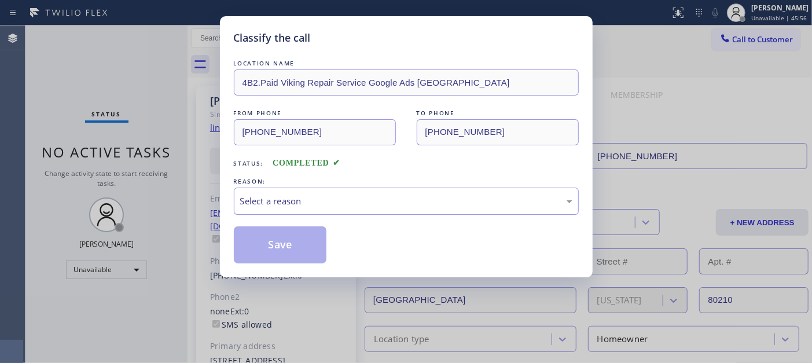
click at [316, 207] on div "Select a reason" at bounding box center [406, 201] width 332 height 13
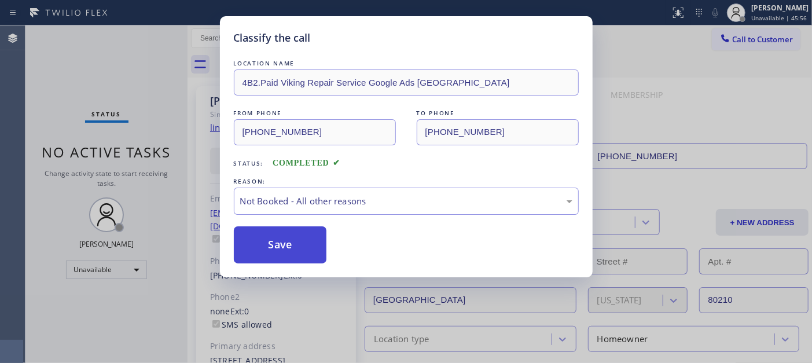
click at [299, 244] on button "Save" at bounding box center [280, 244] width 93 height 37
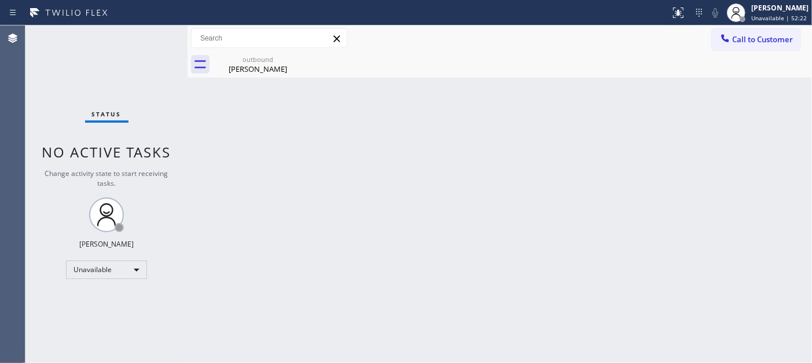
click at [738, 35] on span "Call to Customer" at bounding box center [763, 39] width 61 height 10
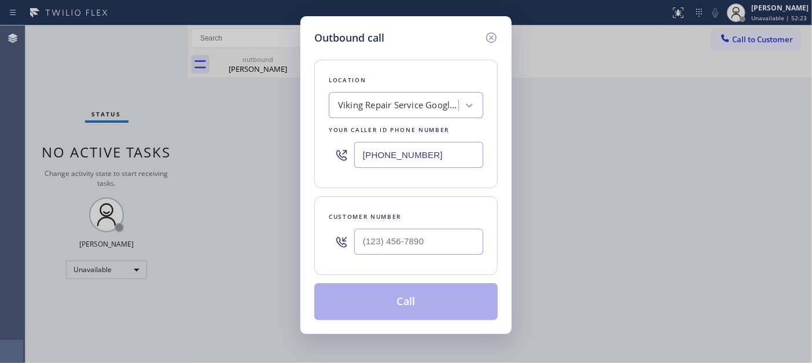
drag, startPoint x: 394, startPoint y: 147, endPoint x: 375, endPoint y: 88, distance: 62.1
click at [266, 146] on div "Outbound call Location Viking Repair Service Google Ads Denver Your caller id p…" at bounding box center [406, 181] width 812 height 363
paste input "424) 344-5606"
type input "(424) 344-5606"
drag, startPoint x: 444, startPoint y: 241, endPoint x: 299, endPoint y: 239, distance: 144.8
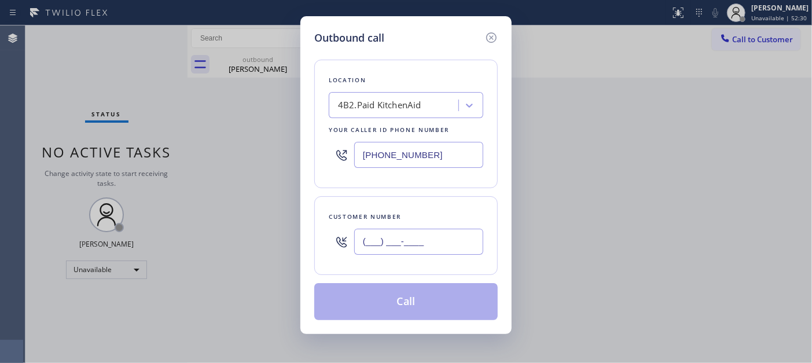
click at [299, 240] on div "Outbound call Location 4B2.Paid KitchenAid Your caller id phone number (424) 34…" at bounding box center [406, 181] width 812 height 363
paste input "562) 547-1425"
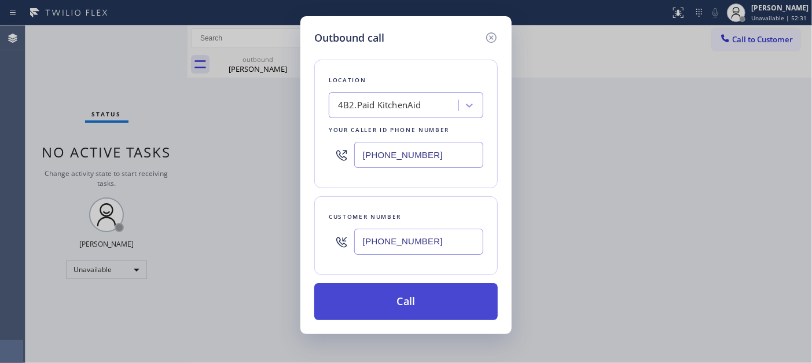
type input "(562) 547-1425"
click at [417, 309] on button "Call" at bounding box center [406, 301] width 184 height 37
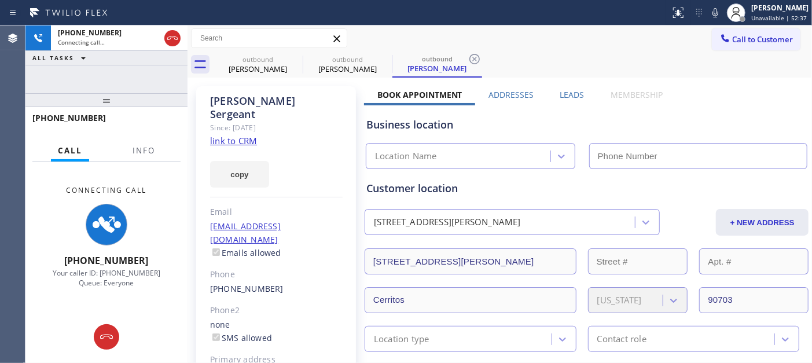
type input "(424) 344-5606"
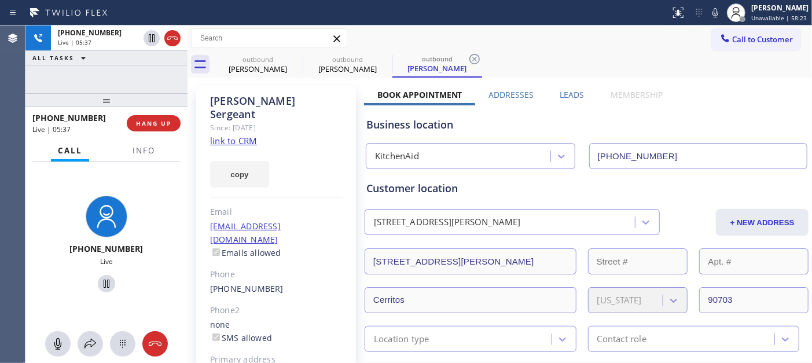
drag, startPoint x: 120, startPoint y: 106, endPoint x: 123, endPoint y: 76, distance: 30.2
click at [123, 76] on div "+15625471425 Live | 05:37 ALL TASKS ALL TASKS ACTIVE TASKS TASKS IN WRAP UP +15…" at bounding box center [106, 194] width 162 height 338
click at [153, 119] on span "HANG UP" at bounding box center [153, 123] width 35 height 8
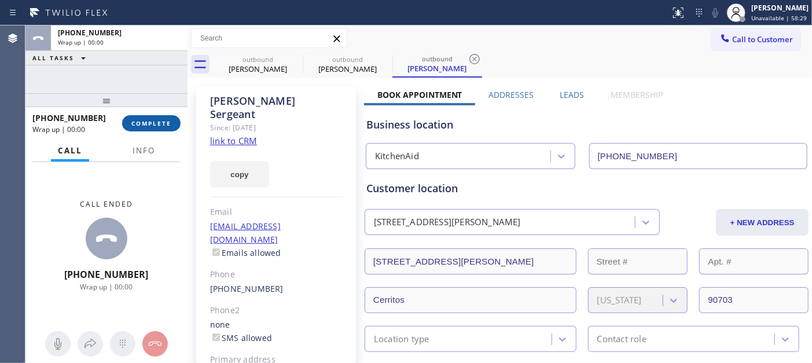
click at [151, 123] on span "COMPLETE" at bounding box center [151, 123] width 40 height 8
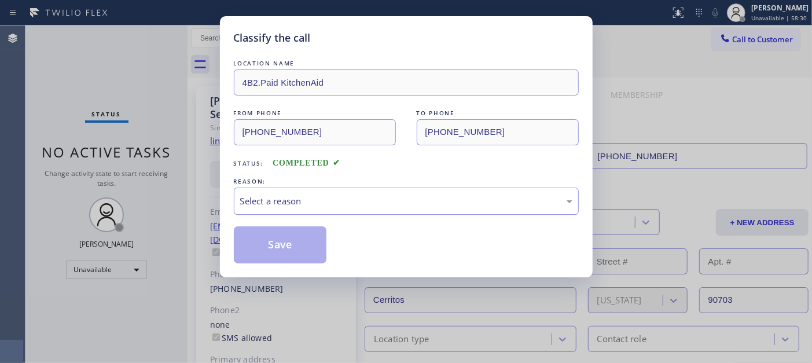
click at [327, 200] on div "Select a reason" at bounding box center [406, 201] width 332 height 13
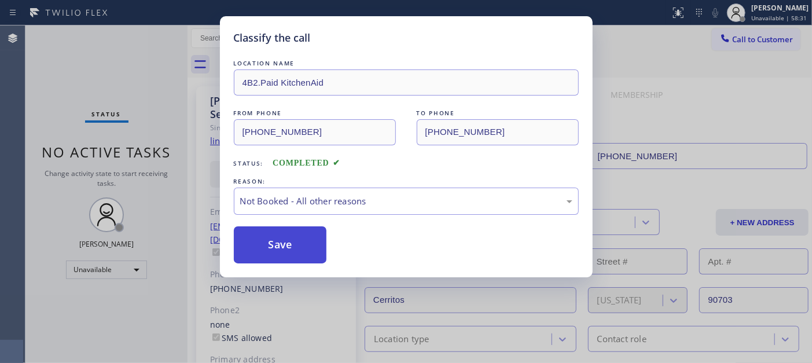
click at [288, 242] on button "Save" at bounding box center [280, 244] width 93 height 37
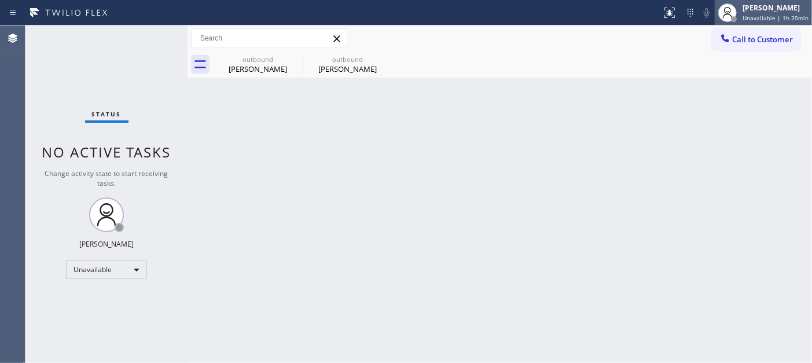
click at [761, 14] on span "Unavailable | 1h 20min" at bounding box center [776, 18] width 66 height 8
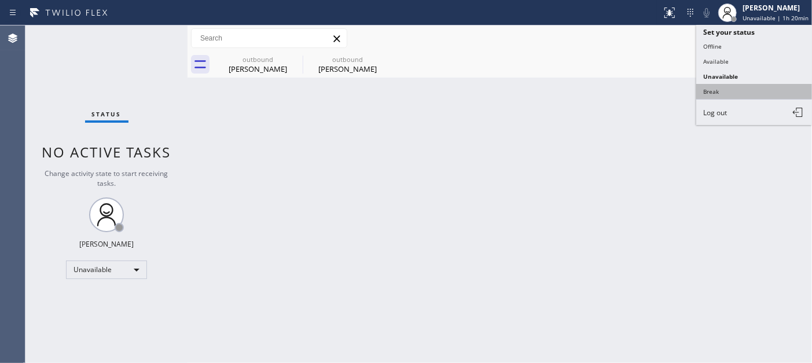
click at [726, 89] on button "Break" at bounding box center [755, 91] width 116 height 15
